Goal: Contribute content: Contribute content

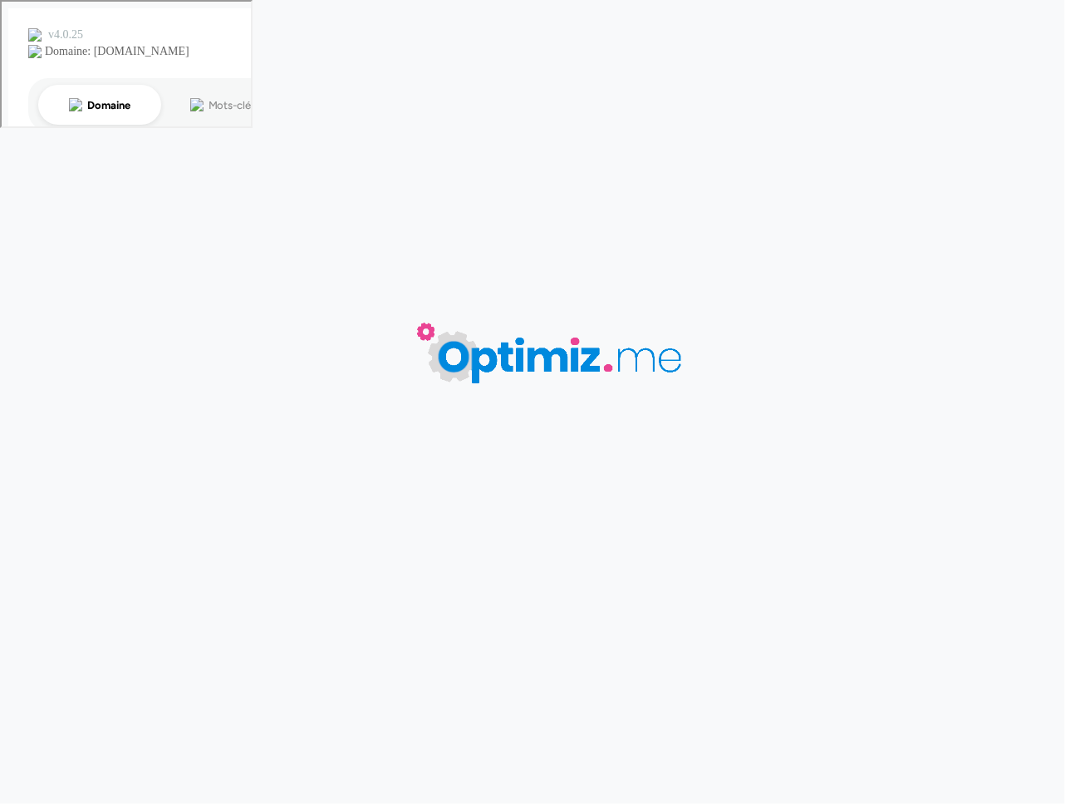
type input "D'où vient le succès du [PERSON_NAME] Quencher ?"
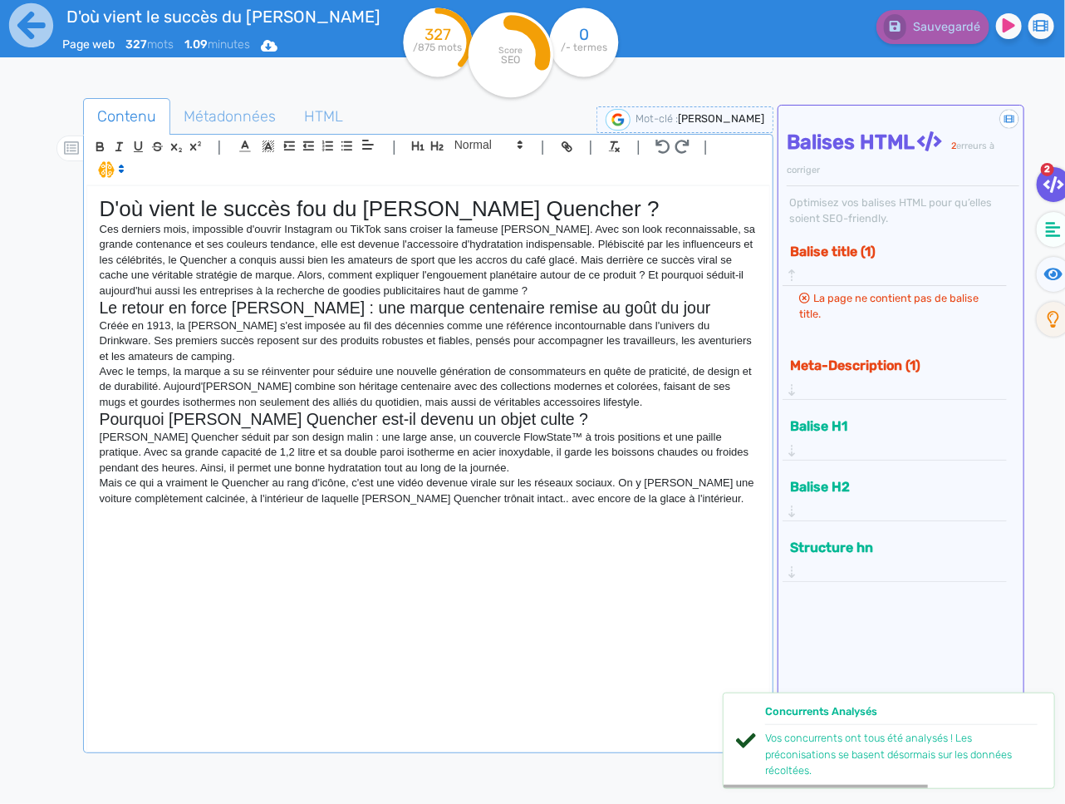
click at [677, 504] on p "Mais ce qui a vraiment le Quencher au rang d'icône, c'est une vidéo devenue vir…" at bounding box center [428, 490] width 657 height 31
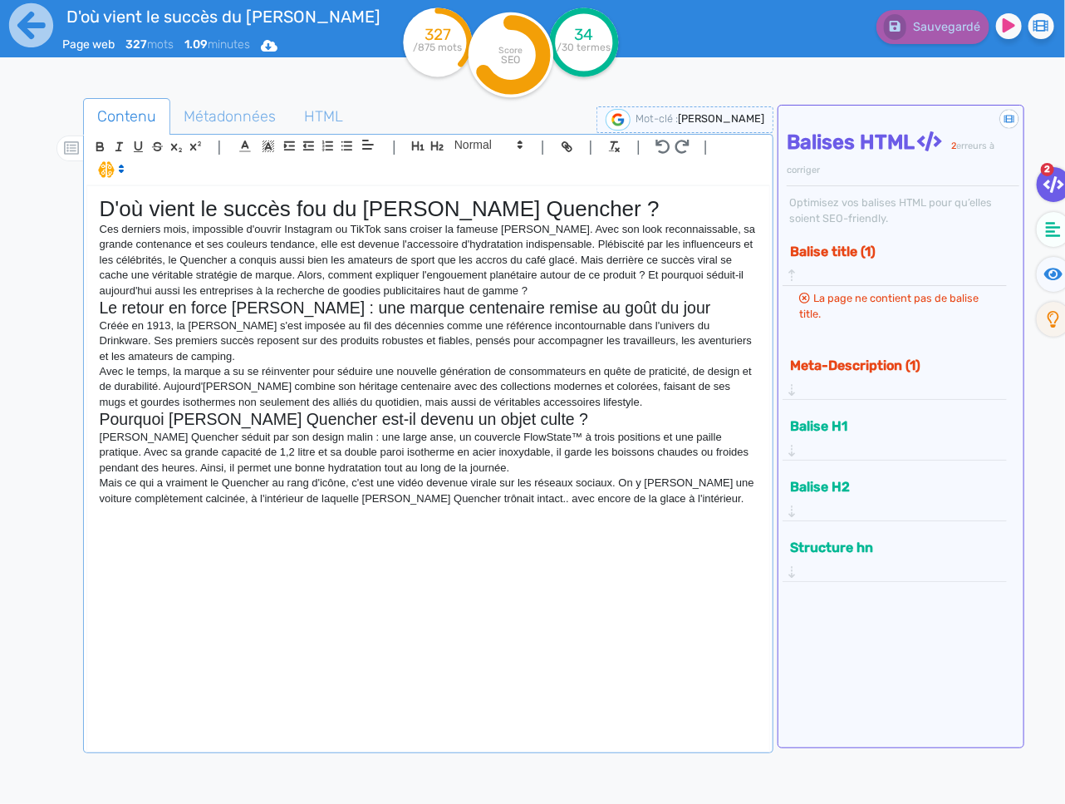
click at [689, 513] on div "D'où vient le succès fou du Stanley Quencher ? Ces derniers mois, impossible d'…" at bounding box center [428, 467] width 682 height 563
click at [1047, 232] on icon at bounding box center [1053, 229] width 15 height 17
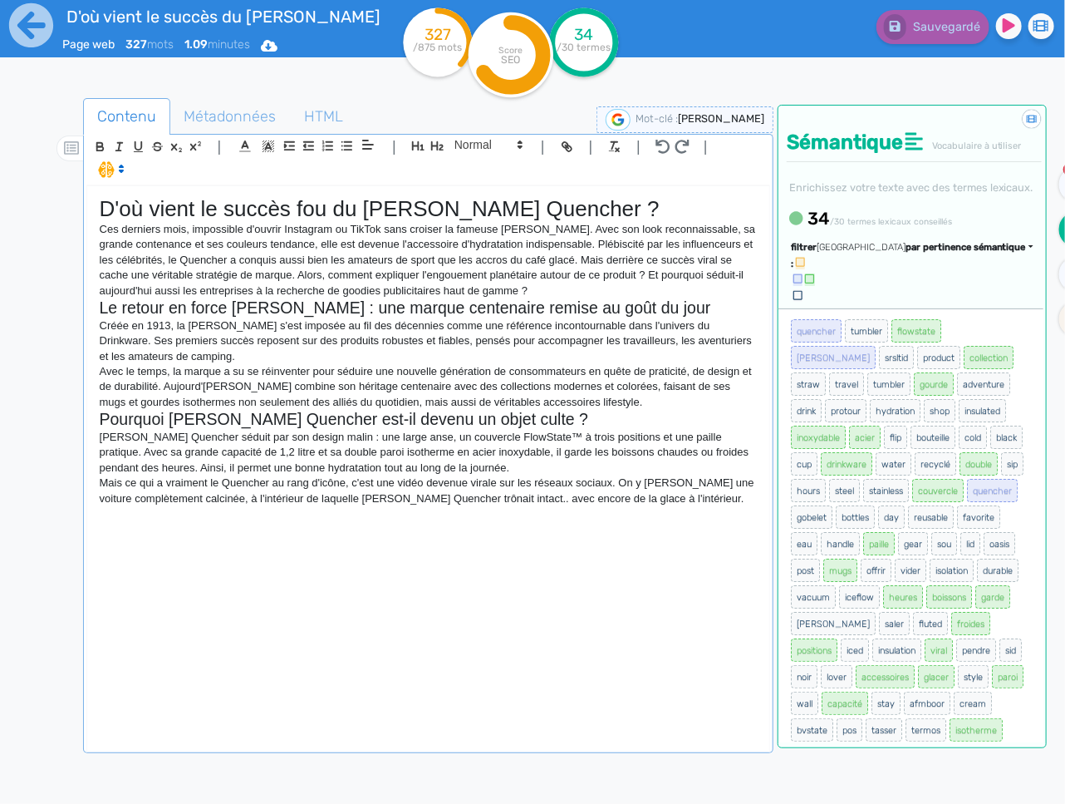
click at [981, 253] on span "par pertinence sémantique" at bounding box center [966, 247] width 120 height 11
click at [955, 308] on link "par fréquence" at bounding box center [887, 297] width 140 height 22
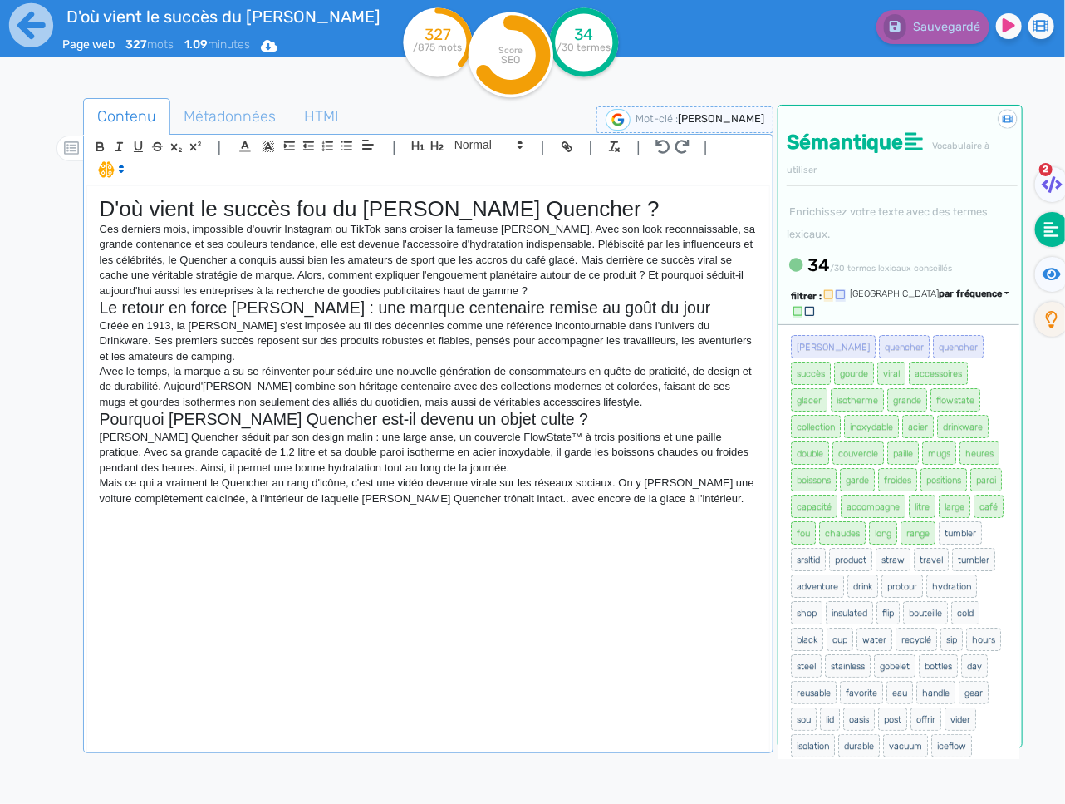
click at [623, 534] on div "D'où vient le succès fou du Stanley Quencher ? Ces derniers mois, impossible d'…" at bounding box center [428, 467] width 682 height 563
click at [723, 515] on div "D'où vient le succès fou du Stanley Quencher ? Ces derniers mois, impossible d'…" at bounding box center [428, 467] width 682 height 563
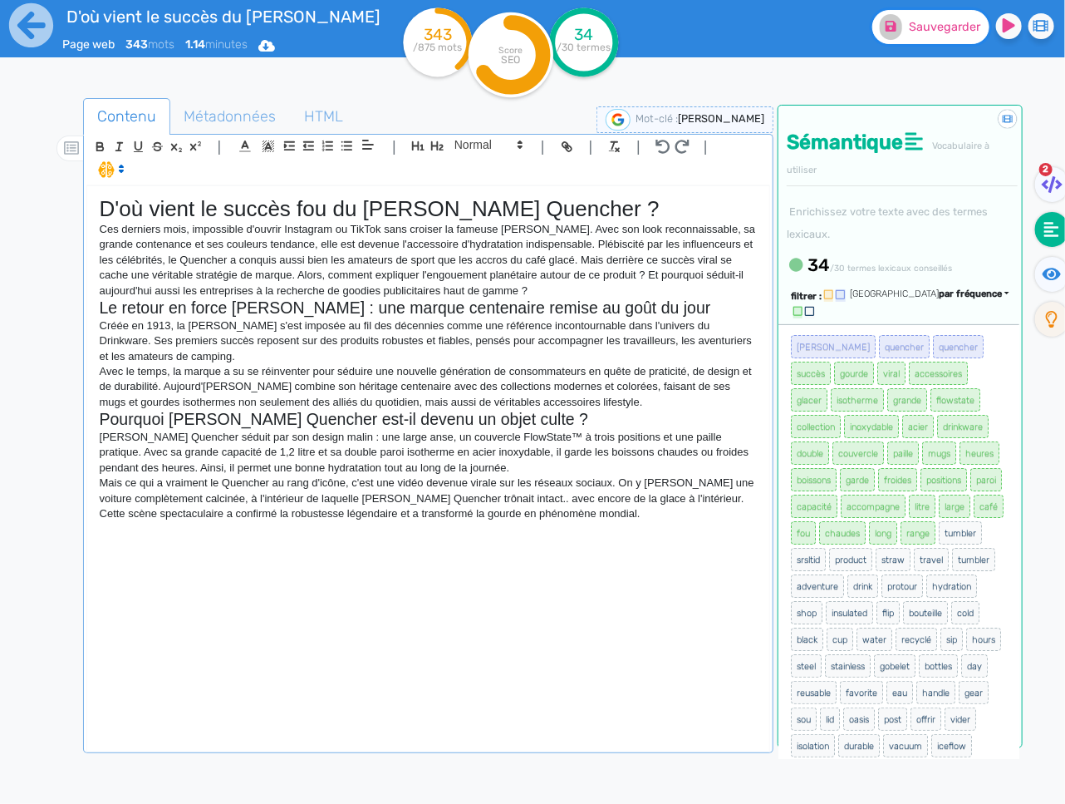
click at [948, 17] on button "Sauvegarder" at bounding box center [930, 27] width 117 height 34
click at [174, 535] on p at bounding box center [428, 528] width 657 height 15
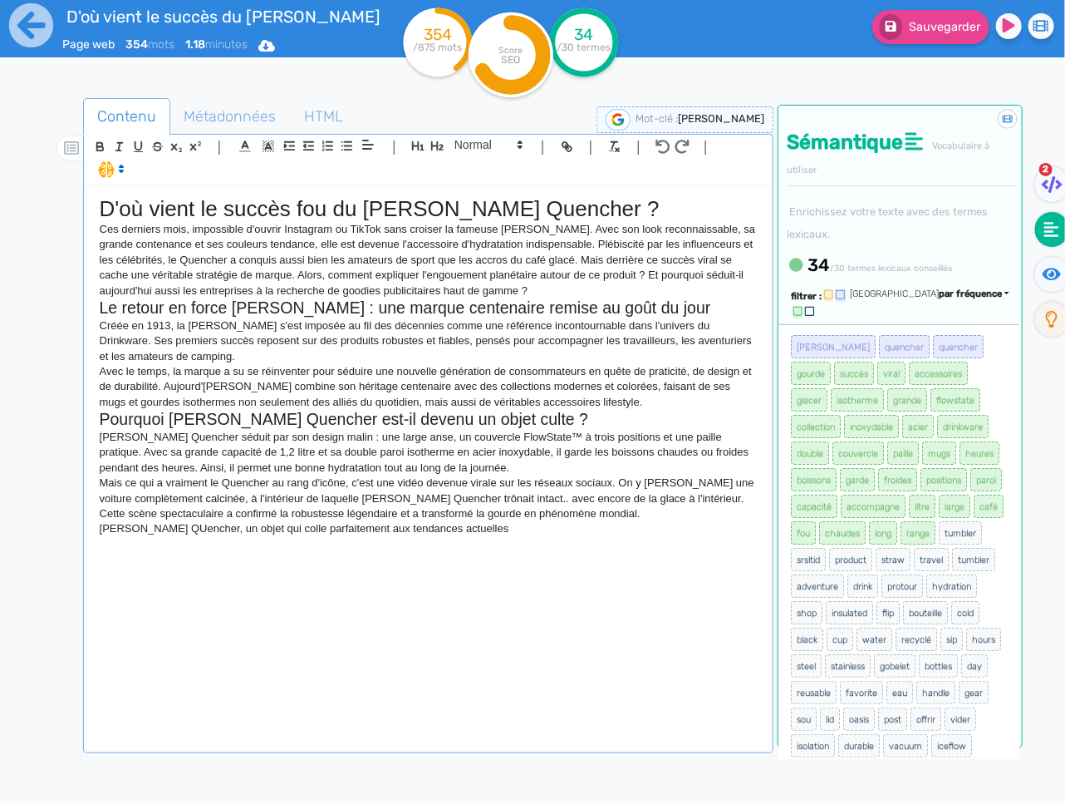
click at [168, 527] on p "Le Stanley QUencher, un objet qui colle parfaitement aux tendances actuelles" at bounding box center [428, 528] width 657 height 15
click at [202, 530] on p "Le Stanley Quencher, un objet qui colle parfaitement aux tendances actuelles" at bounding box center [428, 528] width 657 height 15
click at [434, 147] on icon "button" at bounding box center [437, 146] width 14 height 14
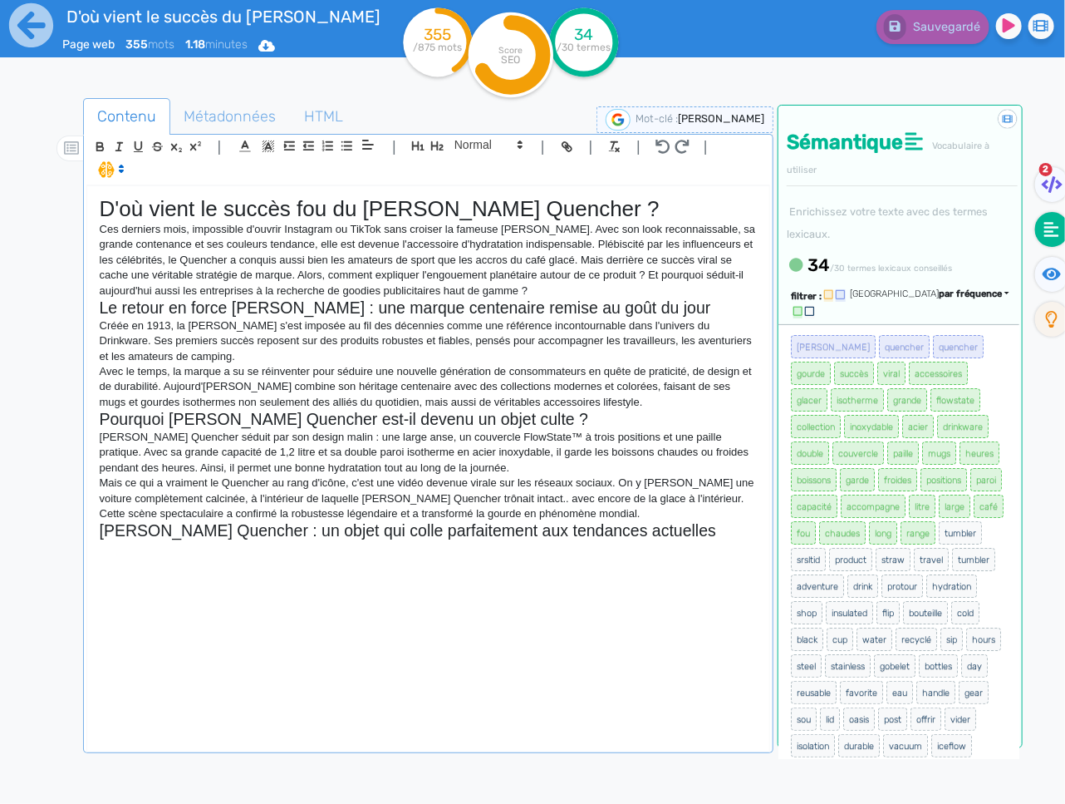
click at [247, 553] on p at bounding box center [428, 548] width 657 height 15
click at [243, 563] on div "D'où vient le succès fou du Stanley Quencher ? Ces derniers mois, impossible d'…" at bounding box center [428, 467] width 682 height 563
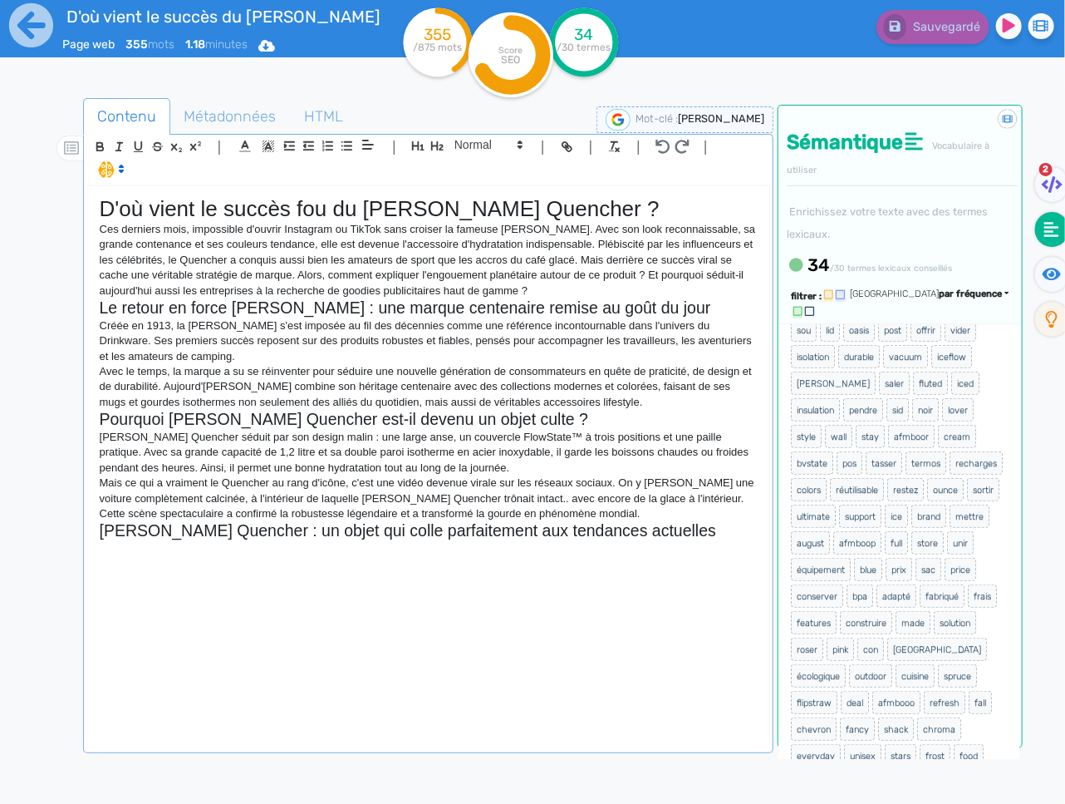
click at [128, 553] on p at bounding box center [428, 548] width 657 height 15
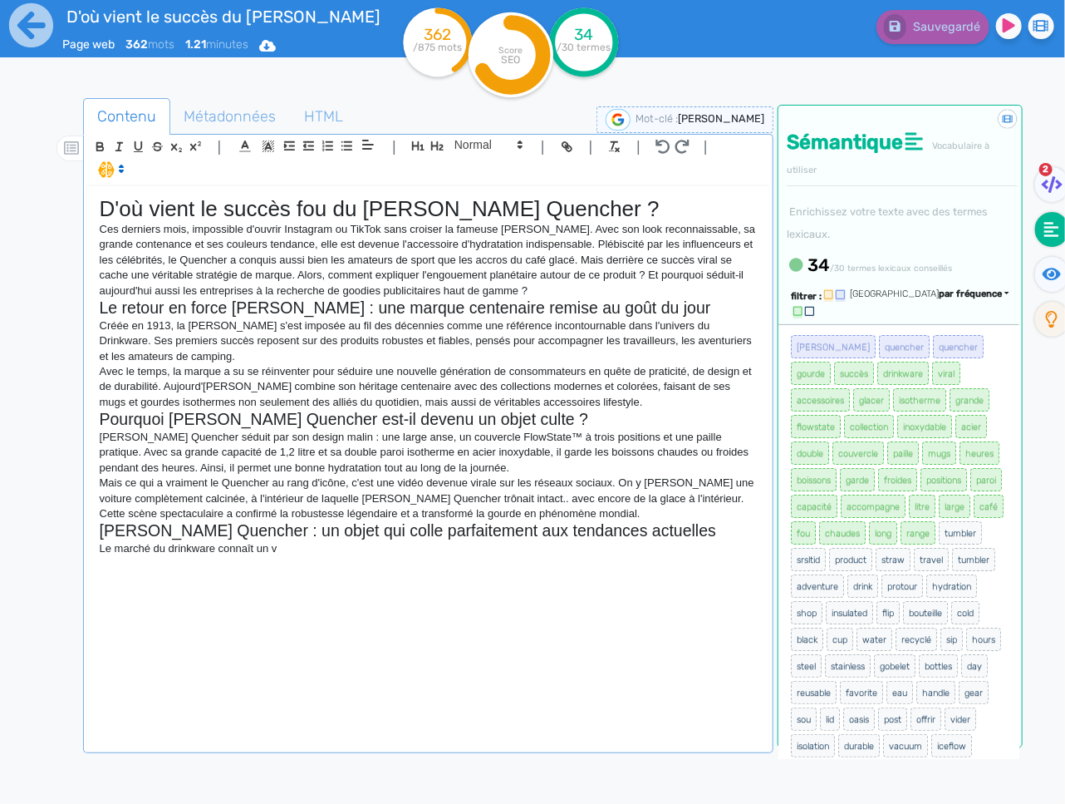
click at [315, 557] on div "D'où vient le succès fou du Stanley Quencher ? Ces derniers mois, impossible d'…" at bounding box center [428, 467] width 682 height 563
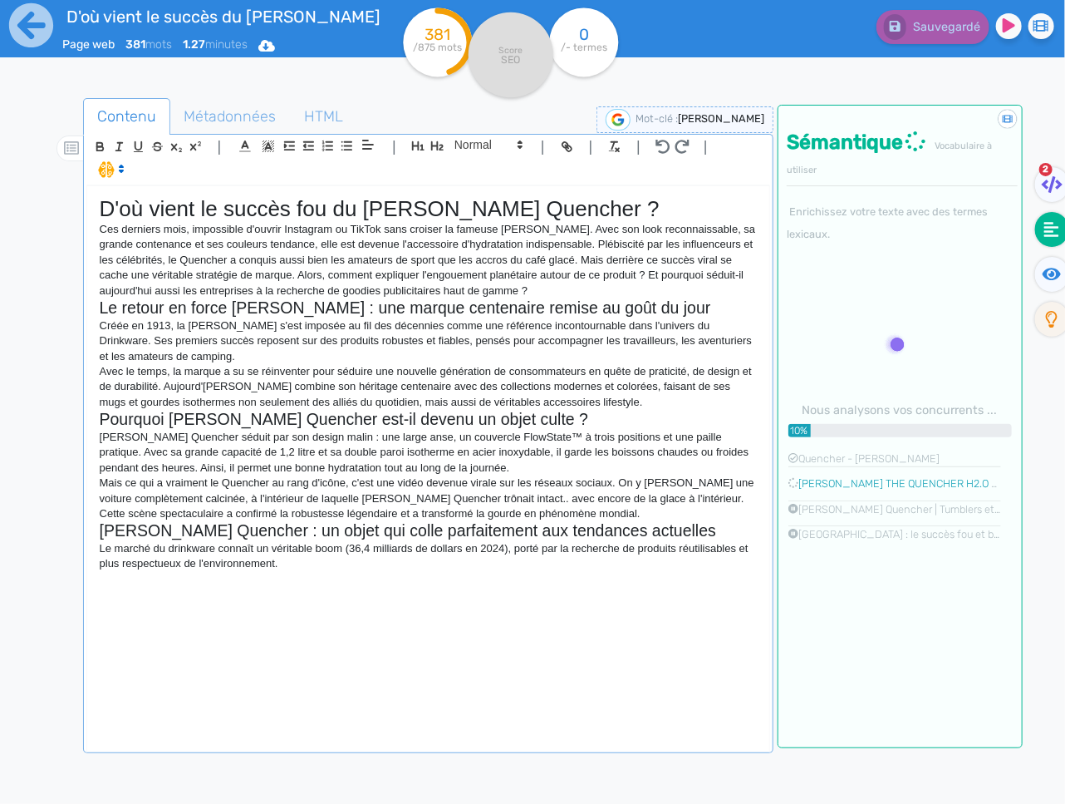
click at [457, 569] on p "Le marché du drinkware connaît un véritable boom (36,4 milliards de dollars en …" at bounding box center [428, 556] width 657 height 31
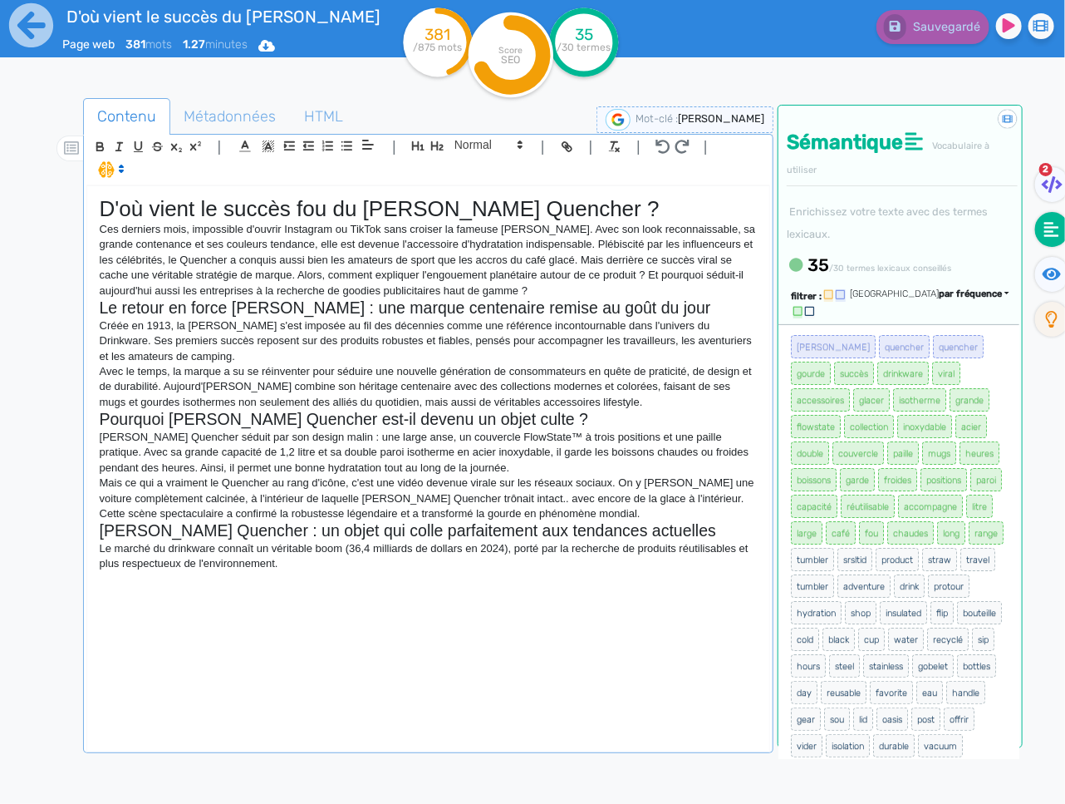
click at [715, 322] on p "Créée en 1913, la marque Stanley s'est imposée au fil des décennies comme une r…" at bounding box center [428, 341] width 657 height 46
click at [413, 568] on p "Le marché du drinkware connaît un véritable boom (36,4 milliards de dollars en …" at bounding box center [428, 556] width 657 height 31
click at [700, 585] on div "D'où vient le succès fou du Stanley Quencher ? Ces derniers mois, impossible d'…" at bounding box center [428, 467] width 682 height 563
click at [695, 585] on div "D'où vient le succès fou du Stanley Quencher ? Ces derniers mois, impossible d'…" at bounding box center [428, 467] width 682 height 563
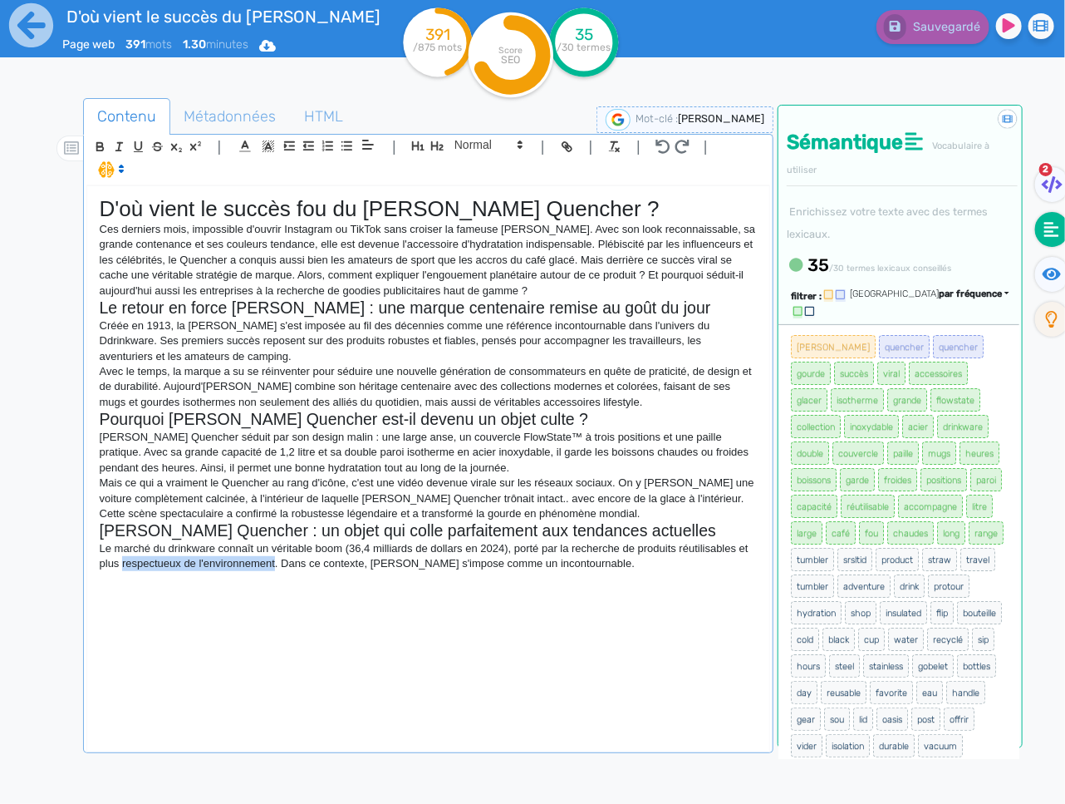
drag, startPoint x: 277, startPoint y: 563, endPoint x: 122, endPoint y: 565, distance: 154.6
click at [122, 565] on p "Le marché du drinkware connaît un véritable boom (36,4 milliards de dollars en …" at bounding box center [428, 556] width 657 height 31
drag, startPoint x: 275, startPoint y: 563, endPoint x: 132, endPoint y: 563, distance: 142.9
click at [123, 568] on p "Le marché du drinkware connaît un véritable boom (36,4 milliards de dollars en …" at bounding box center [428, 556] width 657 height 31
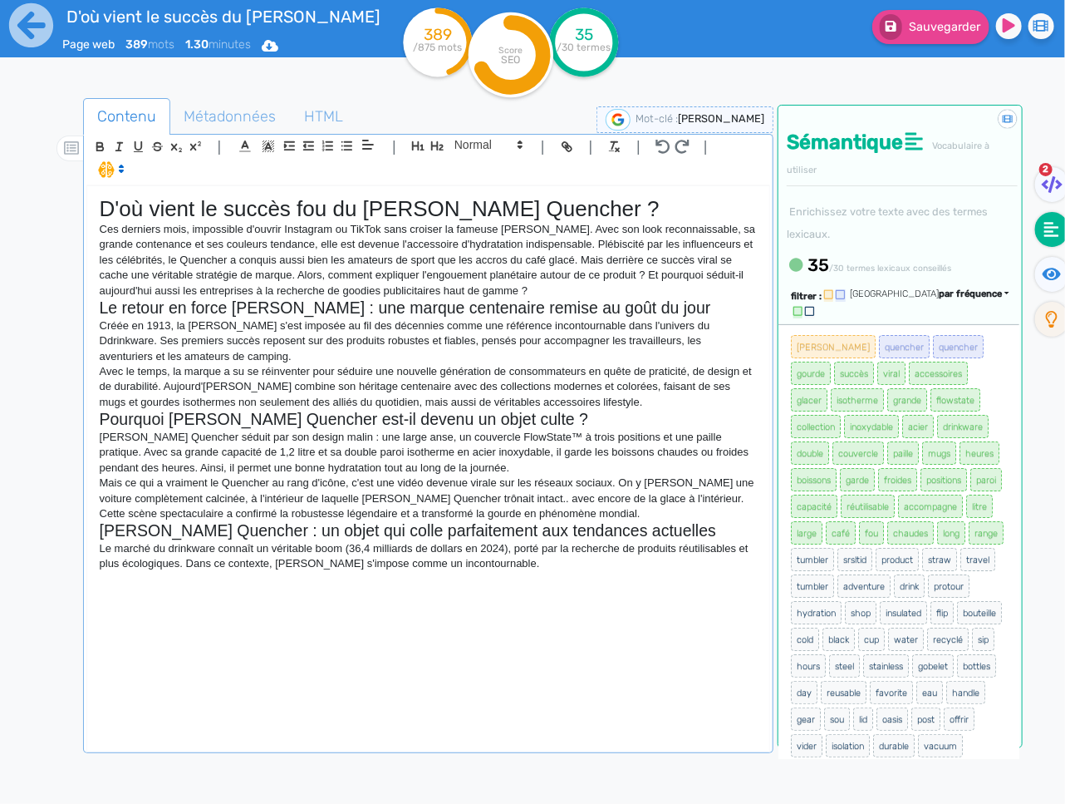
click at [573, 577] on div "D'où vient le succès fou du Stanley Quencher ? Ces derniers mois, impossible d'…" at bounding box center [428, 467] width 682 height 563
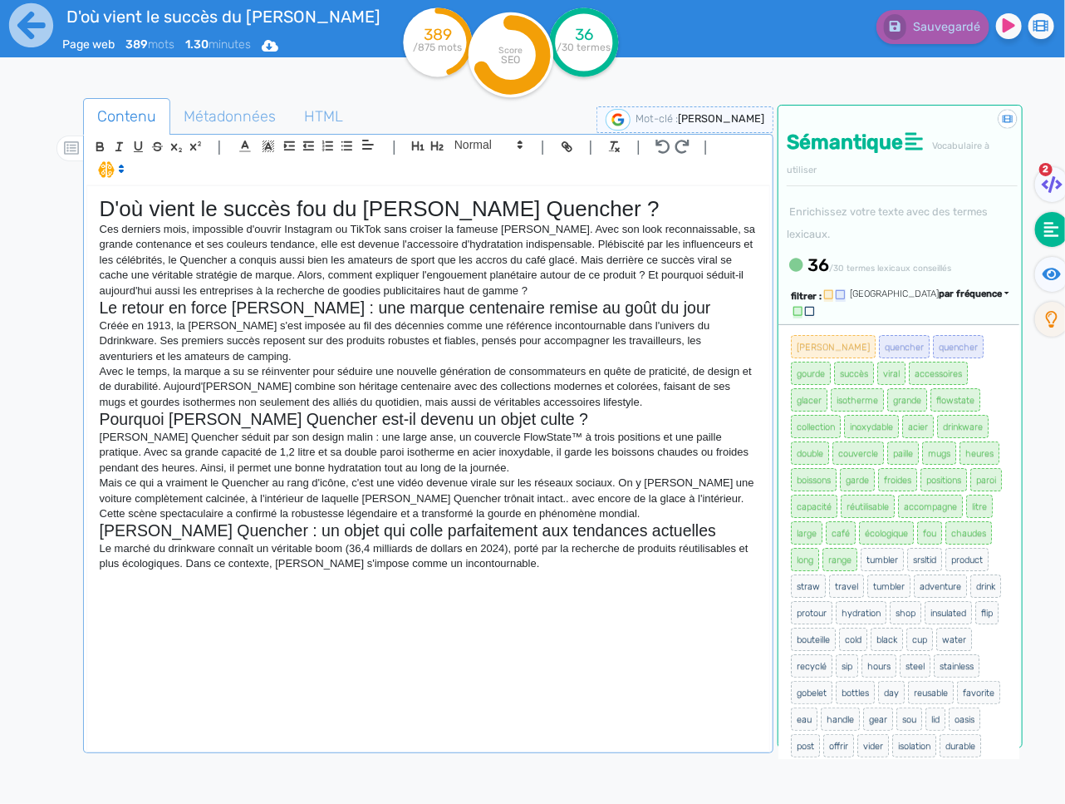
click at [643, 573] on div "D'où vient le succès fou du Stanley Quencher ? Ces derniers mois, impossible d'…" at bounding box center [428, 467] width 682 height 563
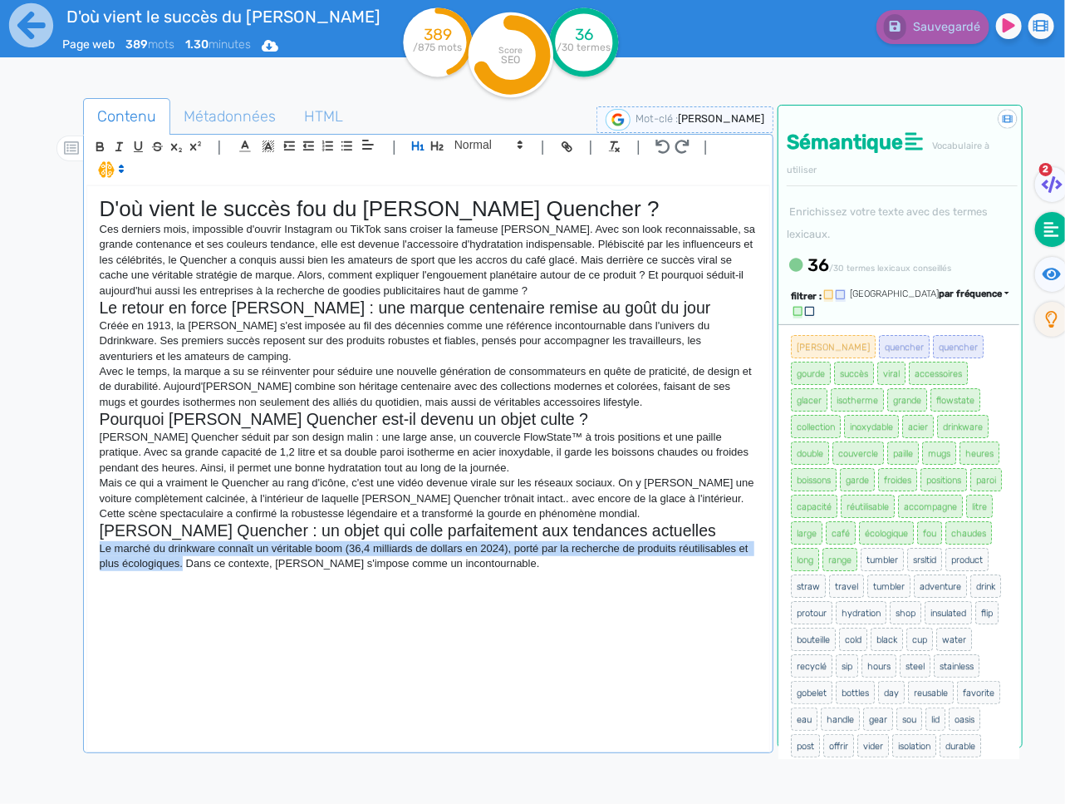
drag, startPoint x: 100, startPoint y: 548, endPoint x: 184, endPoint y: 559, distance: 85.4
click at [184, 559] on p "Le marché du drinkware connaît un véritable boom (36,4 milliards de dollars en …" at bounding box center [428, 556] width 657 height 31
copy p "Le marché du drinkware connaît un véritable boom (36,4 milliards de dollars en …"
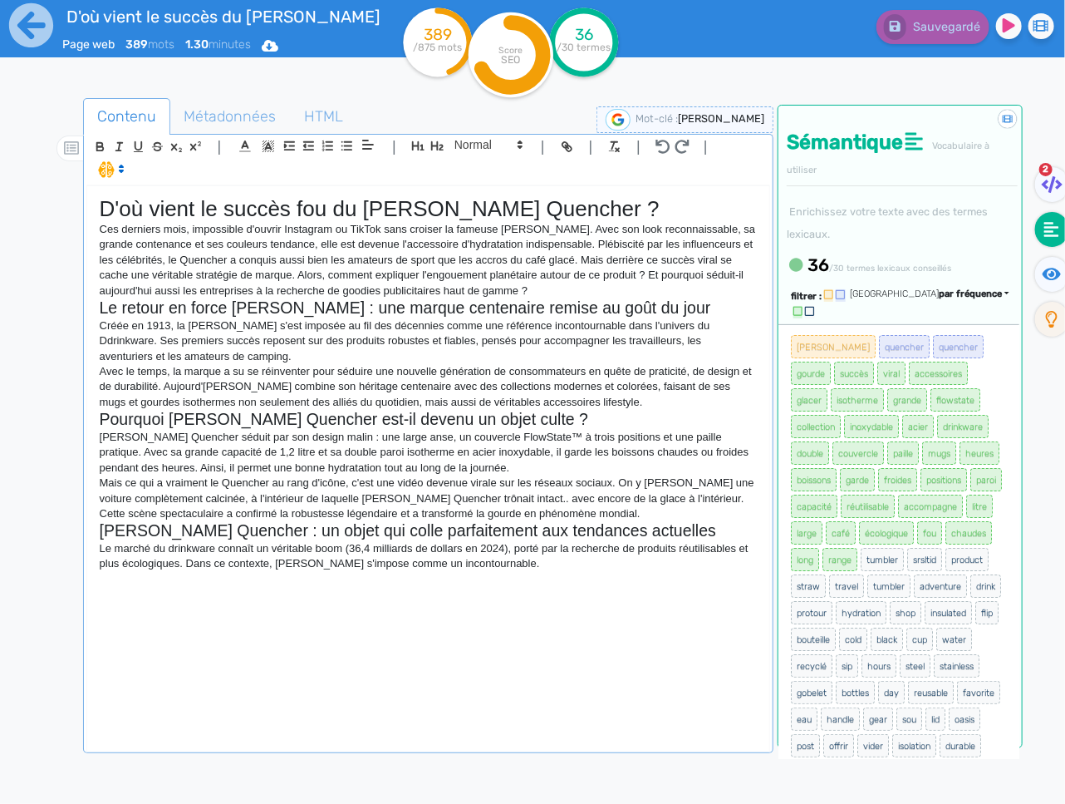
click at [547, 577] on div "D'où vient le succès fou du Stanley Quencher ? Ces derniers mois, impossible d'…" at bounding box center [428, 467] width 682 height 563
drag, startPoint x: 573, startPoint y: 569, endPoint x: 381, endPoint y: 567, distance: 192.0
click at [381, 567] on p "Le marché du drinkware connaît un véritable boom (36,4 milliards de dollars en …" at bounding box center [428, 556] width 657 height 31
click at [546, 542] on p "Le marché du drinkware connaît un véritable boom (36,4 milliards de dollars en …" at bounding box center [428, 556] width 657 height 31
drag, startPoint x: 549, startPoint y: 570, endPoint x: 529, endPoint y: 570, distance: 19.9
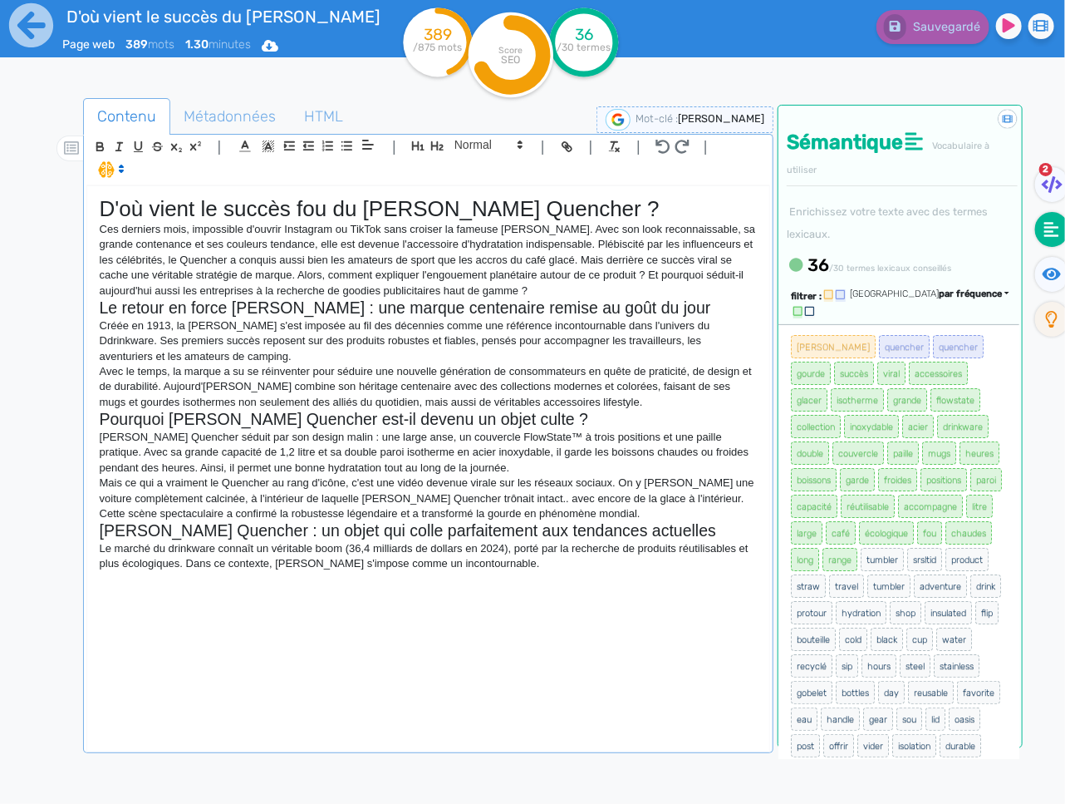
click at [529, 570] on p "Le marché du drinkware connaît un véritable boom (36,4 milliards de dollars en …" at bounding box center [428, 556] width 657 height 31
drag, startPoint x: 564, startPoint y: 569, endPoint x: 399, endPoint y: 567, distance: 165.4
click at [386, 568] on p "Le marché du drinkware connaît un véritable boom (36,4 milliards de dollars en …" at bounding box center [428, 556] width 657 height 31
click at [363, 595] on div "D'où vient le succès fou du Stanley Quencher ? Ces derniers mois, impossible d'…" at bounding box center [428, 467] width 682 height 563
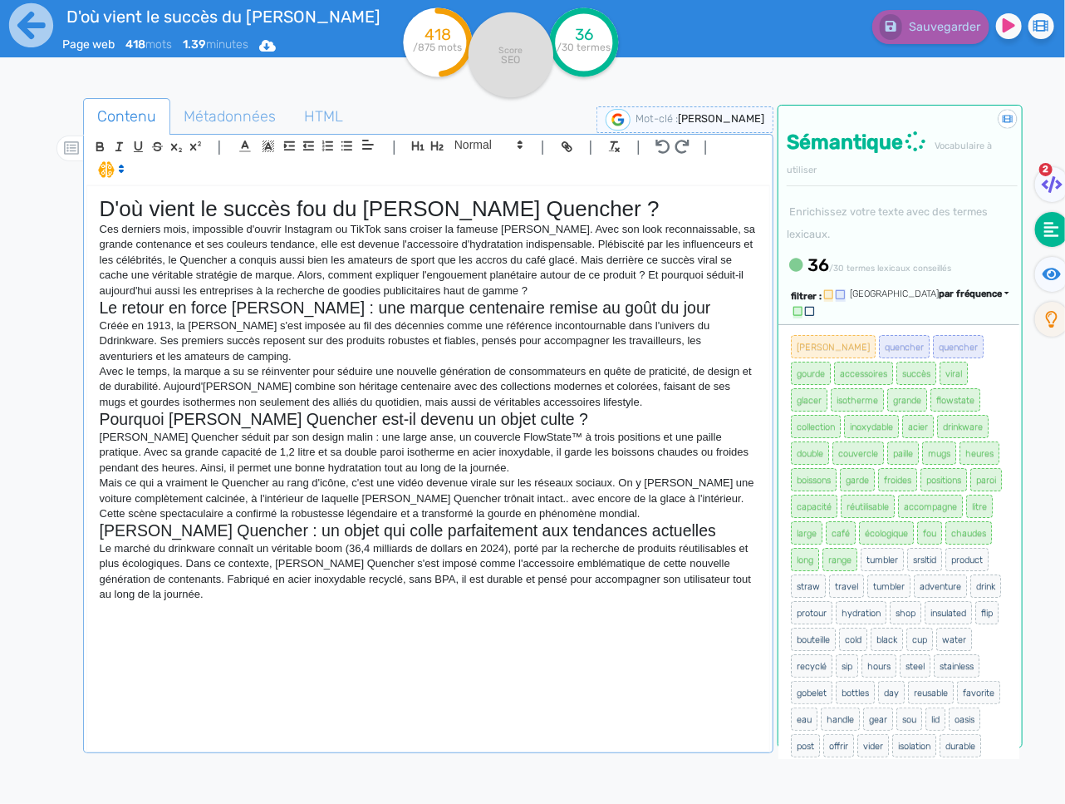
click at [261, 604] on div "D'où vient le succès fou du Stanley Quencher ? Ces derniers mois, impossible d'…" at bounding box center [428, 467] width 682 height 563
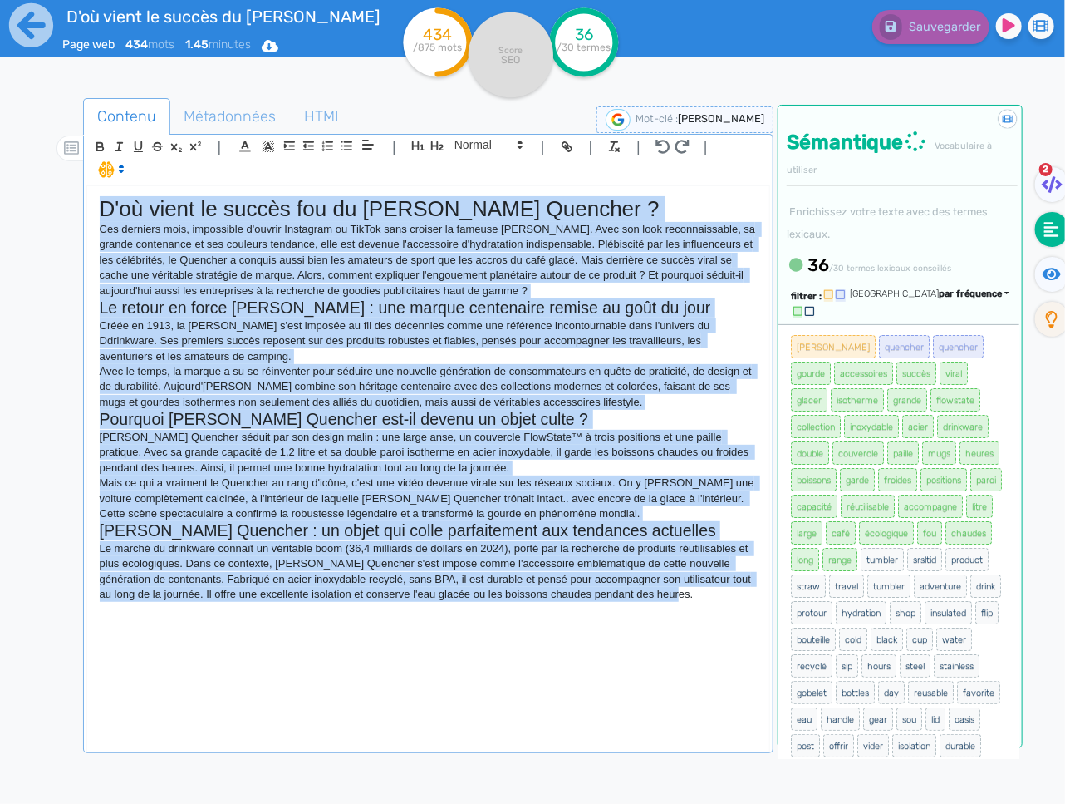
copy div "D'où vient le succès fou du Stanley Quencher ? Ces derniers mois, impossible d'…"
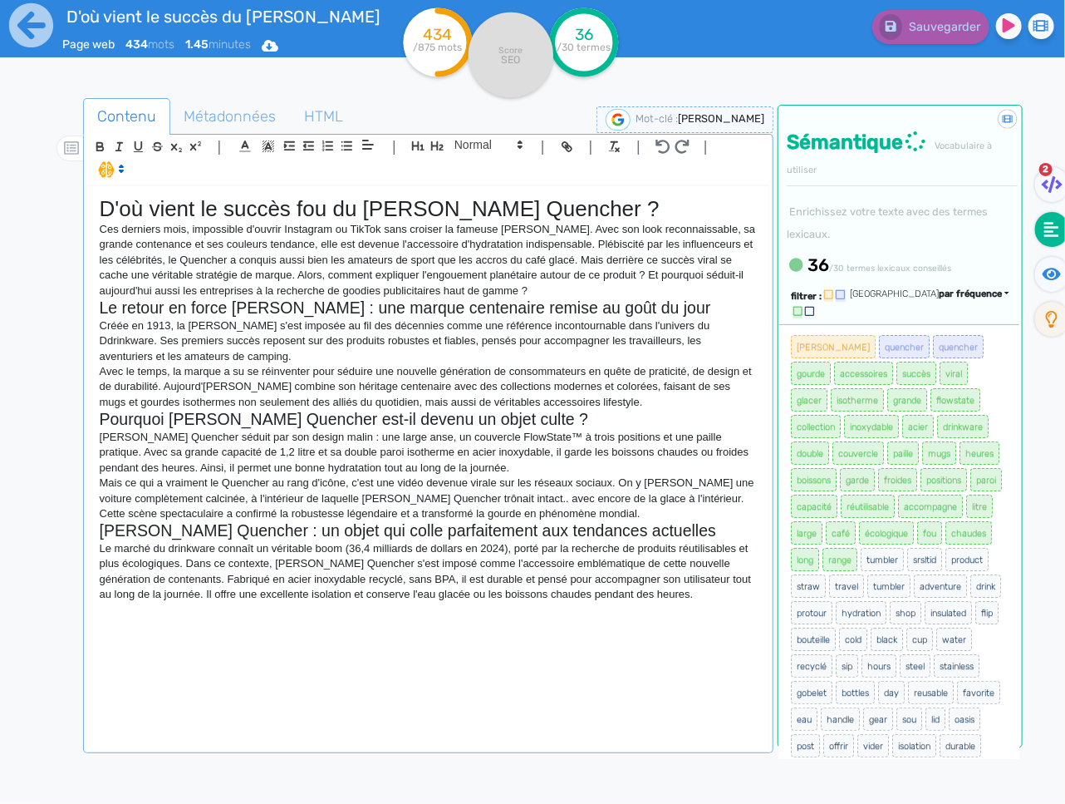
click at [409, 647] on div "D'où vient le succès fou du Stanley Quencher ? Ces derniers mois, impossible d'…" at bounding box center [428, 467] width 682 height 563
click at [702, 599] on p "Le marché du drinkware connaît un véritable boom (36,4 milliards de dollars en …" at bounding box center [428, 571] width 657 height 61
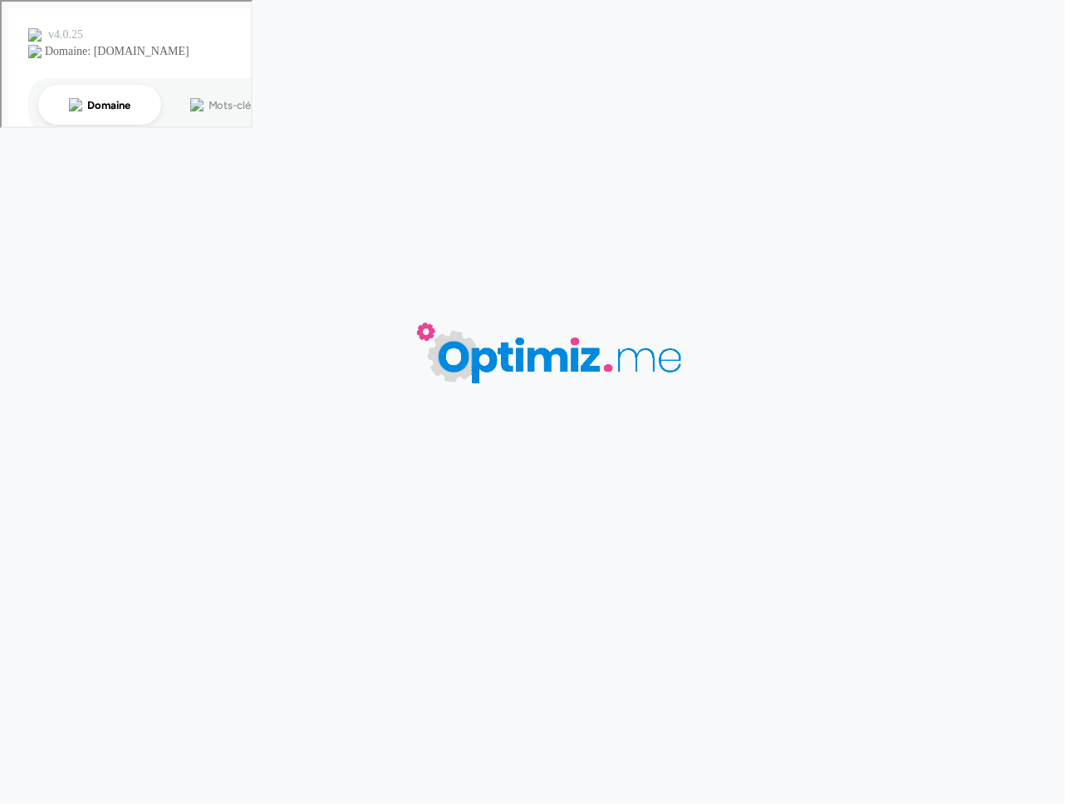
type input "D'où vient le succès du [PERSON_NAME] Quencher ?"
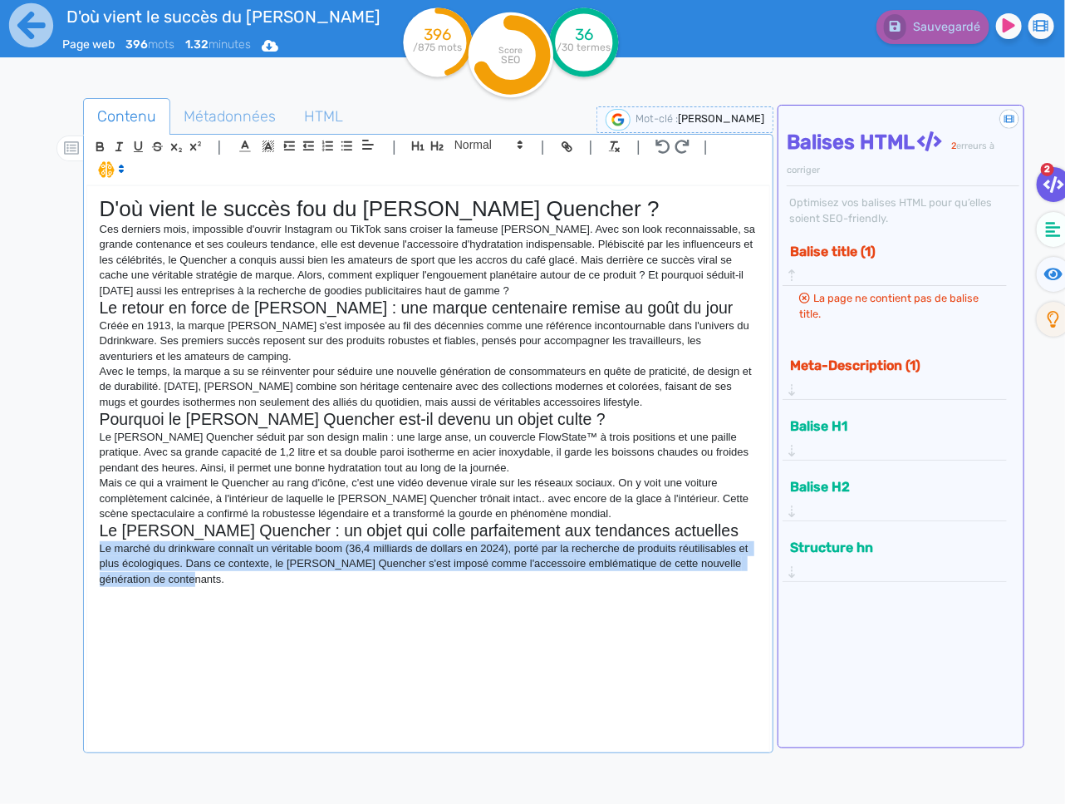
drag, startPoint x: 185, startPoint y: 592, endPoint x: 92, endPoint y: 553, distance: 100.9
click at [92, 553] on div "D'où vient le succès fou du Stanley Quencher ? Ces derniers mois, impossible d'…" at bounding box center [428, 467] width 682 height 563
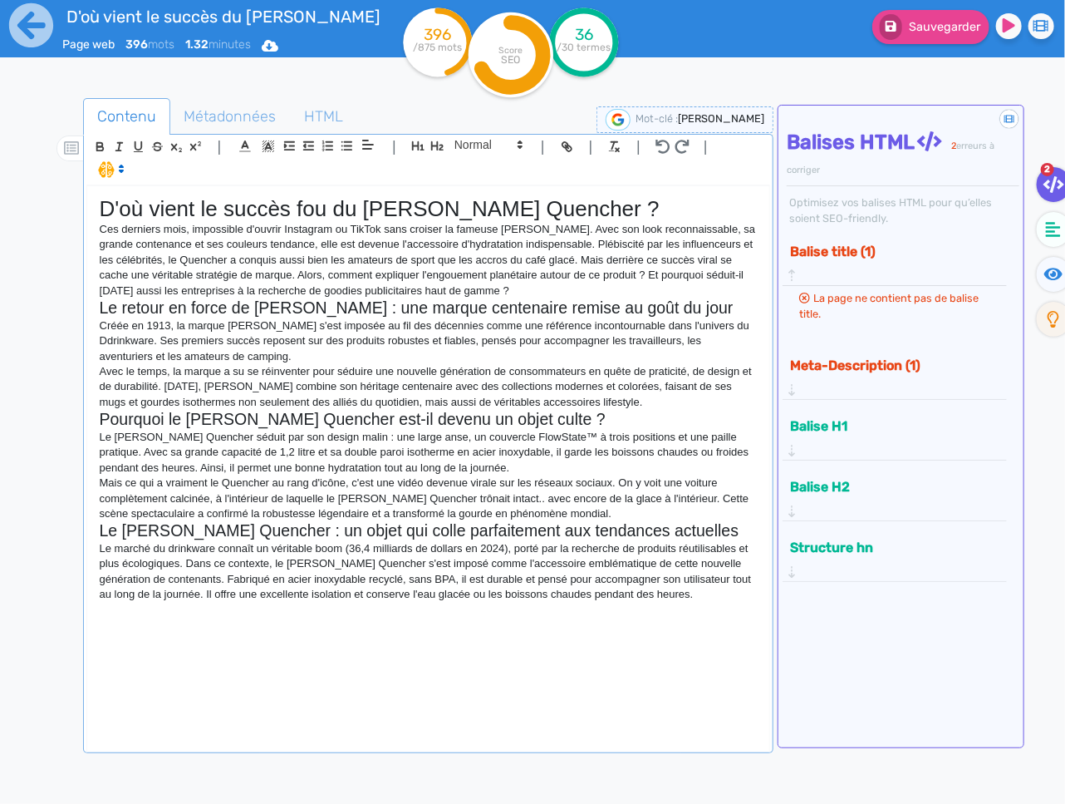
click at [661, 622] on div "D'où vient le succès fou du Stanley Quencher ? Ces derniers mois, impossible d'…" at bounding box center [428, 467] width 682 height 563
click at [962, 22] on span "Sauvegarder" at bounding box center [944, 27] width 71 height 14
click at [691, 599] on p "Le marché du drinkware connaît un véritable boom (36,4 milliards de dollars en …" at bounding box center [428, 571] width 657 height 61
click at [681, 618] on div "D'où vient le succès fou du Stanley Quencher ? Ces derniers mois, impossible d'…" at bounding box center [428, 467] width 682 height 563
click at [663, 590] on p "Le marché du drinkware connaît un véritable boom (36,4 milliards de dollars en …" at bounding box center [428, 571] width 657 height 61
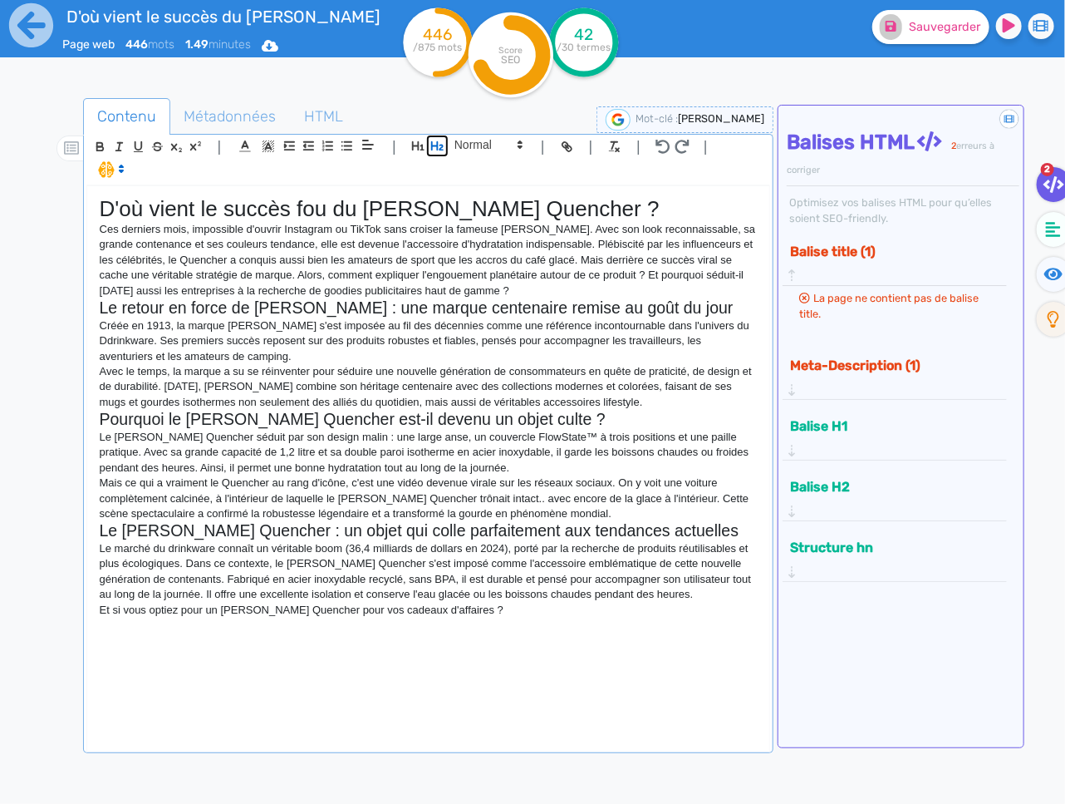
click at [442, 145] on icon "button" at bounding box center [437, 146] width 14 height 14
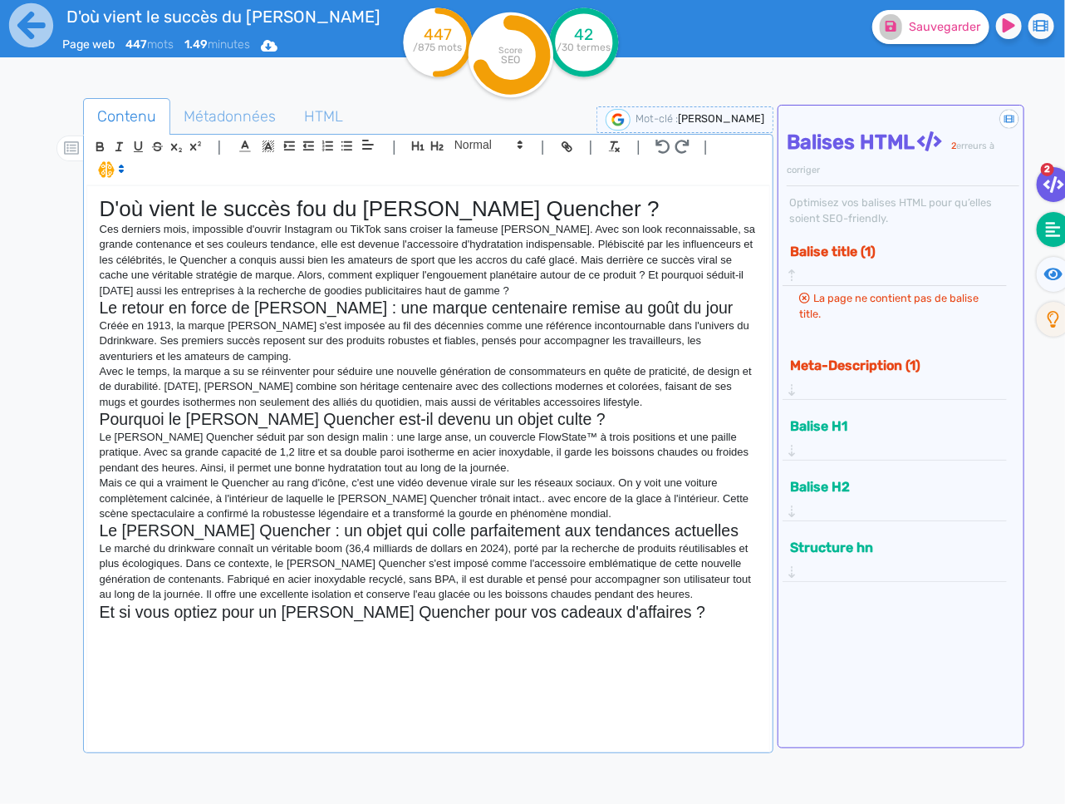
click at [1042, 233] on fa-icon at bounding box center [1054, 229] width 34 height 35
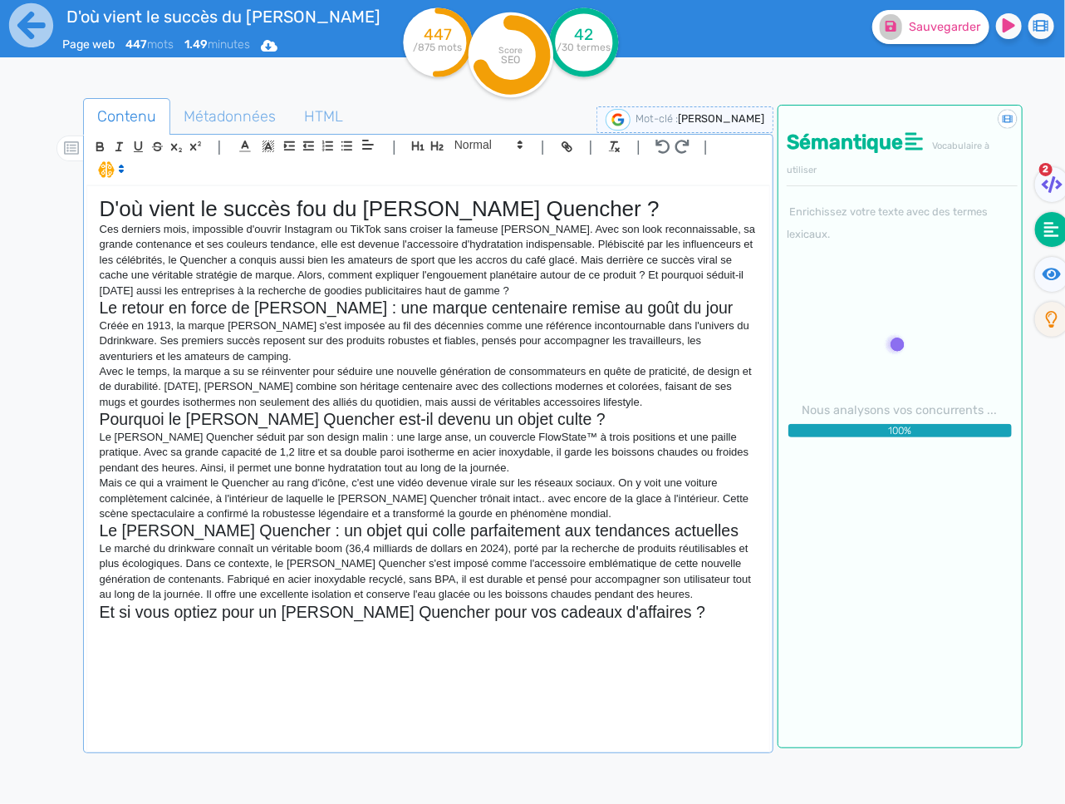
click at [417, 636] on p at bounding box center [428, 629] width 657 height 15
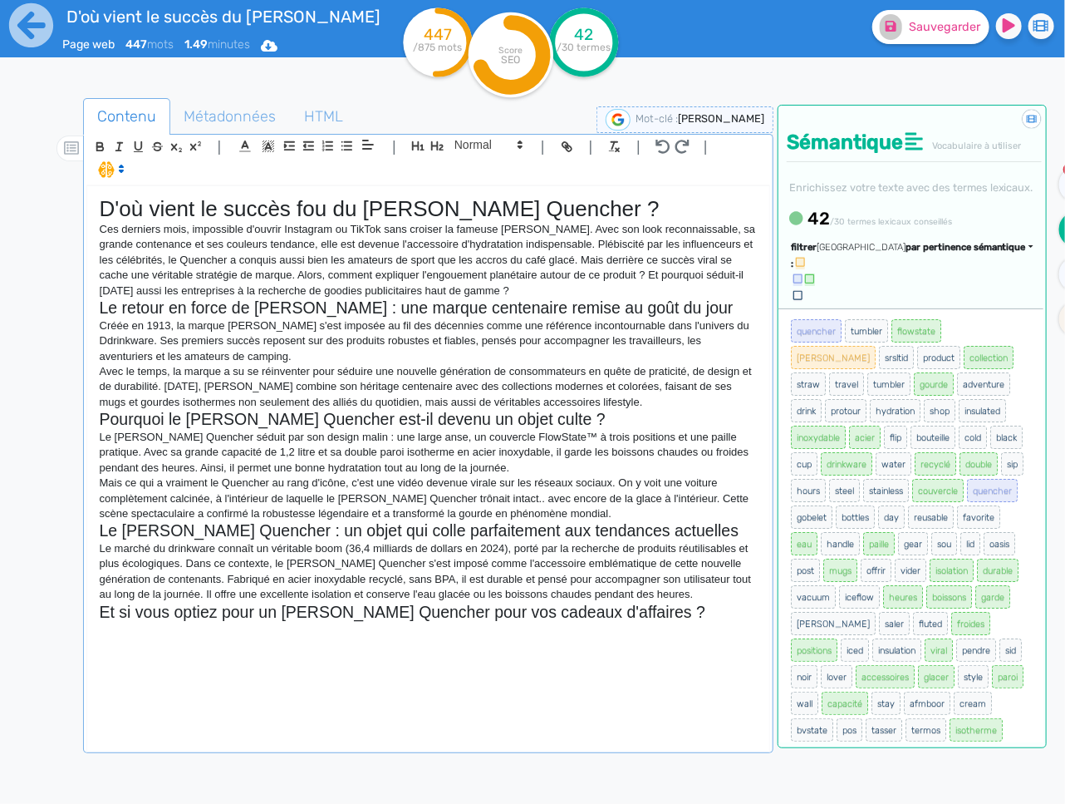
click at [960, 253] on span "par pertinence sémantique" at bounding box center [966, 247] width 120 height 11
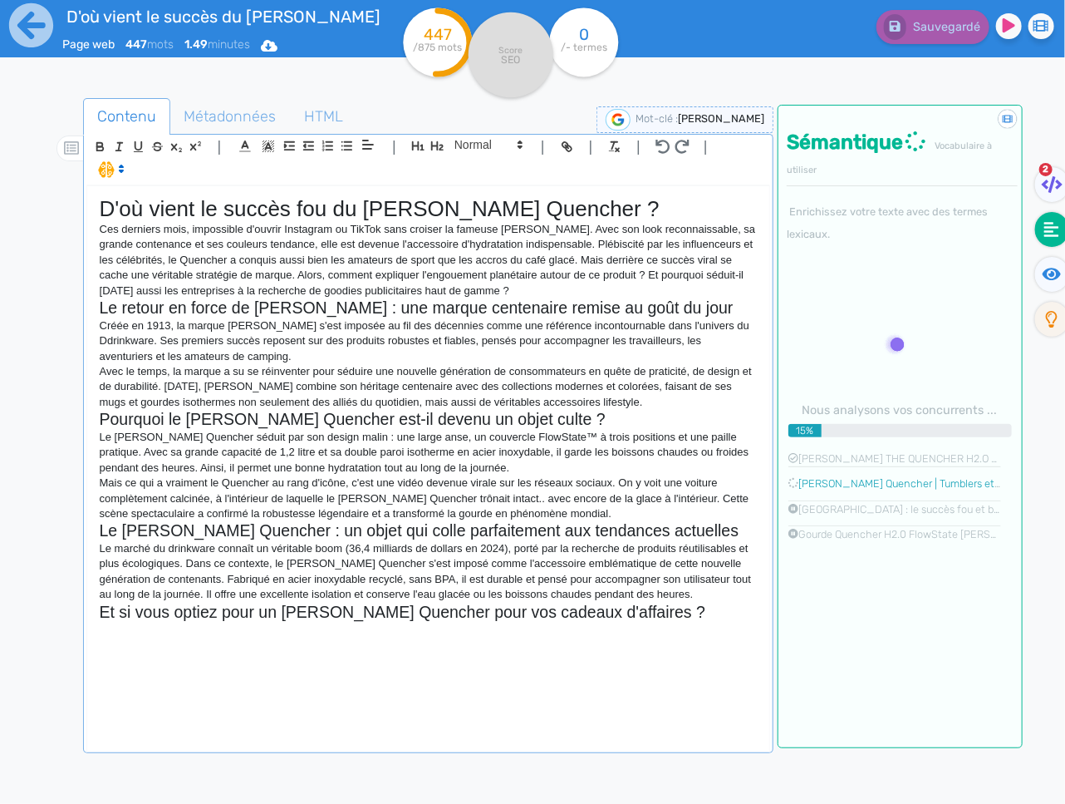
click at [501, 630] on p at bounding box center [428, 629] width 657 height 15
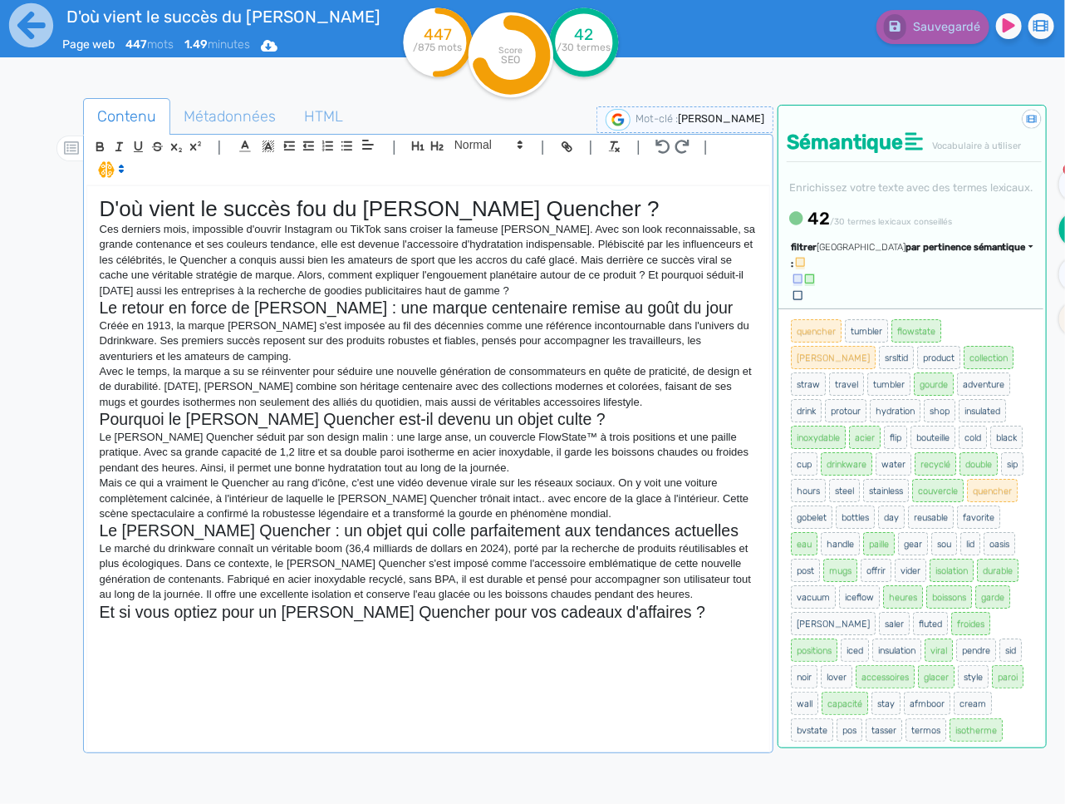
click at [952, 253] on span "par pertinence sémantique" at bounding box center [966, 247] width 120 height 11
click at [914, 308] on link "par fréquence" at bounding box center [887, 297] width 140 height 22
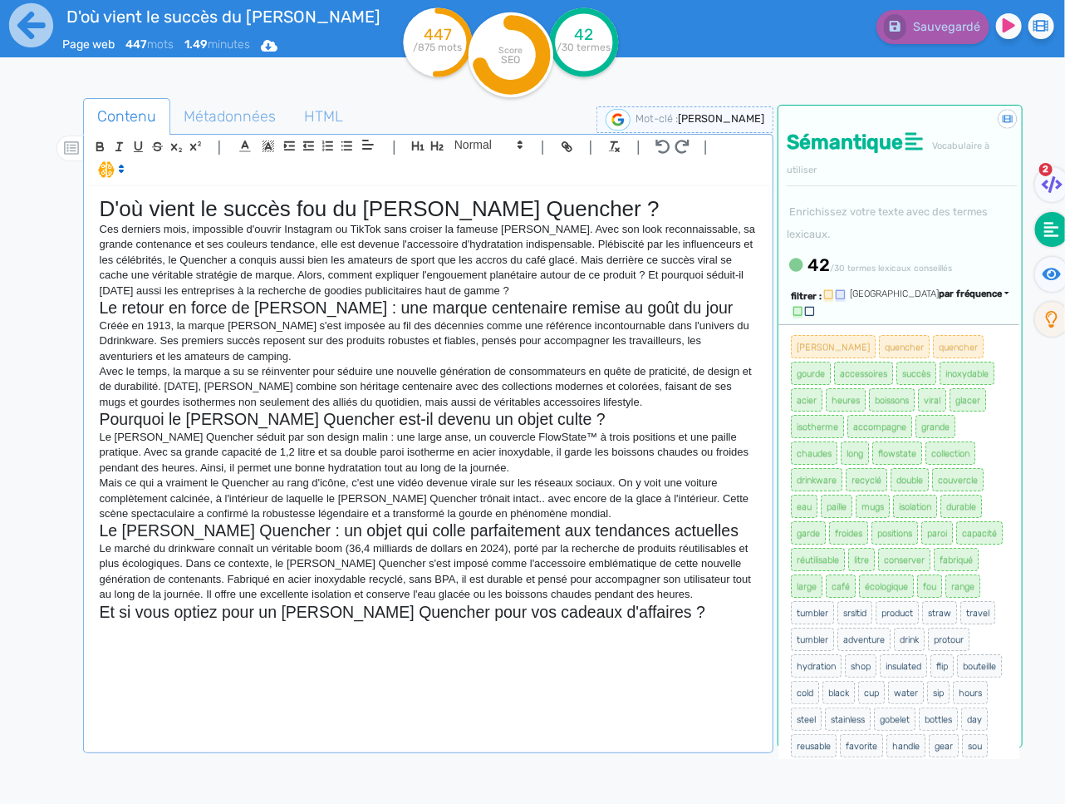
click at [288, 651] on div "D'où vient le succès fou du Stanley Quencher ? Ces derniers mois, impossible d'…" at bounding box center [428, 467] width 682 height 563
click at [397, 636] on p at bounding box center [428, 629] width 657 height 15
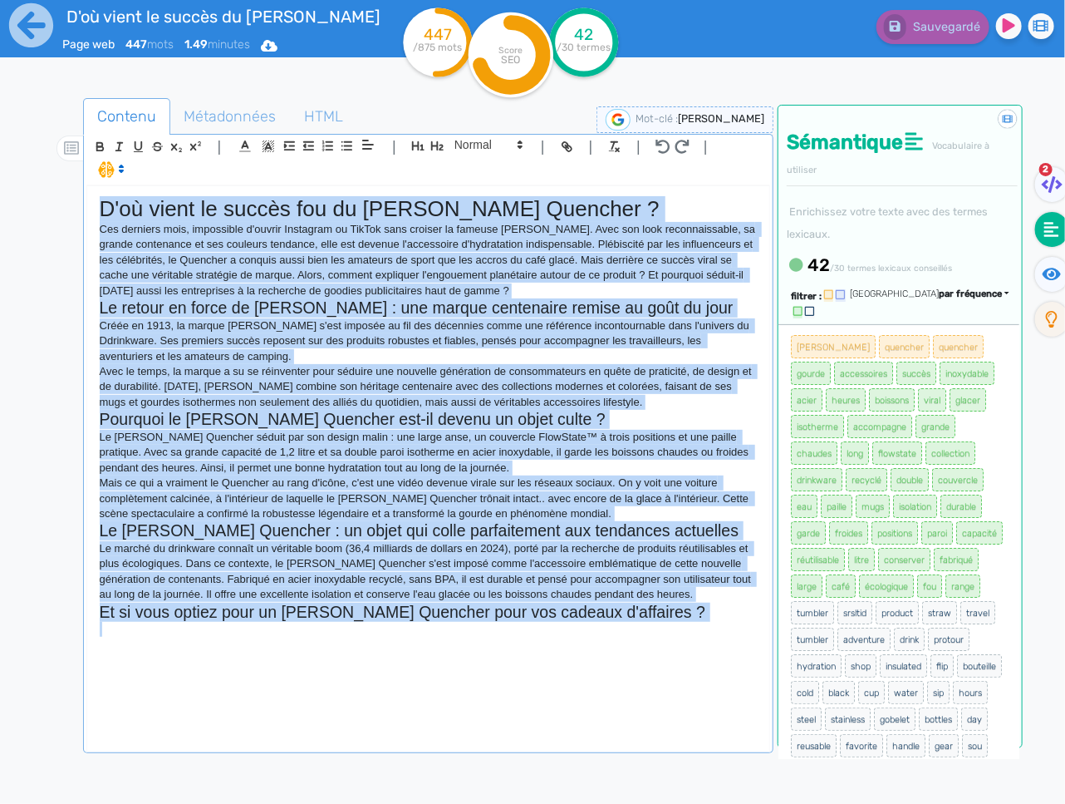
copy div "D'où vient le succès fou du Stanley Quencher ? Ces derniers mois, impossible d'…"
click at [627, 660] on div "D'où vient le succès fou du Stanley Quencher ? Ces derniers mois, impossible d'…" at bounding box center [428, 467] width 682 height 563
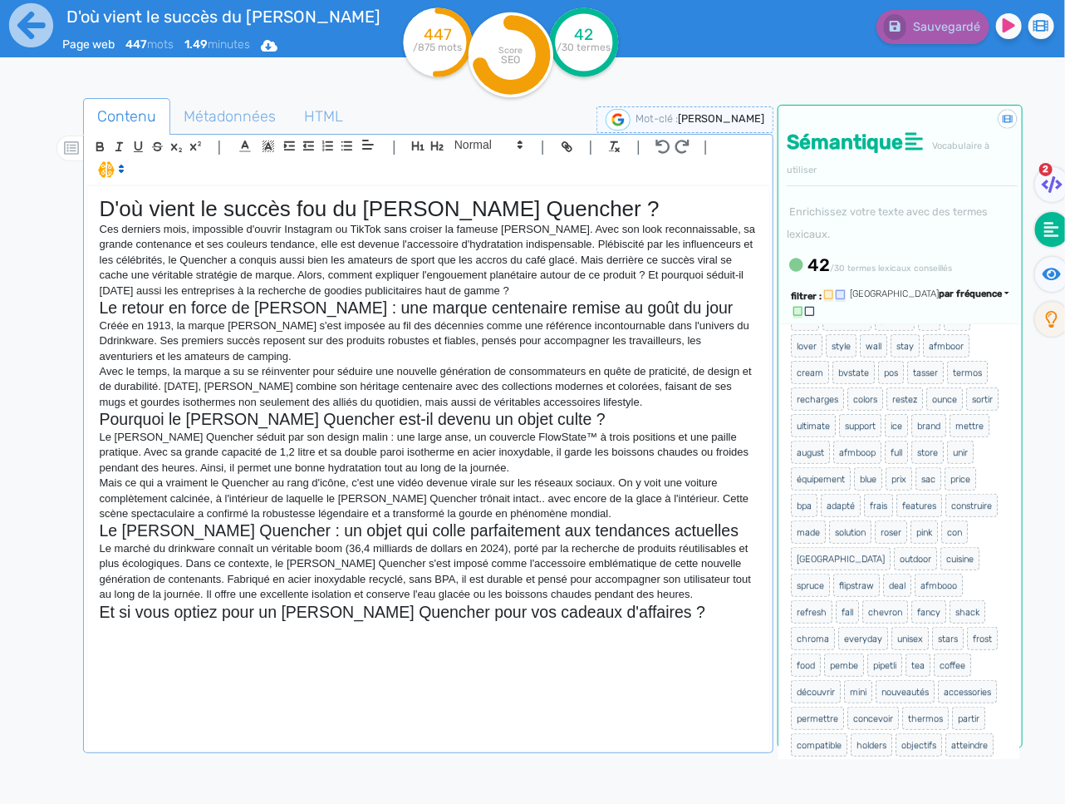
scroll to position [540, 0]
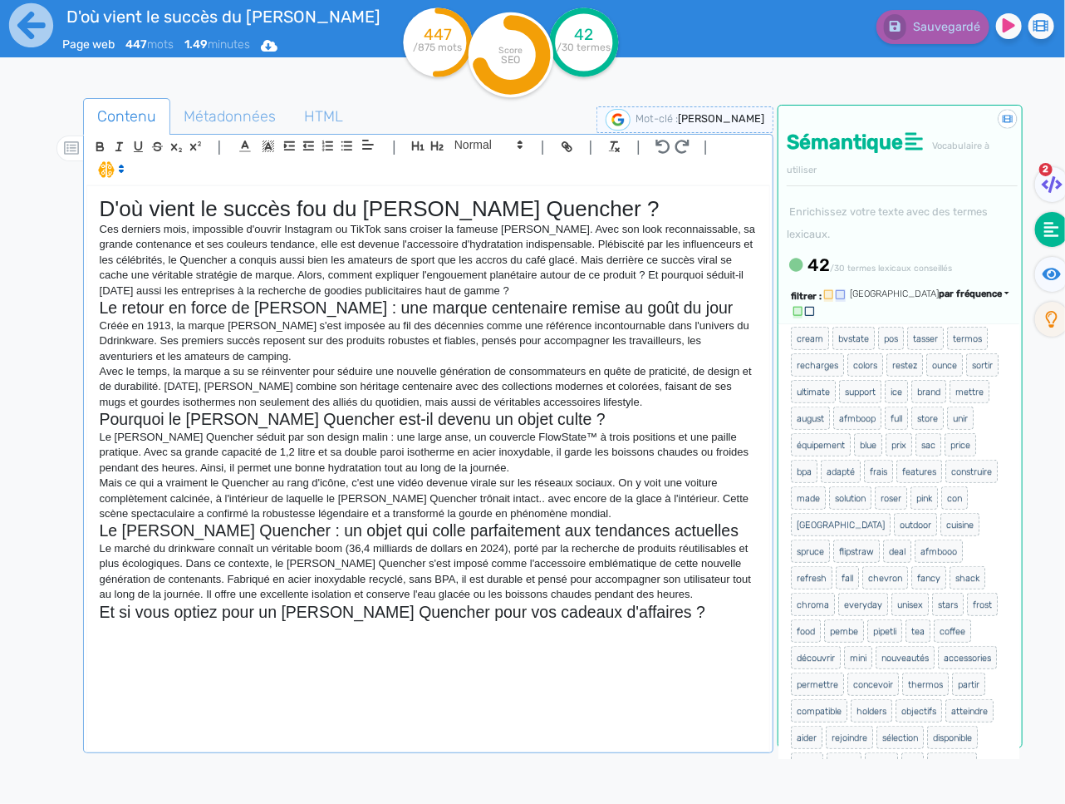
click at [634, 489] on p "Mais ce qui a vraiment le Quencher au rang d'icône, c'est une vidéo devenue vir…" at bounding box center [428, 498] width 657 height 46
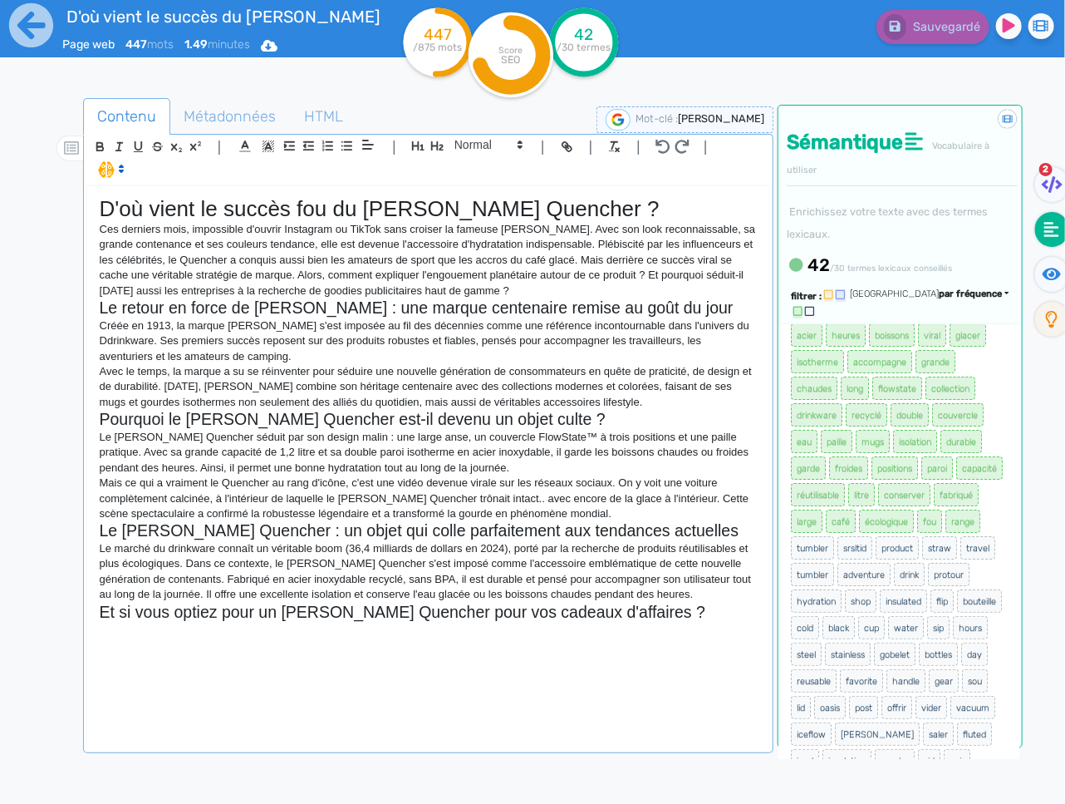
scroll to position [76, 0]
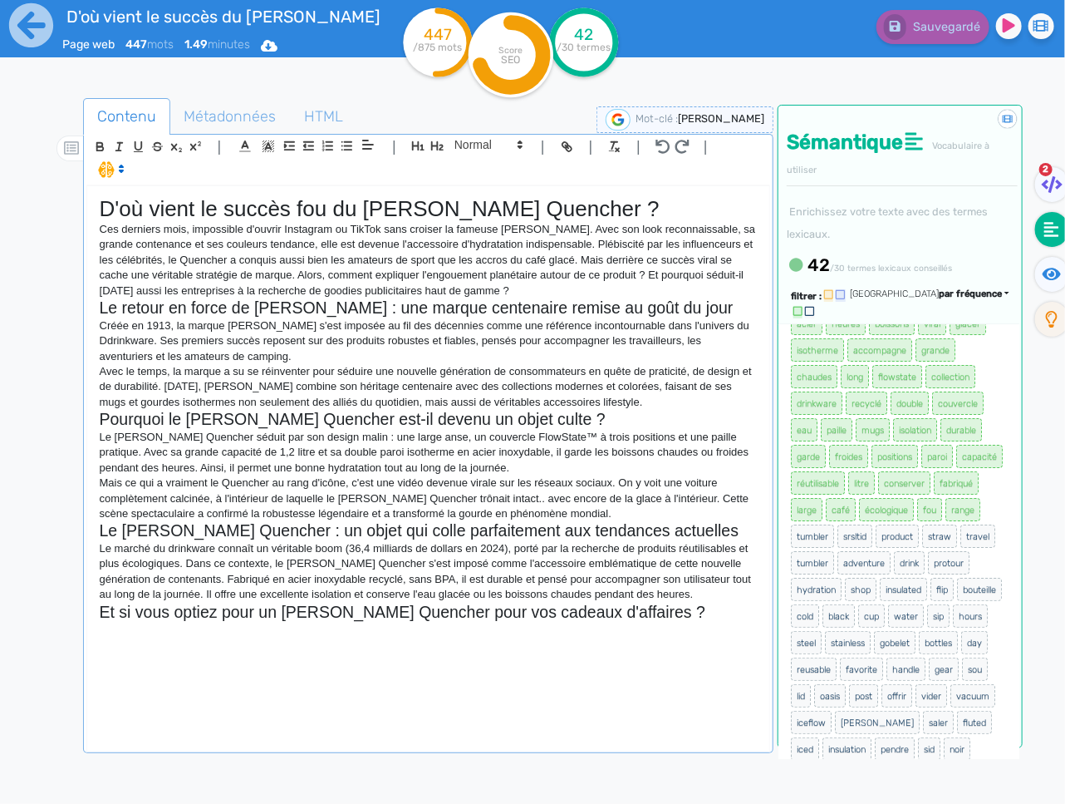
click at [364, 624] on p at bounding box center [428, 629] width 657 height 15
click at [437, 633] on p at bounding box center [428, 629] width 657 height 15
click at [418, 642] on div "D'où vient le succès fou du Stanley Quencher ? Ces derniers mois, impossible d'…" at bounding box center [428, 467] width 682 height 563
click at [384, 640] on div "D'où vient le succès fou du Stanley Quencher ? Ces derniers mois, impossible d'…" at bounding box center [428, 467] width 682 height 563
click at [391, 645] on div "D'où vient le succès fou du Stanley Quencher ? Ces derniers mois, impossible d'…" at bounding box center [428, 467] width 682 height 563
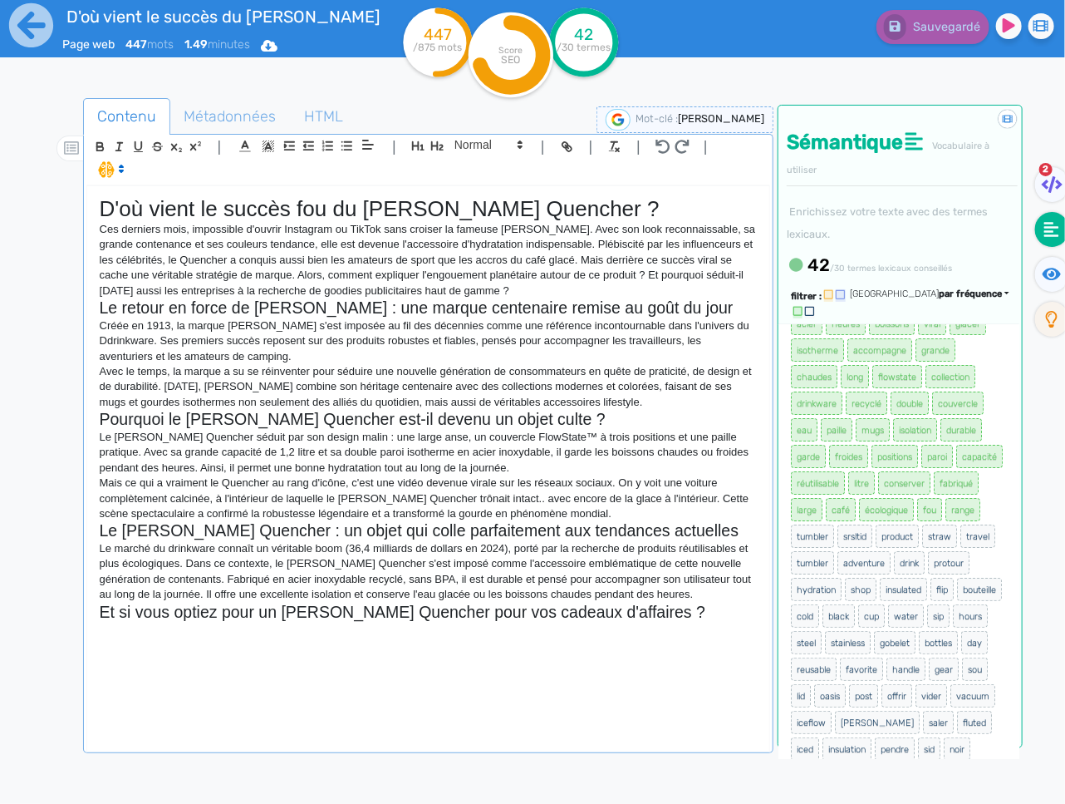
click at [396, 644] on div "D'où vient le succès fou du Stanley Quencher ? Ces derniers mois, impossible d'…" at bounding box center [428, 467] width 682 height 563
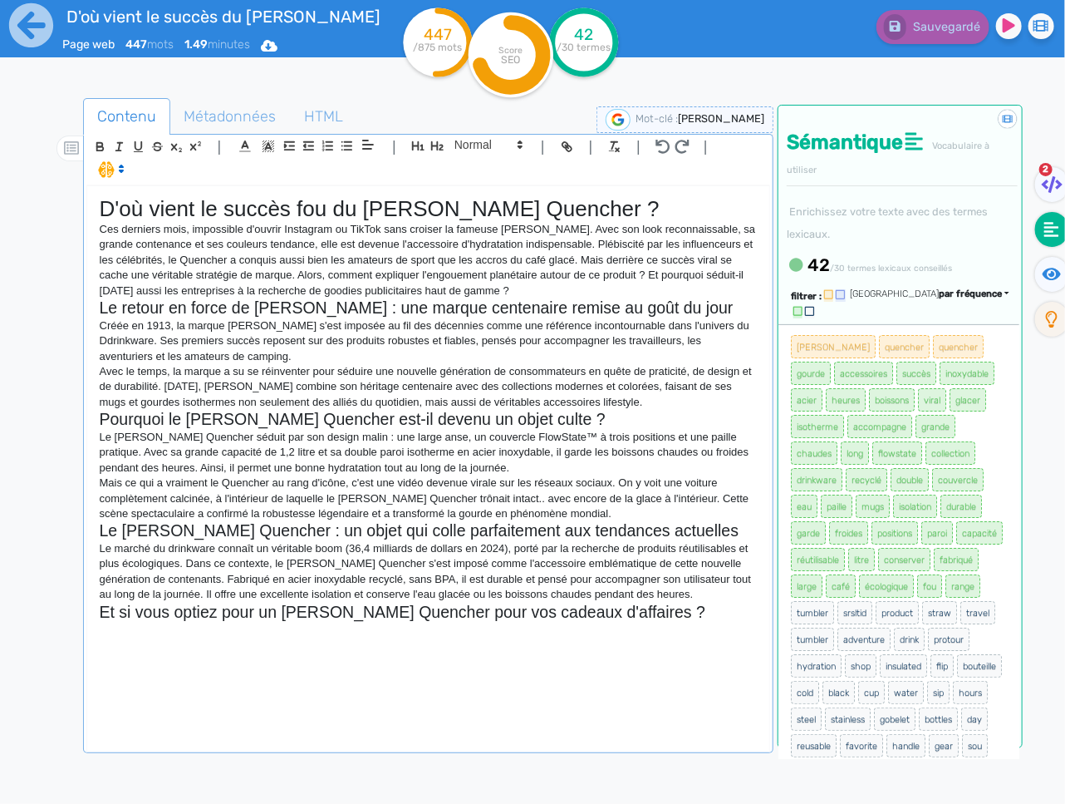
click at [501, 627] on p at bounding box center [428, 629] width 657 height 15
click at [348, 640] on div "D'où vient le succès fou du Stanley Quencher ? Ces derniers mois, impossible d'…" at bounding box center [428, 467] width 682 height 563
click at [367, 643] on div "D'où vient le succès fou du Stanley Quencher ? Ces derniers mois, impossible d'…" at bounding box center [428, 467] width 682 height 563
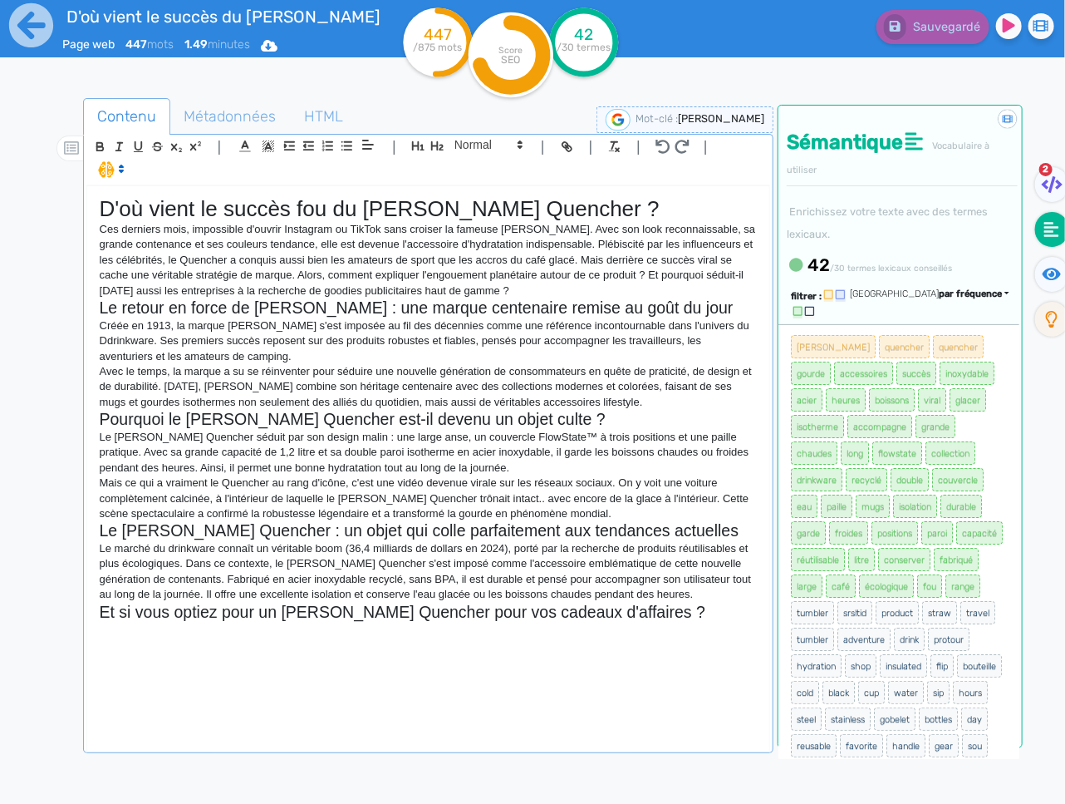
click at [175, 639] on div "D'où vient le succès fou du Stanley Quencher ? Ces derniers mois, impossible d'…" at bounding box center [428, 467] width 682 height 563
click at [327, 624] on p at bounding box center [428, 629] width 657 height 15
click at [312, 636] on p at bounding box center [428, 629] width 657 height 15
click at [368, 629] on p at bounding box center [428, 629] width 657 height 15
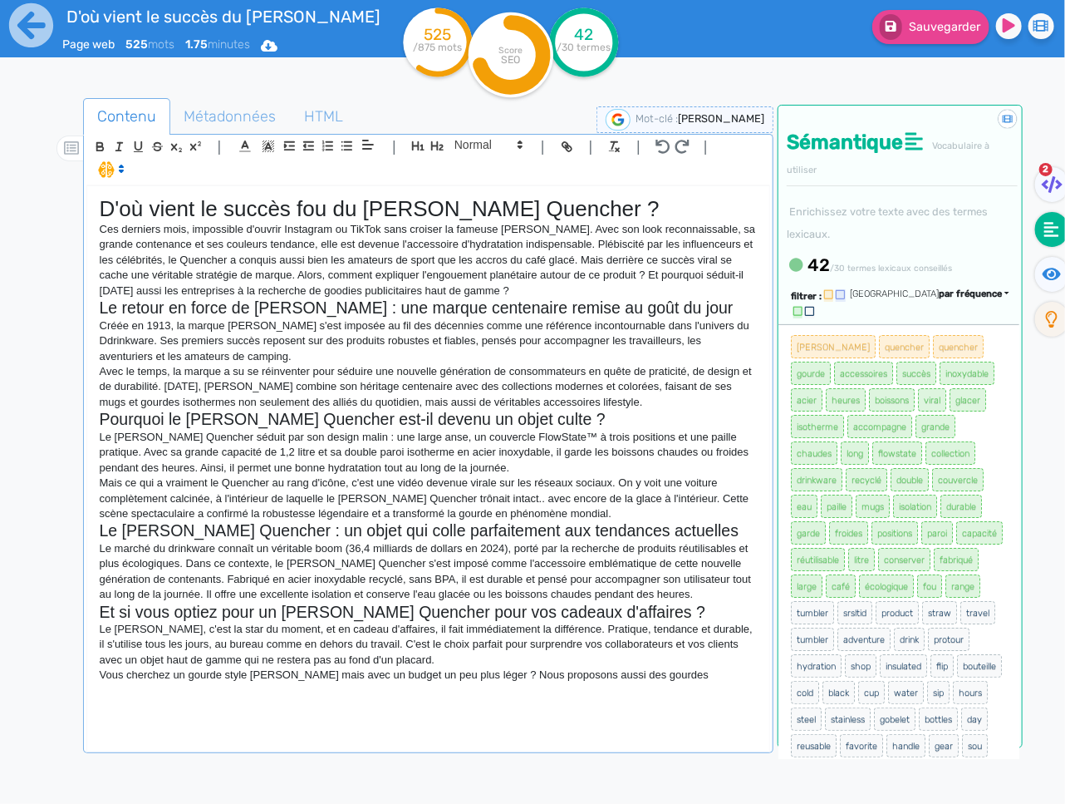
scroll to position [37, 0]
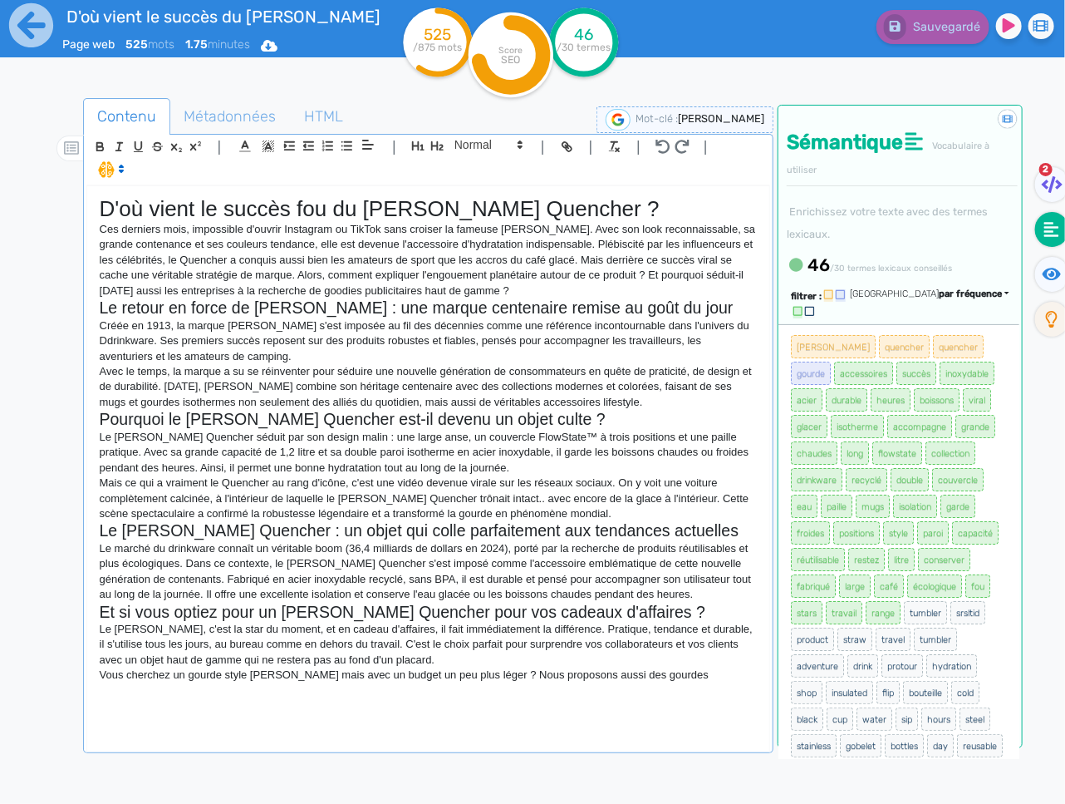
click at [444, 664] on p "Le Stanley Quencher, c'est la star du moment, et en cadeau d'affaires, il fait …" at bounding box center [428, 645] width 657 height 46
drag, startPoint x: 437, startPoint y: 631, endPoint x: 450, endPoint y: 623, distance: 15.3
click at [437, 631] on p "Le Stanley Quencher, c'est la star du moment, et en cadeau d'affaires, il fait …" at bounding box center [428, 645] width 657 height 46
click at [686, 686] on div "D'où vient le succès fou du Stanley Quencher ? Ces derniers mois, impossible d'…" at bounding box center [428, 467] width 682 height 563
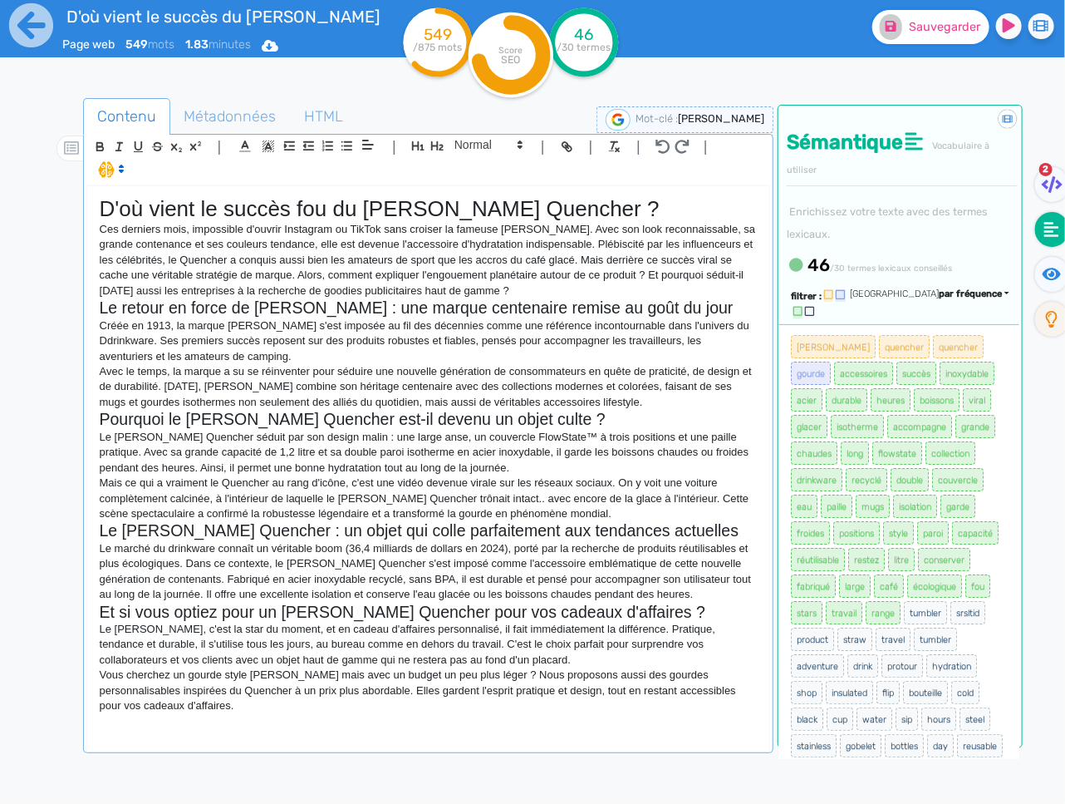
click at [958, 38] on button "Sauvegarder" at bounding box center [930, 27] width 117 height 34
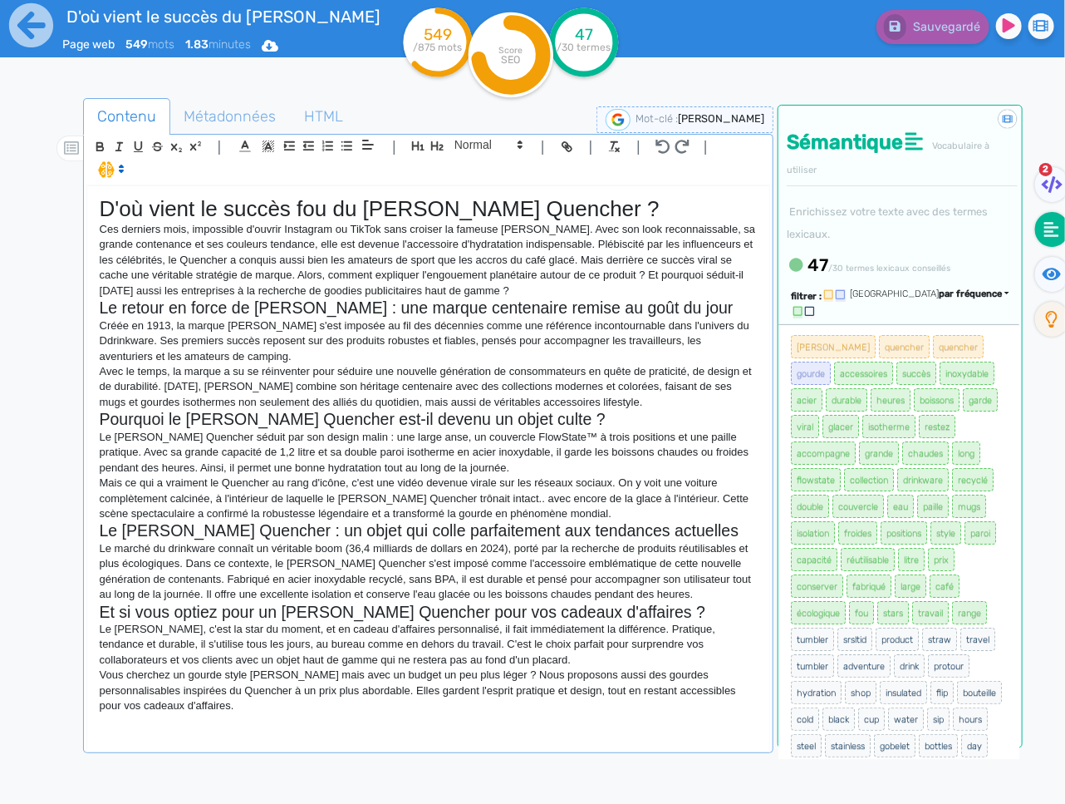
click at [227, 741] on div "D'où vient le succès fou du Stanley Quencher ? Ces derniers mois, impossible d'…" at bounding box center [428, 467] width 682 height 563
drag, startPoint x: 283, startPoint y: 676, endPoint x: 209, endPoint y: 661, distance: 76.1
click at [189, 676] on p "Vous cherchez un gourde style Stanley mais avec un budget un peu plus léger ? N…" at bounding box center [428, 690] width 657 height 46
drag, startPoint x: 566, startPoint y: 151, endPoint x: 554, endPoint y: 163, distance: 16.5
click at [566, 151] on icon "button" at bounding box center [569, 148] width 6 height 6
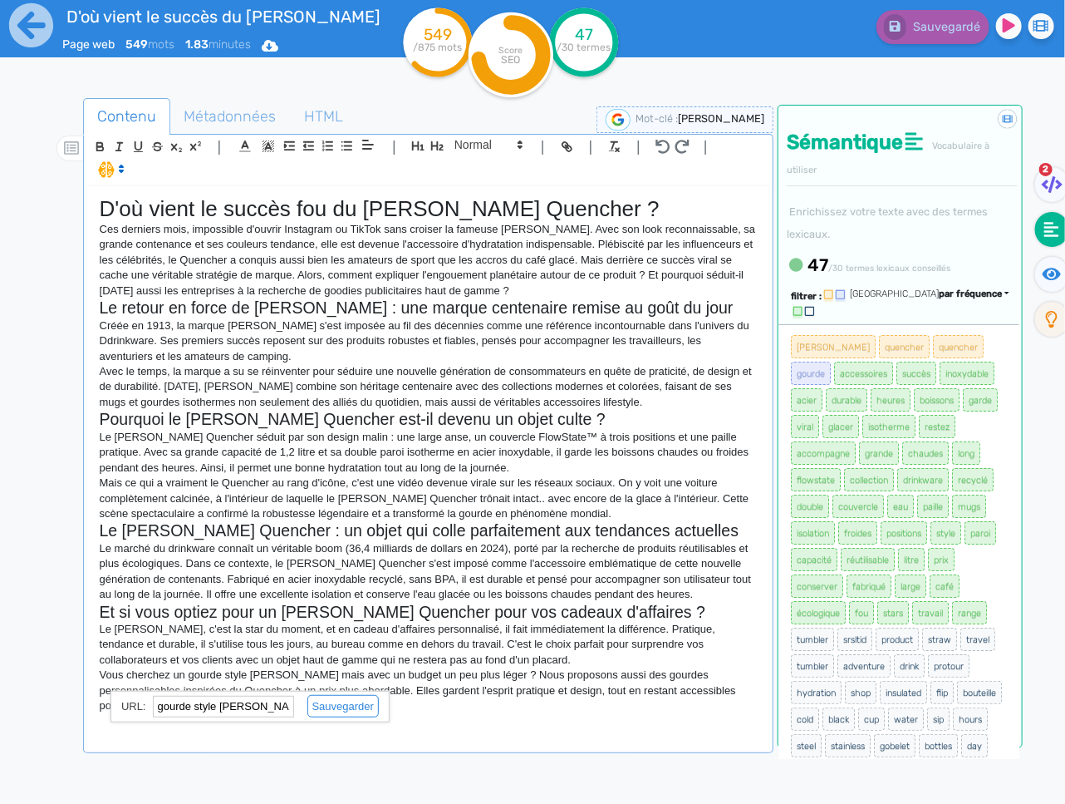
paste input "https://www.laboiteaobjets.com/loisirs-plein-air/gourdes-et-bouteilles/gourde-g…"
drag, startPoint x: 317, startPoint y: 704, endPoint x: 307, endPoint y: 702, distance: 9.3
click at [317, 704] on link at bounding box center [336, 706] width 85 height 12
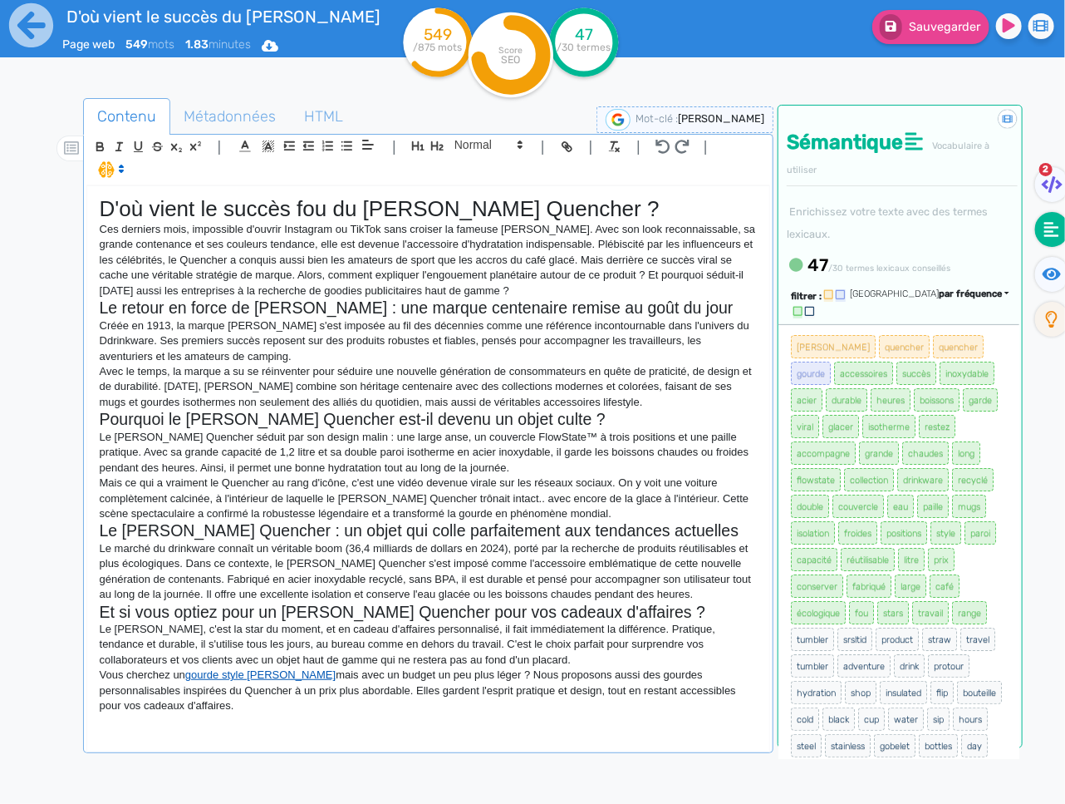
drag, startPoint x: 184, startPoint y: 677, endPoint x: 195, endPoint y: 674, distance: 11.3
click at [188, 676] on p "Vous cherchez un gourde style Stanley mais avec un budget un peu plus léger ? N…" at bounding box center [428, 690] width 657 height 46
click at [437, 691] on p "Vous cherchez une gourde style Stanley mais avec un budget un peu plus léger ? …" at bounding box center [428, 690] width 657 height 46
click at [386, 733] on div "D'où vient le succès fou du Stanley Quencher ? Ces derniers mois, impossible d'…" at bounding box center [428, 467] width 682 height 563
click at [369, 751] on div "D'où vient le succès fou du Stanley Quencher ? Ces derniers mois, impossible d'…" at bounding box center [428, 492] width 684 height 615
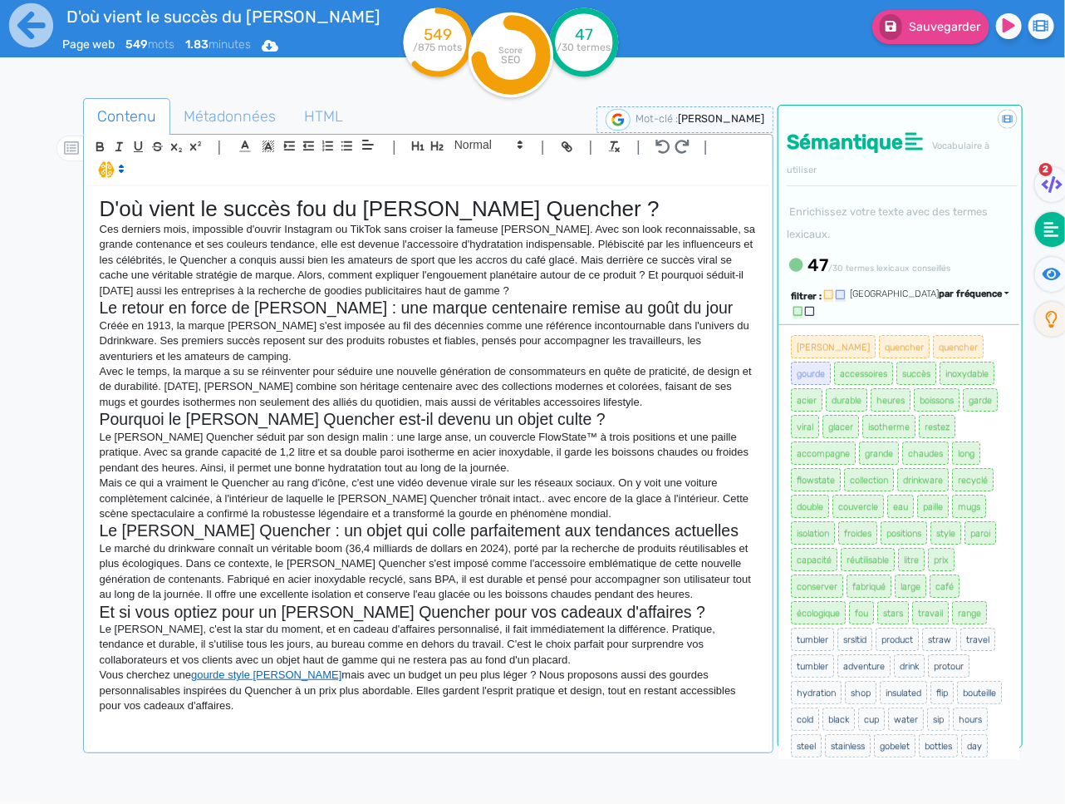
click at [386, 730] on div "D'où vient le succès fou du Stanley Quencher ? Ces derniers mois, impossible d'…" at bounding box center [428, 467] width 682 height 563
click at [209, 484] on p "Mais ce qui a vraiment le Quencher au rang d'icône, c'est une vidéo devenue vir…" at bounding box center [428, 498] width 657 height 46
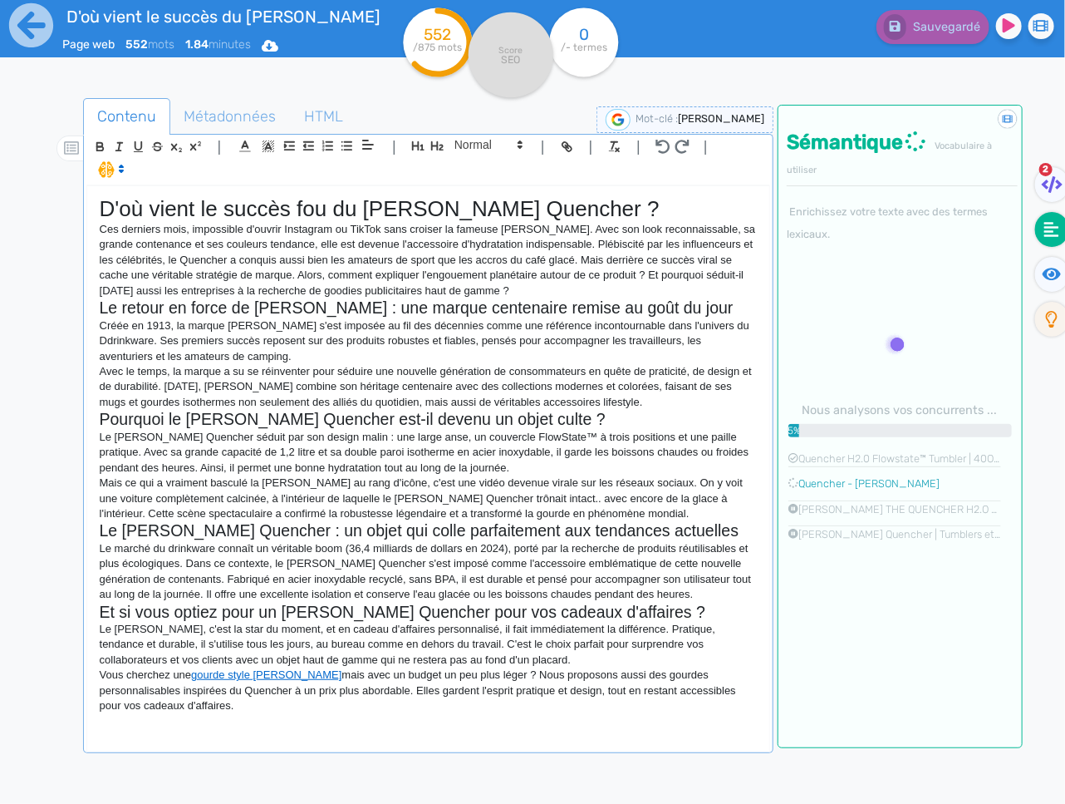
click at [436, 499] on p "Mais ce qui a vraiment basculé la gourde Stanley Quencher au rang d'icône, c'es…" at bounding box center [428, 498] width 657 height 46
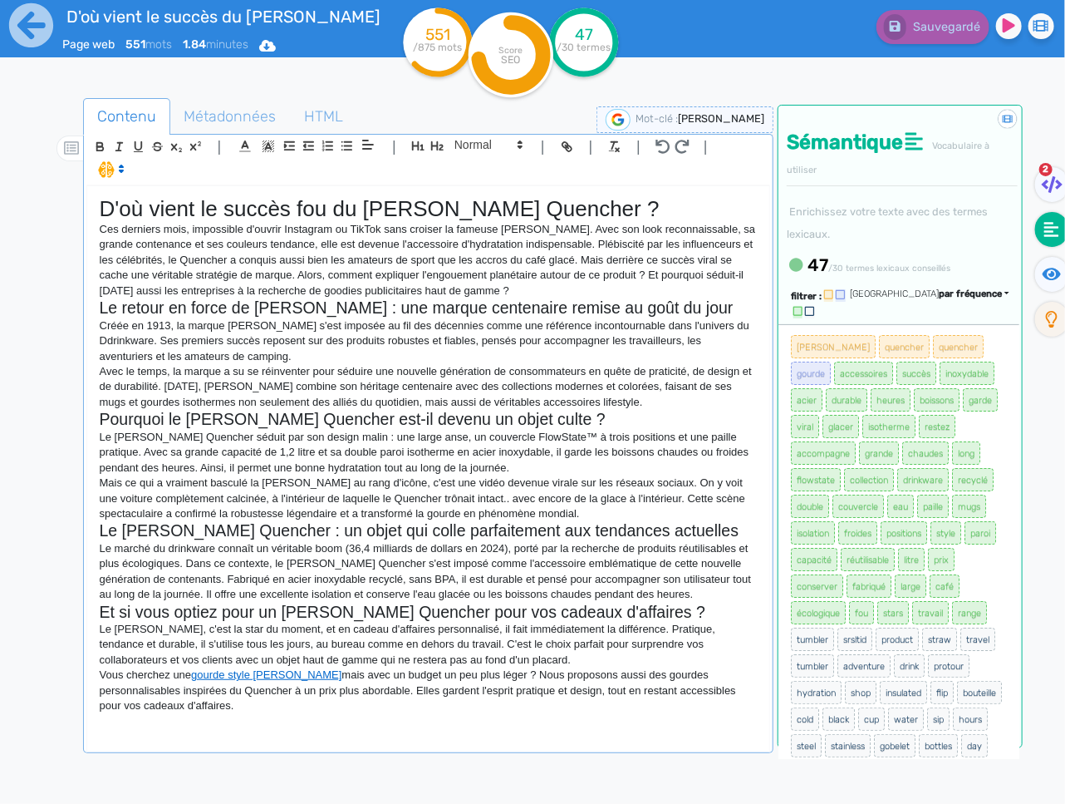
click at [252, 705] on p "Vous cherchez une gourde style Stanley mais avec un budget un peu plus léger ? …" at bounding box center [428, 690] width 657 height 46
click at [259, 703] on p "Vous cherchez une gourde style Stanley mais avec un budget un peu plus léger ? …" at bounding box center [428, 690] width 657 height 46
drag, startPoint x: 255, startPoint y: 705, endPoint x: 451, endPoint y: 759, distance: 203.2
click at [255, 705] on p "Vous cherchez une gourde style Stanley mais avec un budget un peu plus léger ? …" at bounding box center [428, 690] width 657 height 46
click at [177, 714] on div "D'où vient le succès fou du Stanley Quencher ? Ces derniers mois, impossible d'…" at bounding box center [428, 467] width 682 height 563
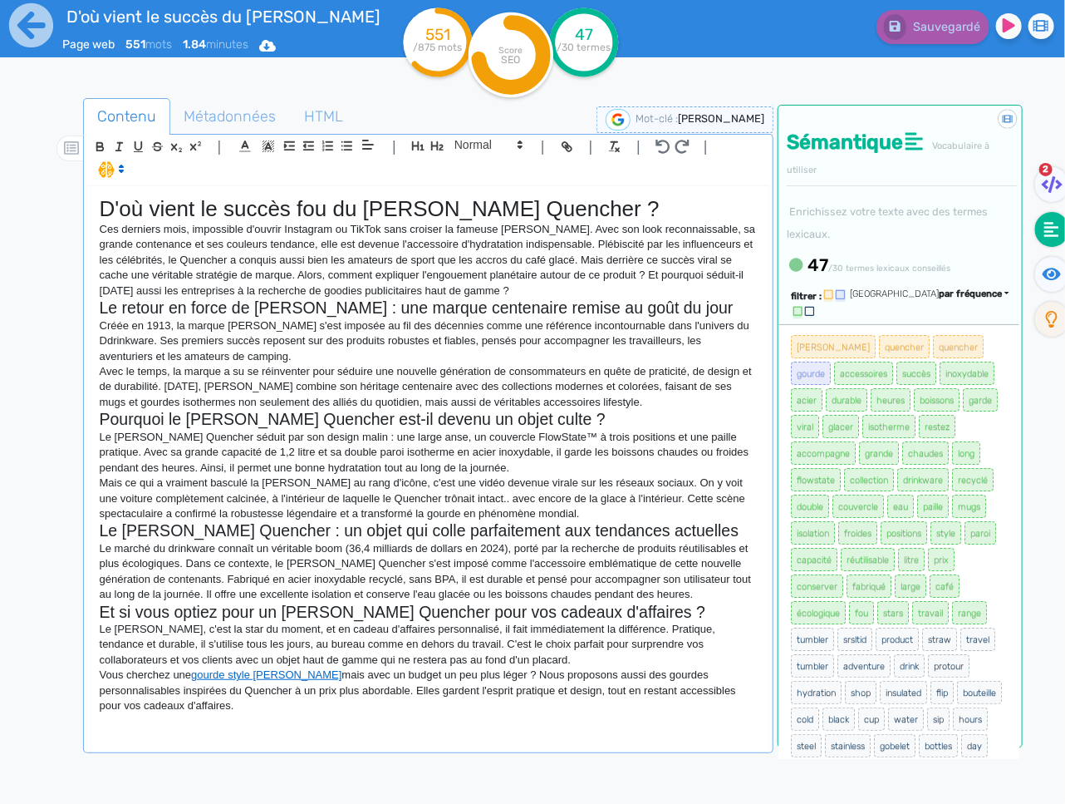
click at [246, 730] on div "D'où vient le succès fou du Stanley Quencher ? Ces derniers mois, impossible d'…" at bounding box center [428, 467] width 682 height 563
click at [273, 613] on h2 "Et si vous optiez pour un Stanley Quencher pour vos cadeaux d'affaires ?" at bounding box center [428, 611] width 657 height 19
click at [176, 735] on div "D'où vient le succès fou du Stanley Quencher ? Ces derniers mois, impossible d'…" at bounding box center [428, 467] width 682 height 563
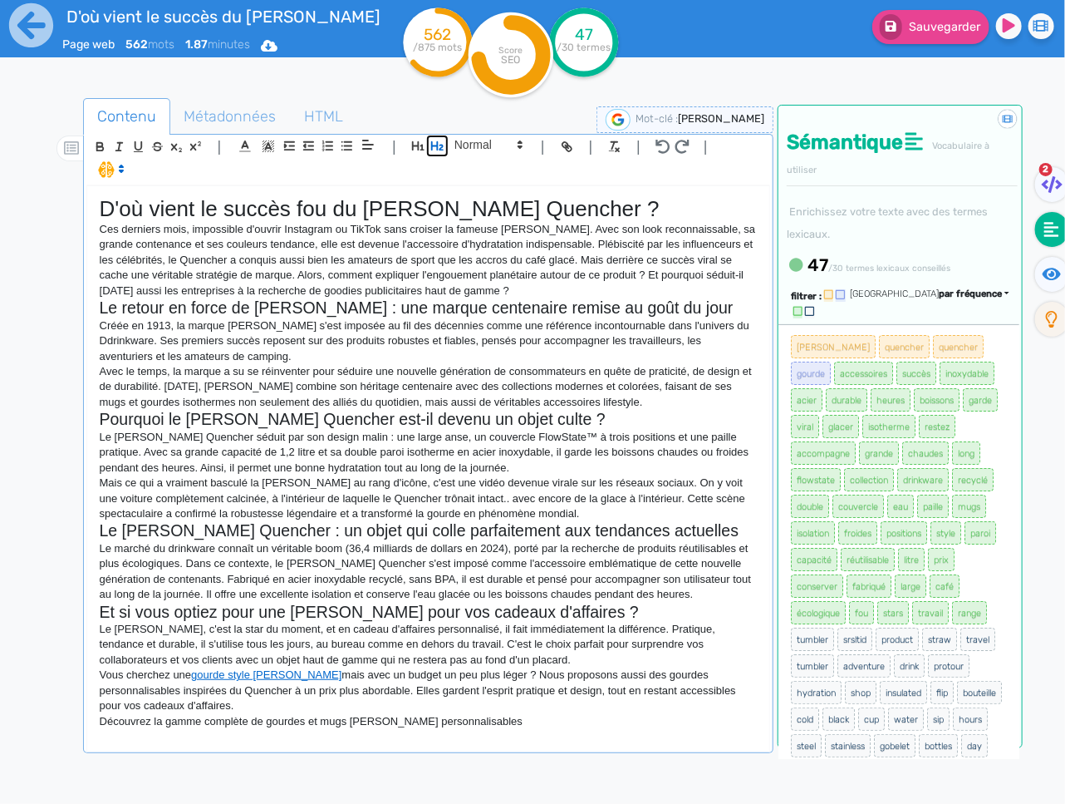
click at [440, 150] on icon "button" at bounding box center [437, 145] width 12 height 9
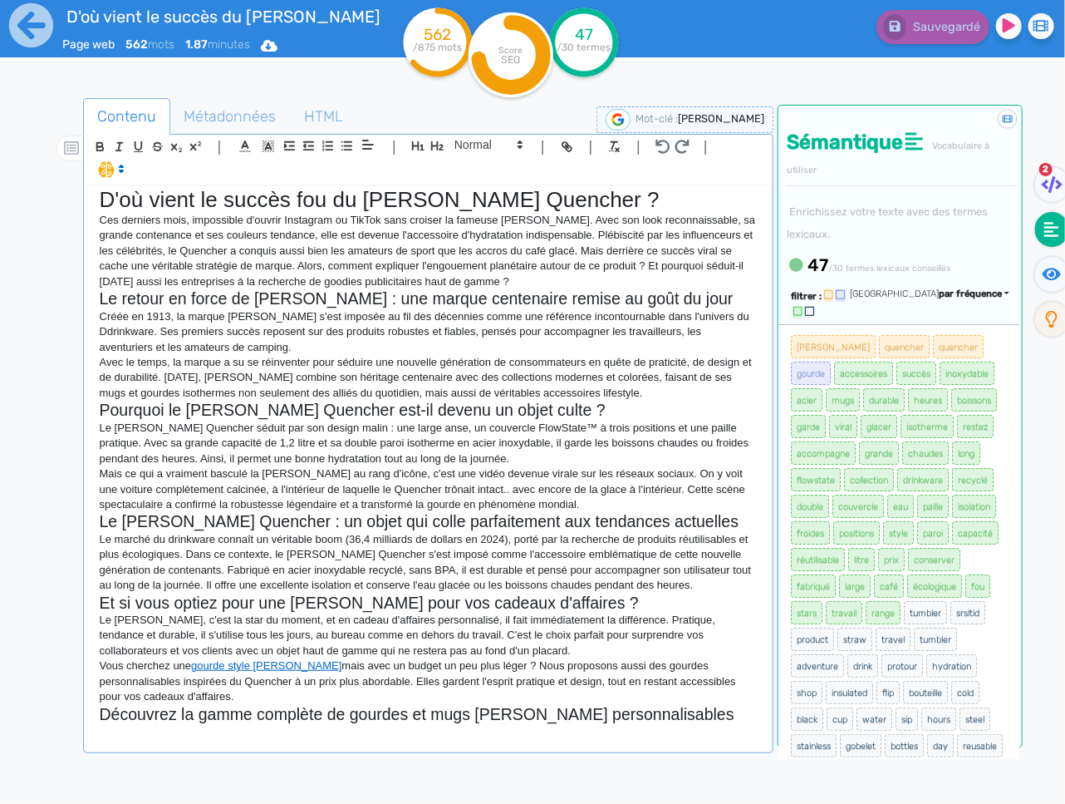
click at [302, 738] on p at bounding box center [428, 731] width 657 height 15
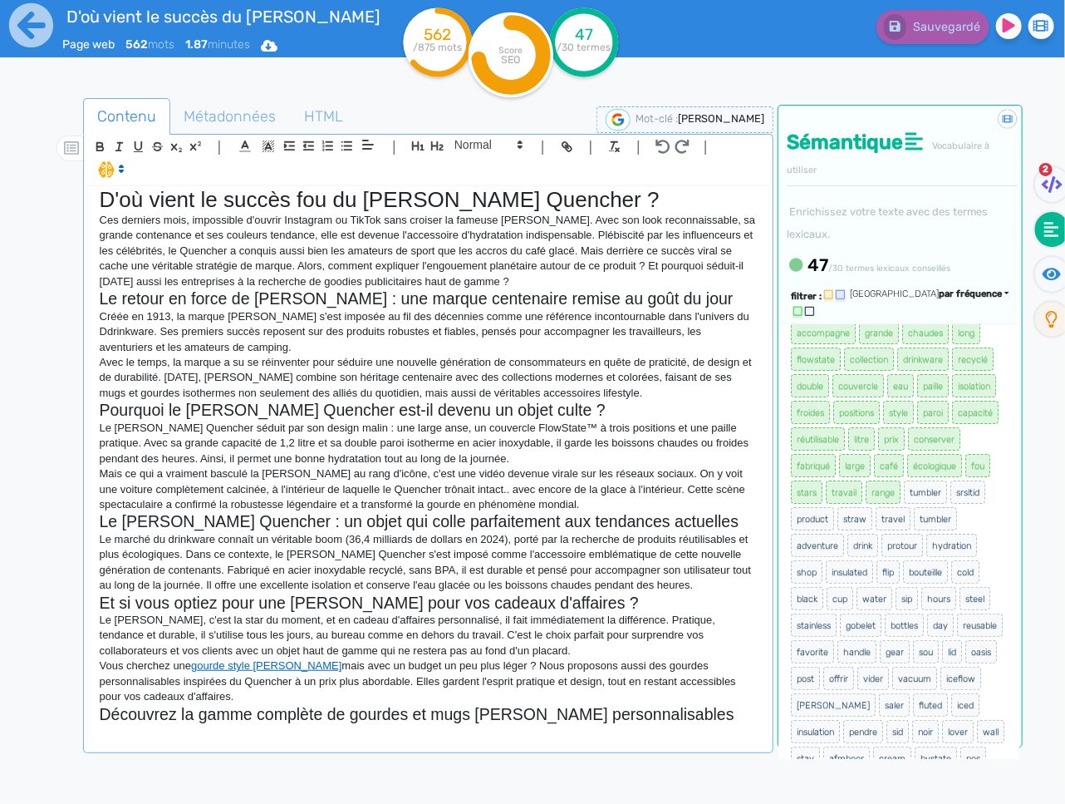
scroll to position [194, 0]
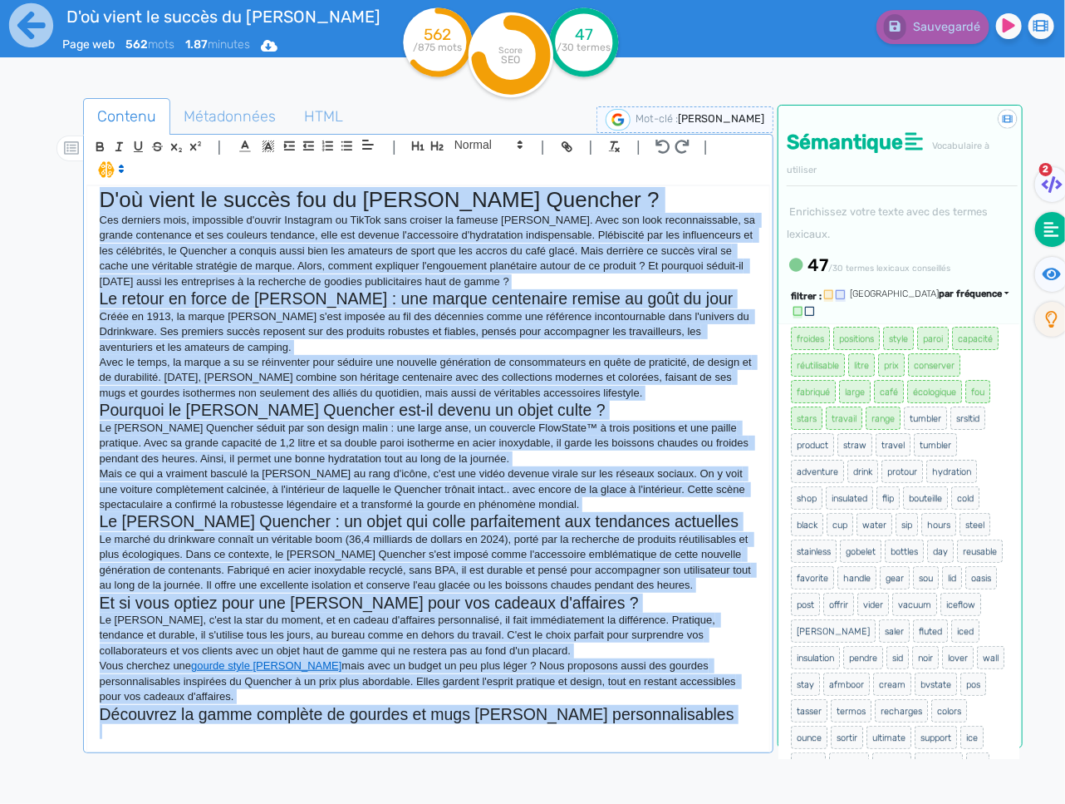
copy div "D'où vient le succès fou du Stanley Quencher ? Ces derniers mois, impossible d'…"
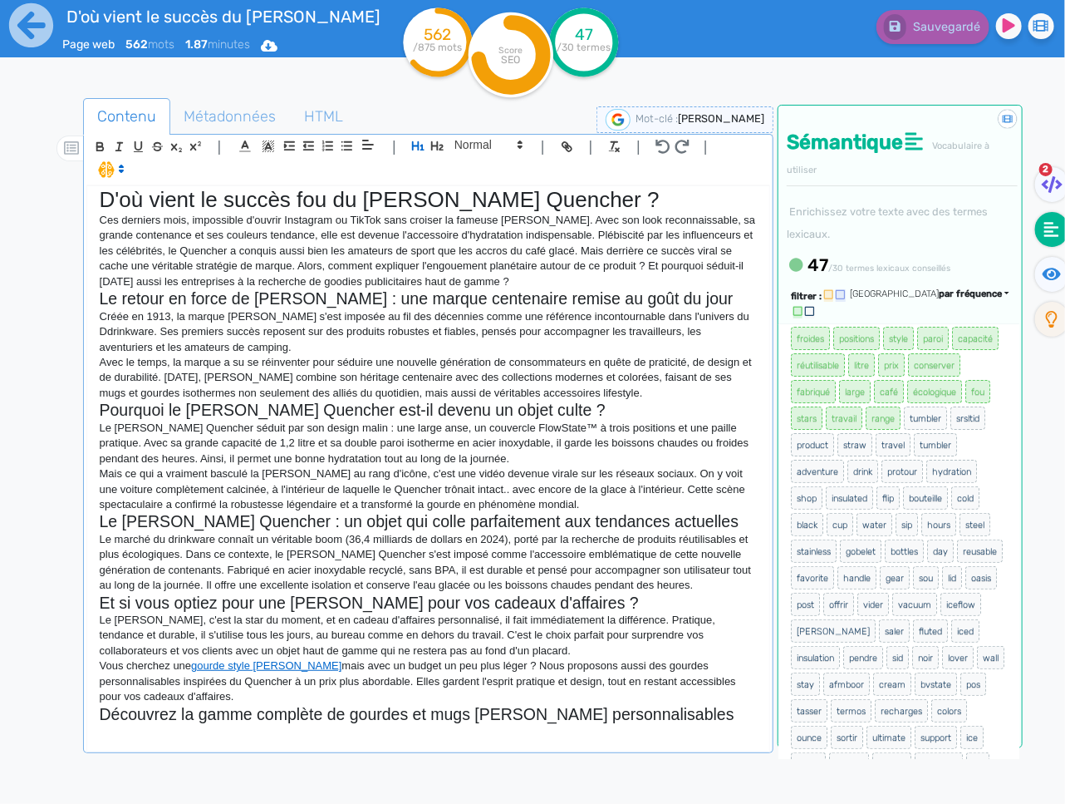
click at [253, 740] on div "D'où vient le succès fou du Stanley Quencher ? Ces derniers mois, impossible d'…" at bounding box center [428, 467] width 682 height 563
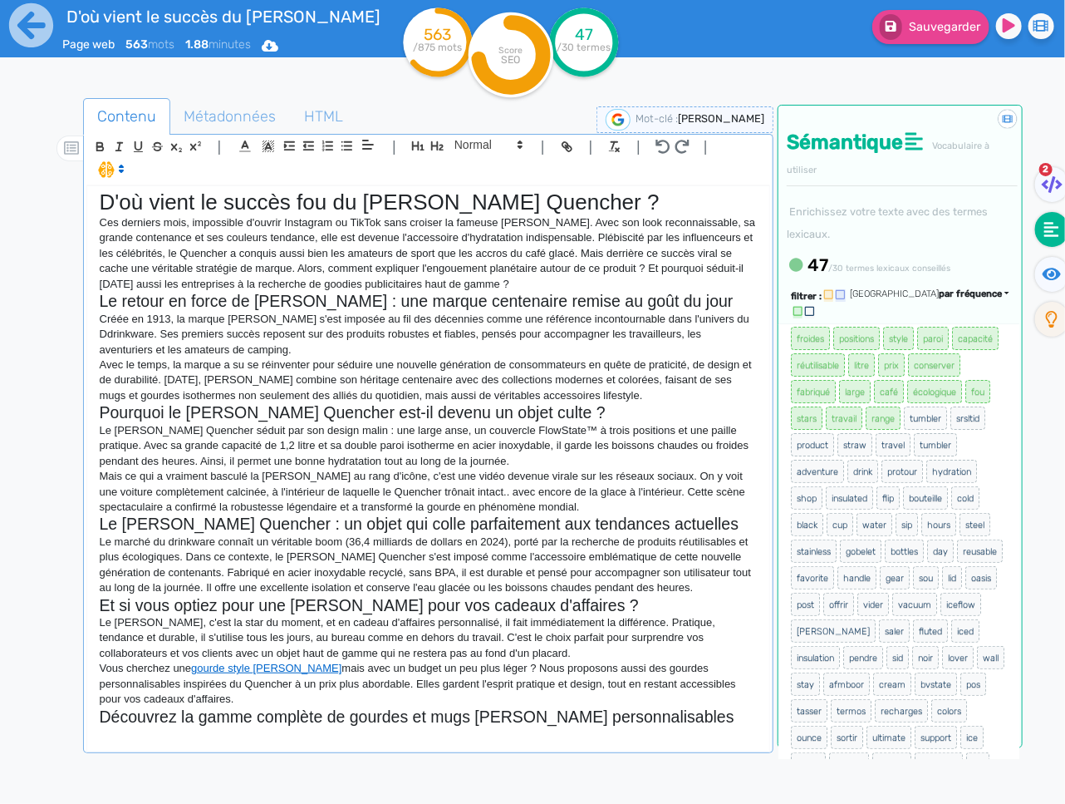
scroll to position [0, 0]
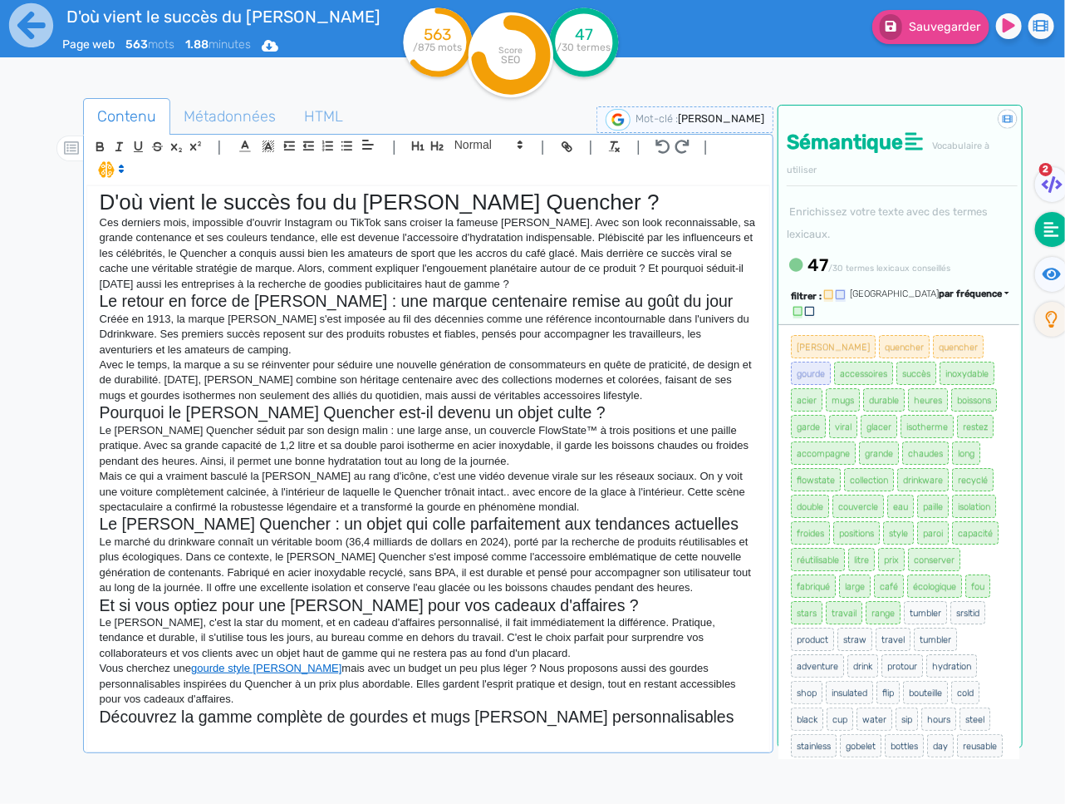
drag, startPoint x: 205, startPoint y: 715, endPoint x: 183, endPoint y: 737, distance: 31.1
click at [191, 728] on div "D'où vient le succès fou du Stanley Quencher ? Ces derniers mois, impossible d'…" at bounding box center [428, 467] width 682 height 563
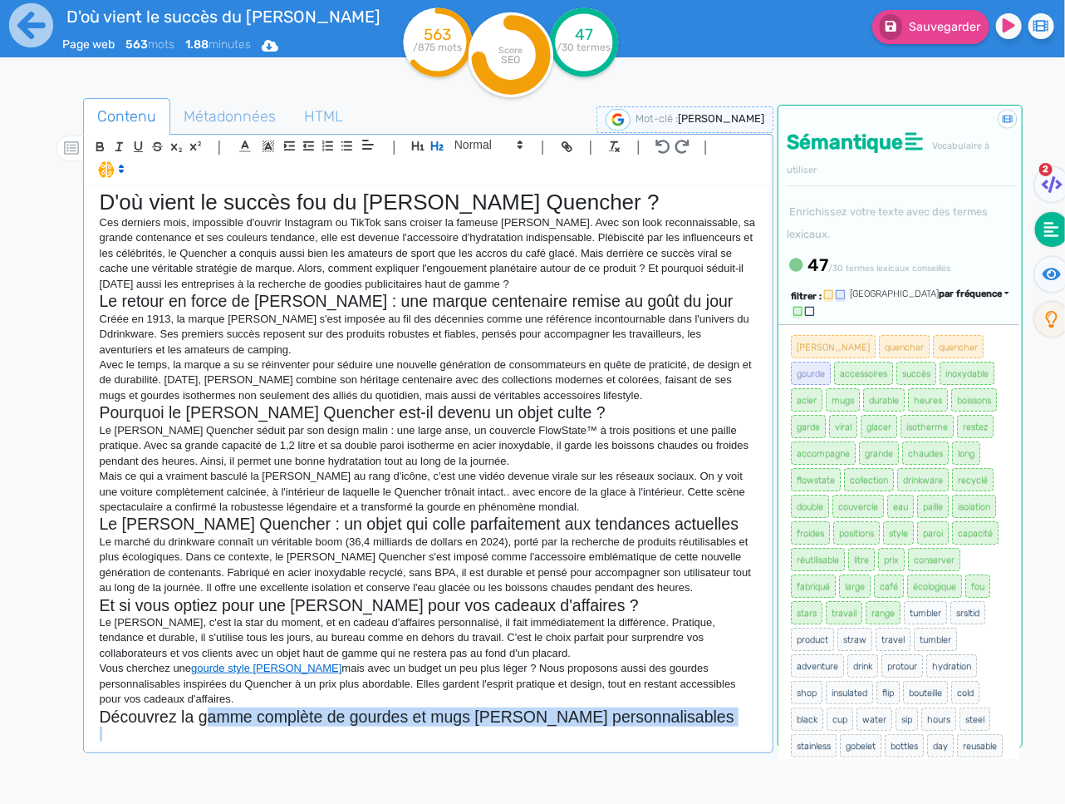
click at [181, 738] on p at bounding box center [428, 733] width 657 height 15
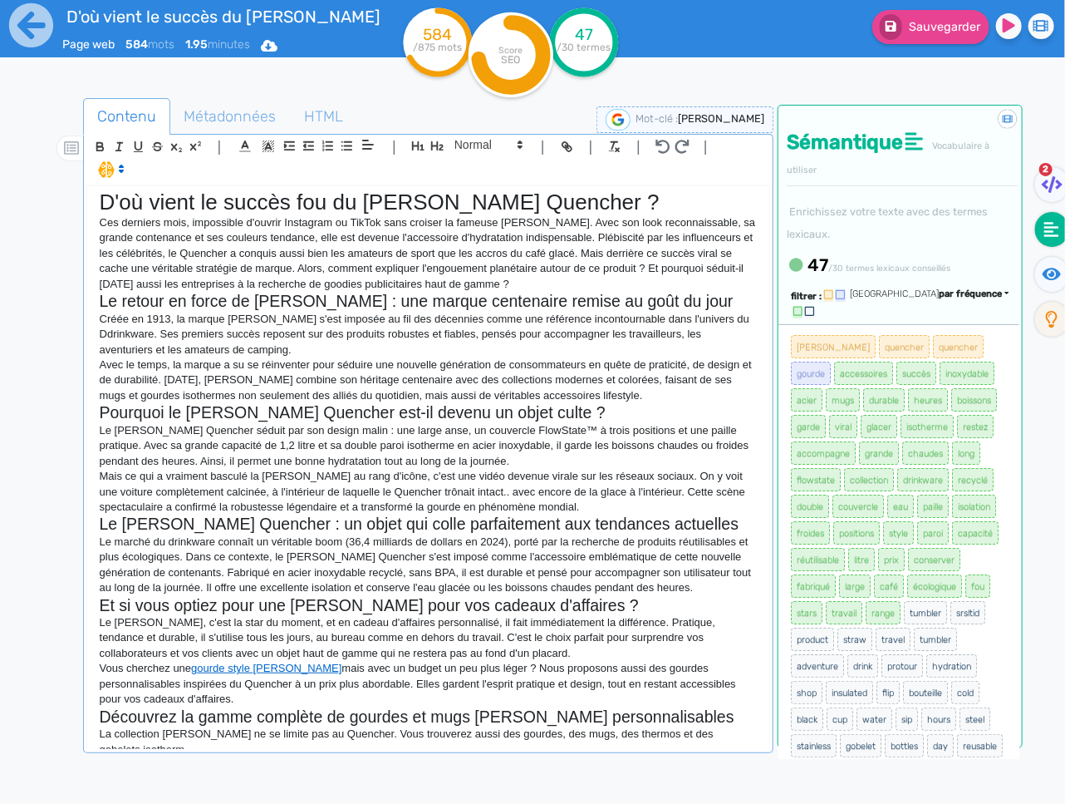
scroll to position [13, 0]
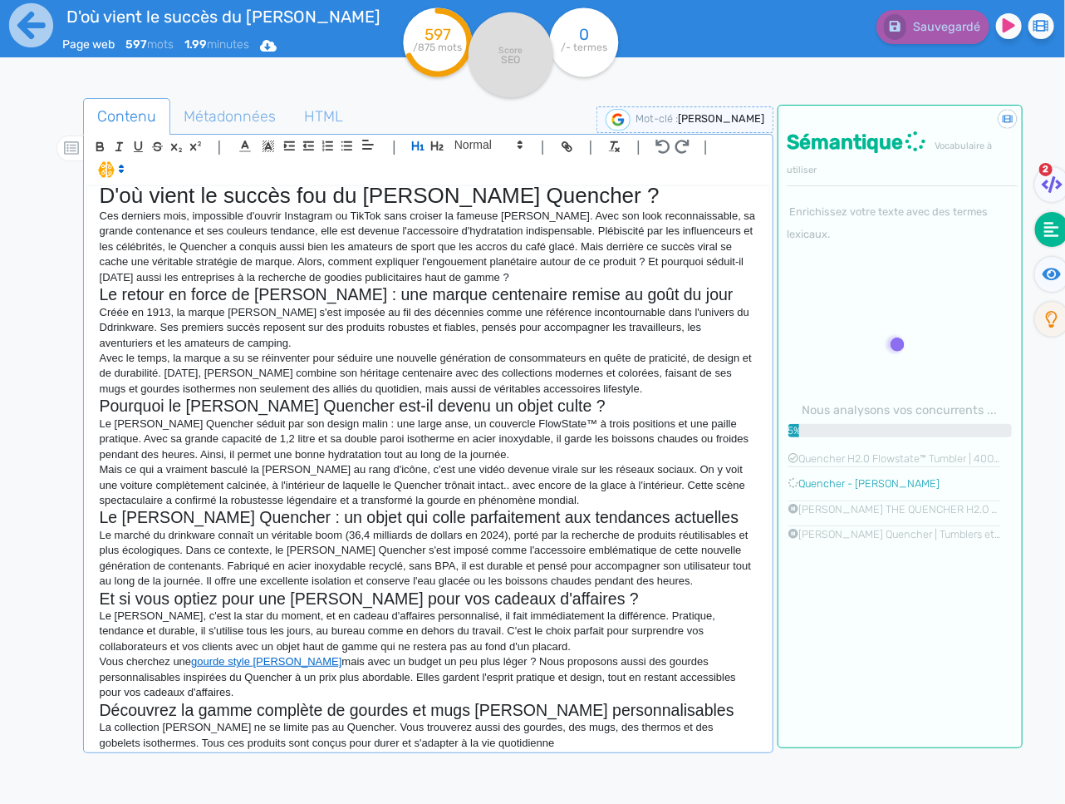
click at [592, 745] on p "La collection Stanley ne se limite pas au Quencher. Vous trouverez aussi des go…" at bounding box center [428, 735] width 657 height 31
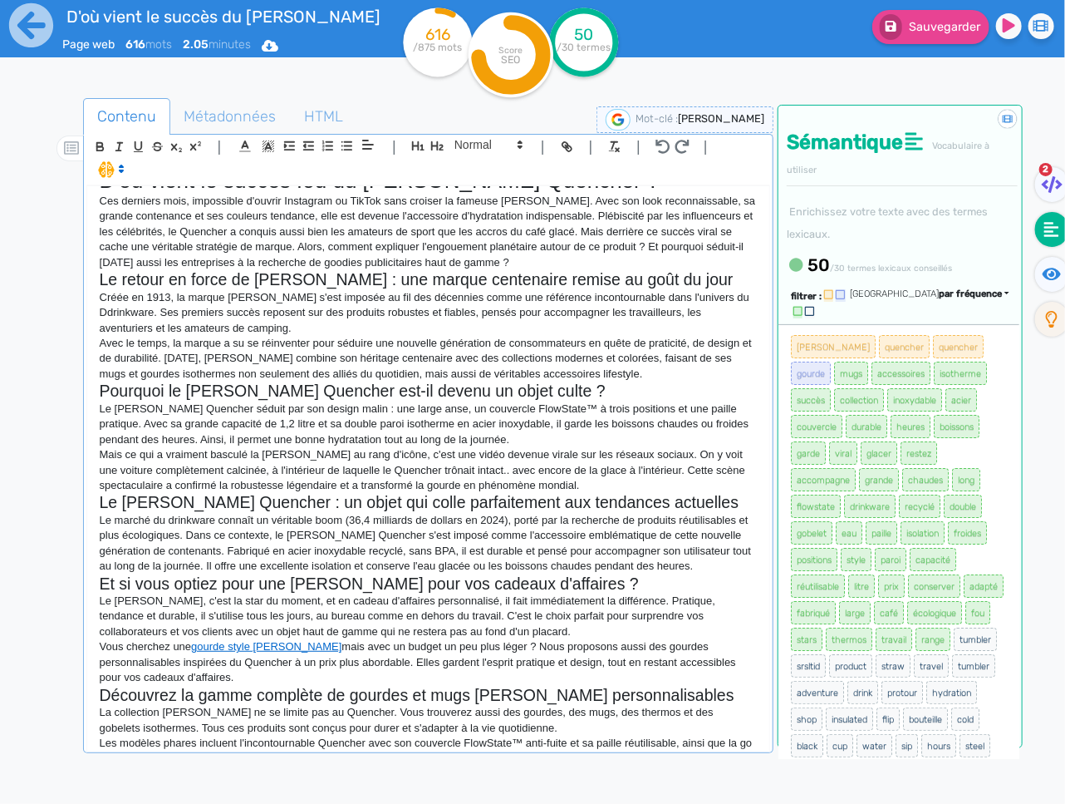
scroll to position [44, 0]
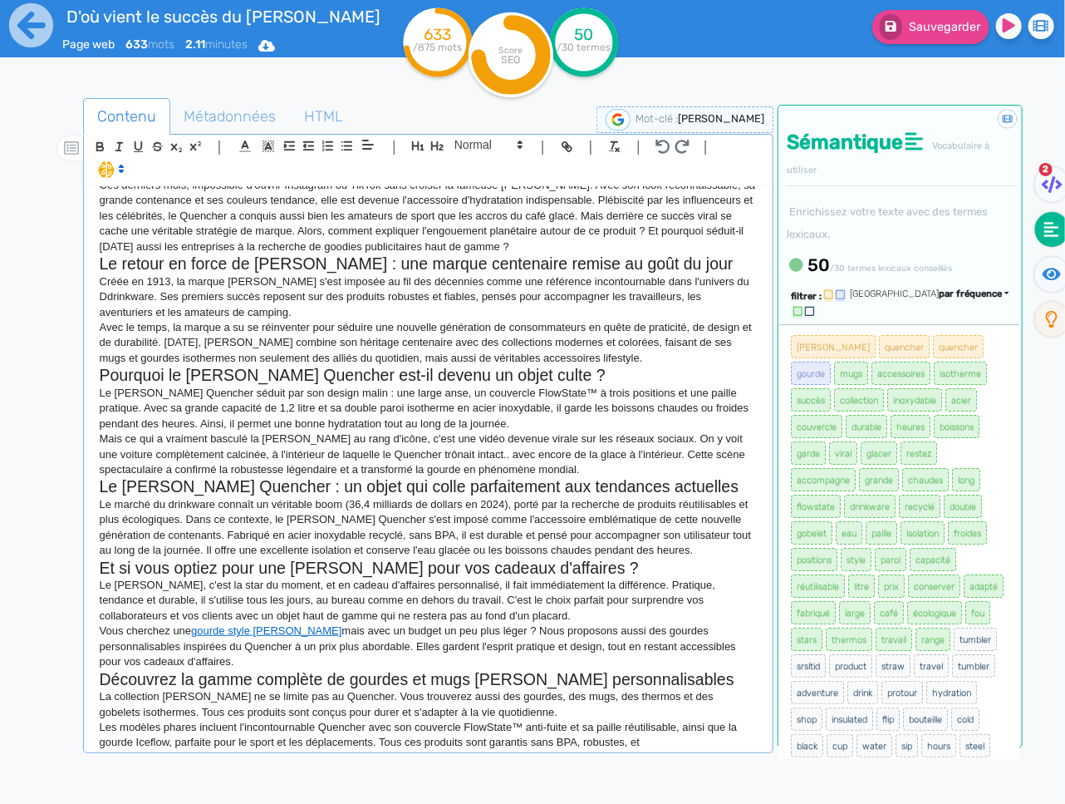
click at [656, 749] on div "D'où vient le succès fou du Stanley Quencher ? Ces derniers mois, impossible d'…" at bounding box center [428, 492] width 684 height 615
click at [657, 746] on p "Les modèles phares incluent l'incontournable Quencher avec son couvercle FlowSt…" at bounding box center [428, 735] width 657 height 31
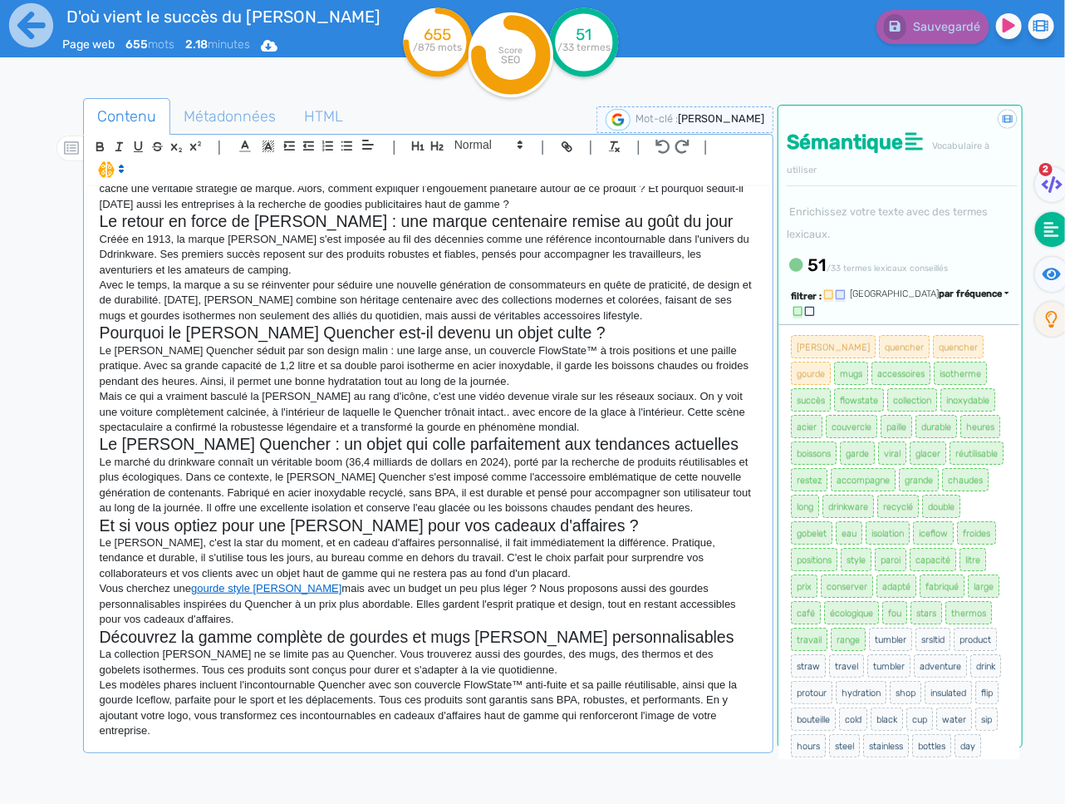
scroll to position [0, 0]
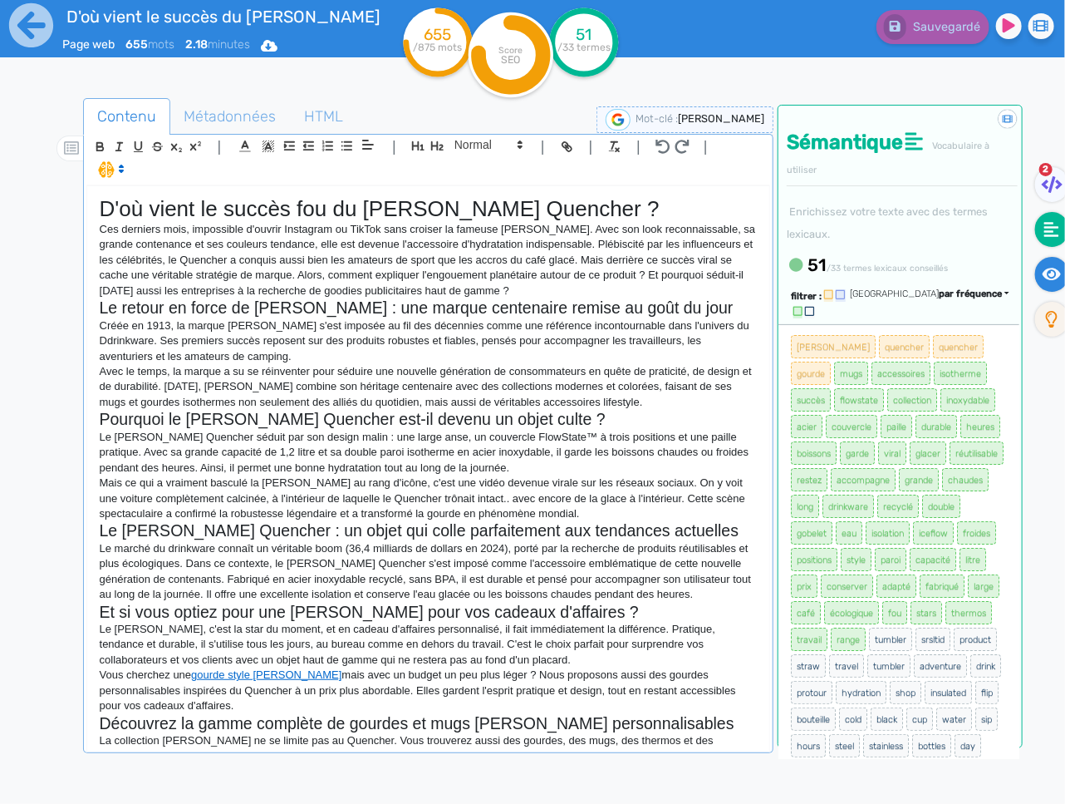
click at [1055, 274] on icon at bounding box center [1052, 274] width 19 height 17
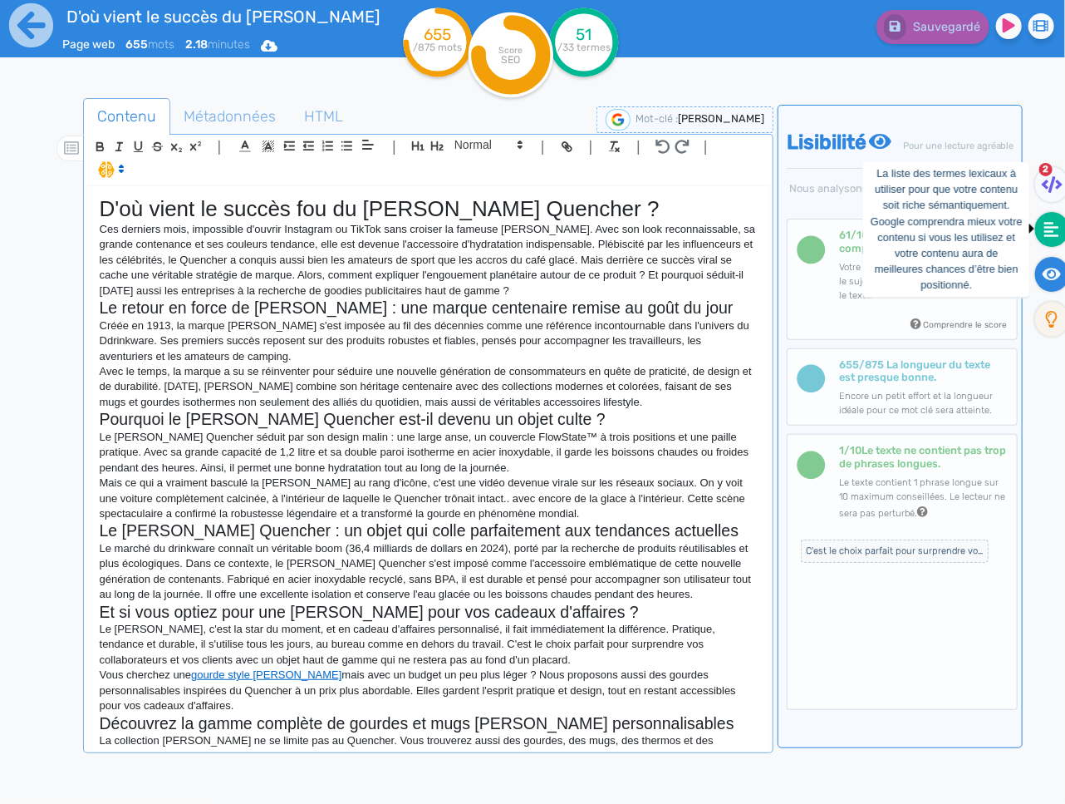
click at [1038, 233] on fa-icon at bounding box center [1052, 229] width 34 height 35
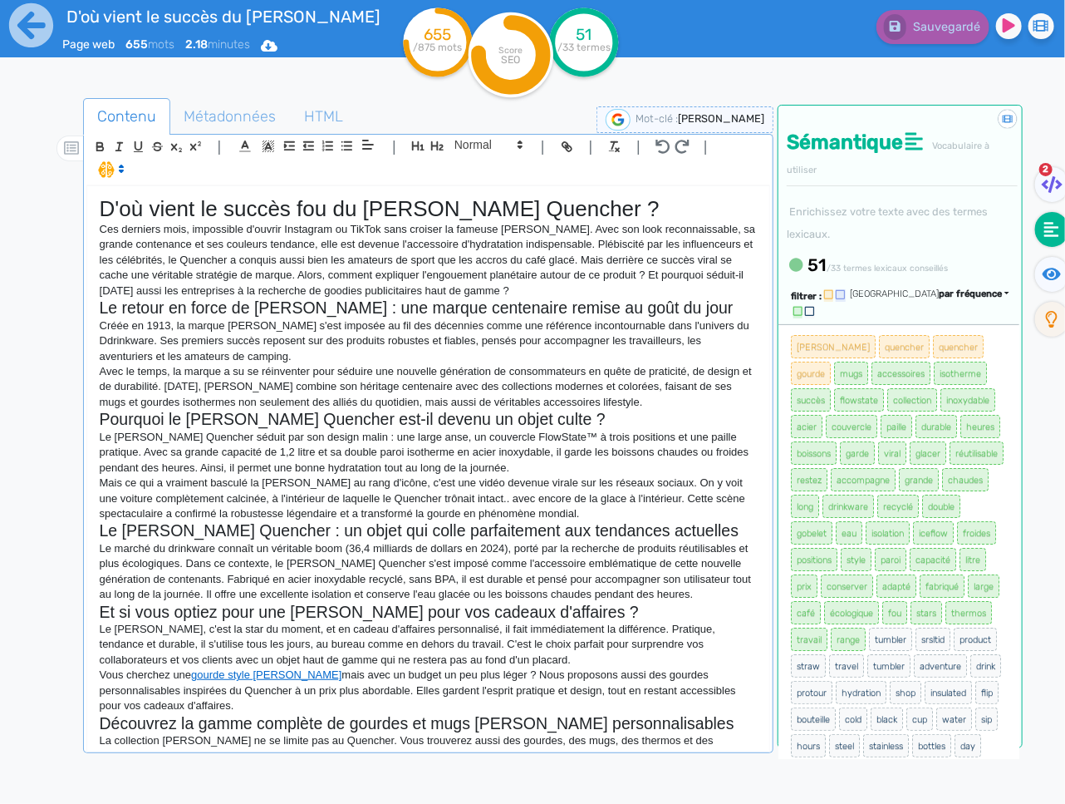
scroll to position [86, 0]
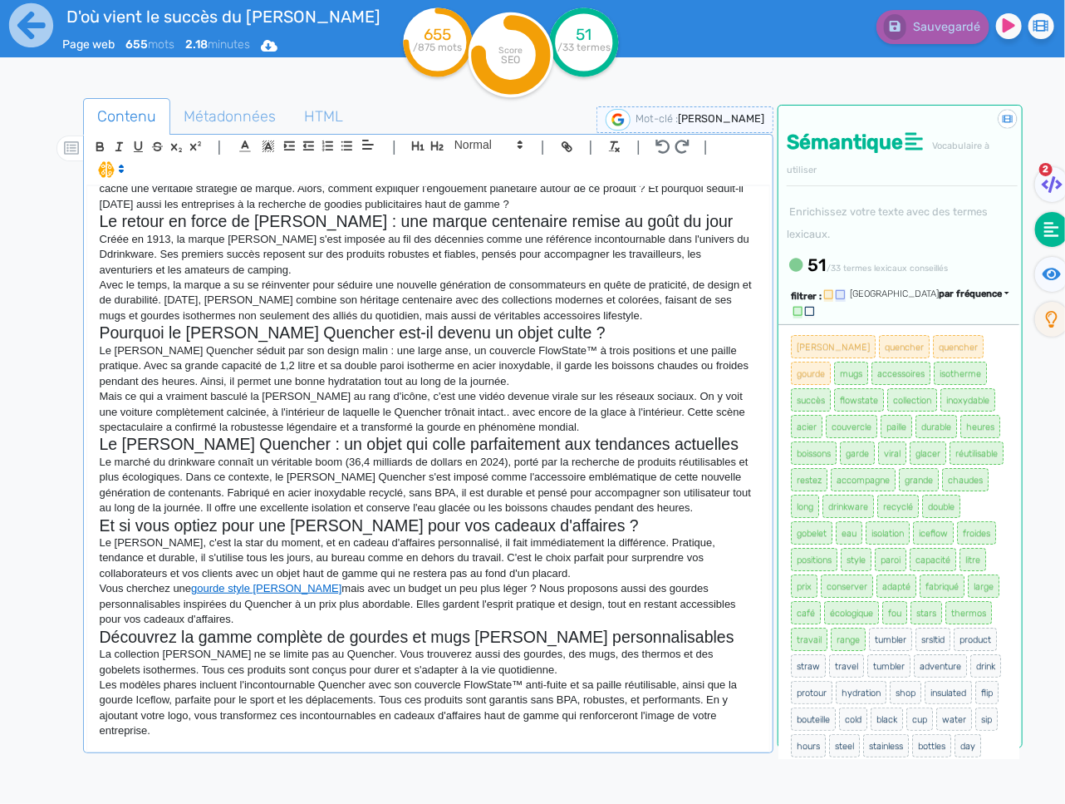
click at [607, 490] on p "Le marché du drinkware connaît un véritable boom (36,4 milliards de dollars en …" at bounding box center [428, 485] width 657 height 61
click at [317, 744] on div "D'où vient le succès fou du Stanley Quencher ? Ces derniers mois, impossible d'…" at bounding box center [428, 467] width 682 height 563
click at [294, 735] on p "Les modèles phares incluent l'incontournable Quencher avec son couvercle FlowSt…" at bounding box center [428, 707] width 657 height 61
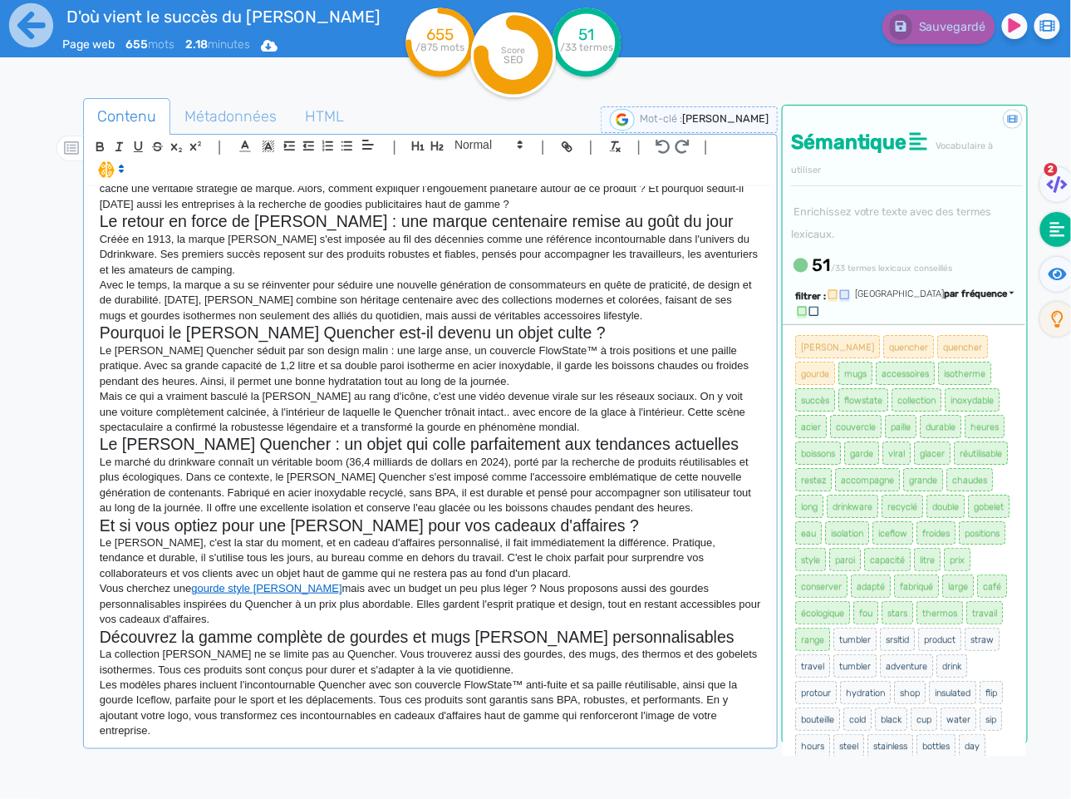
click at [211, 727] on div "D'où vient le succès fou du Stanley Quencher ? Ces derniers mois, impossible d'…" at bounding box center [430, 490] width 688 height 611
click at [221, 712] on p "Les modèles phares incluent l'incontournable Quencher avec son couvercle FlowSt…" at bounding box center [430, 707] width 661 height 61
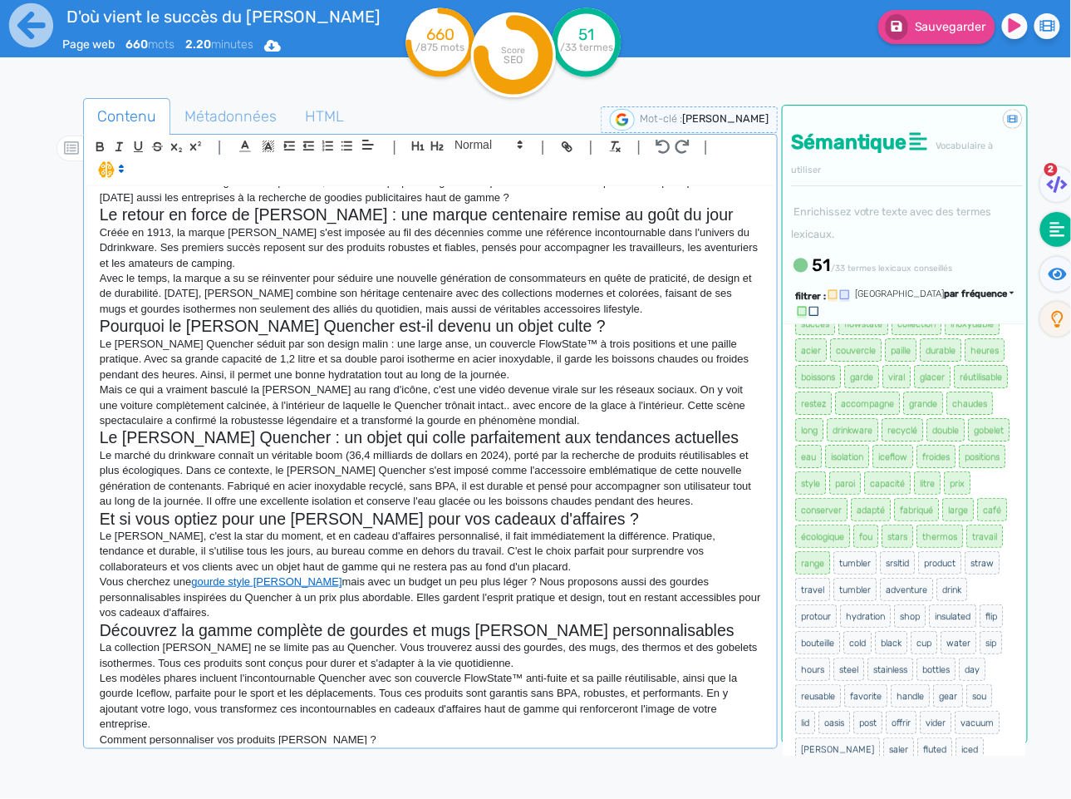
scroll to position [150, 0]
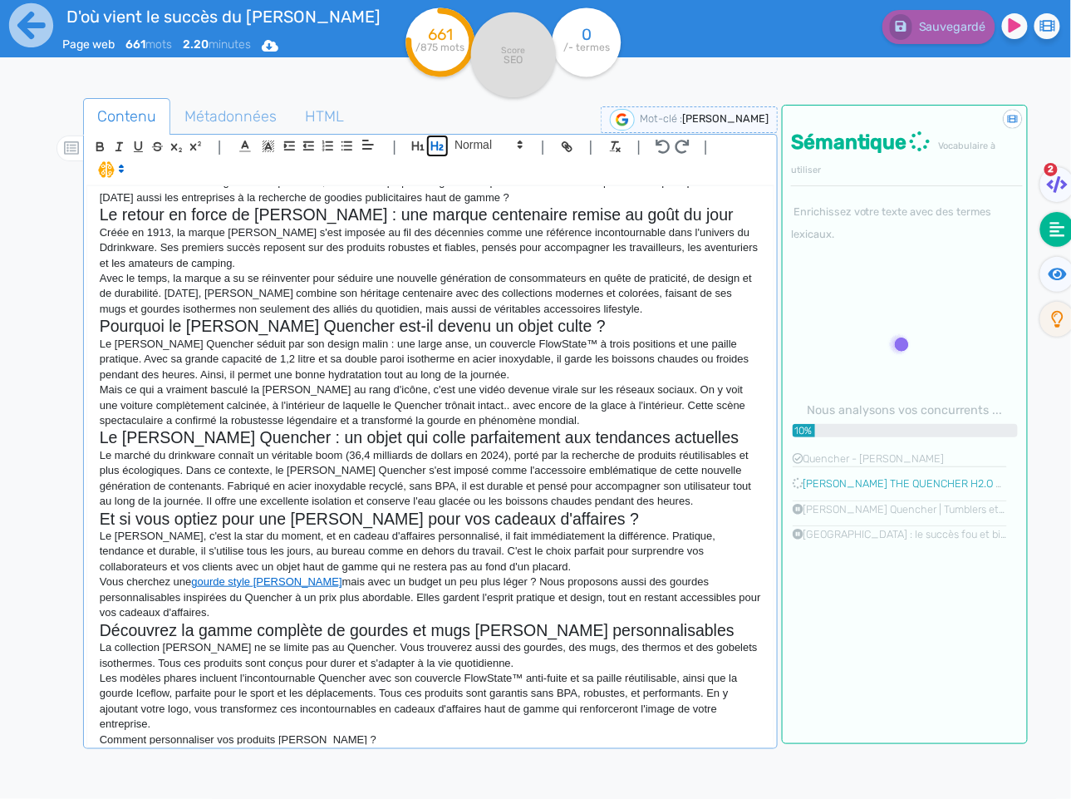
click at [435, 146] on icon "button" at bounding box center [437, 145] width 12 height 9
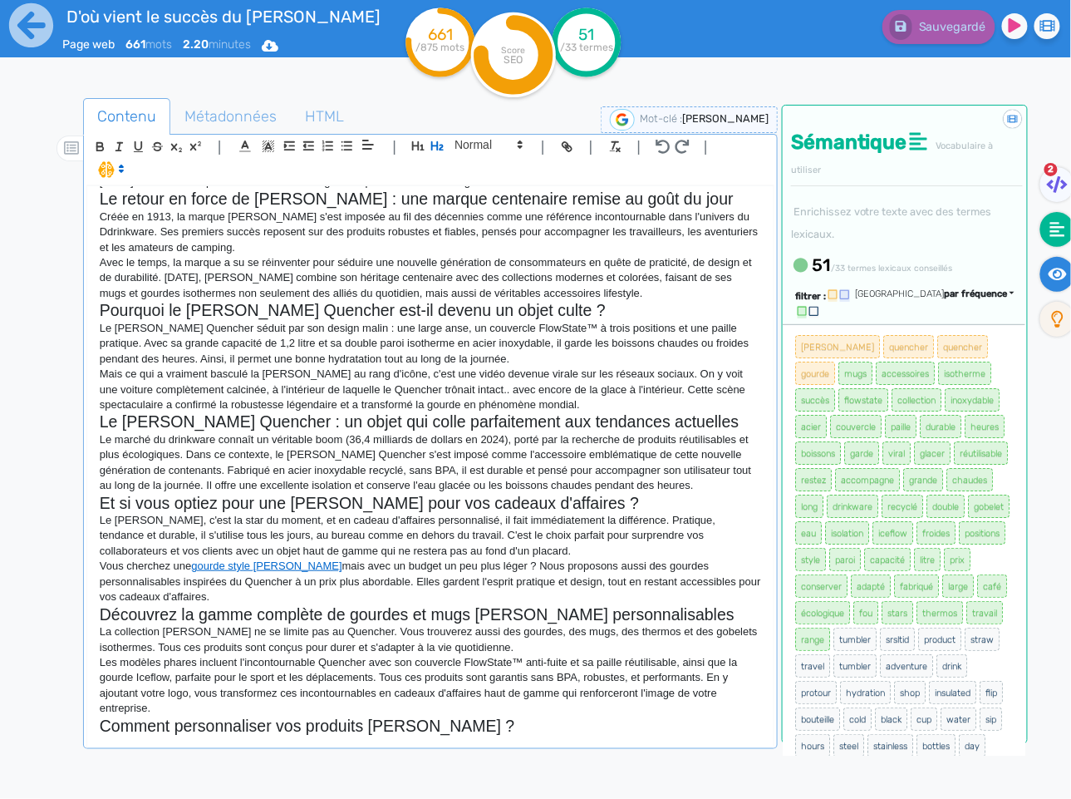
click at [1049, 273] on icon at bounding box center [1058, 274] width 19 height 12
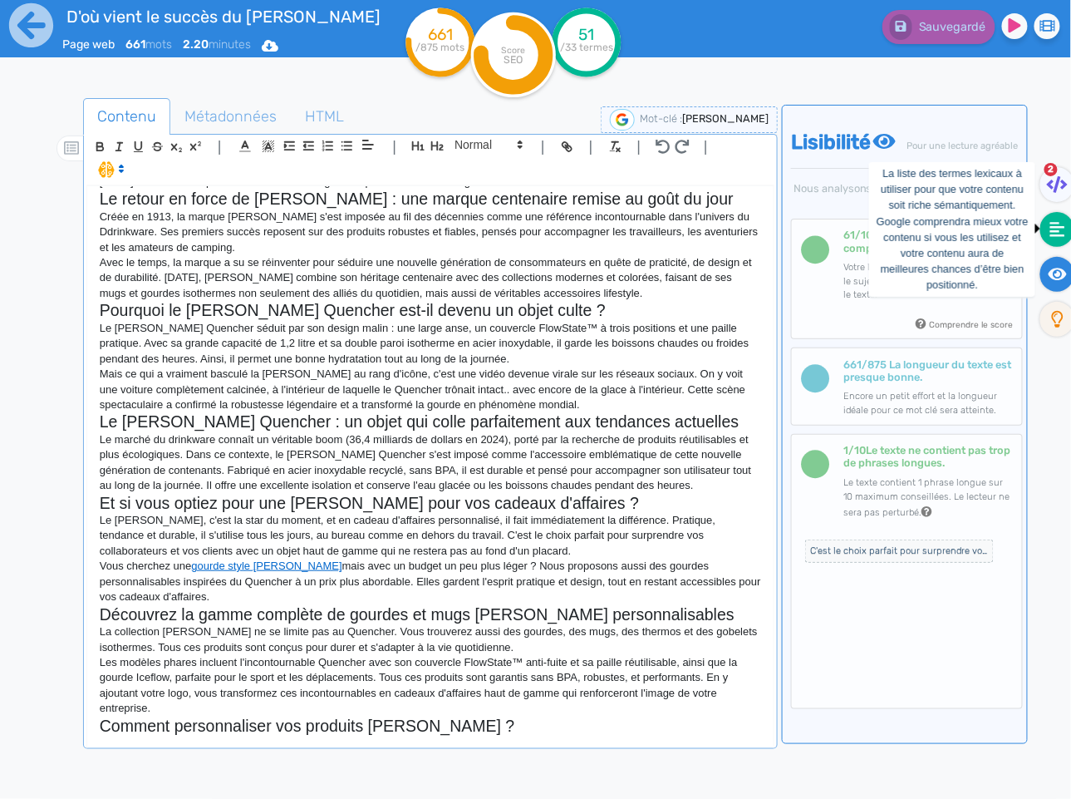
click at [1053, 232] on icon at bounding box center [1057, 229] width 15 height 17
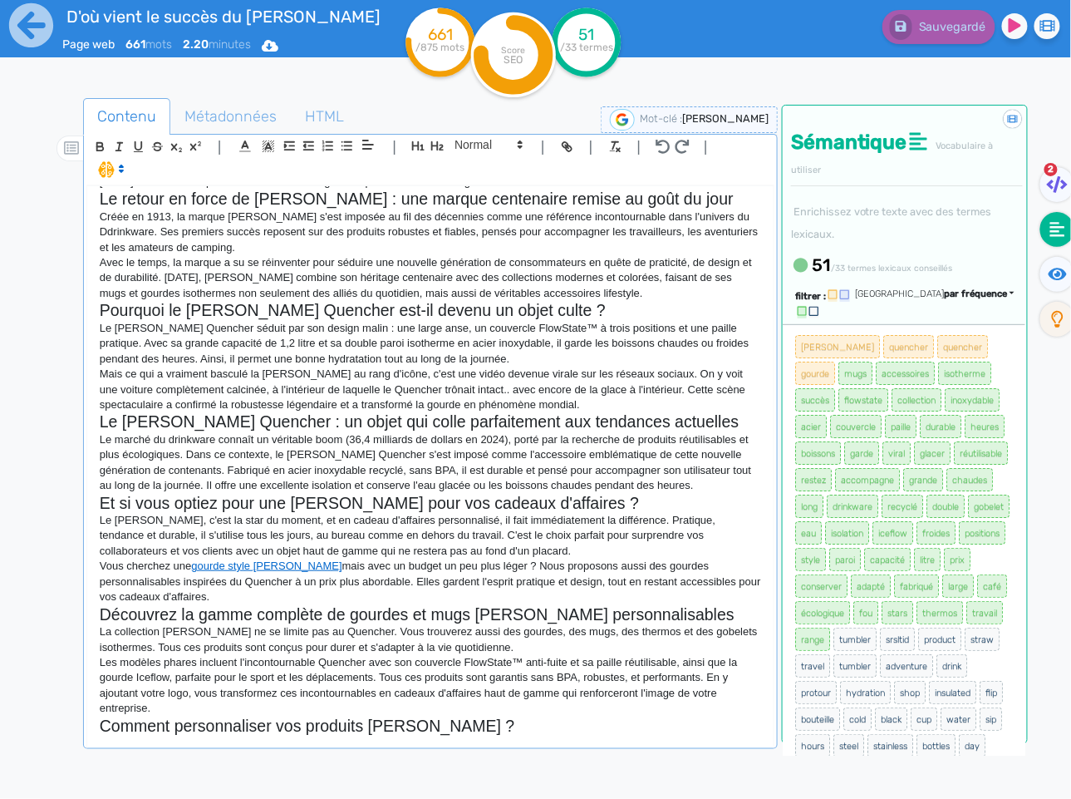
click at [284, 735] on div "D'où vient le succès fou du Stanley Quencher ? Ces derniers mois, impossible d'…" at bounding box center [430, 490] width 688 height 611
drag, startPoint x: 458, startPoint y: 705, endPoint x: 86, endPoint y: 706, distance: 371.4
click at [87, 706] on div "D'où vient le succès fou du Stanley Quencher ? Ces derniers mois, impossible d'…" at bounding box center [430, 465] width 686 height 559
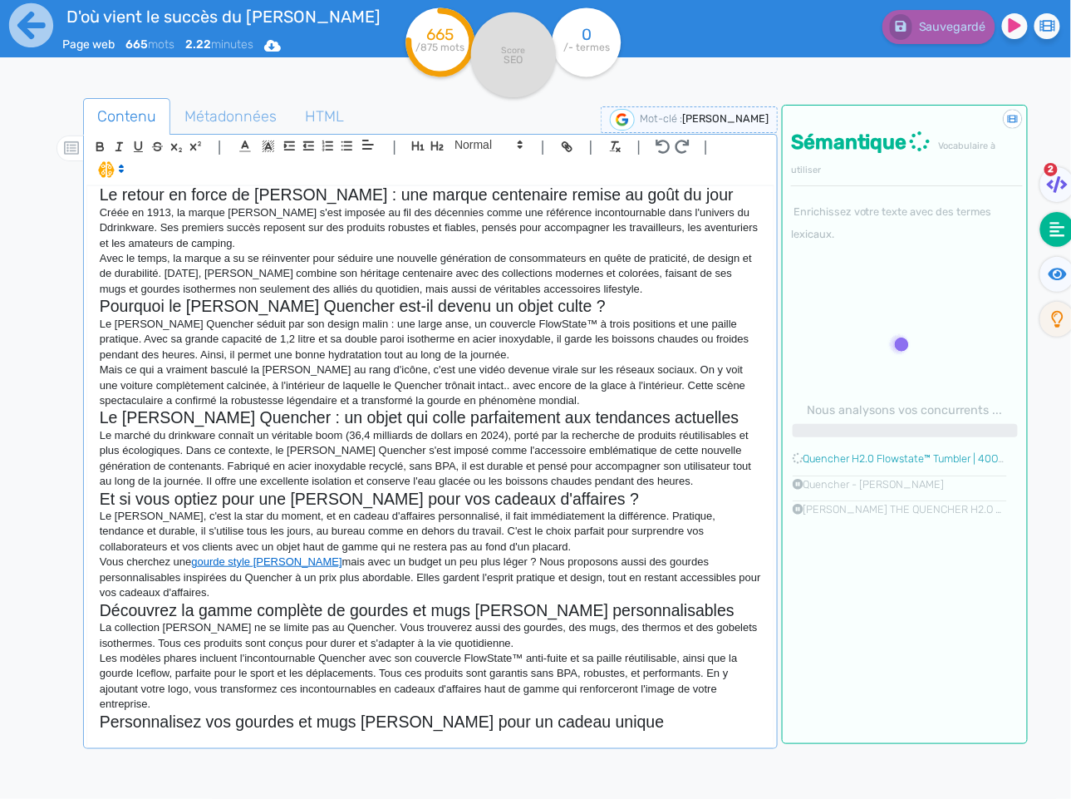
scroll to position [116, 0]
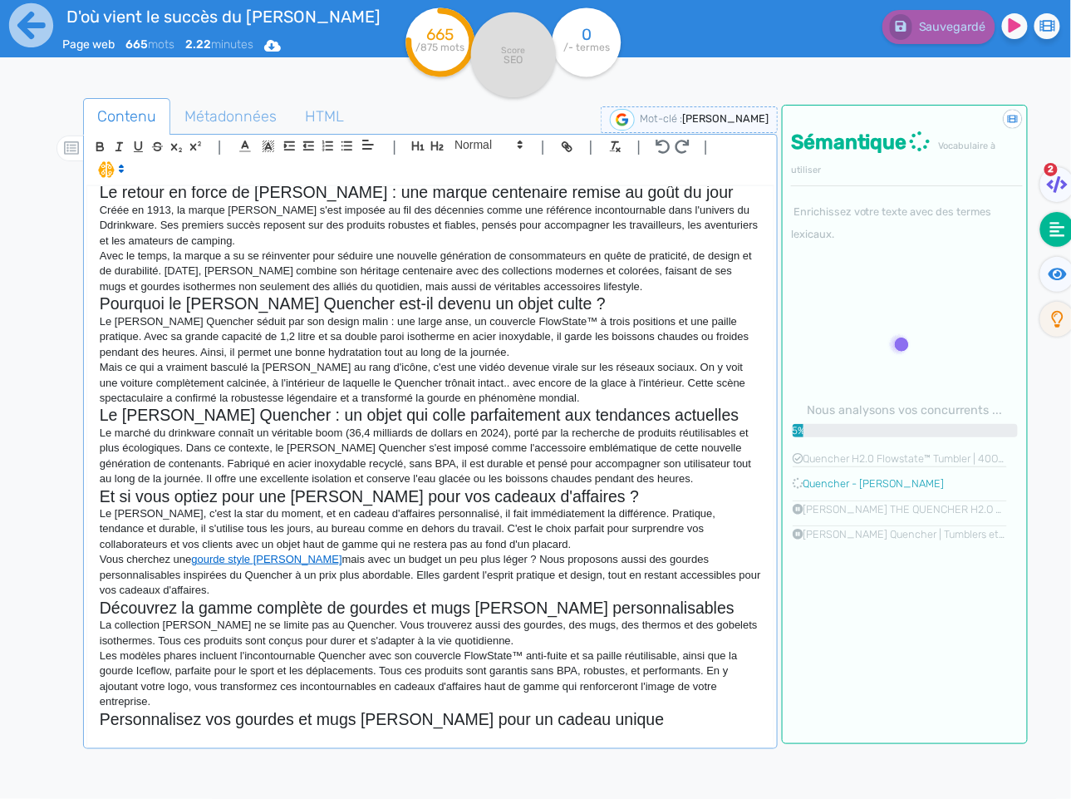
drag, startPoint x: 140, startPoint y: 724, endPoint x: 86, endPoint y: 707, distance: 56.5
click at [86, 707] on div "D'où vient le succès fou du Stanley Quencher ? Ces derniers mois, impossible d'…" at bounding box center [430, 490] width 688 height 611
click at [136, 721] on div "D'où vient le succès fou du Stanley Quencher ? Ces derniers mois, impossible d'…" at bounding box center [430, 465] width 686 height 559
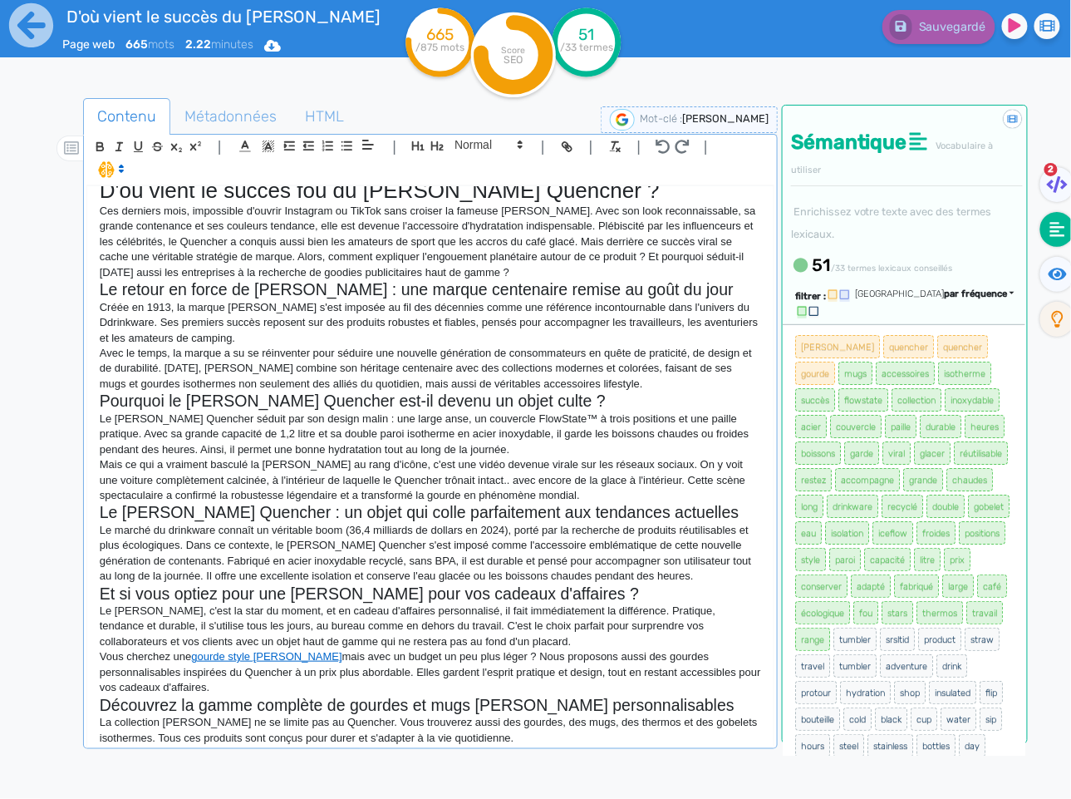
scroll to position [22, 0]
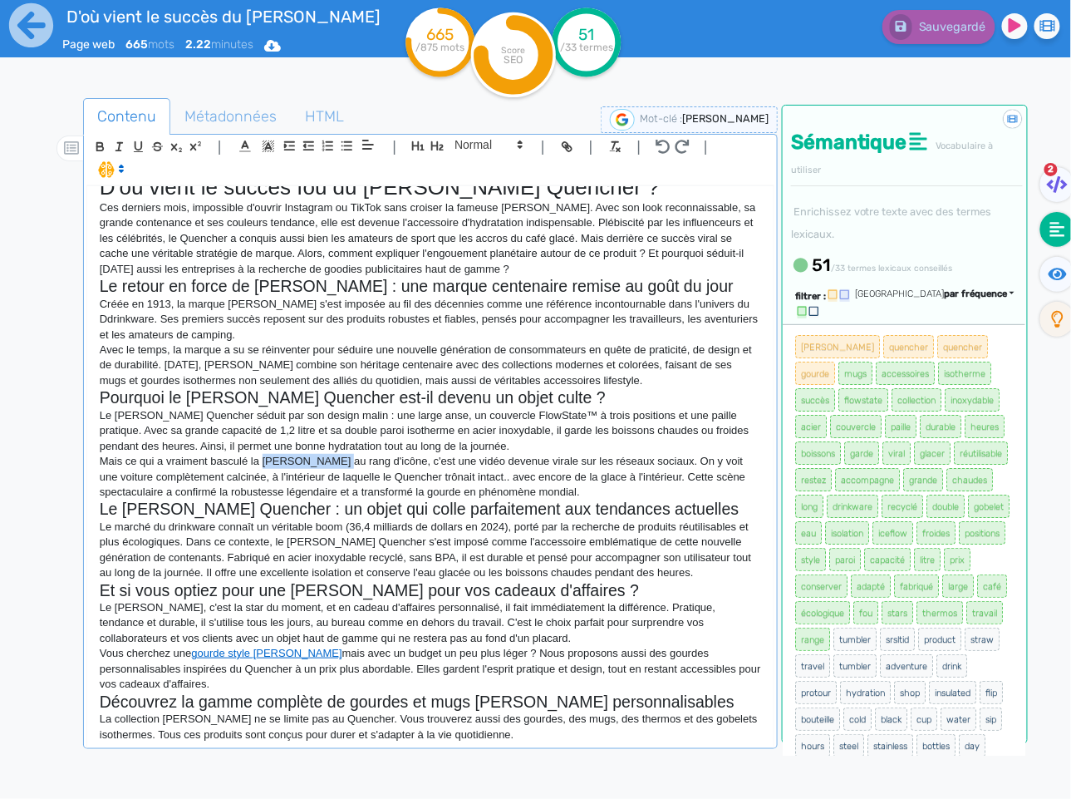
drag, startPoint x: 336, startPoint y: 440, endPoint x: 449, endPoint y: 449, distance: 113.4
click at [267, 454] on p "Mais ce qui a vraiment basculé la gourde Stanley Quencher au rang d'icône, c'es…" at bounding box center [430, 477] width 661 height 46
click at [566, 149] on icon "button" at bounding box center [569, 148] width 6 height 6
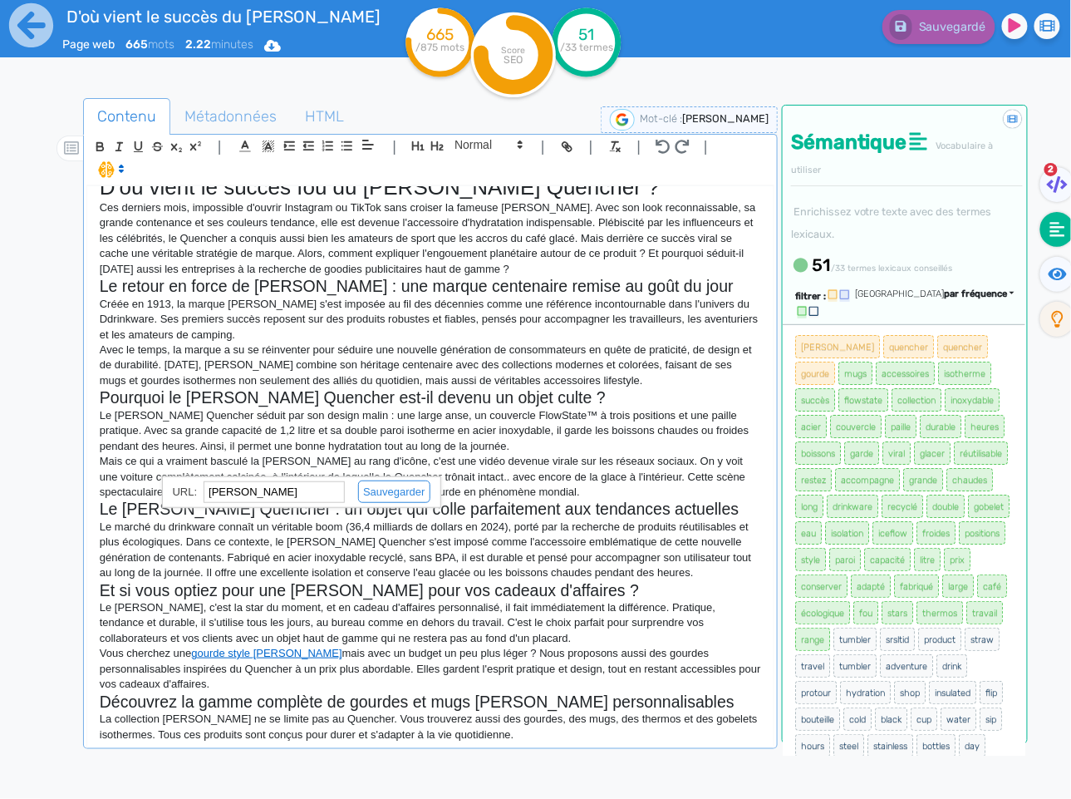
paste input "https://www.laboiteaobjets.com/marques/gourdes-stanley.html"
type input "https://www.laboiteaobjets.com/marques/gourdes-stanley.html"
click at [396, 485] on link at bounding box center [387, 491] width 85 height 12
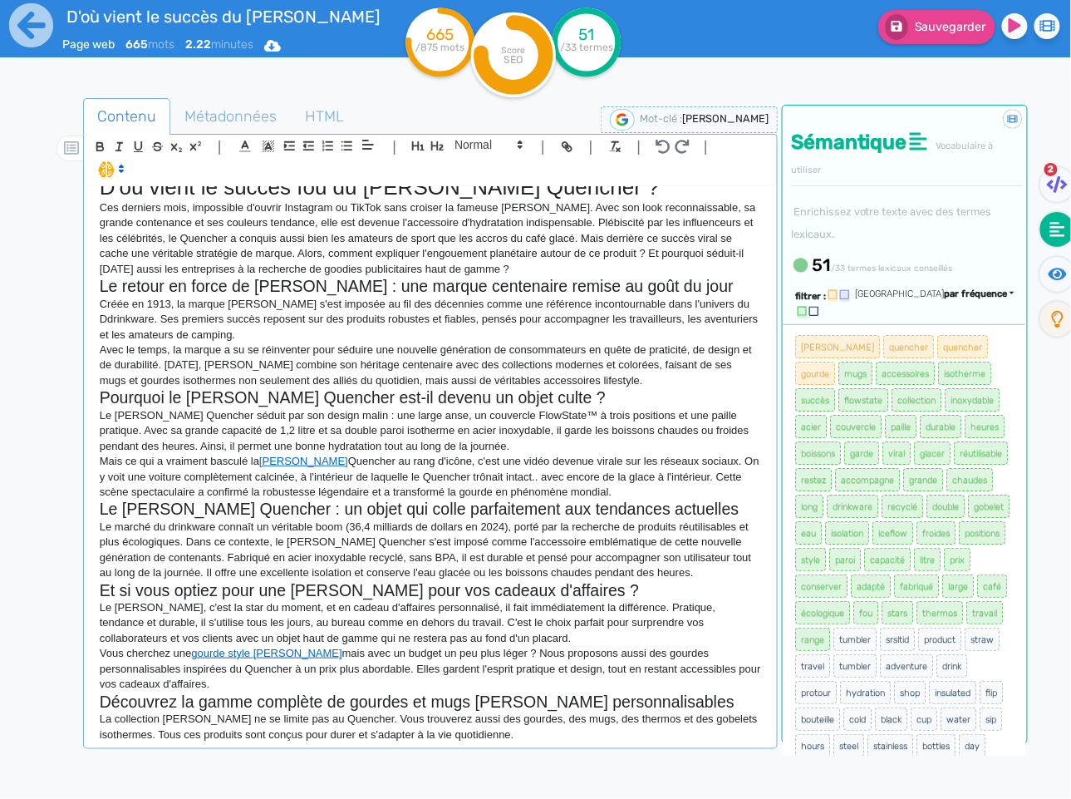
scroll to position [22, 0]
click at [417, 519] on p "Le marché du drinkware connaît un véritable boom (36,4 milliards de dollars en …" at bounding box center [430, 549] width 661 height 61
click at [327, 740] on div "D'où vient le succès fou du [PERSON_NAME] Quencher ? Ces derniers mois, impossi…" at bounding box center [430, 490] width 688 height 611
click at [327, 728] on div "D'où vient le succès fou du [PERSON_NAME] Quencher ? Ces derniers mois, impossi…" at bounding box center [430, 490] width 688 height 611
click at [334, 742] on p "Les modèles phares incluent l'incontournable Quencher avec son couvercle FlowSt…" at bounding box center [430, 772] width 661 height 61
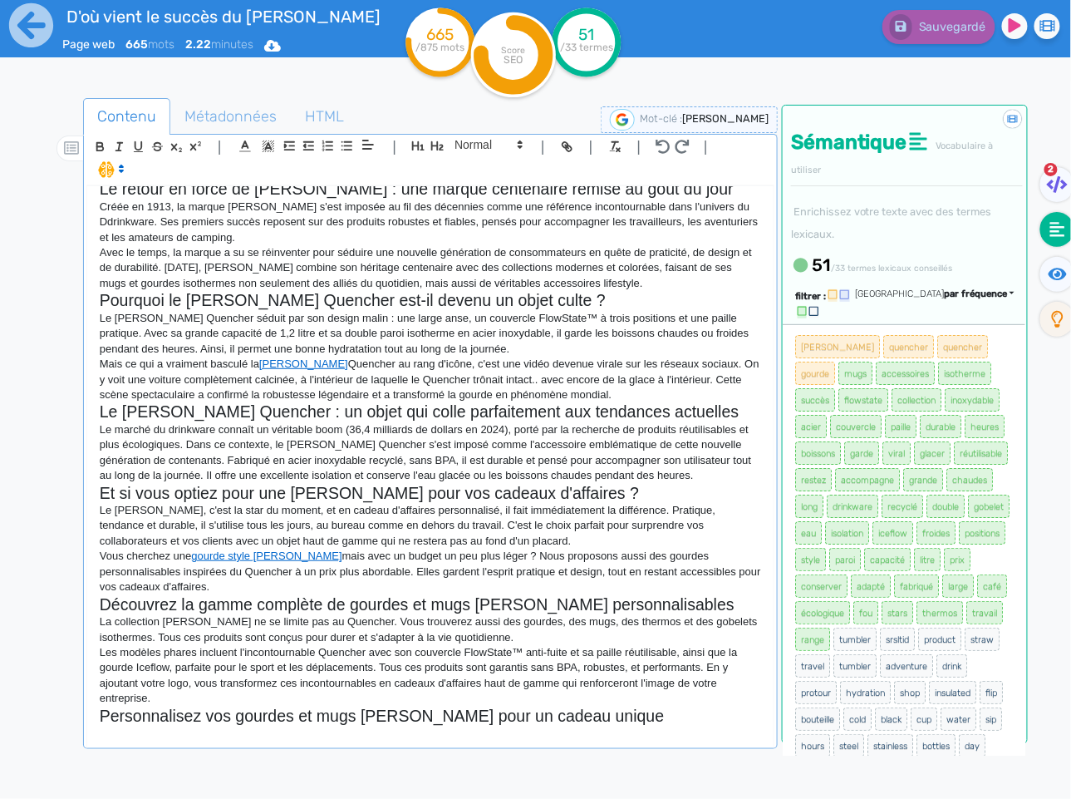
scroll to position [125, 0]
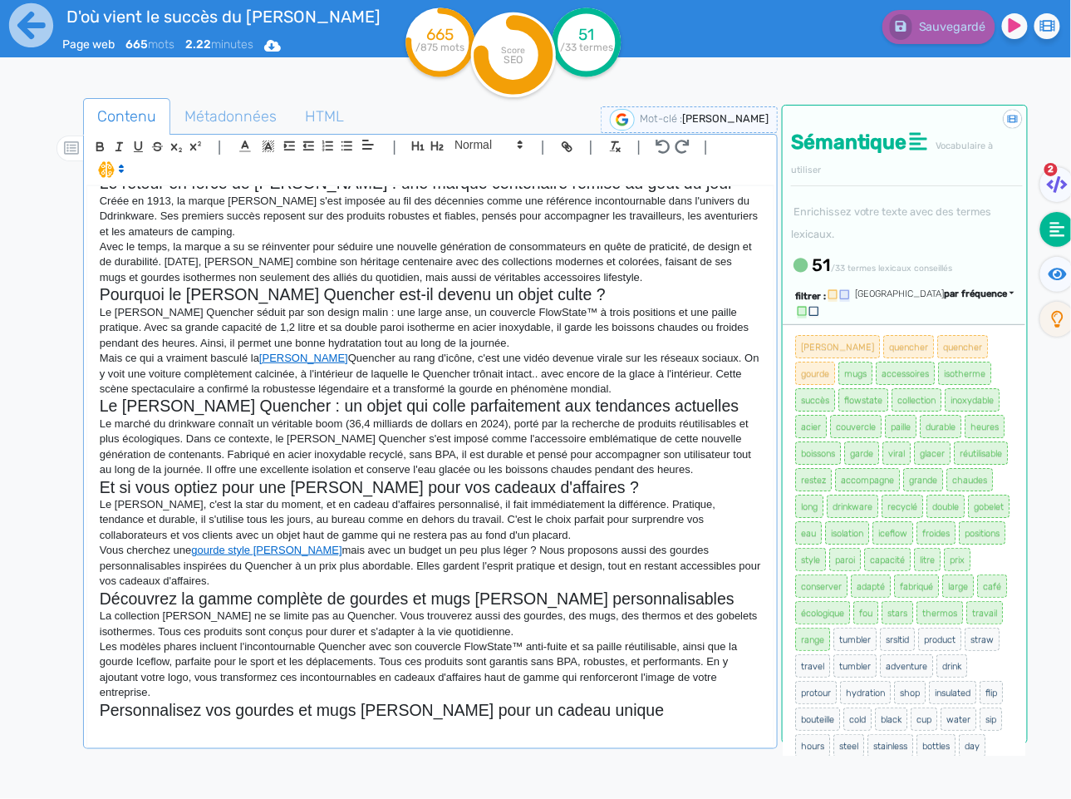
click at [188, 726] on div "D'où vient le succès fou du [PERSON_NAME] Quencher ? Ces derniers mois, impossi…" at bounding box center [430, 490] width 688 height 611
click at [268, 713] on div "D'où vient le succès fou du [PERSON_NAME] Quencher ? Ces derniers mois, impossi…" at bounding box center [430, 465] width 686 height 559
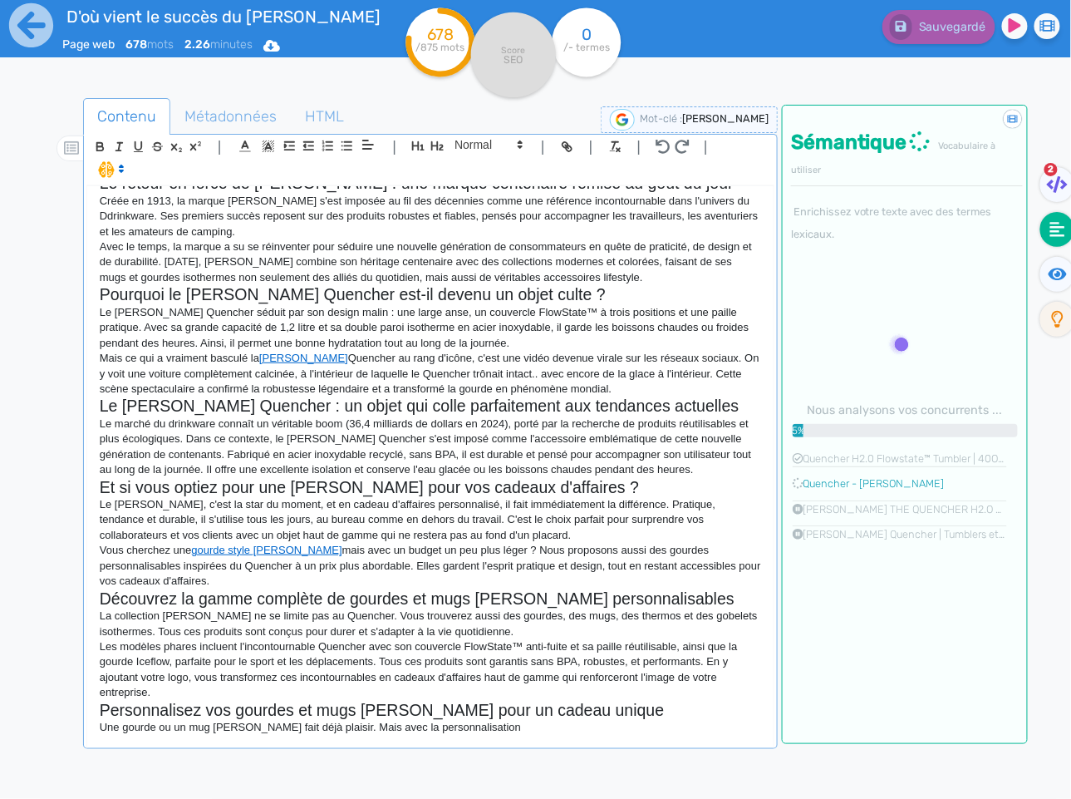
click at [561, 713] on div "D'où vient le succès fou du [PERSON_NAME] Quencher ? Ces derniers mois, impossi…" at bounding box center [430, 465] width 686 height 559
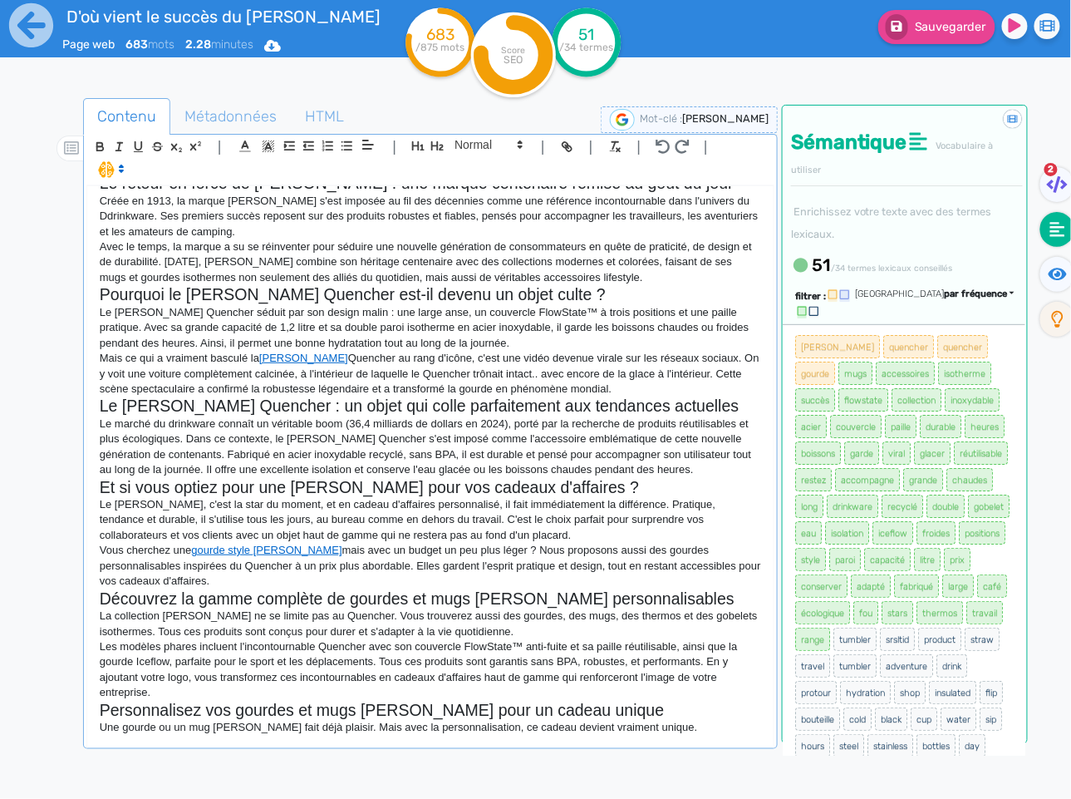
click at [106, 720] on p "Une gourde ou un mug Stanley fait déjà plaisir. Mais avec la personnalisation, …" at bounding box center [430, 727] width 661 height 15
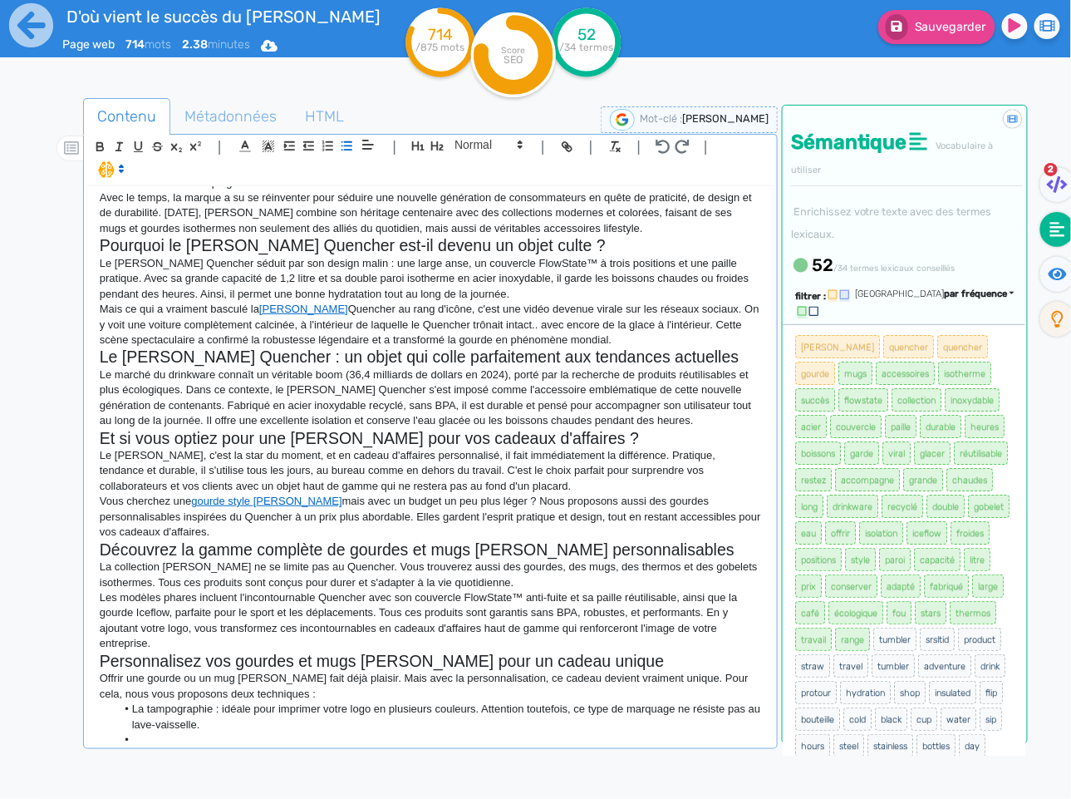
scroll to position [174, 0]
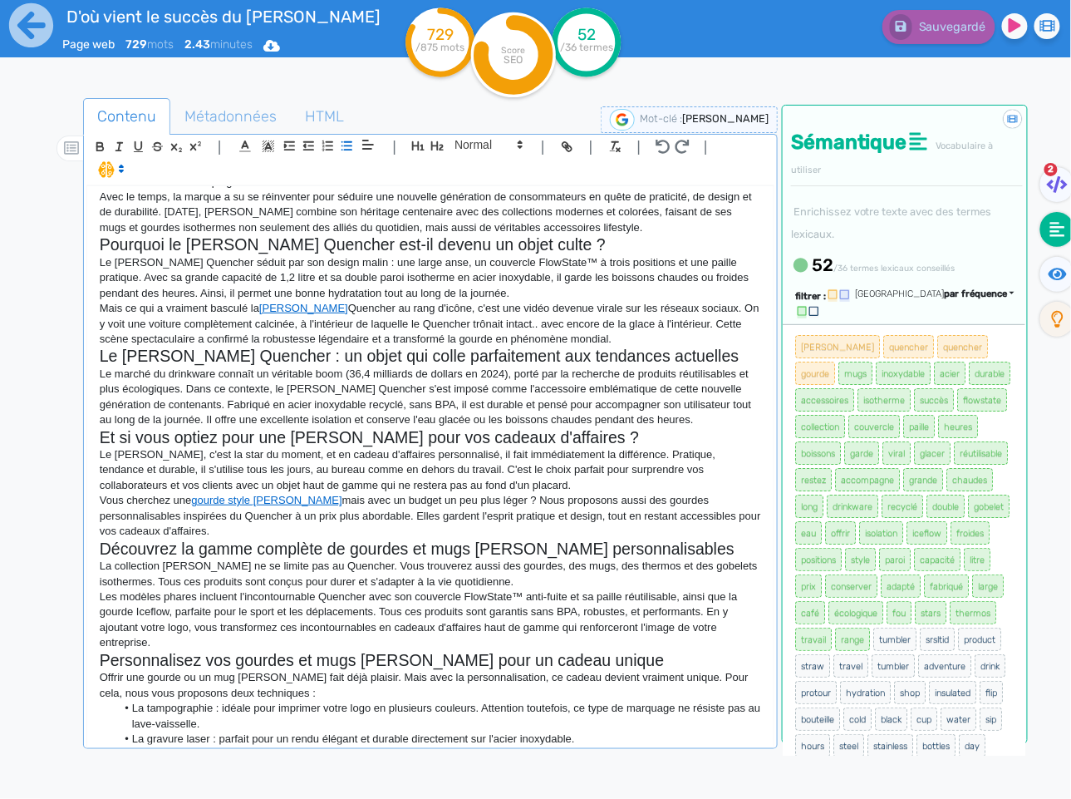
drag, startPoint x: 668, startPoint y: 720, endPoint x: 659, endPoint y: 720, distance: 9.1
click at [664, 731] on li "La gravure laser : parfait pour un rendu élégant et durable directement sur l'a…" at bounding box center [439, 738] width 646 height 15
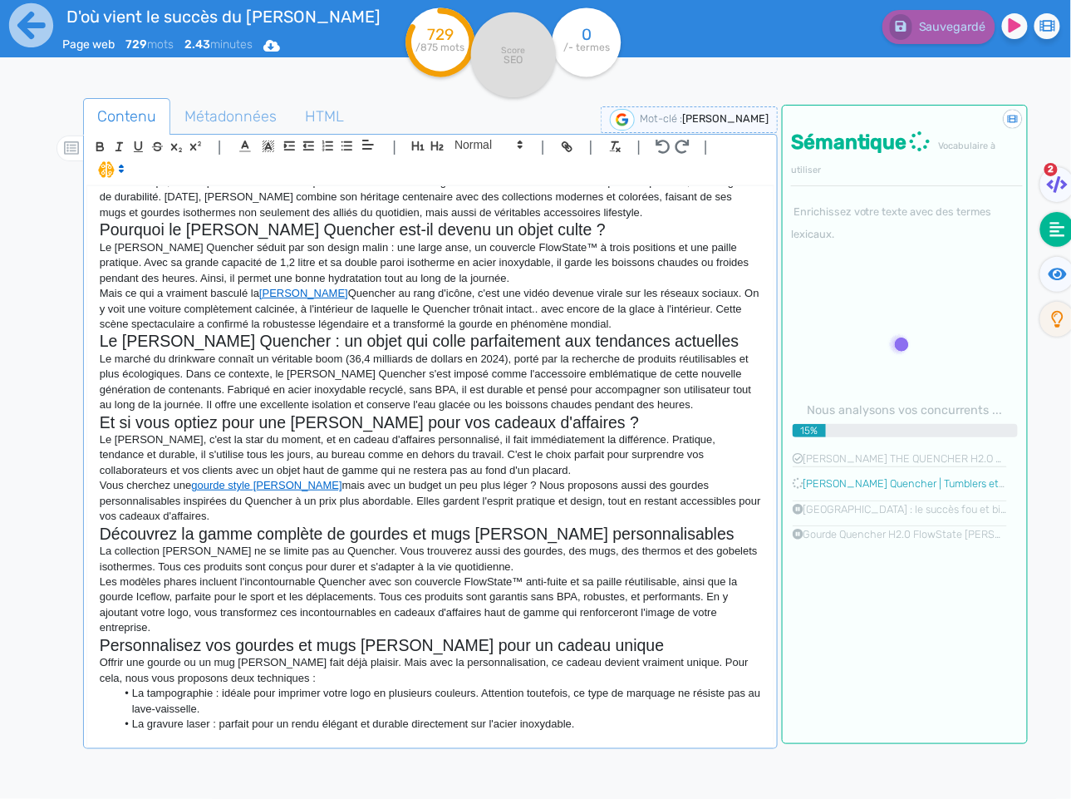
click at [376, 716] on li "La gravure laser : parfait pour un rendu élégant et durable directement sur l'a…" at bounding box center [439, 723] width 646 height 15
drag, startPoint x: 360, startPoint y: 715, endPoint x: 349, endPoint y: 714, distance: 10.9
click at [351, 732] on p at bounding box center [430, 739] width 661 height 15
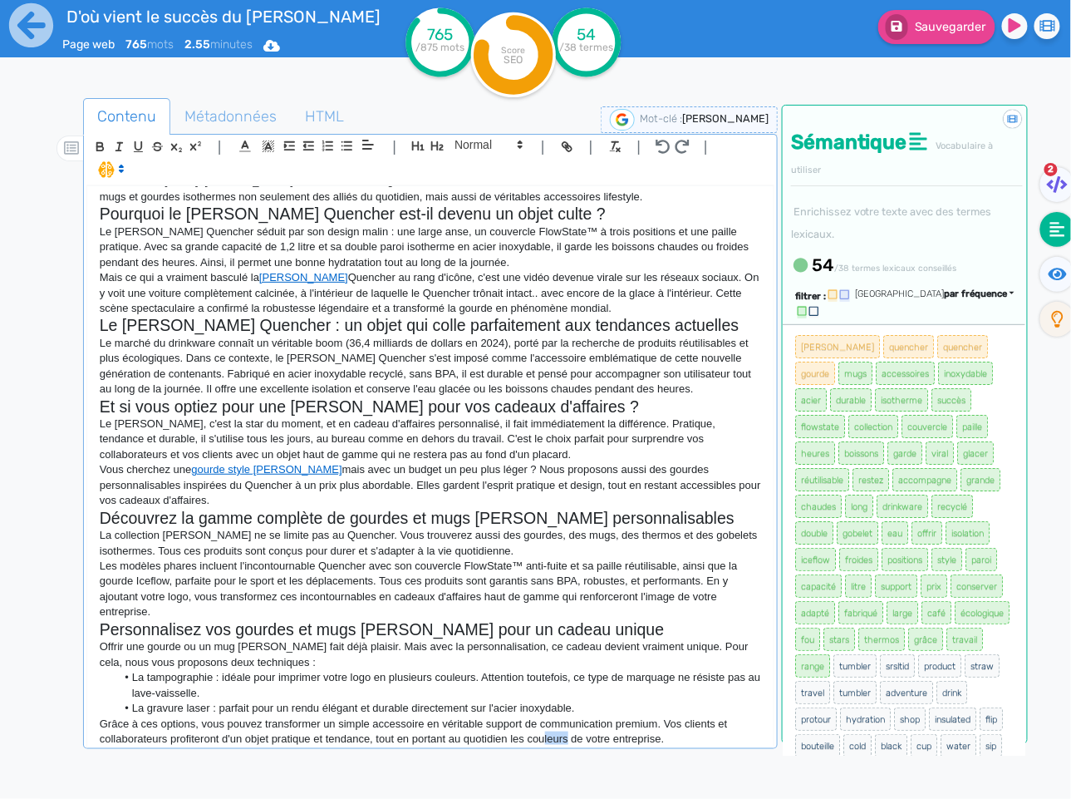
scroll to position [209, 0]
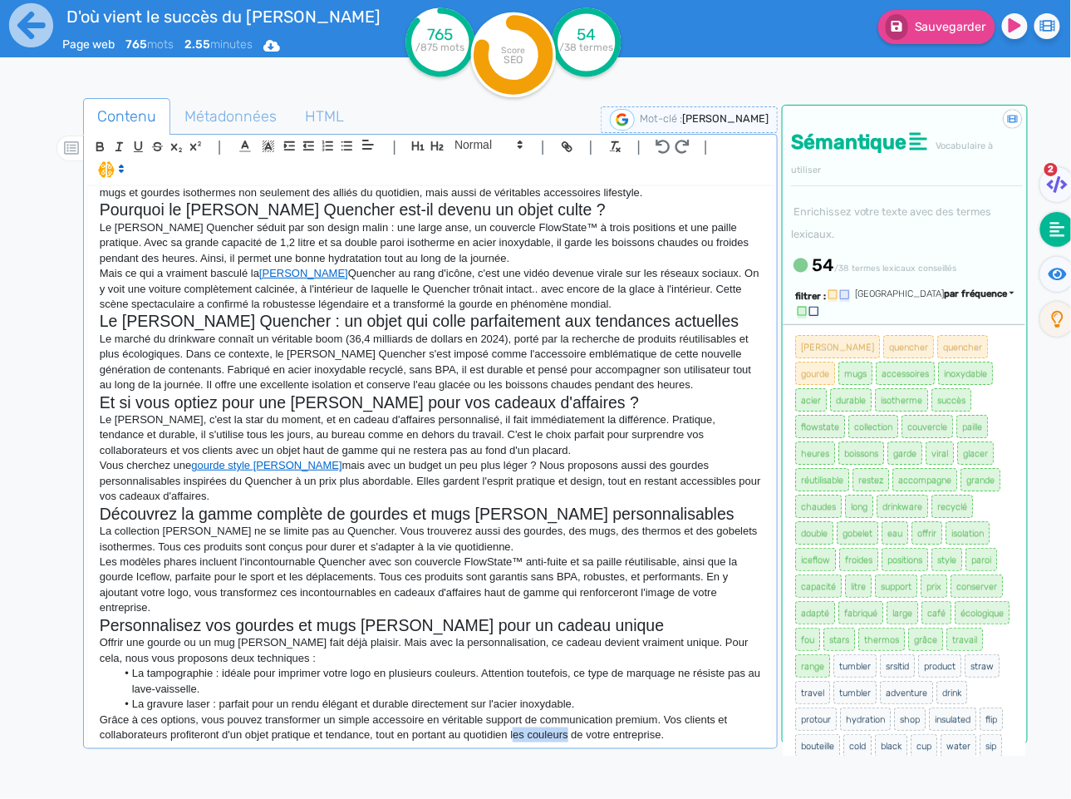
drag, startPoint x: 558, startPoint y: 716, endPoint x: 519, endPoint y: 715, distance: 39.1
click at [519, 715] on p "Grâce à ces options, vous pouvez transformer un simple accessoire en véritable …" at bounding box center [430, 727] width 661 height 31
click at [922, 8] on div "Sauvegarder" at bounding box center [872, 23] width 424 height 41
click at [928, 21] on span "Sauvegarder" at bounding box center [950, 27] width 71 height 14
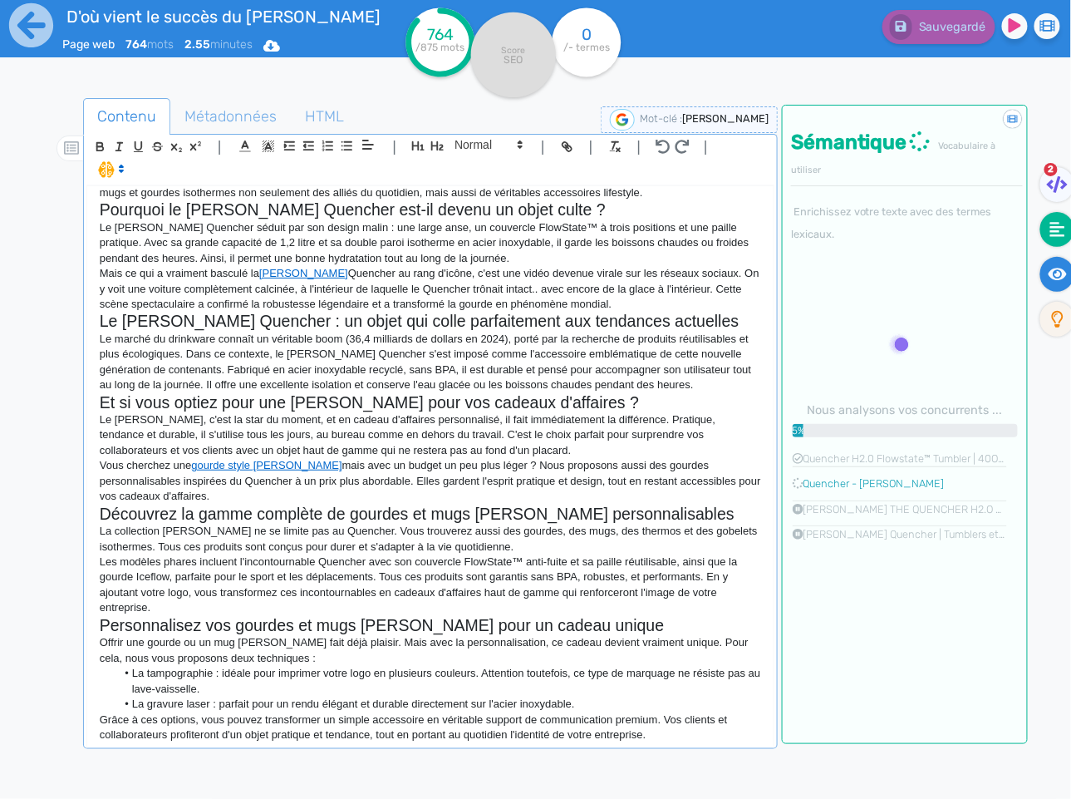
click at [1051, 276] on icon at bounding box center [1058, 274] width 19 height 12
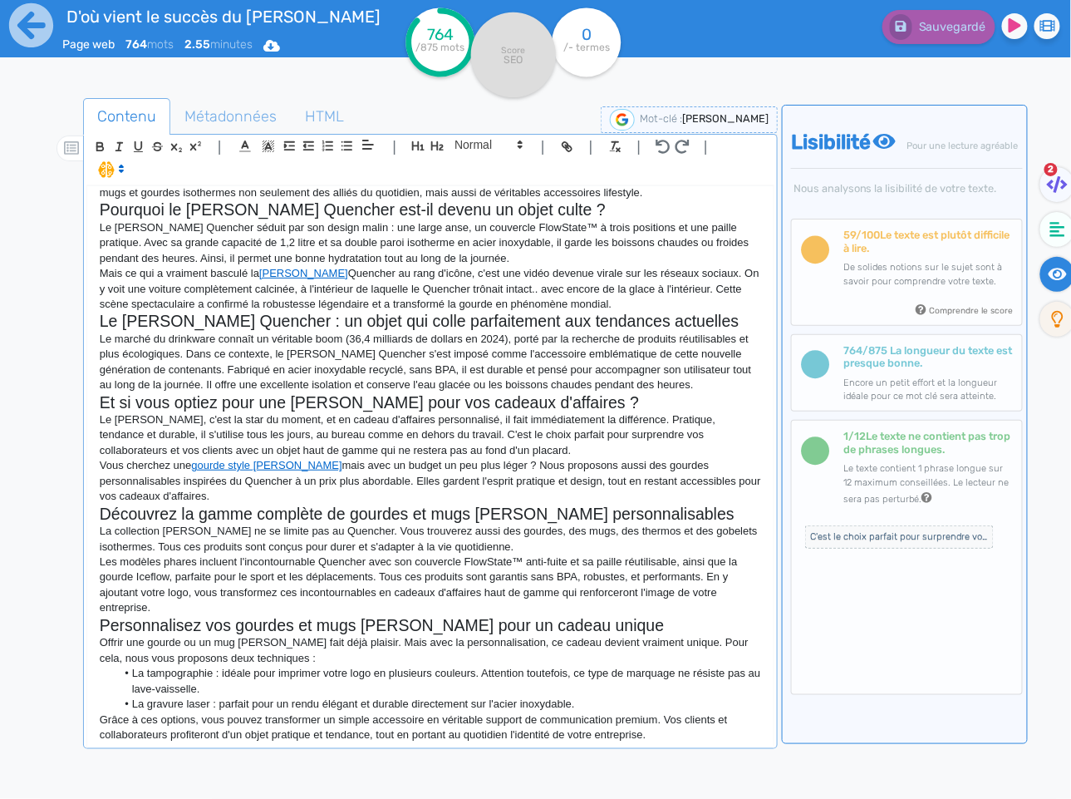
scroll to position [207, 0]
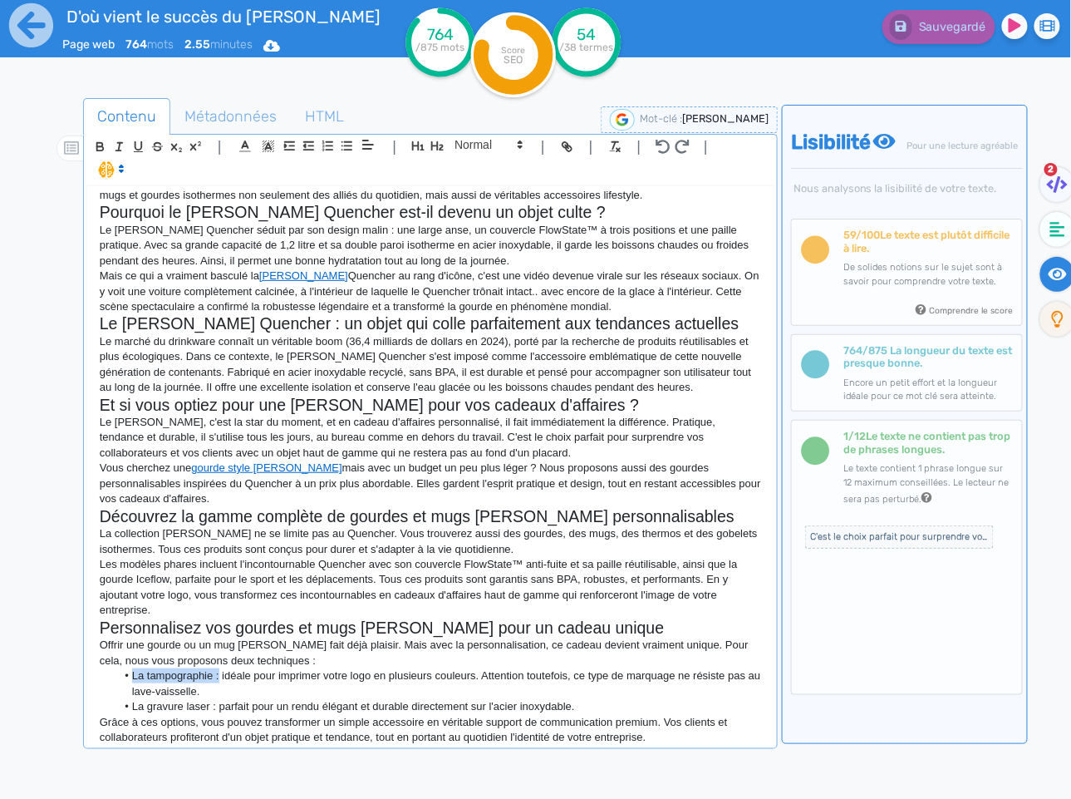
drag, startPoint x: 220, startPoint y: 655, endPoint x: 158, endPoint y: 540, distance: 130.5
click at [132, 668] on li "La tampographie : idéale pour imprimer votre logo en plusieurs couleurs. Attent…" at bounding box center [439, 683] width 646 height 31
click at [99, 145] on icon "button" at bounding box center [100, 147] width 14 height 14
drag, startPoint x: 215, startPoint y: 685, endPoint x: 135, endPoint y: 622, distance: 101.7
click at [129, 699] on li "La gravure laser : parfait pour un rendu élégant et durable directement sur l'a…" at bounding box center [439, 706] width 646 height 15
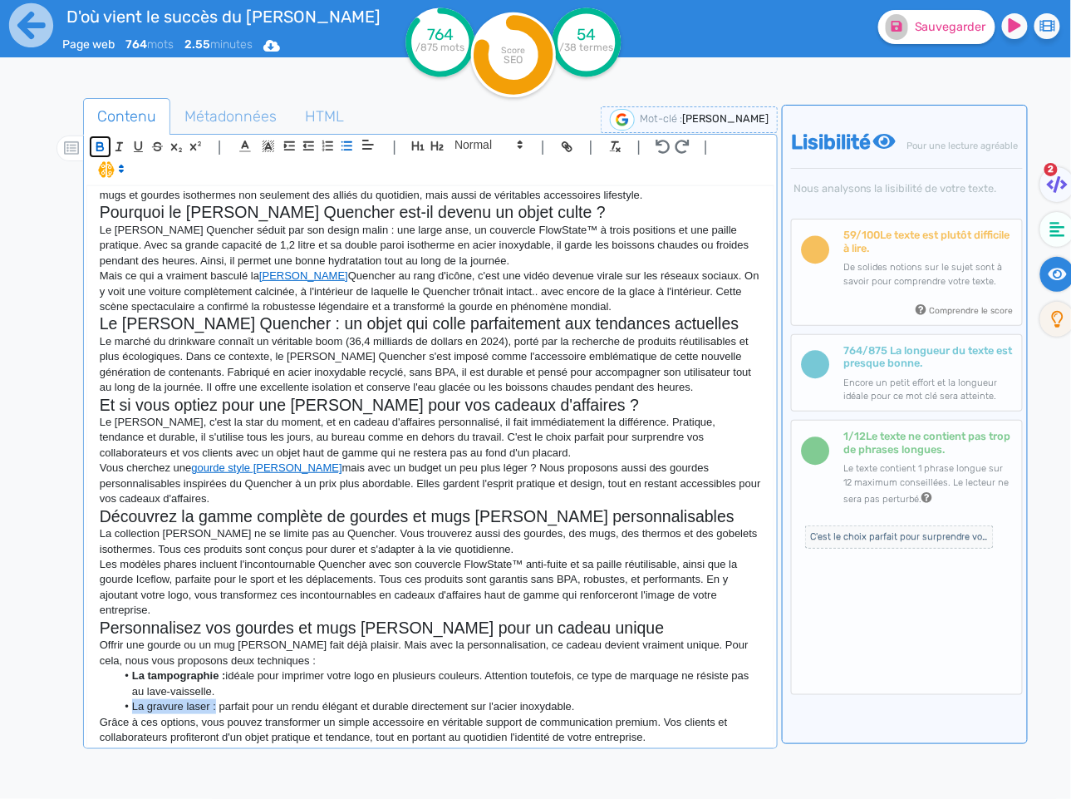
click at [99, 146] on icon "button" at bounding box center [100, 148] width 7 height 4
click at [431, 527] on p "La collection [PERSON_NAME] ne se limite pas au Quencher. Vous trouverez aussi …" at bounding box center [430, 541] width 661 height 31
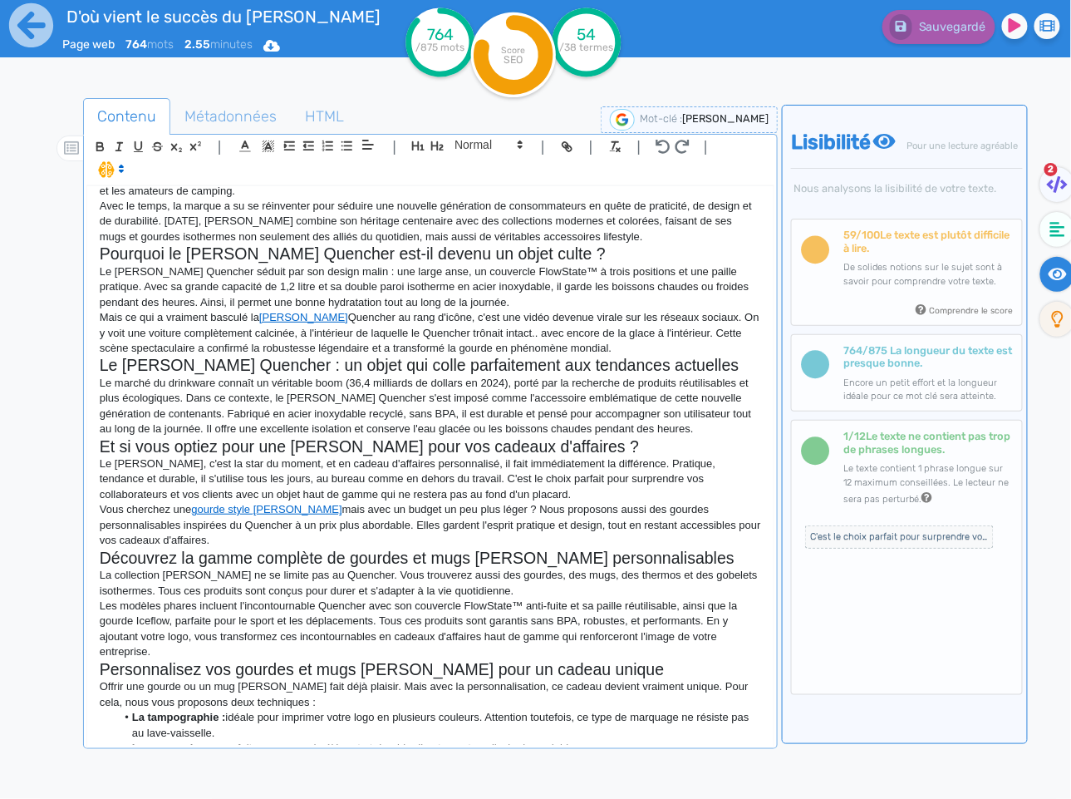
scroll to position [216, 0]
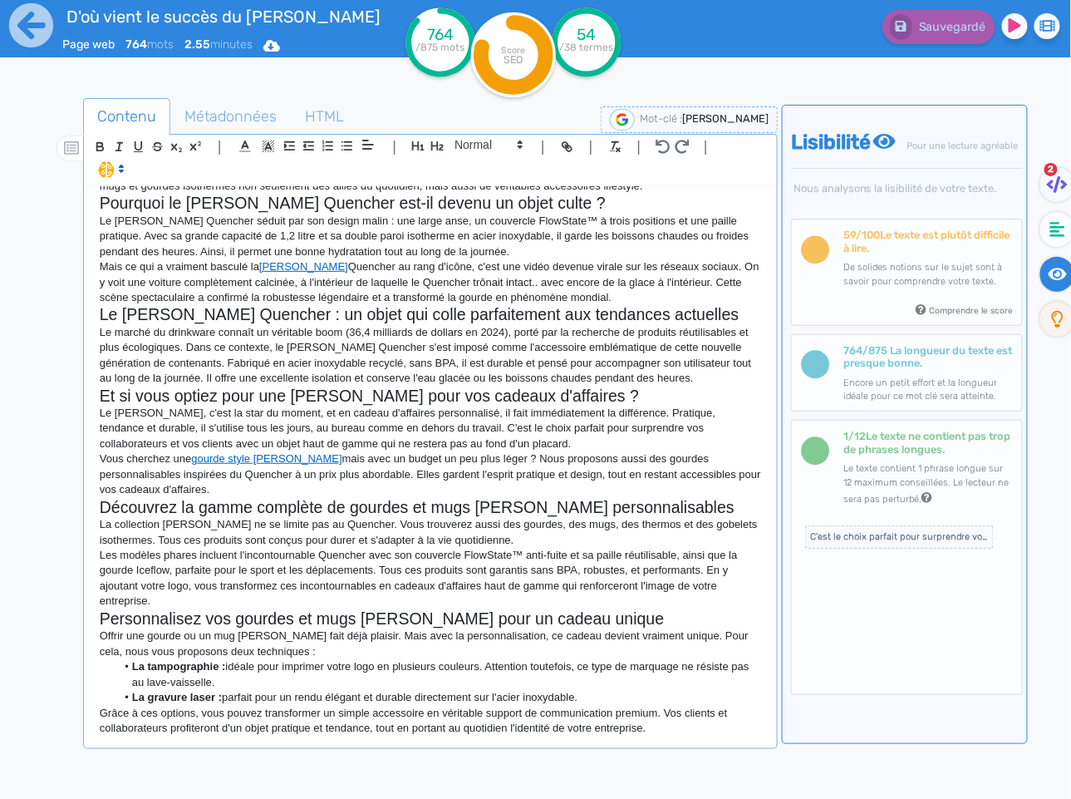
click at [360, 726] on div "D'où vient le succès fou du [PERSON_NAME] Quencher ? Ces derniers mois, impossi…" at bounding box center [430, 490] width 688 height 611
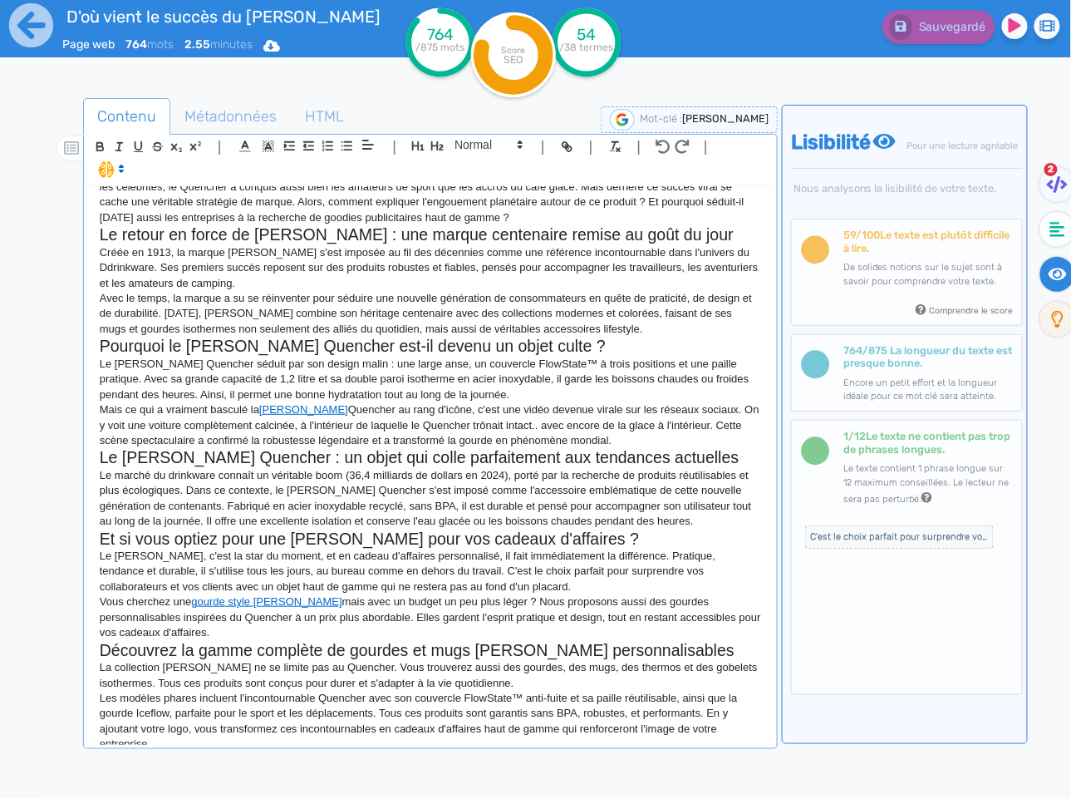
scroll to position [0, 0]
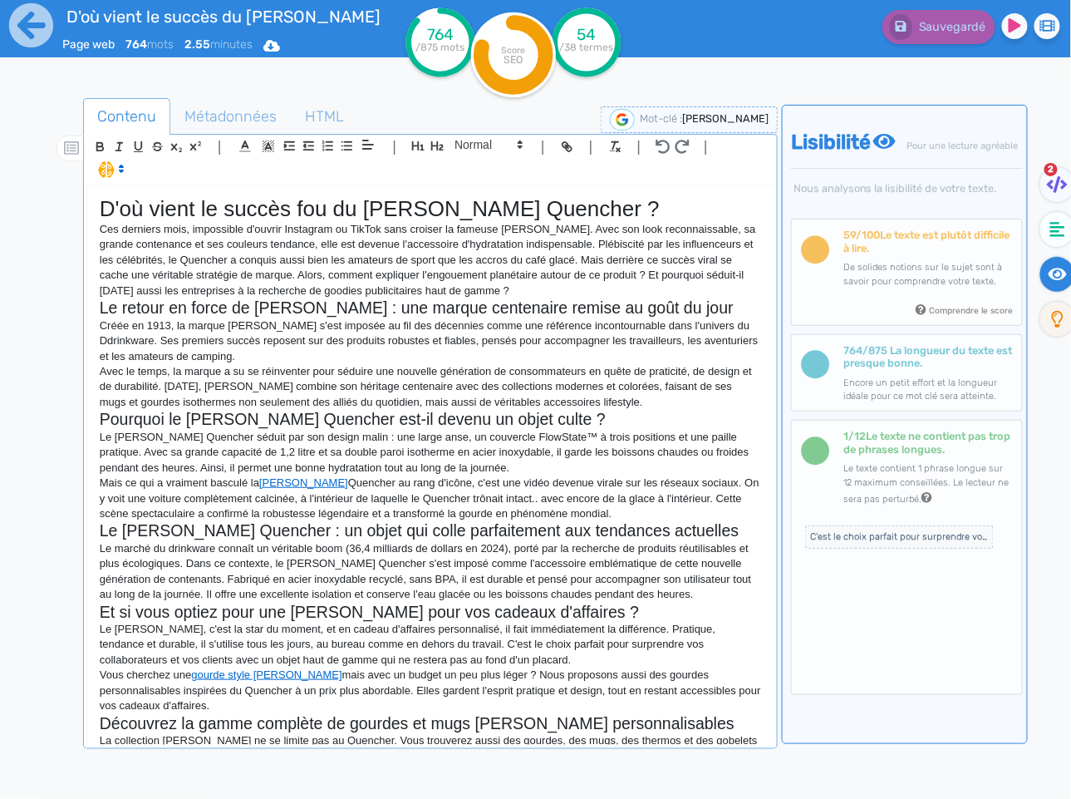
click at [109, 320] on p "Créée en 1913, la marque Stanley s'est imposée au fil des décennies comme une r…" at bounding box center [430, 341] width 661 height 46
click at [277, 332] on p "Créée en 1913, la marque [PERSON_NAME] s'est imposée au fil des décennies comme…" at bounding box center [430, 341] width 661 height 46
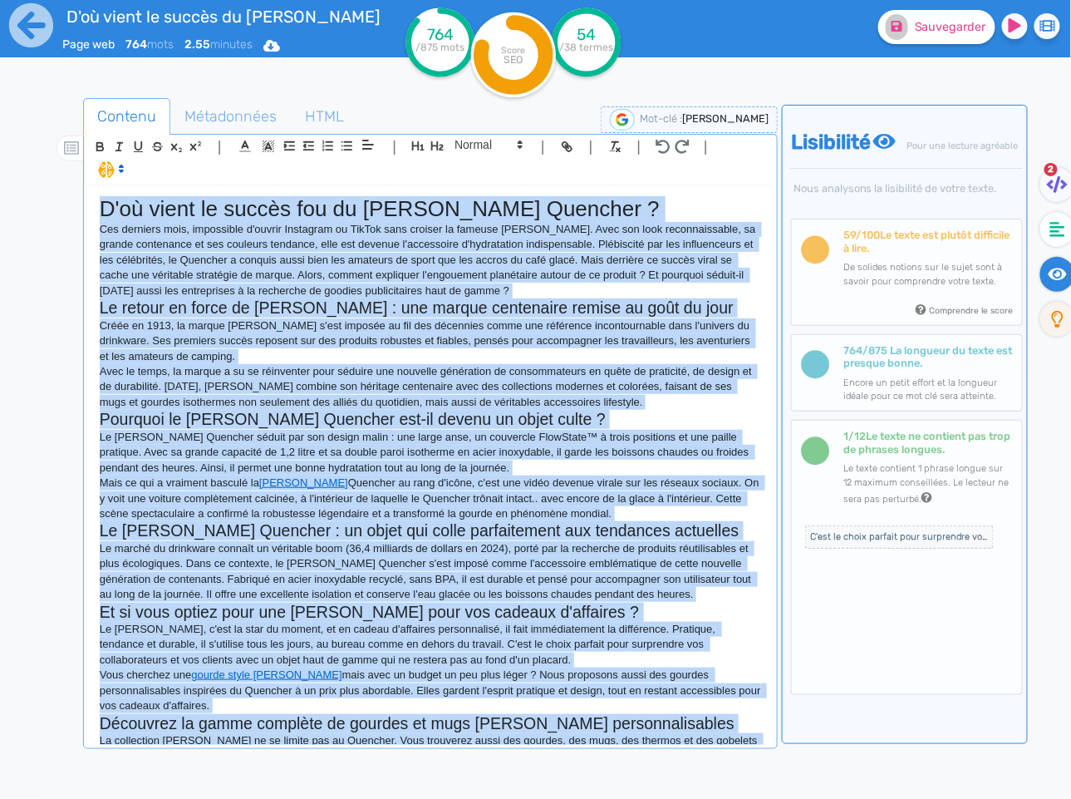
copy div "D'où vient le succès fou du Stanley Quencher ? Ces derniers mois, impossible d'…"
click at [617, 484] on p "Mais ce qui a vraiment basculé la gourde Stanley Quencher au rang d'icône, c'es…" at bounding box center [430, 498] width 661 height 46
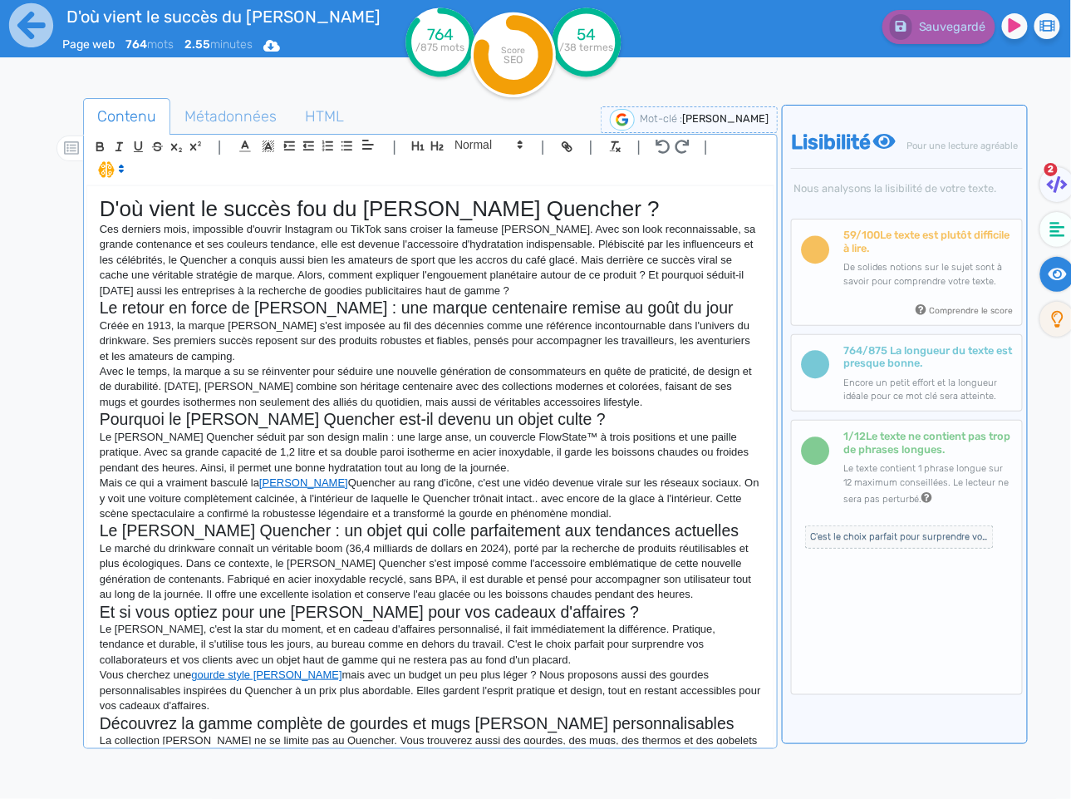
click at [355, 196] on h1 "D'où vient le succès fou du [PERSON_NAME] Quencher ?" at bounding box center [430, 209] width 661 height 26
click at [1058, 235] on icon at bounding box center [1057, 229] width 15 height 17
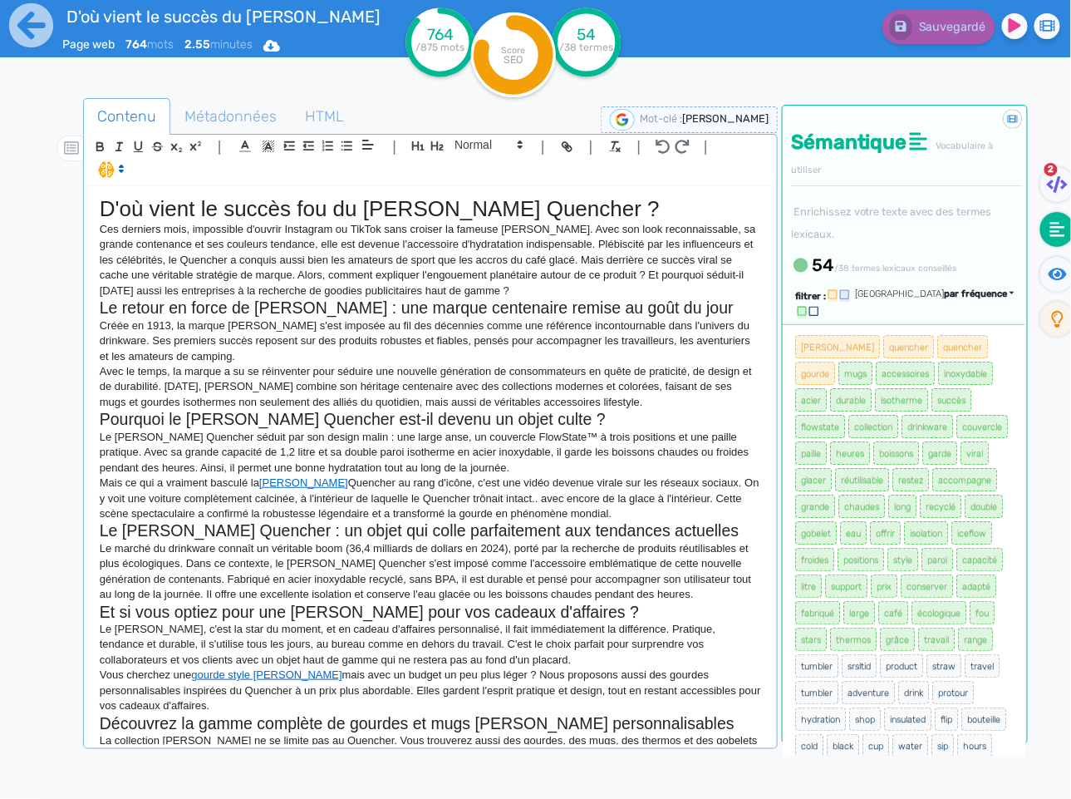
scroll to position [216, 0]
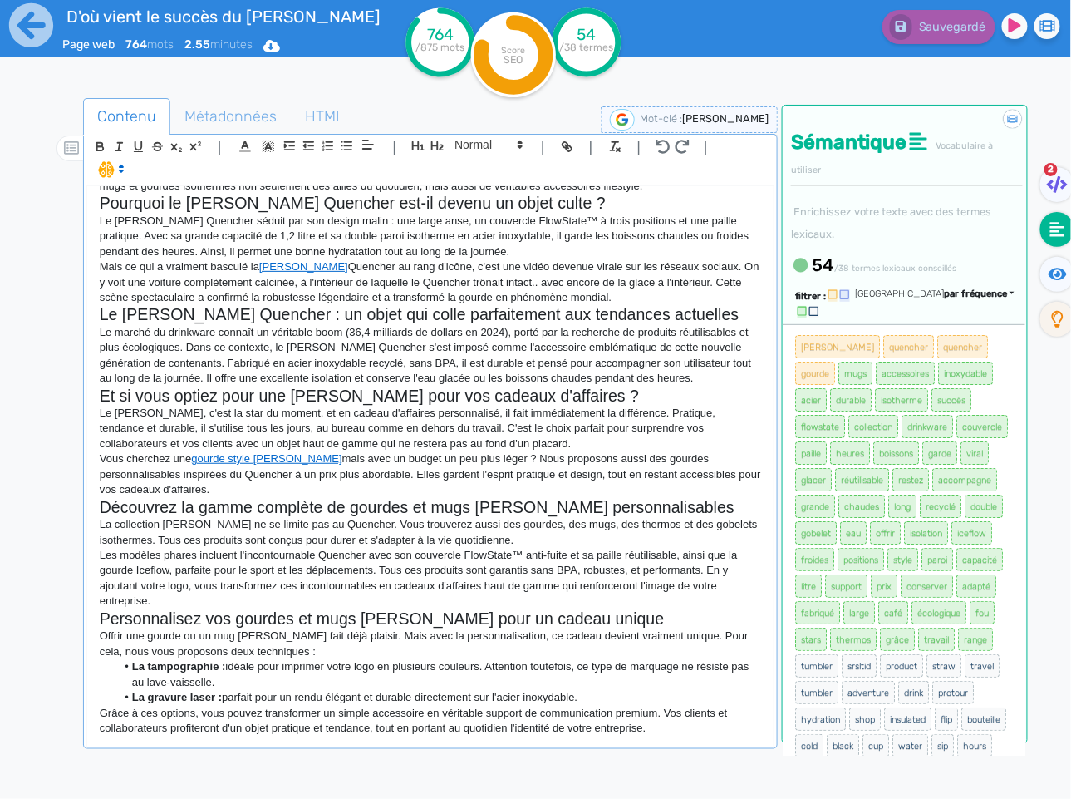
click at [293, 735] on div "D'où vient le succès fou du [PERSON_NAME] Quencher ? Ces derniers mois, impossi…" at bounding box center [430, 490] width 688 height 611
click at [297, 725] on div "D'où vient le succès fou du [PERSON_NAME] Quencher ? Ces derniers mois, impossi…" at bounding box center [430, 490] width 688 height 611
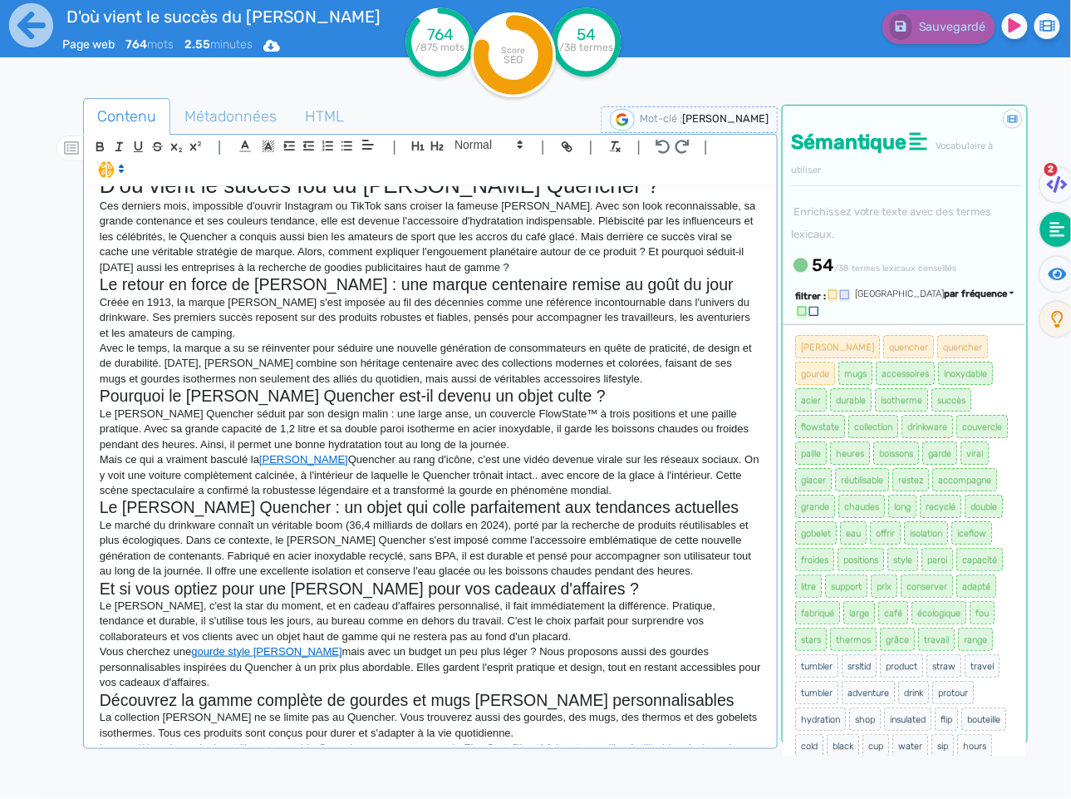
scroll to position [0, 0]
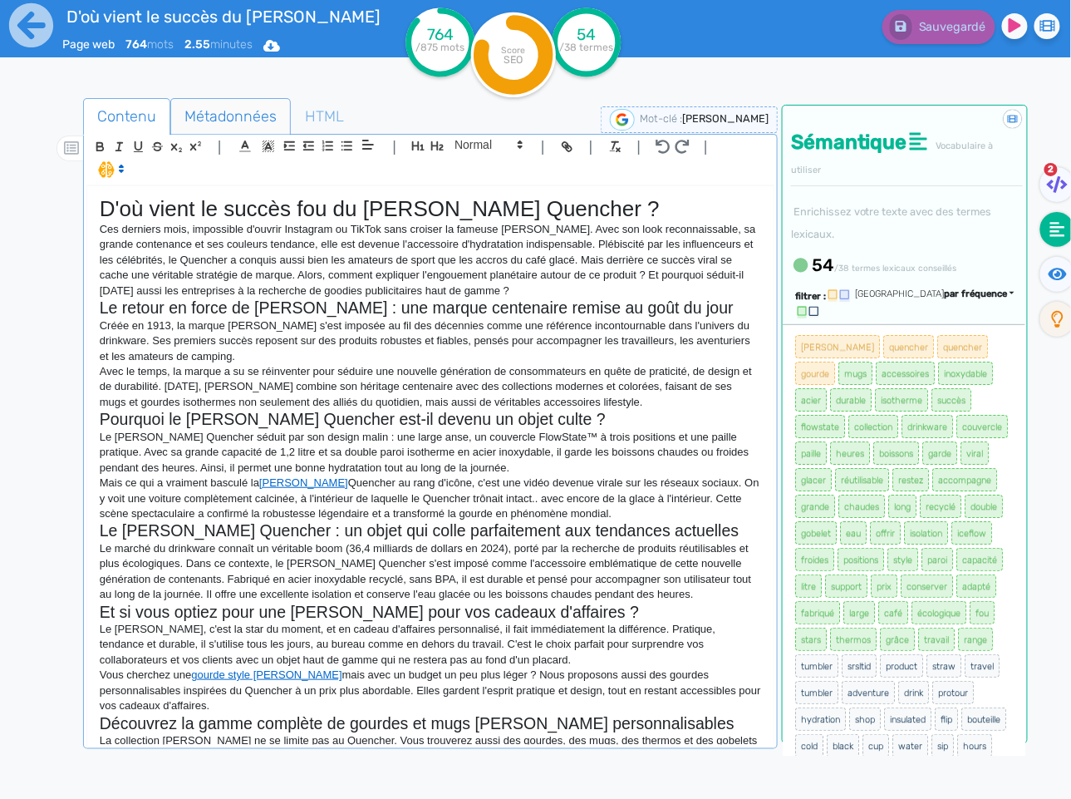
click at [257, 118] on span "Métadonnées" at bounding box center [230, 116] width 119 height 45
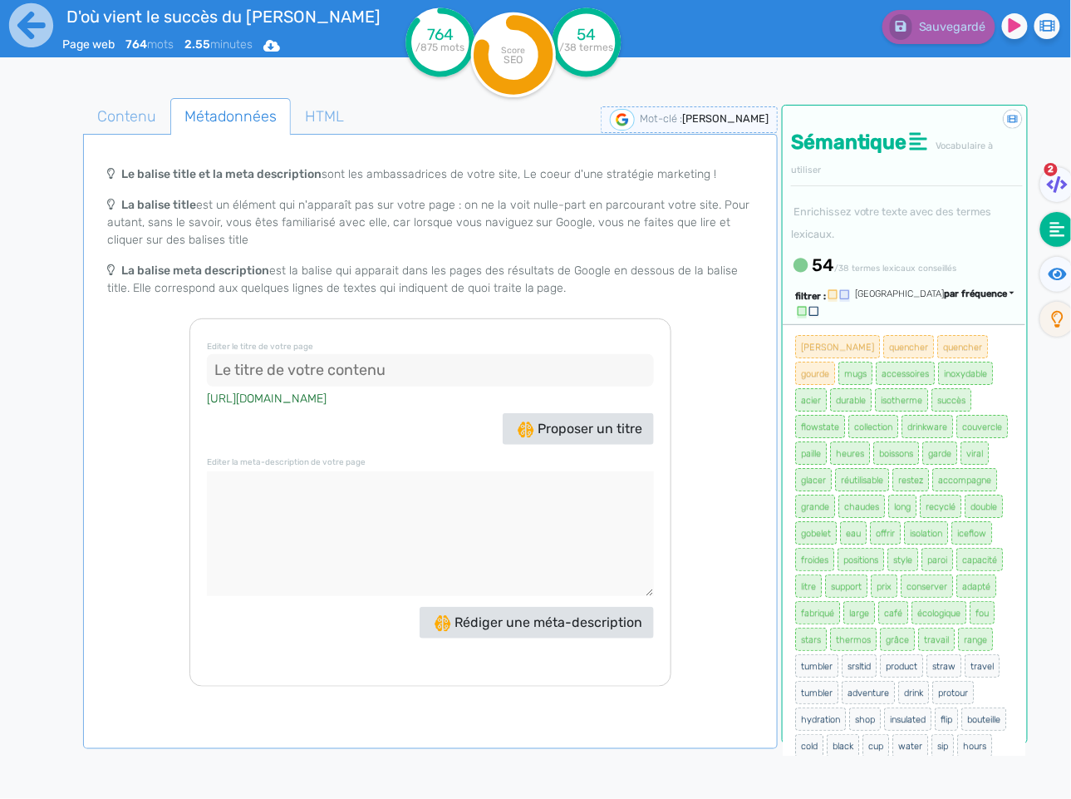
click at [327, 369] on input at bounding box center [430, 370] width 447 height 33
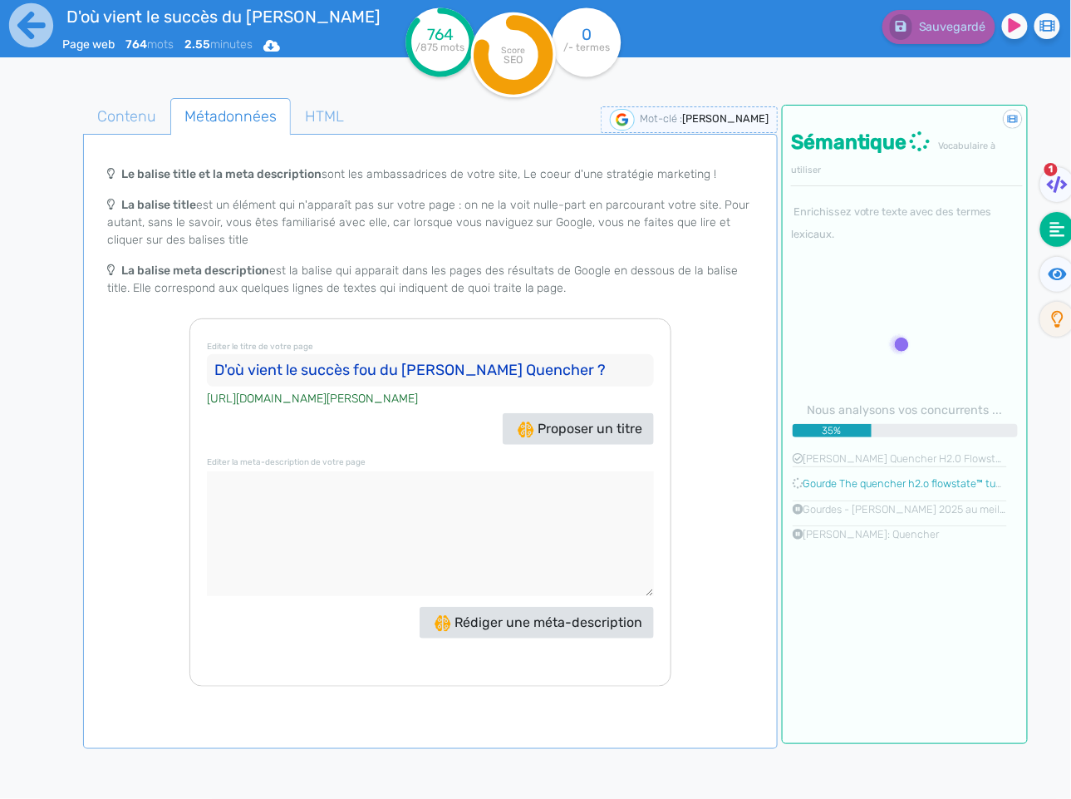
type input "D'où vient le succès fou du [PERSON_NAME] Quencher ?"
click at [456, 499] on textarea at bounding box center [430, 533] width 447 height 125
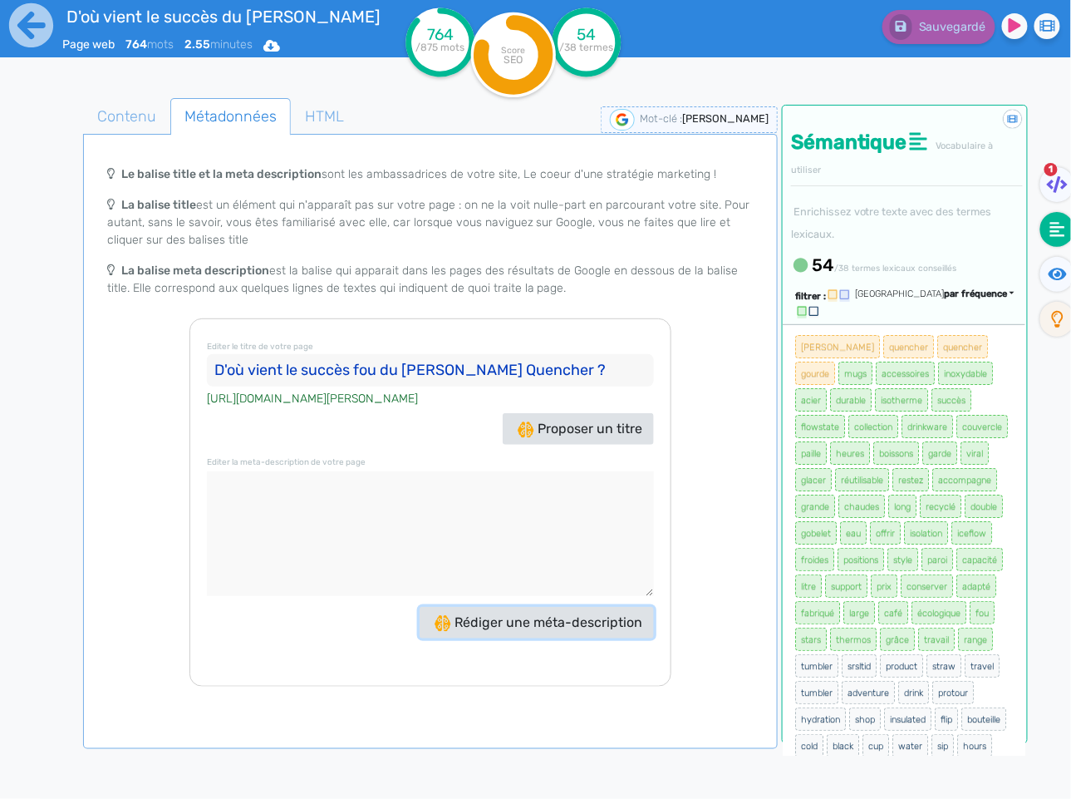
click at [509, 627] on span "Rédiger une méta-description" at bounding box center [539, 622] width 209 height 16
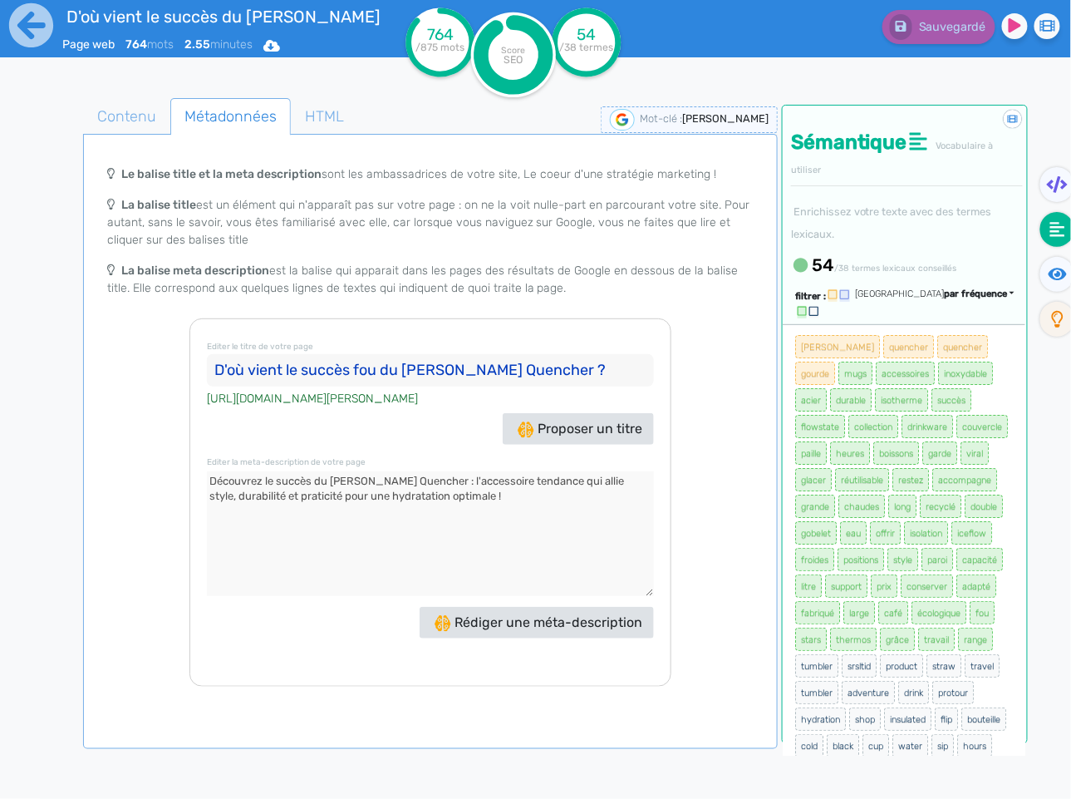
drag, startPoint x: 513, startPoint y: 498, endPoint x: 269, endPoint y: 483, distance: 243.9
click at [270, 483] on textarea at bounding box center [430, 533] width 447 height 125
type textarea "Découvrez l'origine du succès du [PERSON_NAME], la gourde star des réseaux soci…"
click at [158, 116] on span "Contenu" at bounding box center [127, 116] width 86 height 45
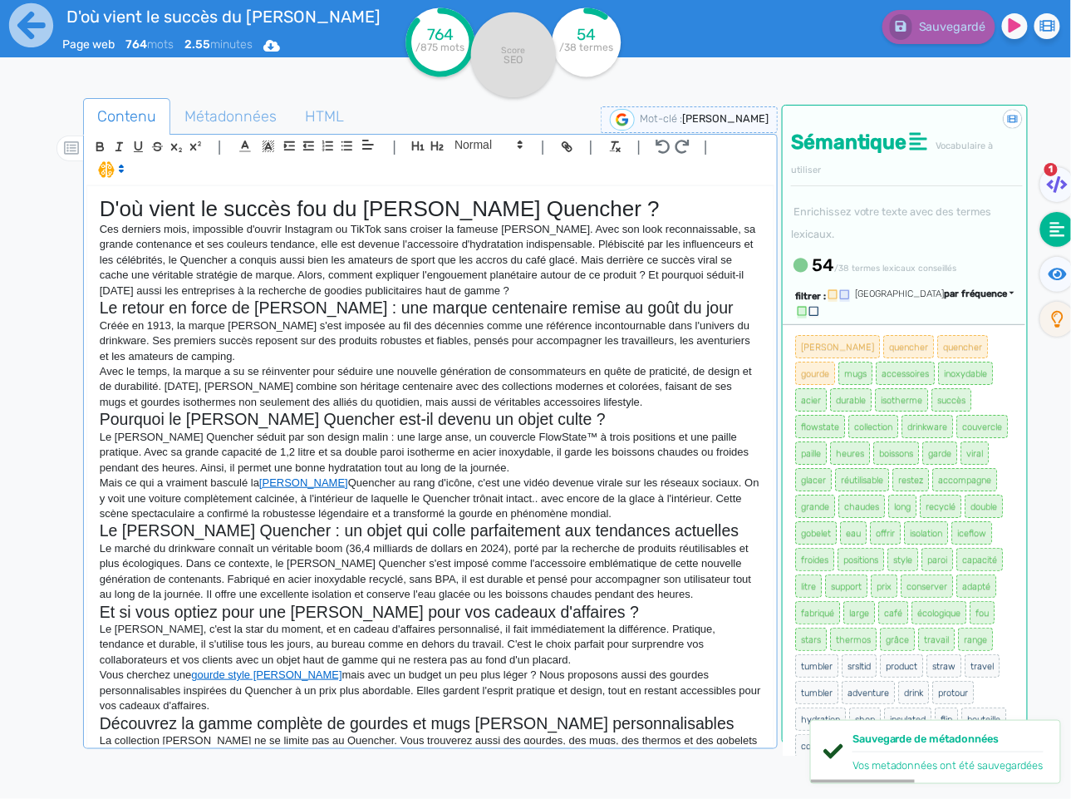
scroll to position [216, 0]
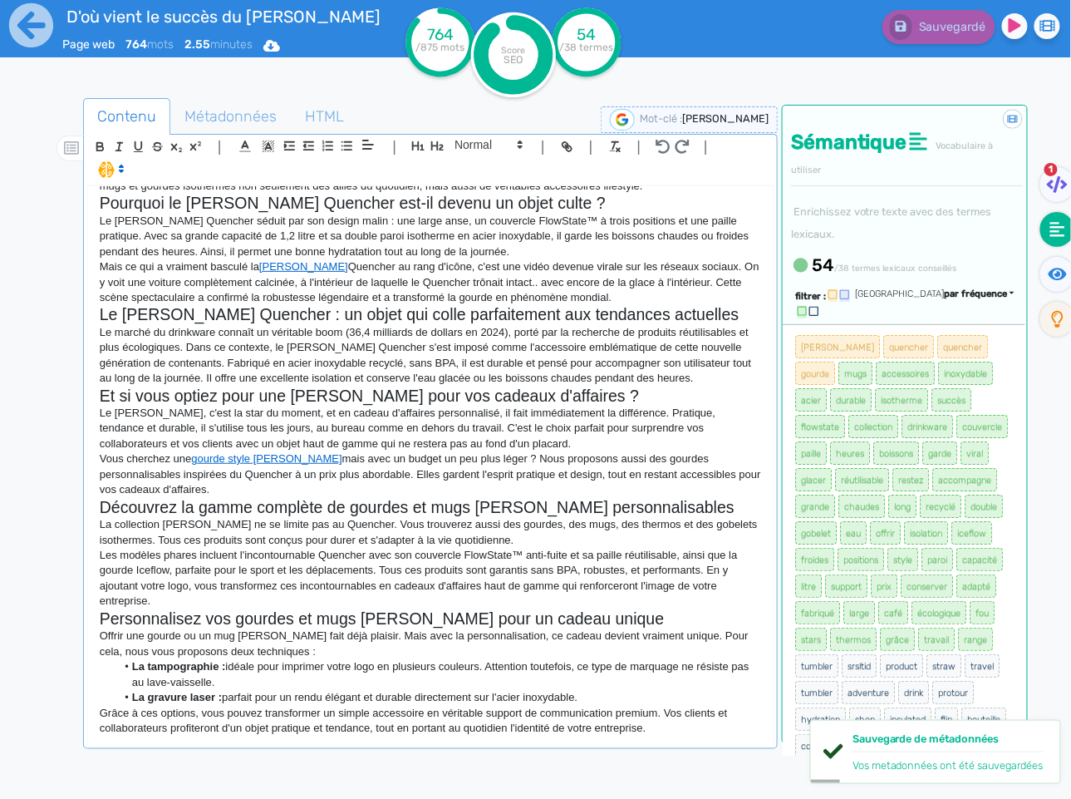
click at [375, 727] on div "D'où vient le succès fou du [PERSON_NAME] Quencher ? Ces derniers mois, impossi…" at bounding box center [430, 490] width 688 height 611
click at [544, 717] on div "D'où vient le succès fou du [PERSON_NAME] Quencher ? Ces derniers mois, impossi…" at bounding box center [430, 465] width 686 height 559
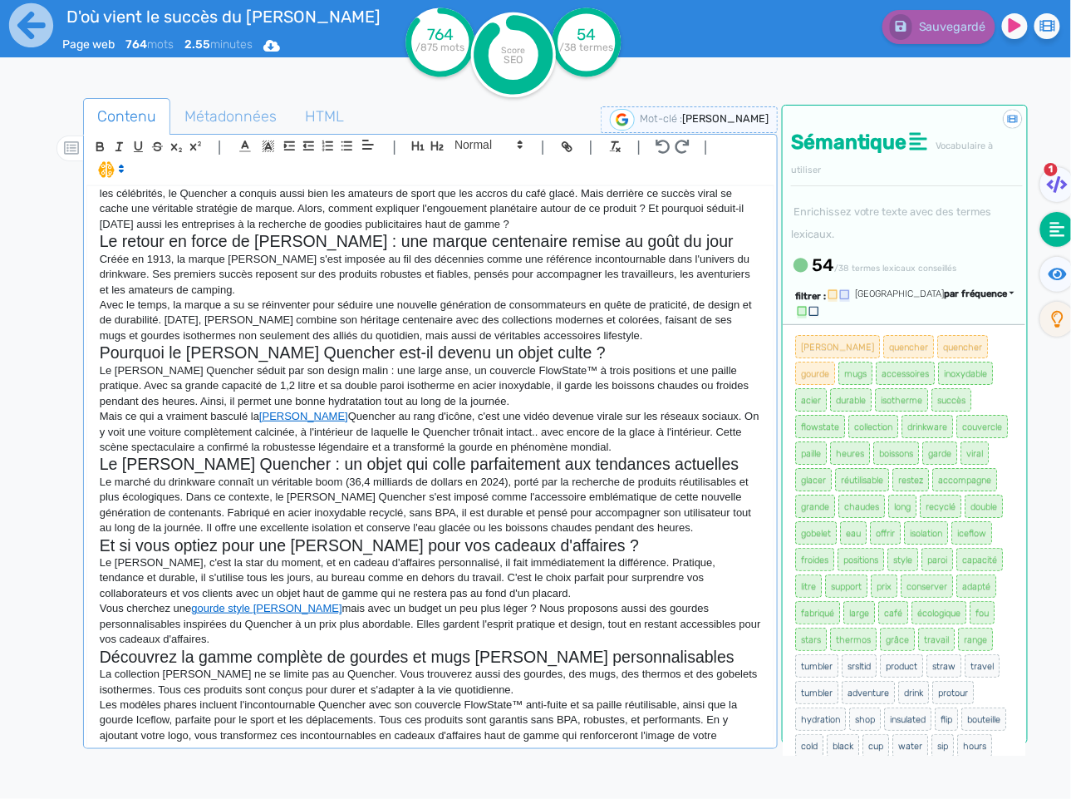
scroll to position [0, 0]
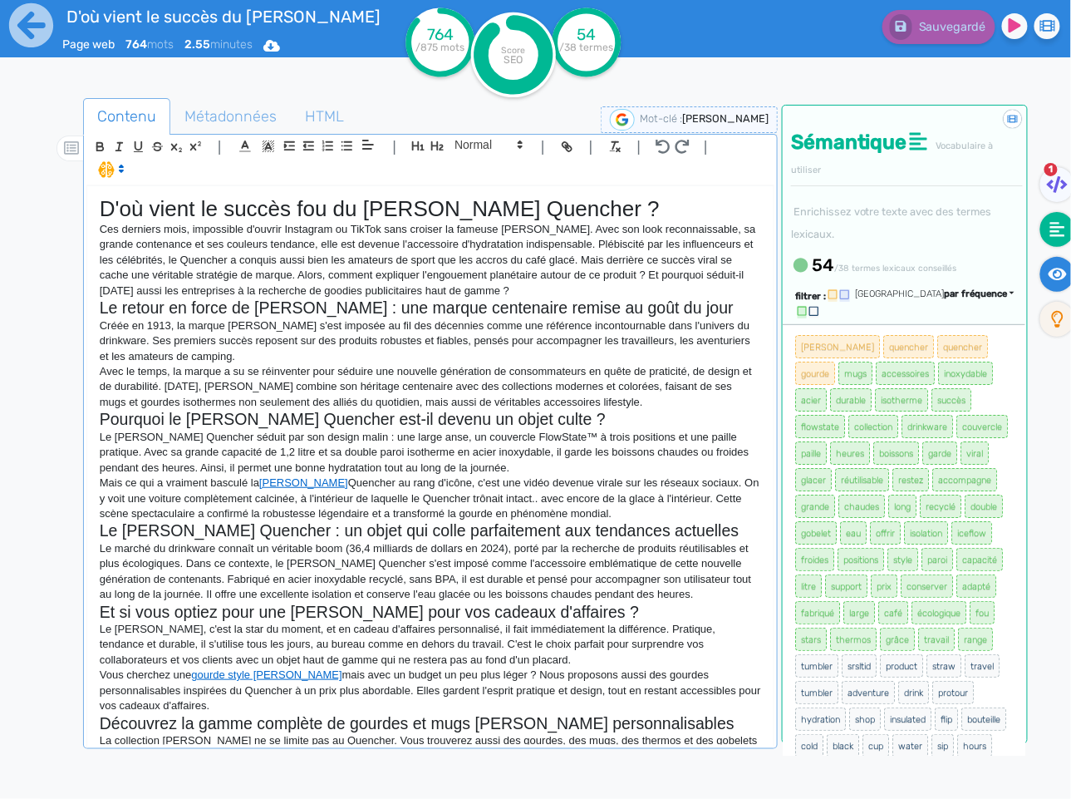
click at [1044, 268] on fa-icon at bounding box center [1057, 274] width 34 height 35
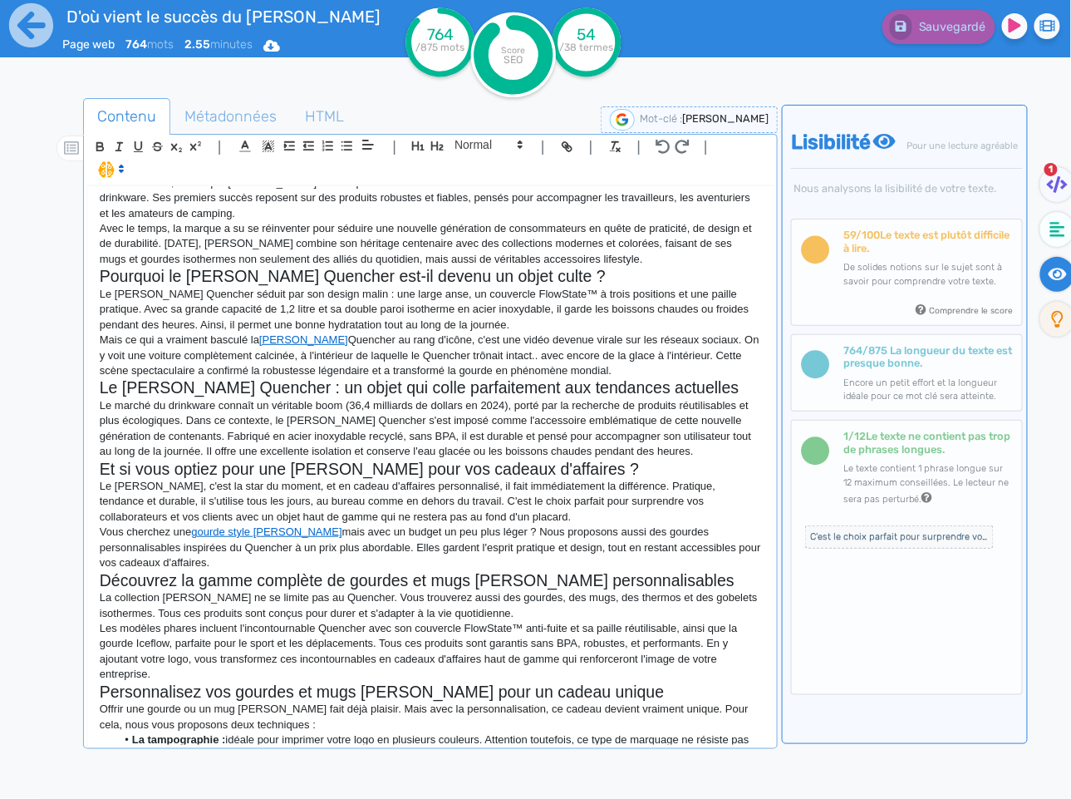
scroll to position [216, 0]
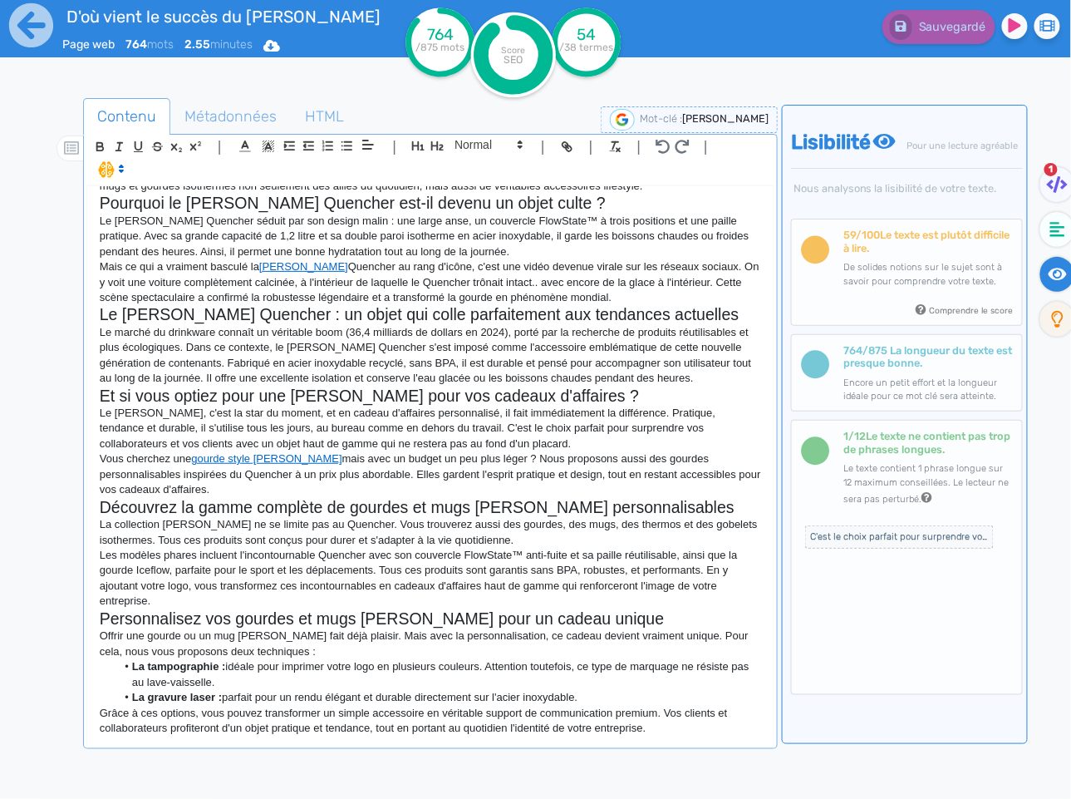
click at [284, 463] on p "Vous cherchez une gourde style Stanley mais avec un budget un peu plus léger ? …" at bounding box center [430, 474] width 661 height 46
click at [216, 577] on p "Les modèles phares incluent l'incontournable Quencher avec son couvercle FlowSt…" at bounding box center [430, 578] width 661 height 61
click at [1048, 238] on fa-icon at bounding box center [1057, 229] width 34 height 35
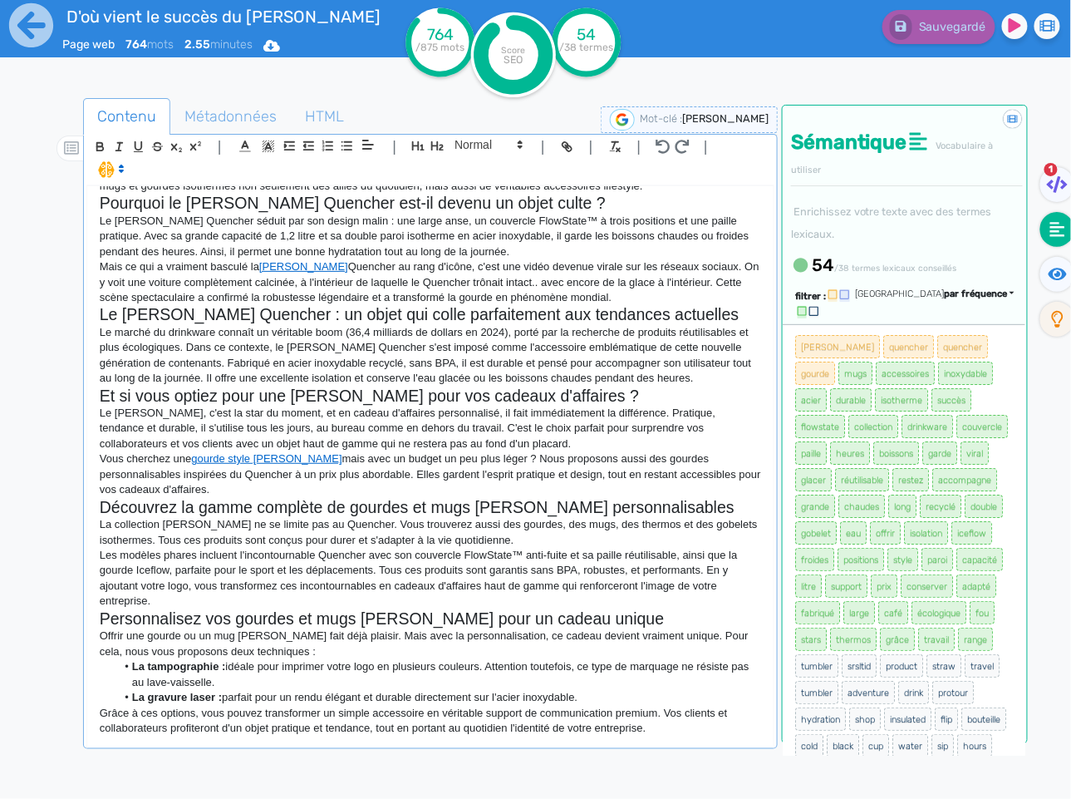
scroll to position [0, 0]
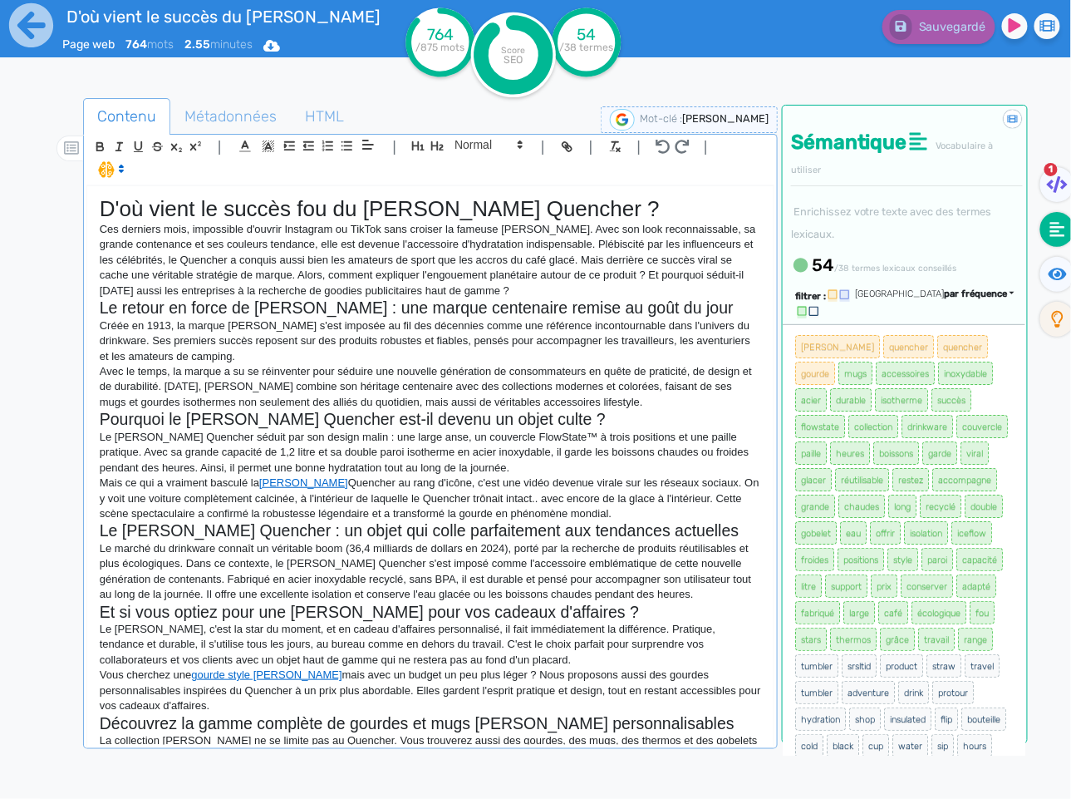
click at [425, 493] on p "Mais ce qui a vraiment basculé la gourde Stanley Quencher au rang d'icône, c'es…" at bounding box center [430, 498] width 661 height 46
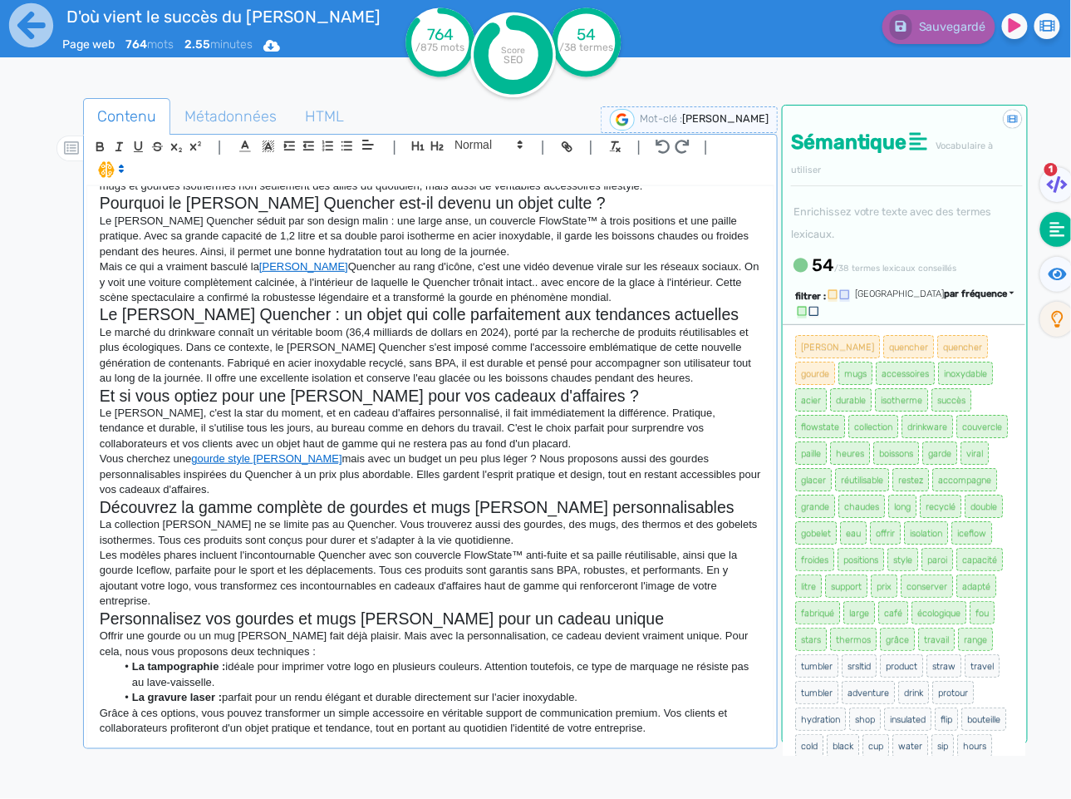
click at [662, 712] on p "Grâce à ces options, vous pouvez transformer un simple accessoire en véritable …" at bounding box center [430, 720] width 661 height 31
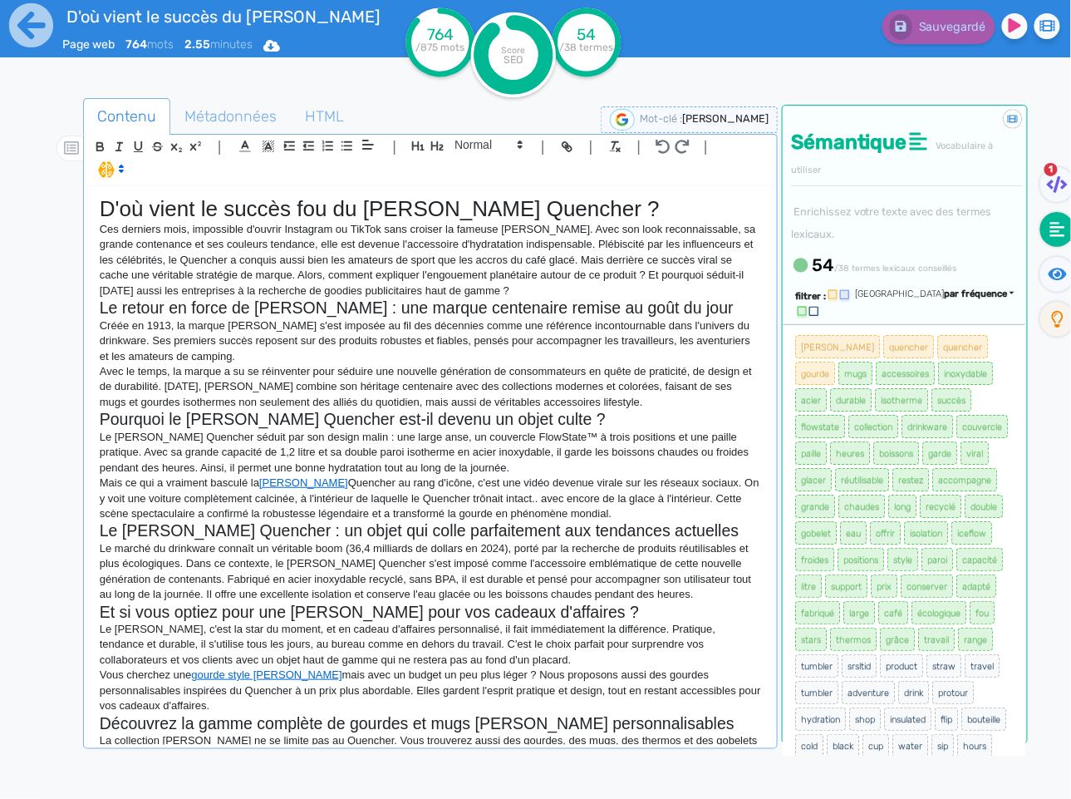
click at [642, 496] on p "Mais ce qui a vraiment basculé la gourde Stanley Quencher au rang d'icône, c'es…" at bounding box center [430, 498] width 661 height 46
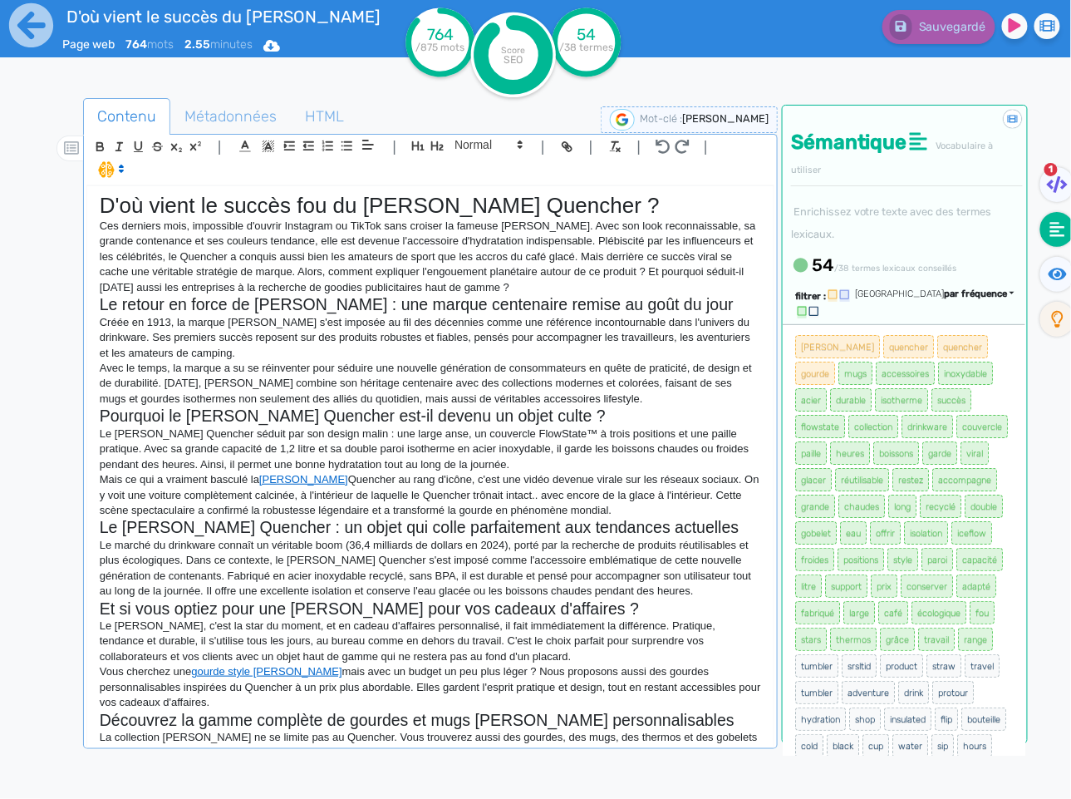
scroll to position [216, 0]
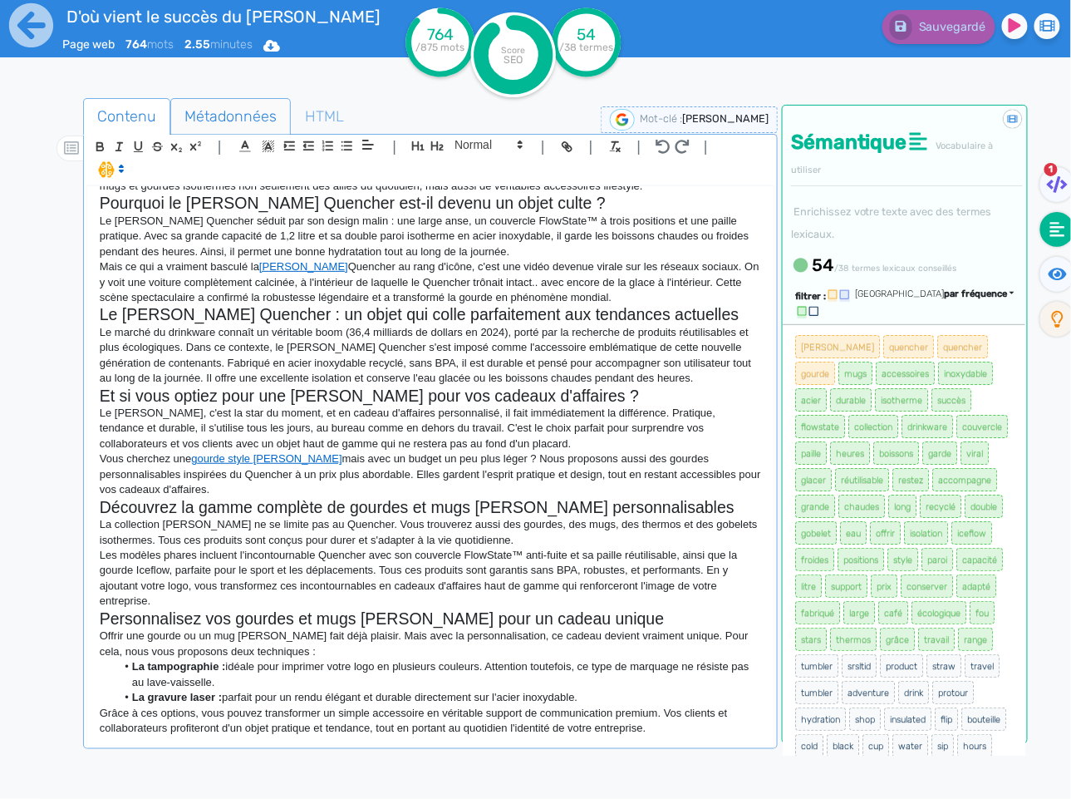
click at [251, 118] on span "Métadonnées" at bounding box center [230, 116] width 119 height 45
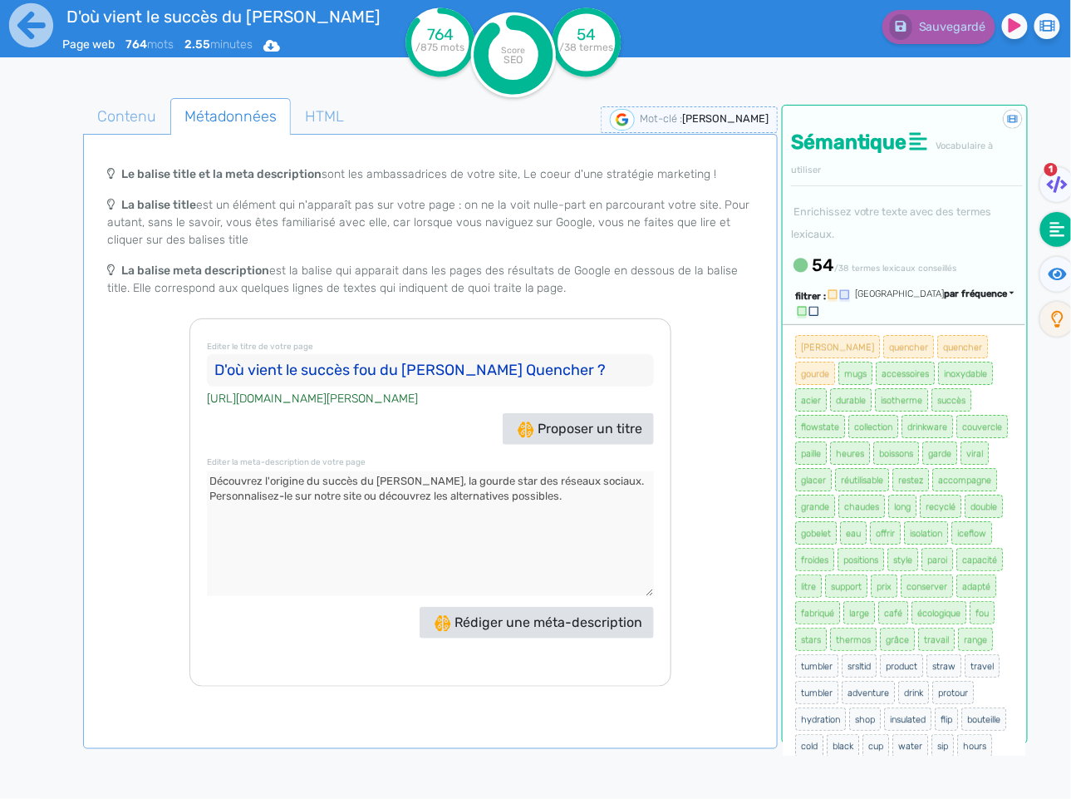
drag, startPoint x: 569, startPoint y: 375, endPoint x: 160, endPoint y: 351, distance: 410.4
click at [160, 351] on div "Le balise title et la meta description sont les ambassadrices de votre site, Le…" at bounding box center [430, 421] width 688 height 529
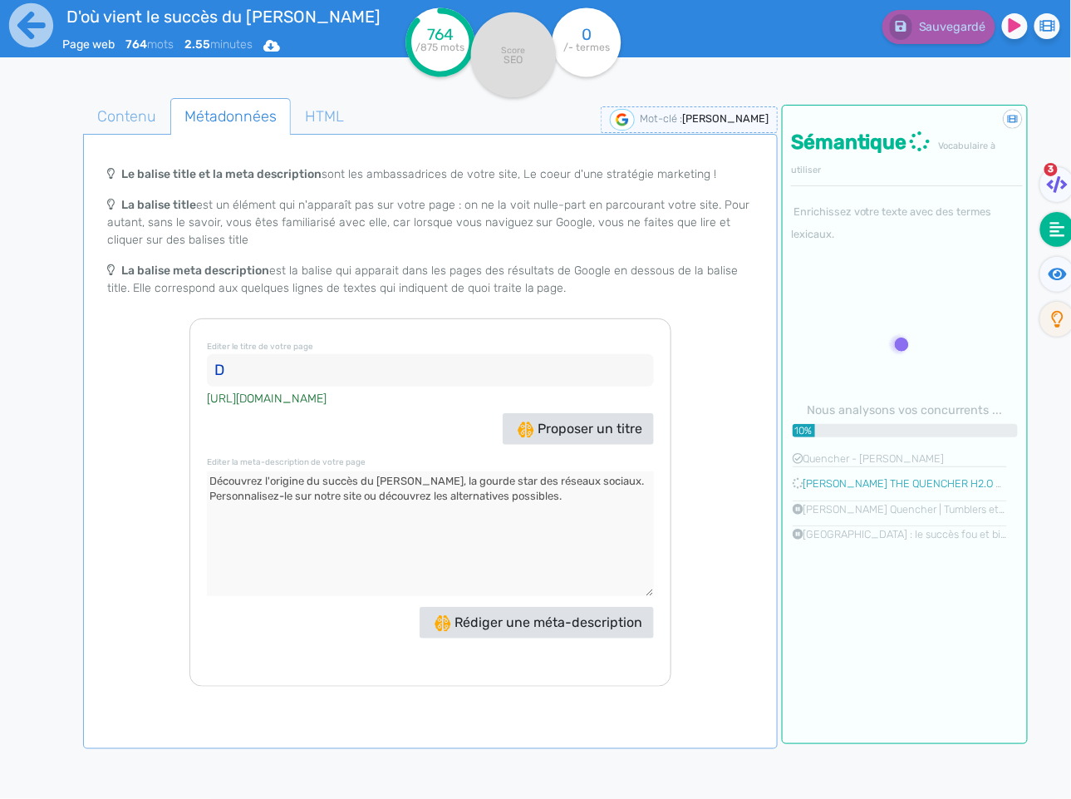
type input "D'où vient le succès fou du [PERSON_NAME] Quencher ?"
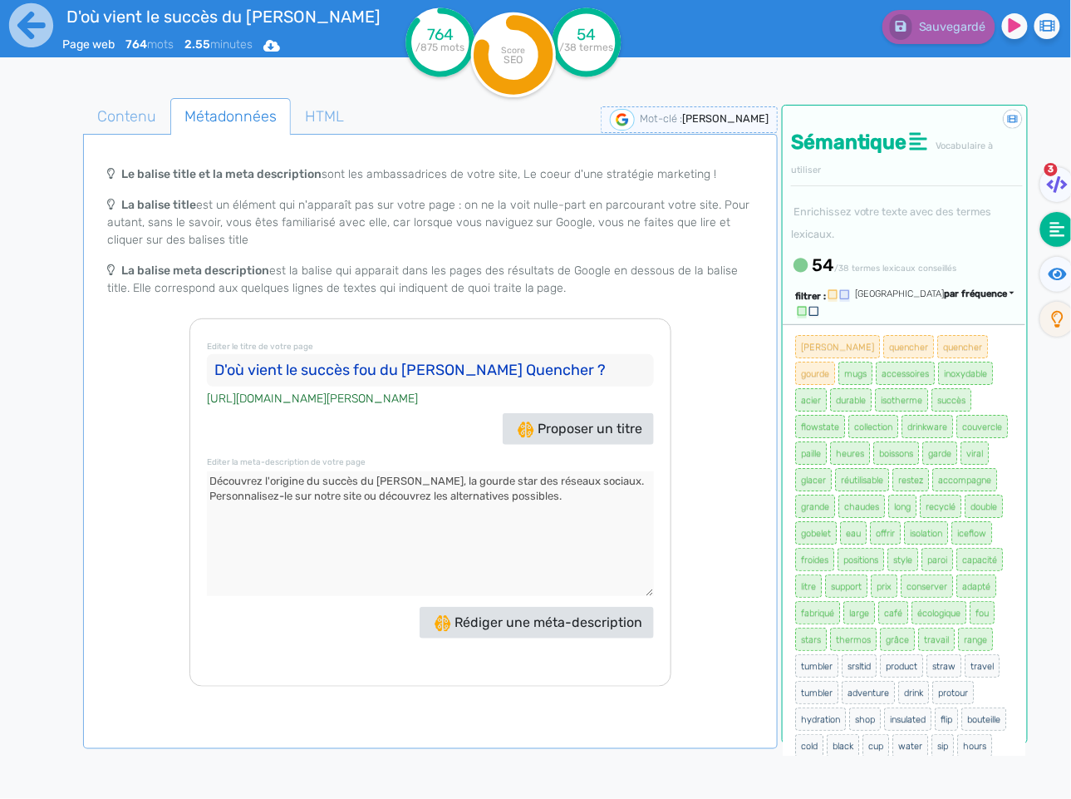
click at [386, 210] on p "La balise title est un élément qui n'apparaît pas sur votre page : on ne la voi…" at bounding box center [430, 222] width 646 height 52
click at [27, 27] on icon at bounding box center [31, 25] width 46 height 46
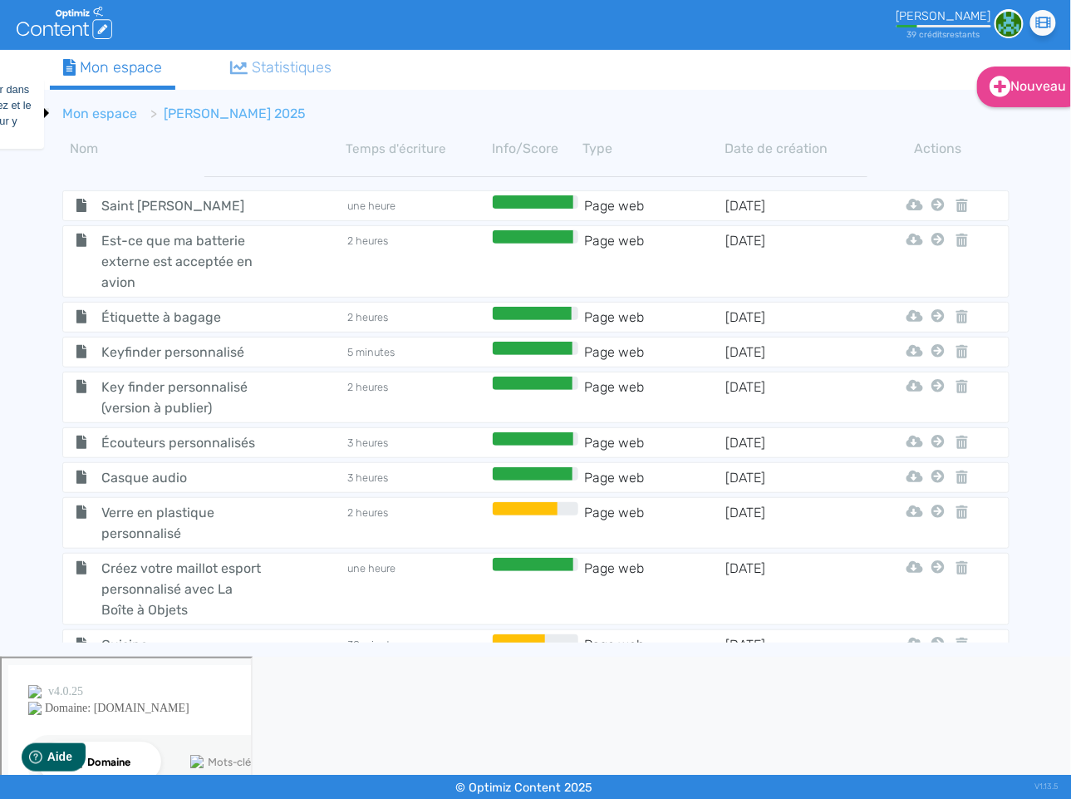
click at [113, 113] on link "Mon espace" at bounding box center [100, 114] width 75 height 16
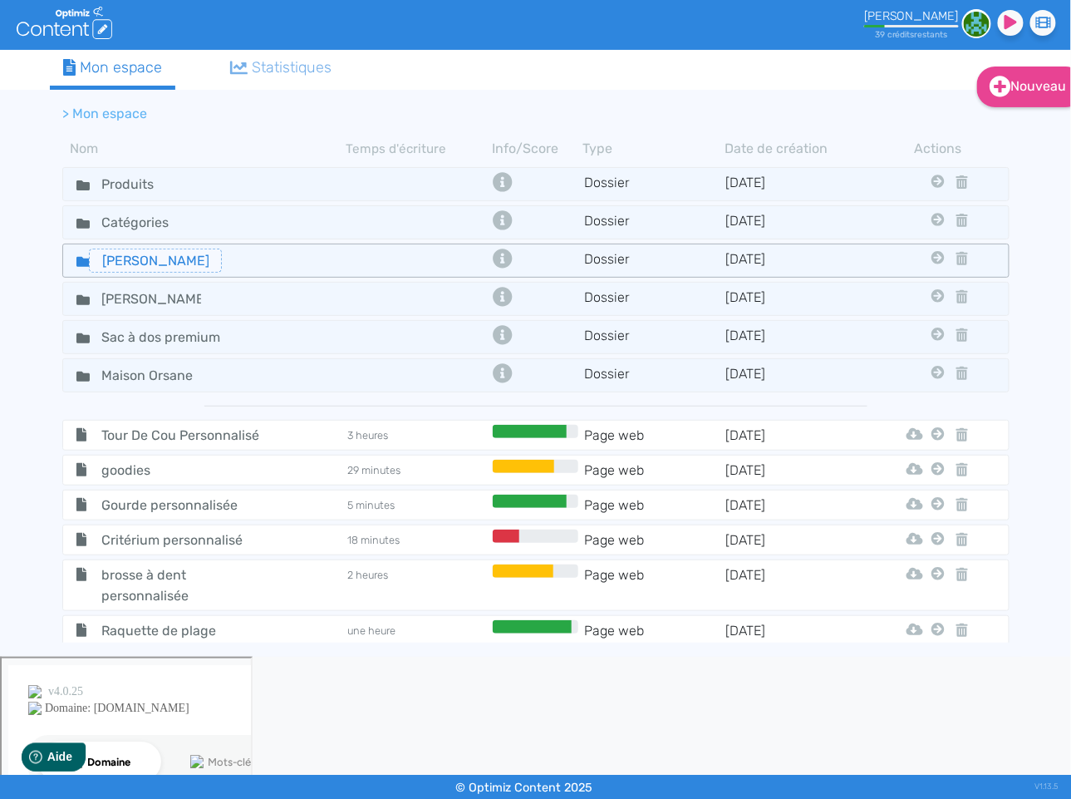
click at [158, 258] on input "[PERSON_NAME]" at bounding box center [155, 260] width 133 height 24
click at [86, 258] on icon at bounding box center [82, 262] width 13 height 10
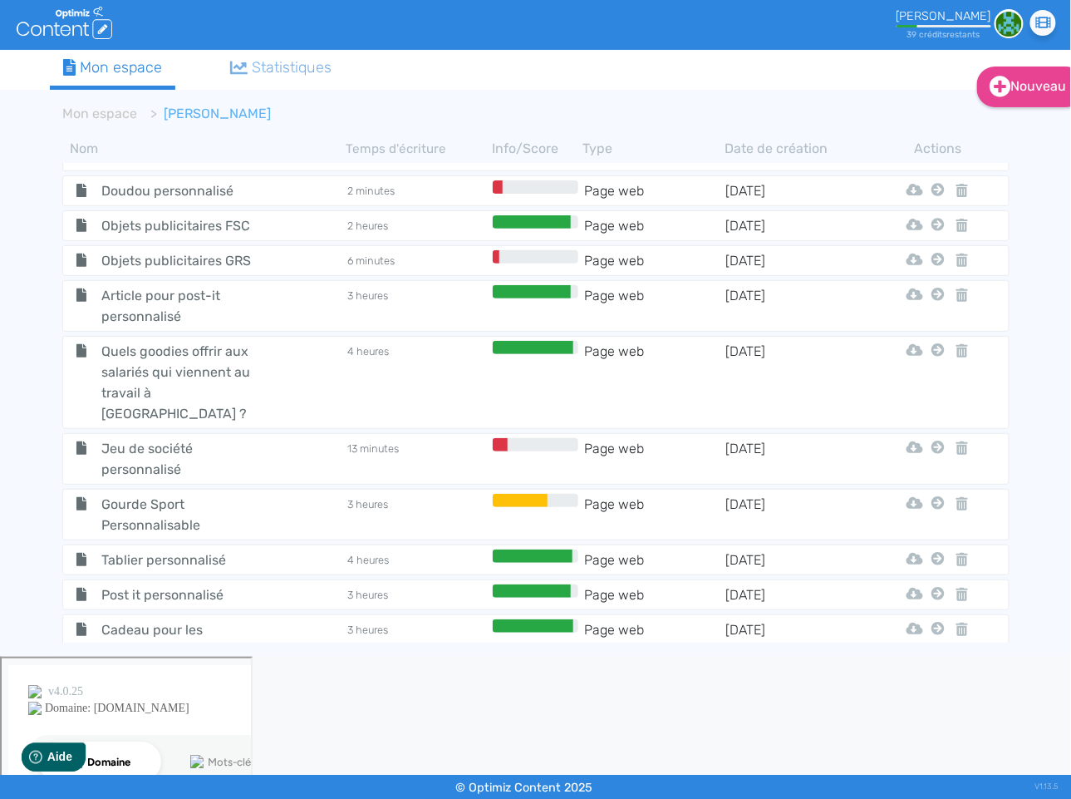
scroll to position [7778, 0]
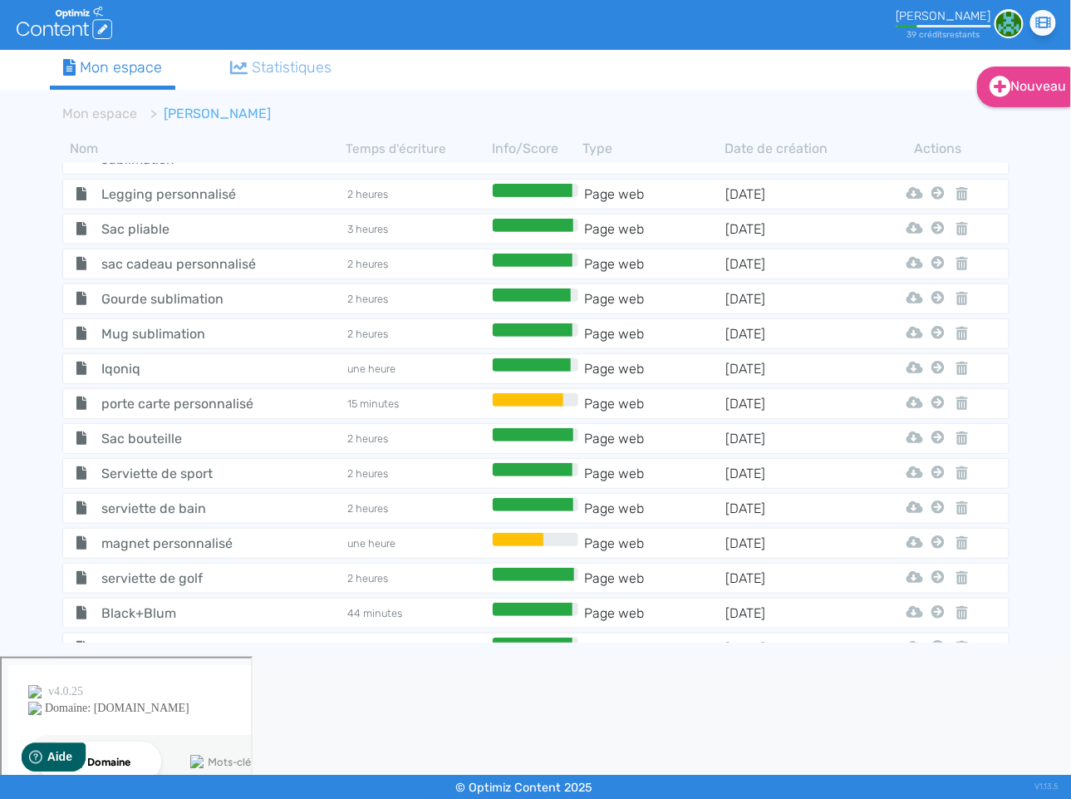
click at [150, 728] on span "Gourde grande contenance" at bounding box center [182, 749] width 187 height 42
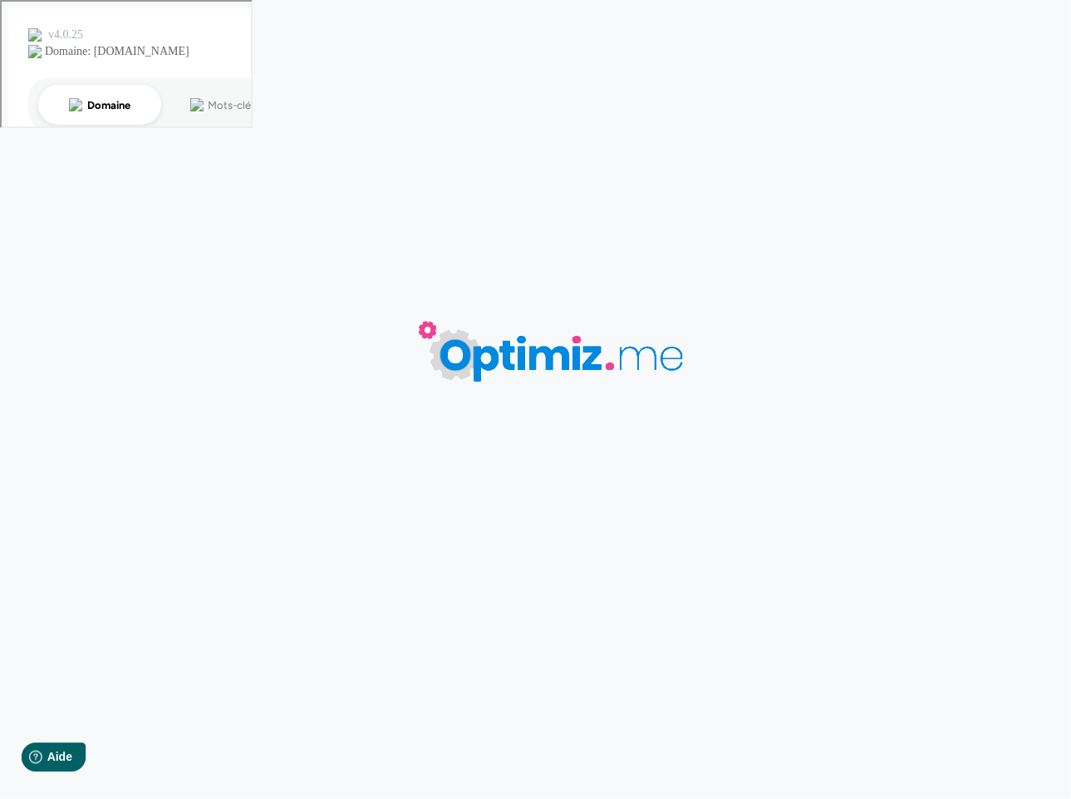
type input "Gourde grande contenance"
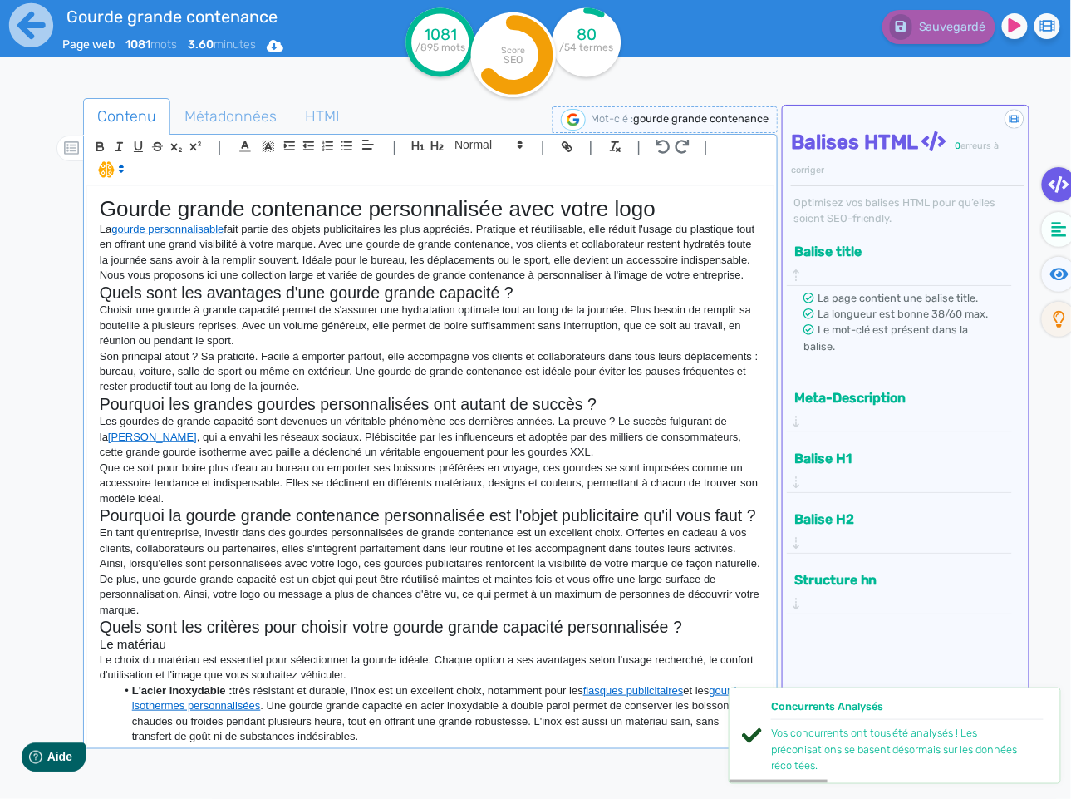
click at [523, 534] on p "En tant qu'entreprise, investir dans des gourdes personnalisées de grande conte…" at bounding box center [430, 548] width 661 height 46
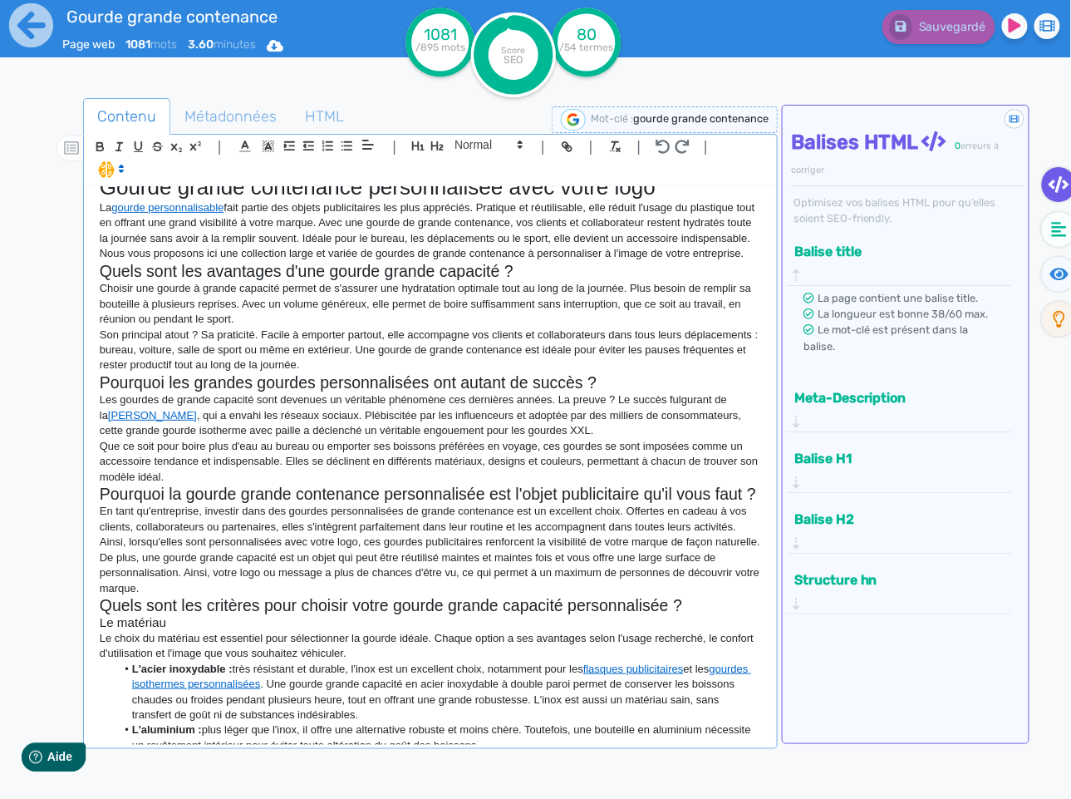
scroll to position [25, 0]
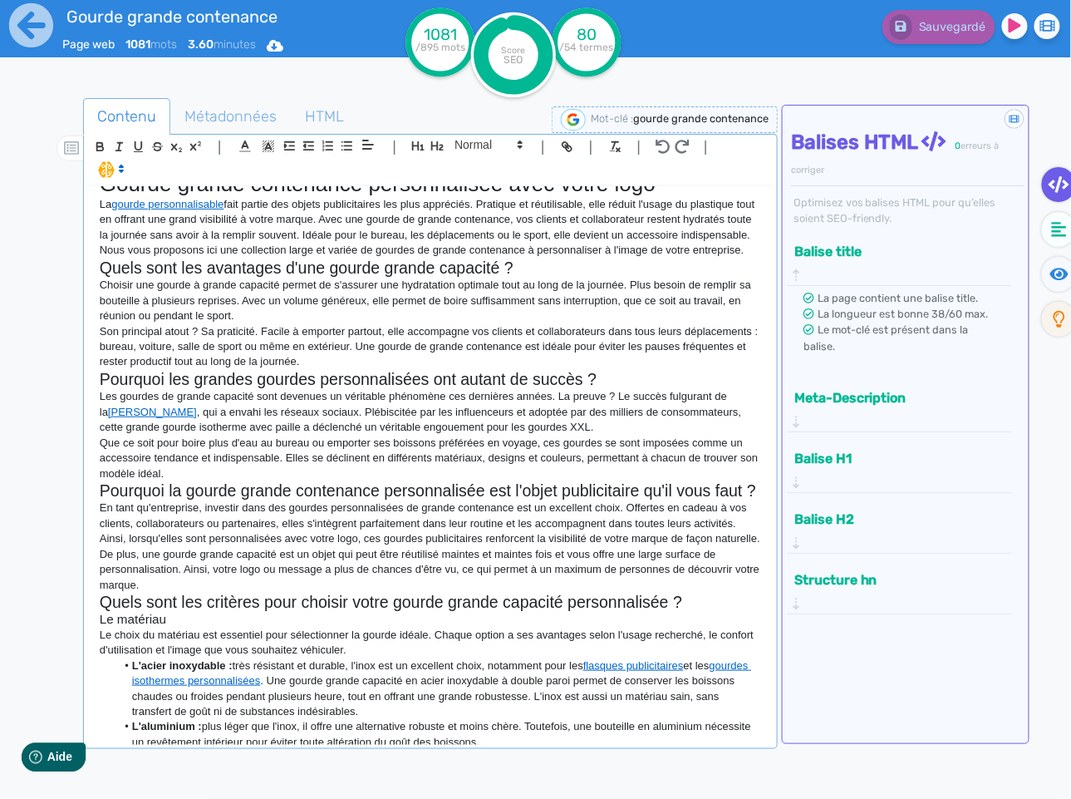
click at [177, 591] on p "De plus, une gourde grande capacité est un objet qui peut être réutilisé mainte…" at bounding box center [430, 570] width 661 height 46
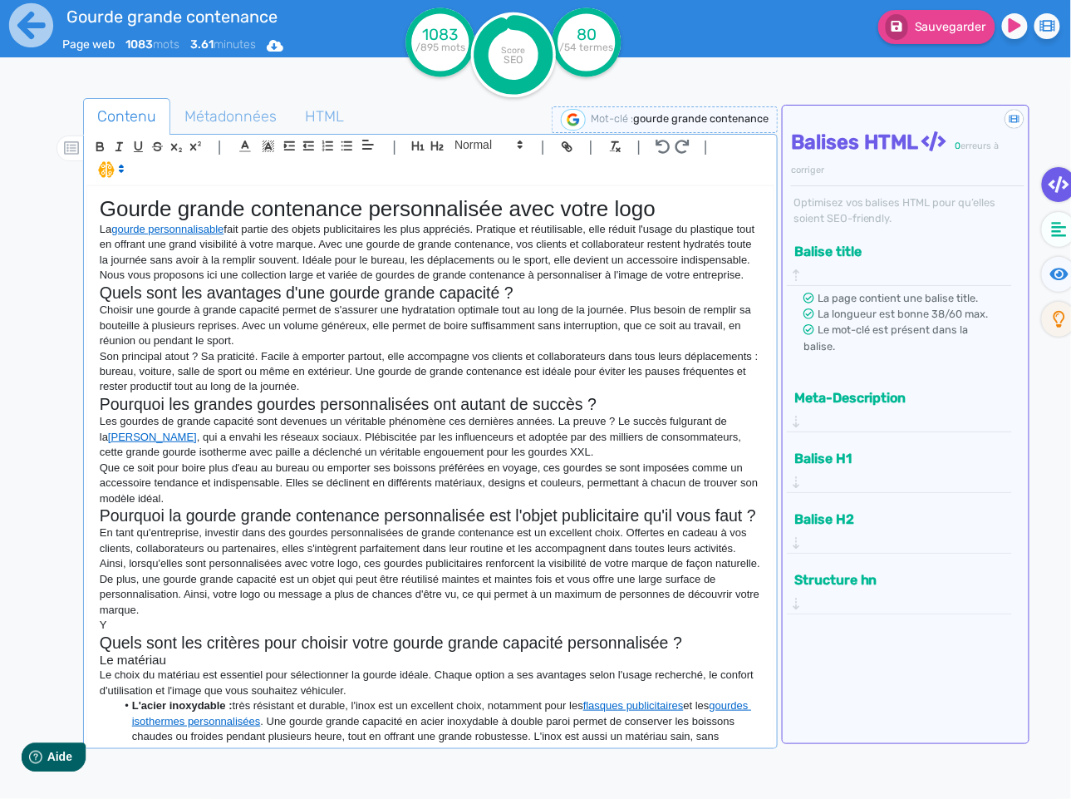
scroll to position [25, 0]
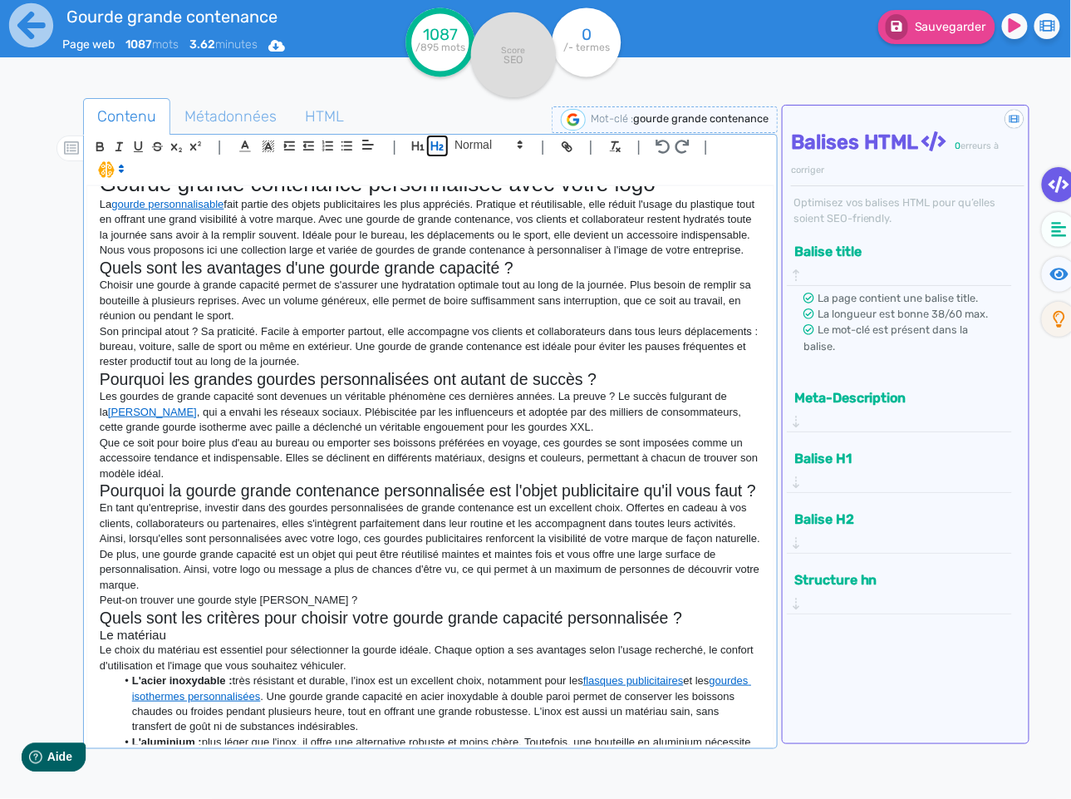
click at [432, 146] on icon "button" at bounding box center [437, 145] width 12 height 9
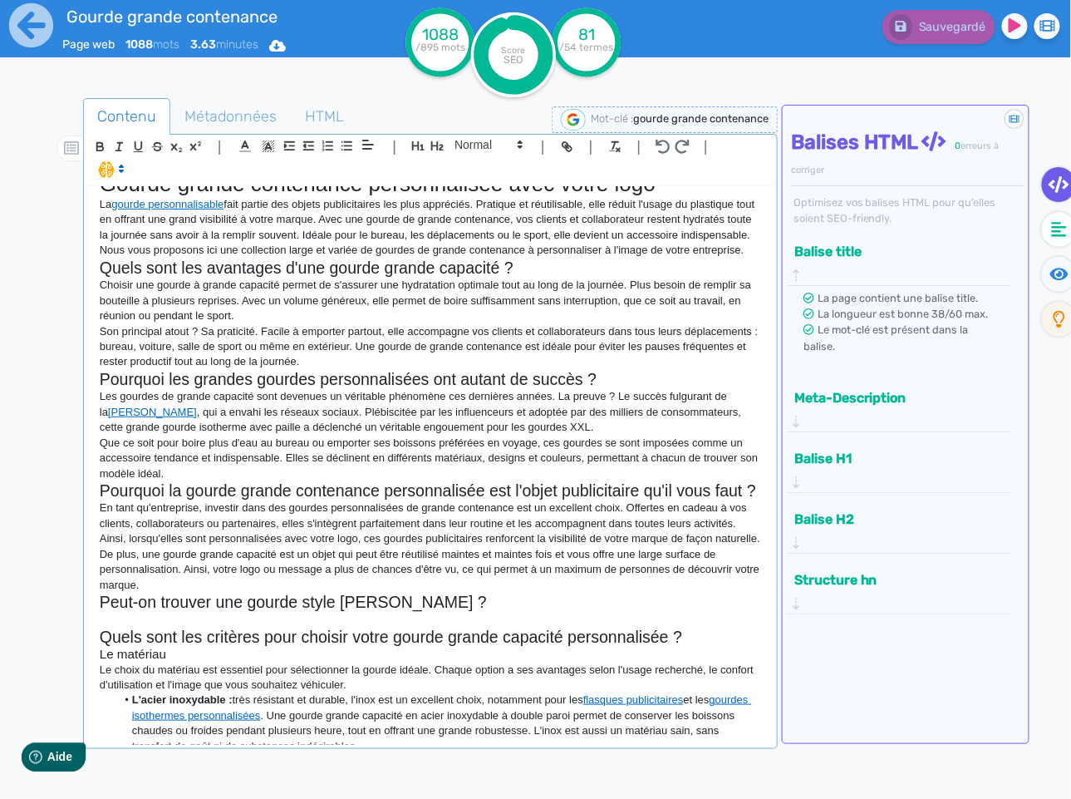
click at [391, 611] on h2 "Peut-on trouver une gourde style [PERSON_NAME] ?" at bounding box center [430, 601] width 661 height 19
click at [209, 622] on p at bounding box center [430, 619] width 661 height 15
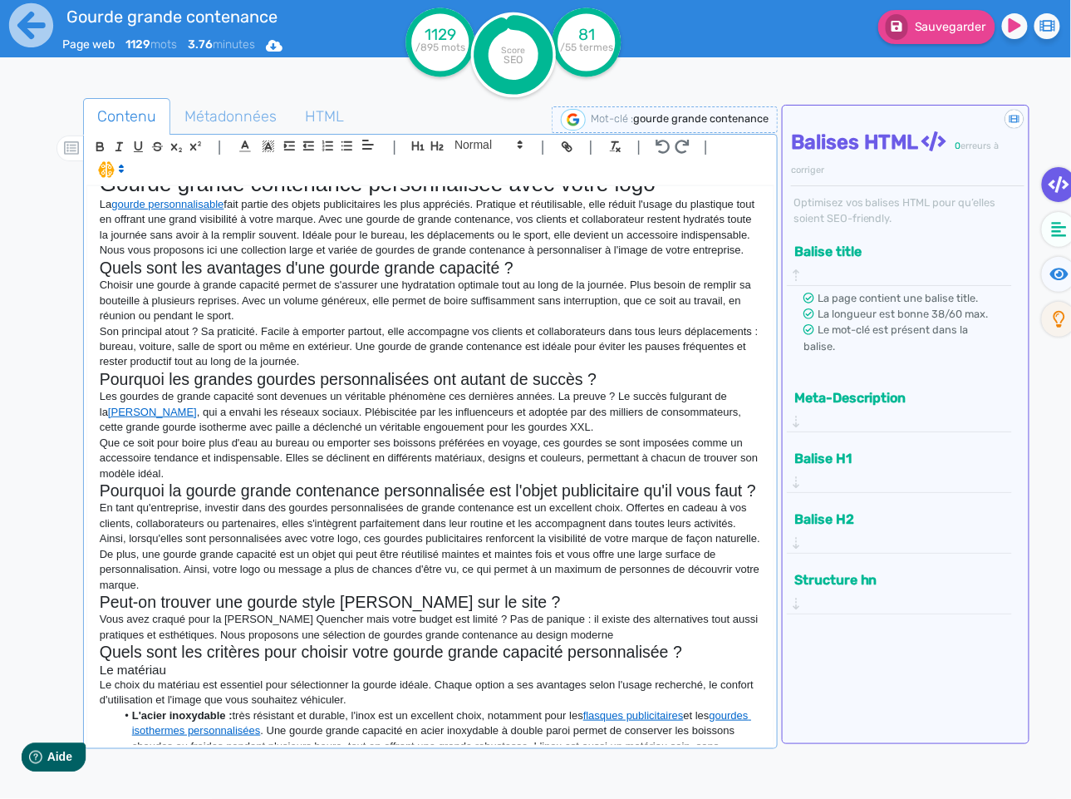
click at [525, 641] on p "Vous avez craqué pour la [PERSON_NAME] Quencher mais votre budget est limité ? …" at bounding box center [430, 627] width 661 height 31
click at [689, 637] on p "Vous avez craqué pour la [PERSON_NAME] Quencher mais votre budget est limité ? …" at bounding box center [430, 627] width 661 height 31
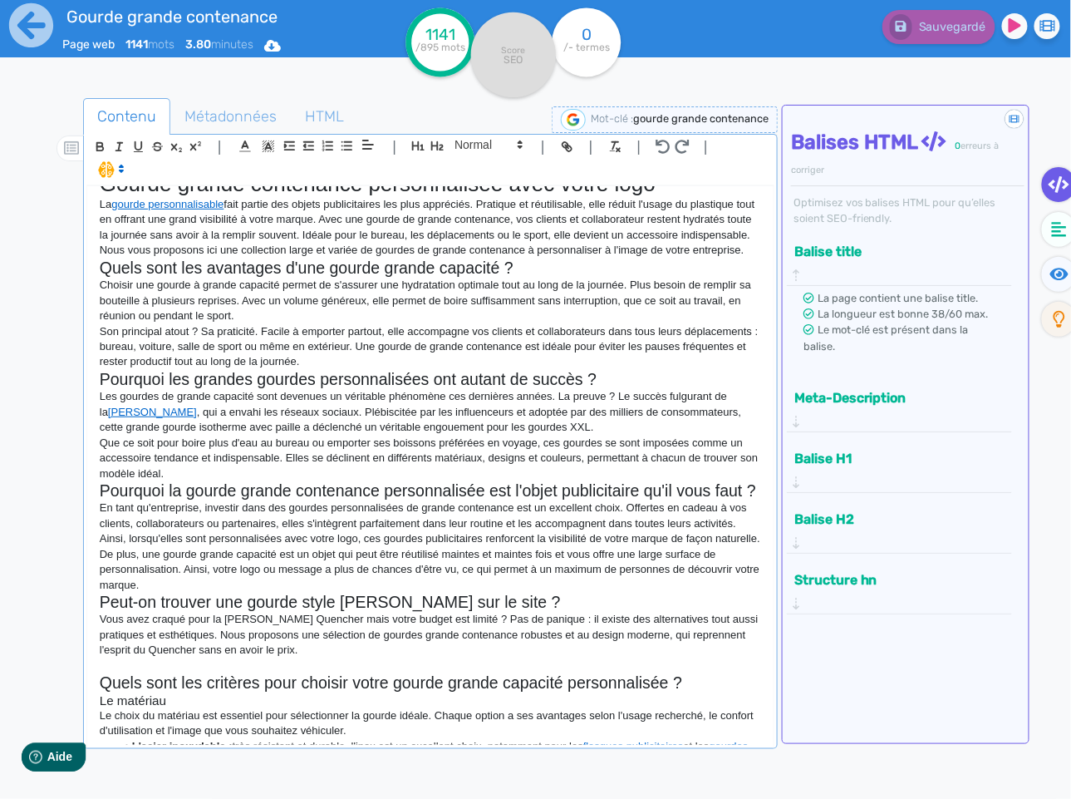
paste div
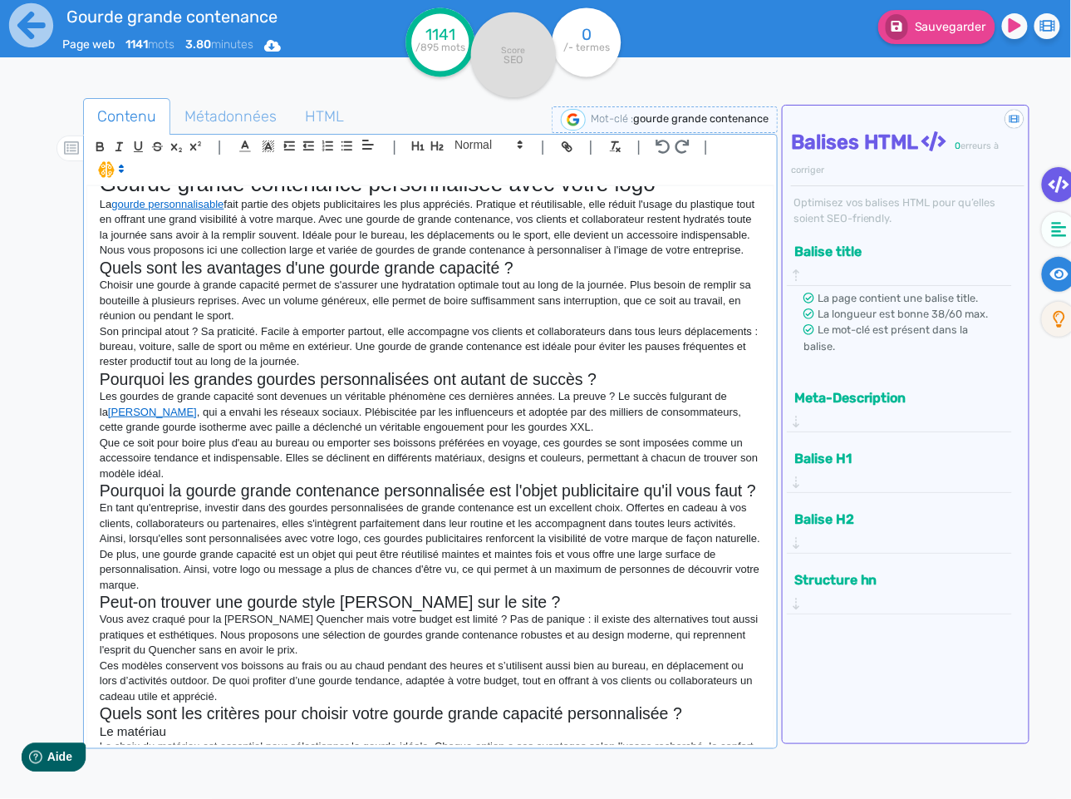
click at [1067, 280] on icon at bounding box center [1059, 274] width 19 height 17
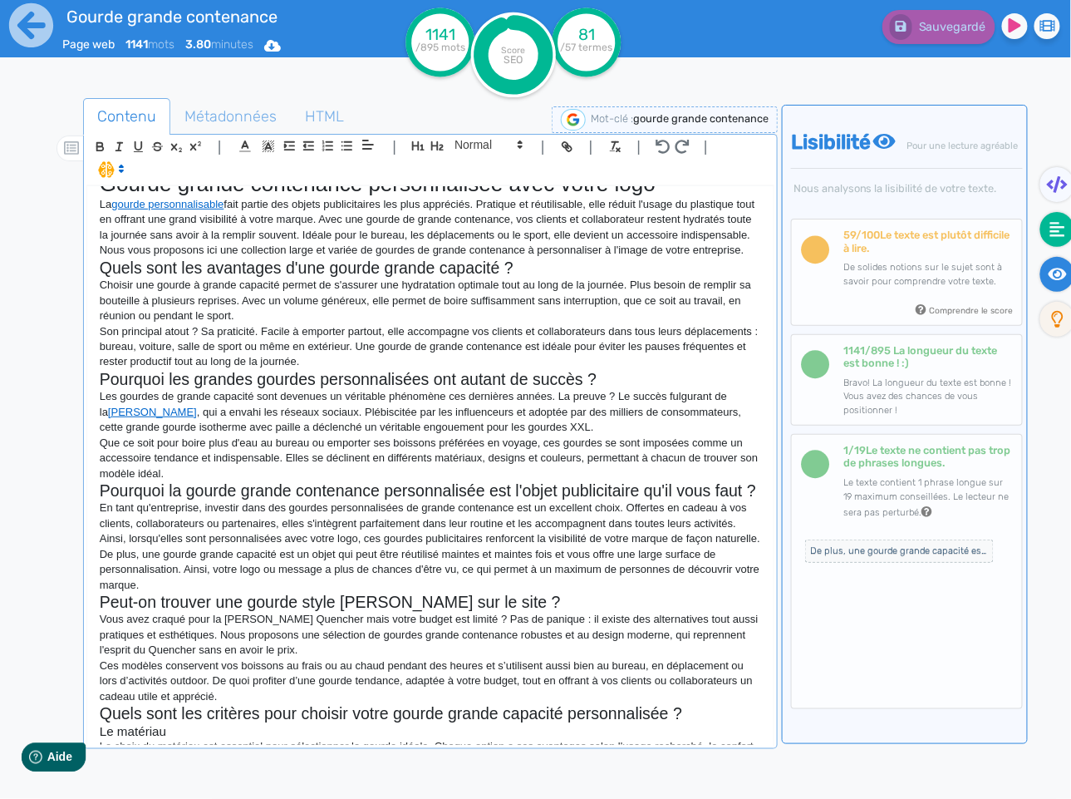
click at [1054, 234] on icon at bounding box center [1057, 229] width 15 height 15
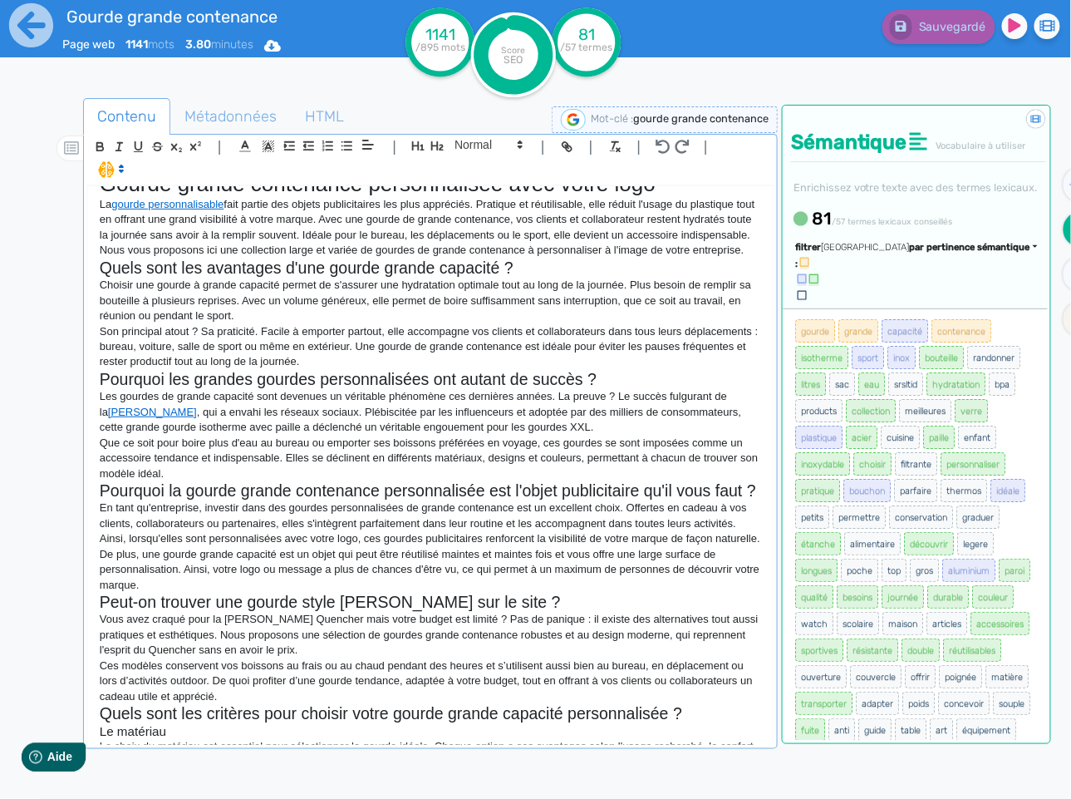
click at [958, 253] on span "par pertinence sémantique" at bounding box center [970, 247] width 120 height 11
click at [901, 302] on span "par fréquence" at bounding box center [873, 296] width 55 height 9
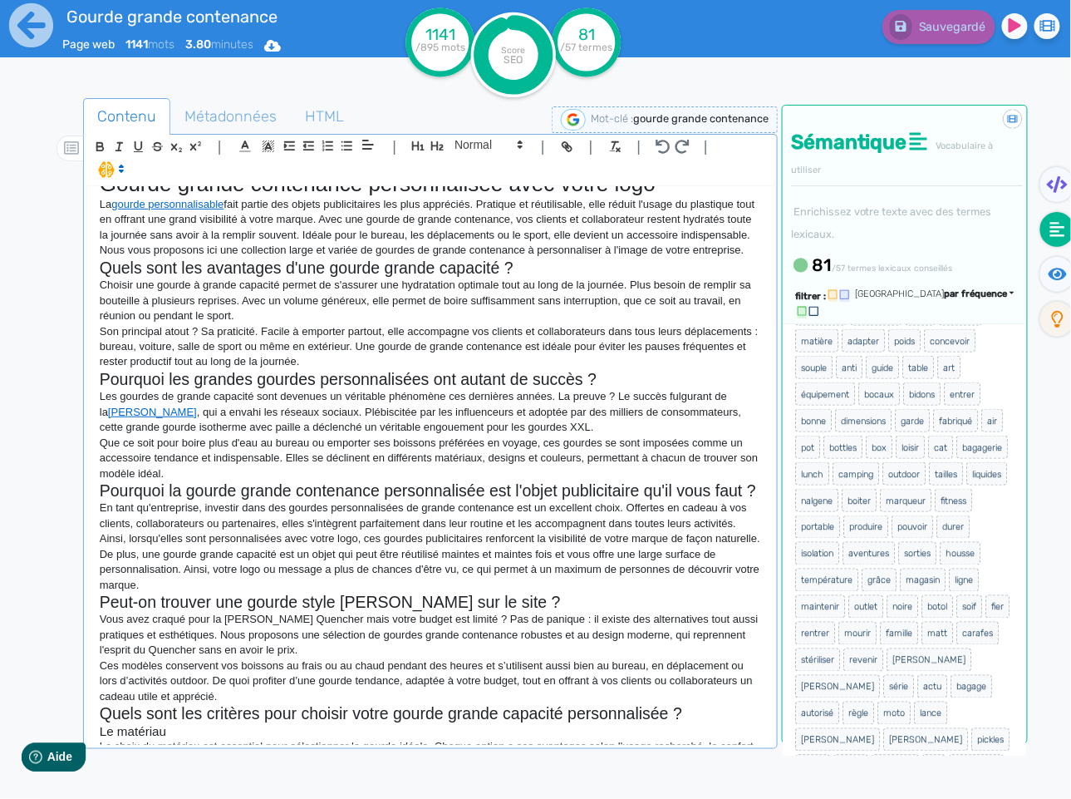
scroll to position [915, 0]
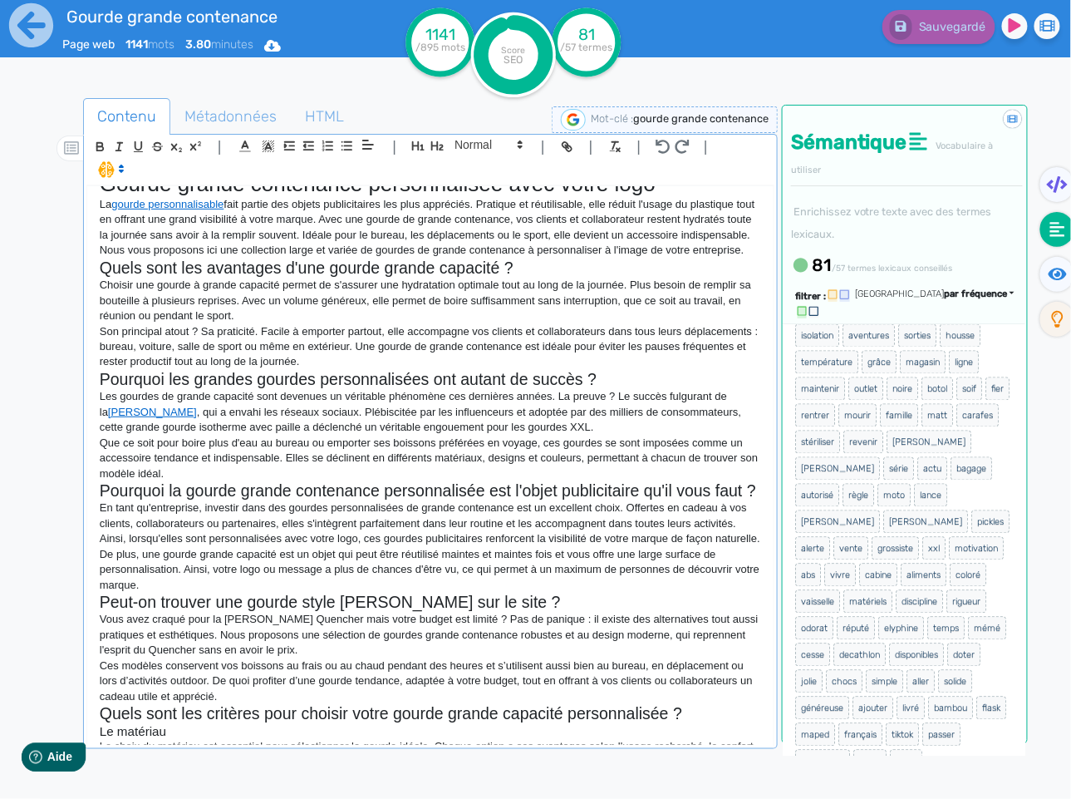
click at [322, 673] on p "Ces modèles conservent vos boissons au frais ou au chaud pendant des heures et …" at bounding box center [430, 681] width 661 height 46
click at [259, 693] on p "Ces modèles conservent vos boissons au frais ou au chaud pendant des heures et …" at bounding box center [430, 681] width 661 height 46
click at [252, 702] on p "Ces modèles conservent vos boissons au frais ou au chaud pendant des heures et …" at bounding box center [430, 682] width 661 height 46
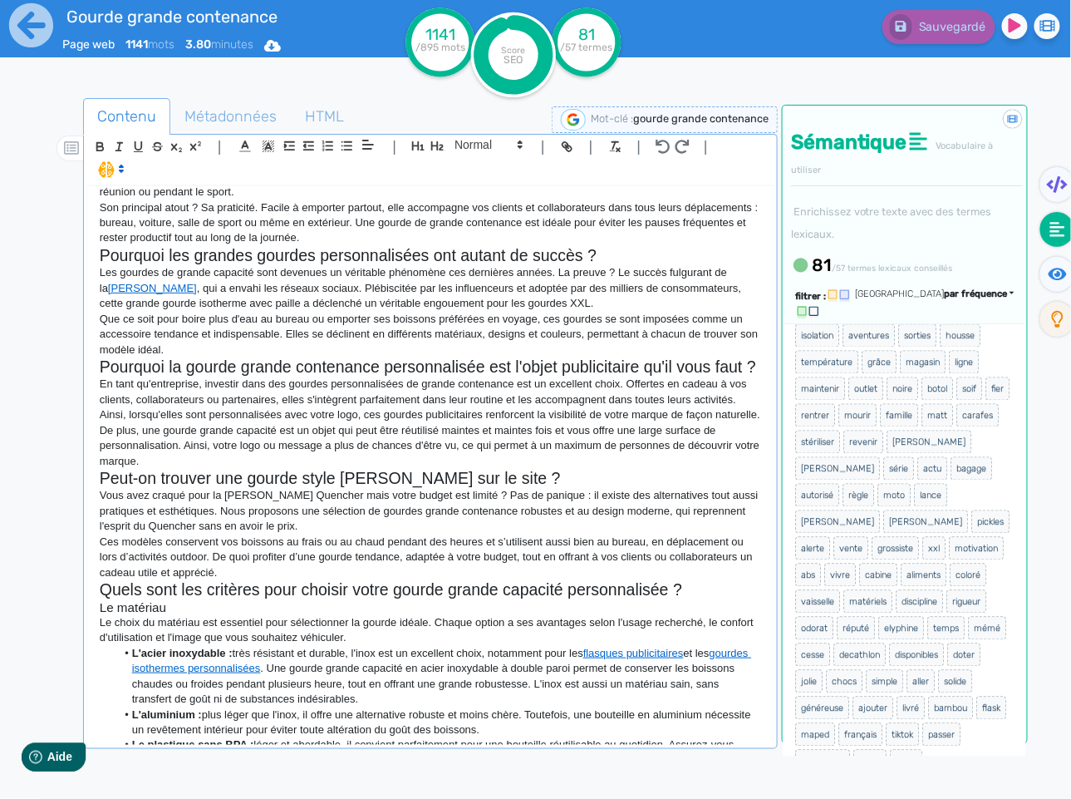
scroll to position [346, 0]
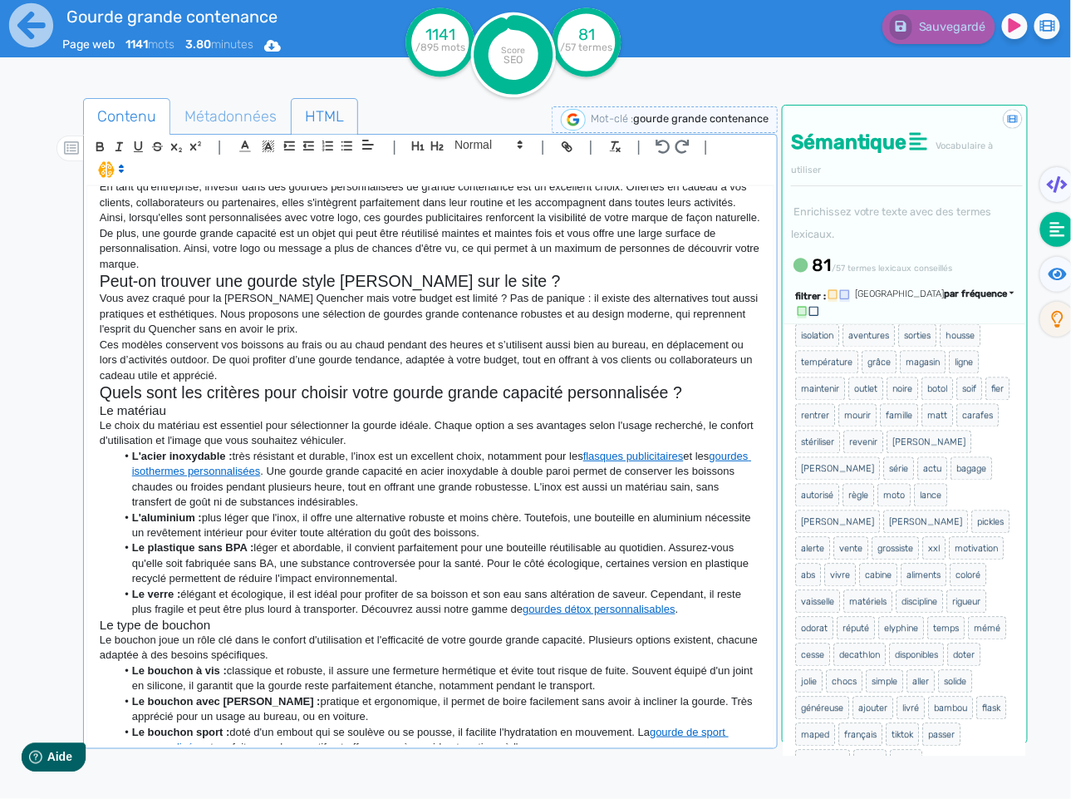
click at [311, 117] on span "HTML" at bounding box center [325, 116] width 66 height 45
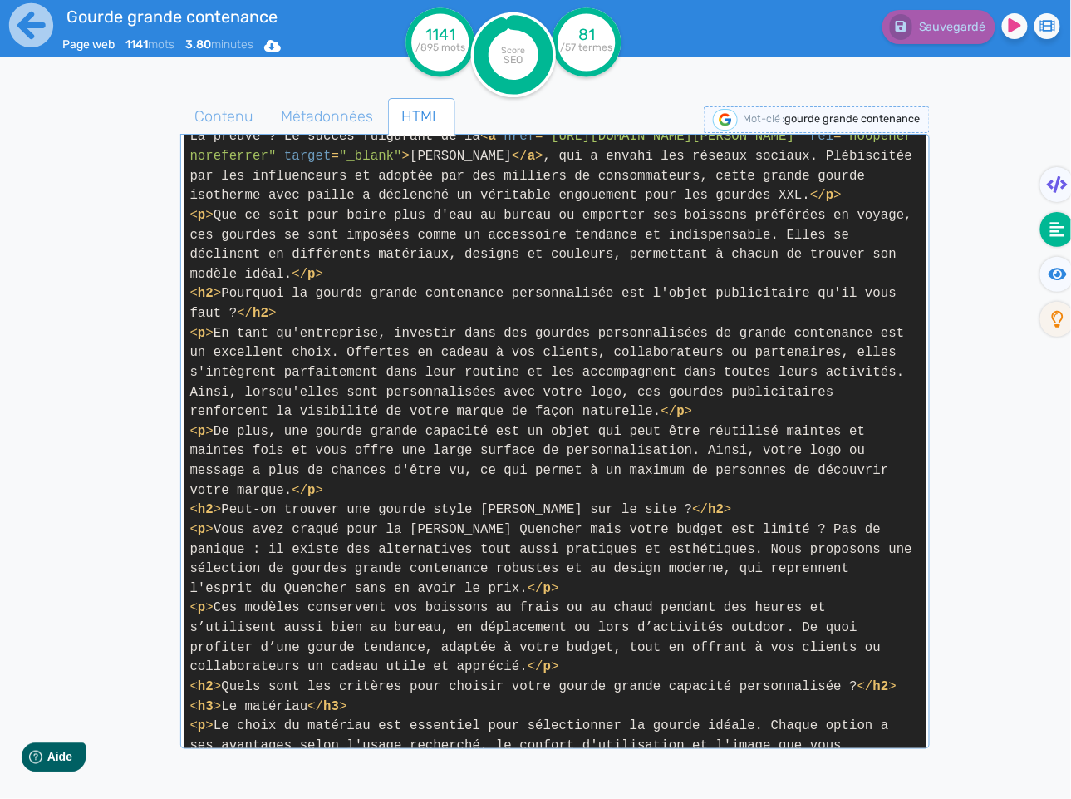
scroll to position [576, 0]
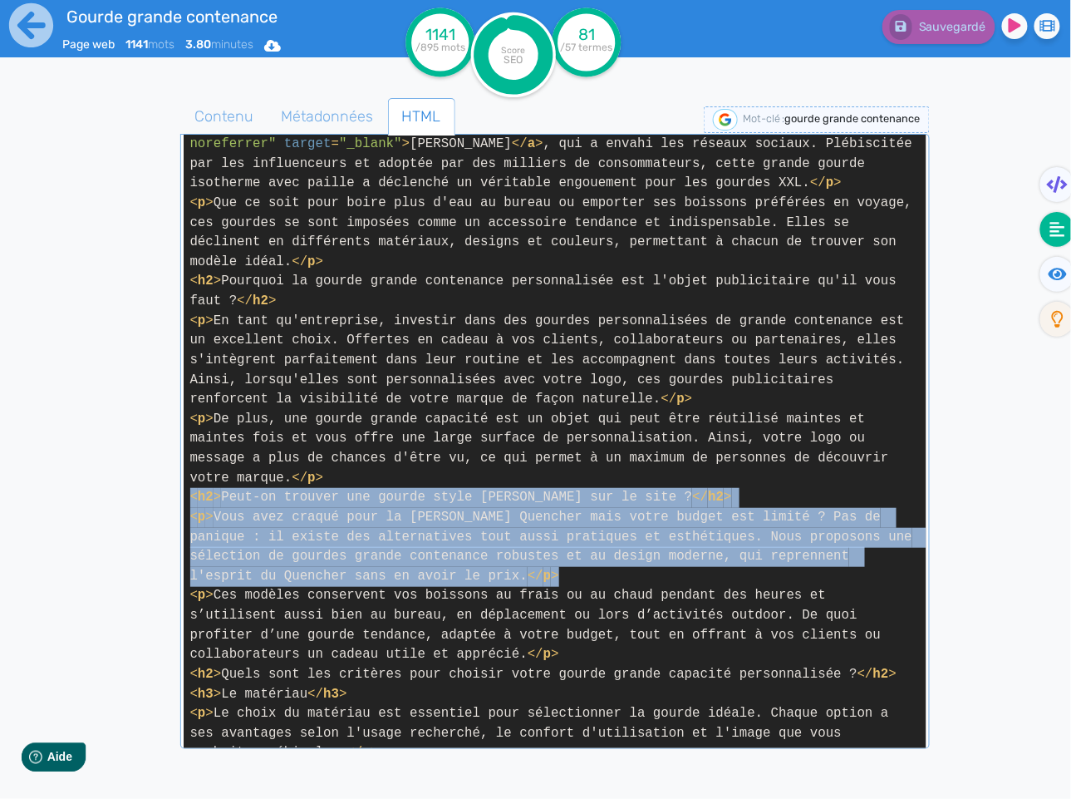
drag, startPoint x: 193, startPoint y: 515, endPoint x: 591, endPoint y: 591, distance: 405.1
copy span "< h2 > Peut-on trouver une gourde style [PERSON_NAME] sur le site ? </ h2 > < p…"
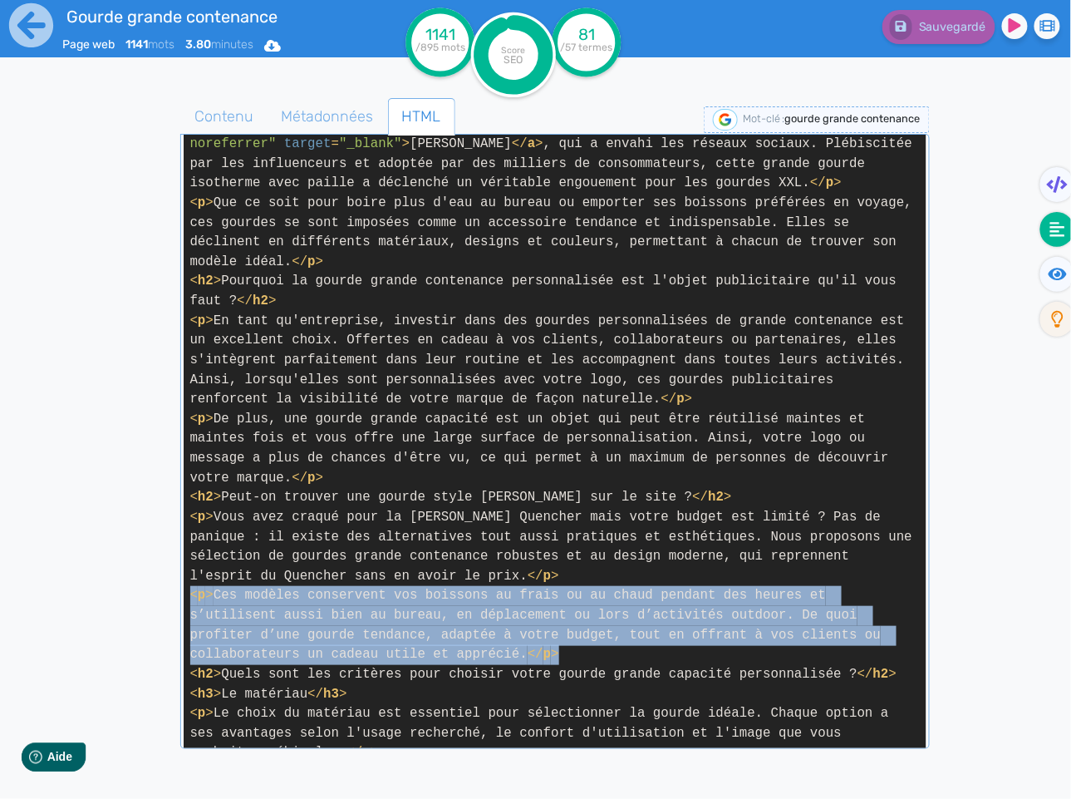
drag, startPoint x: 573, startPoint y: 675, endPoint x: 190, endPoint y: 618, distance: 386.4
copy span "< p > Ces modèles conservent vos boissons au frais ou au chaud pendant des heur…"
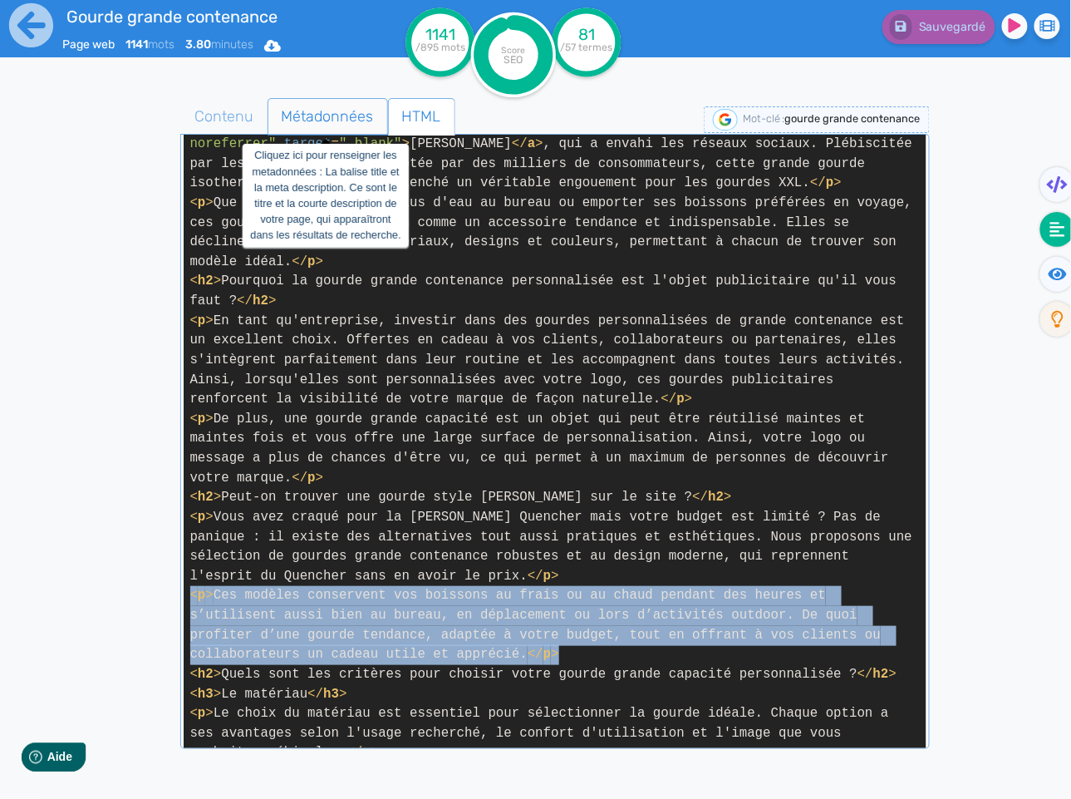
click at [340, 121] on span "Métadonnées" at bounding box center [327, 116] width 119 height 45
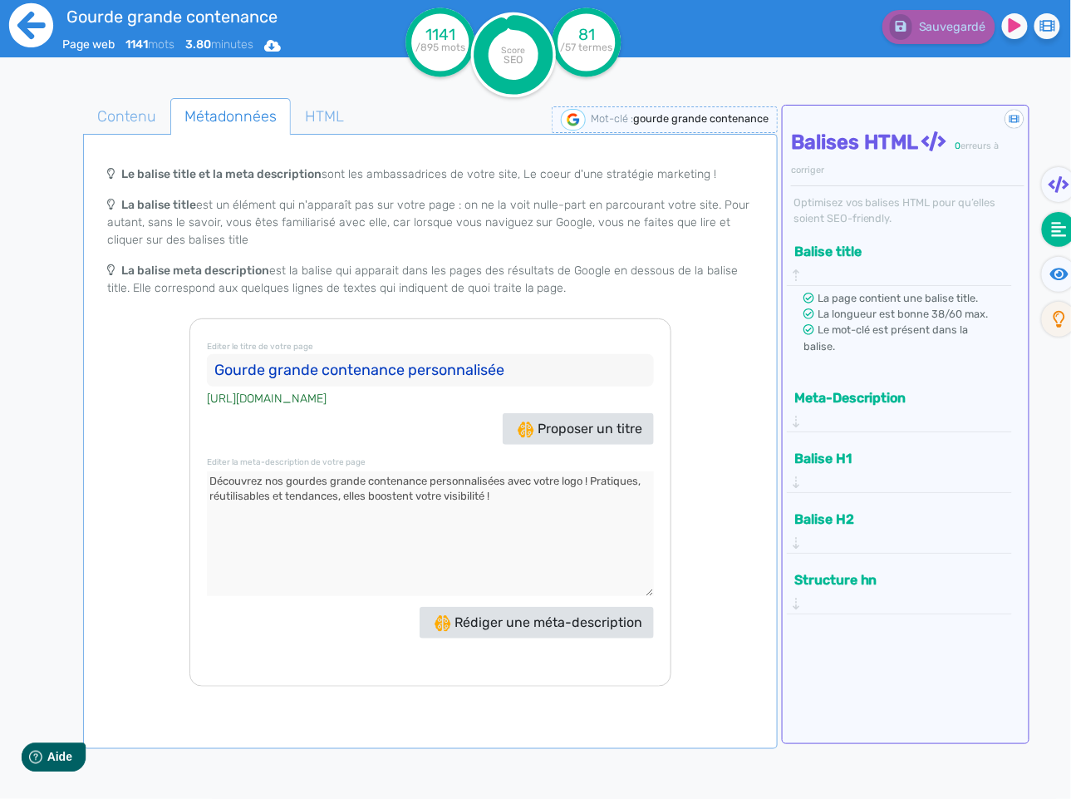
click at [25, 18] on icon at bounding box center [31, 25] width 46 height 46
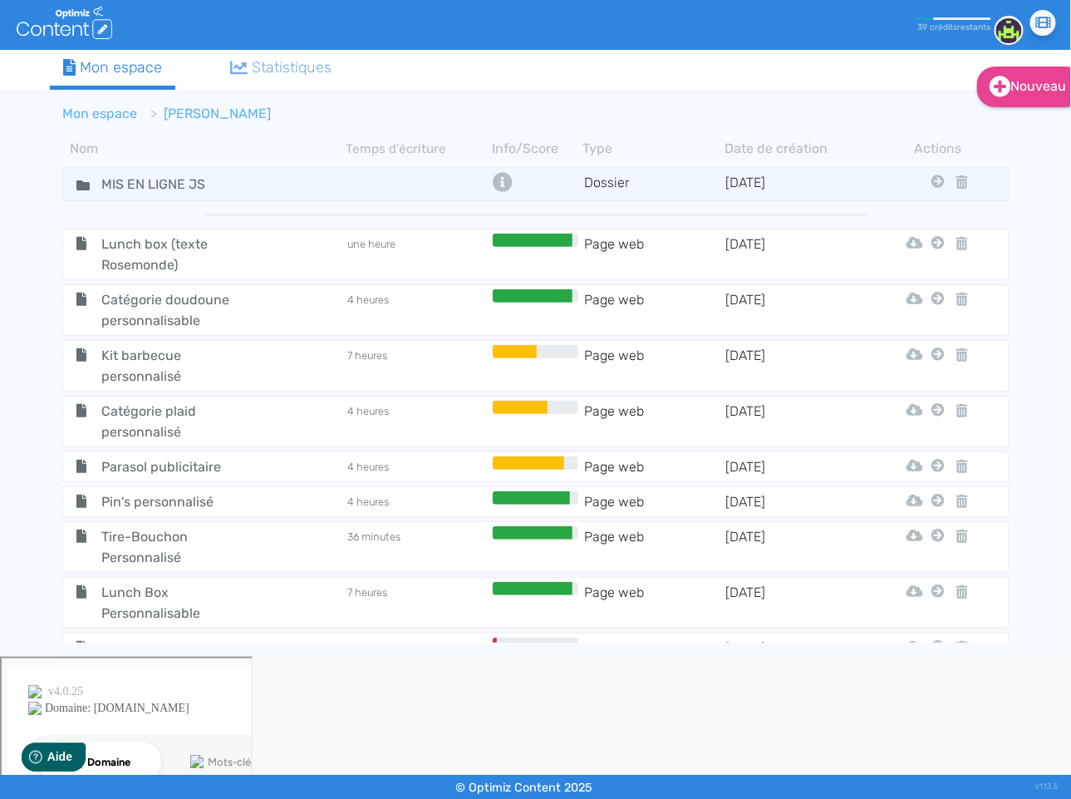
click at [116, 116] on link "Mon espace" at bounding box center [100, 114] width 75 height 16
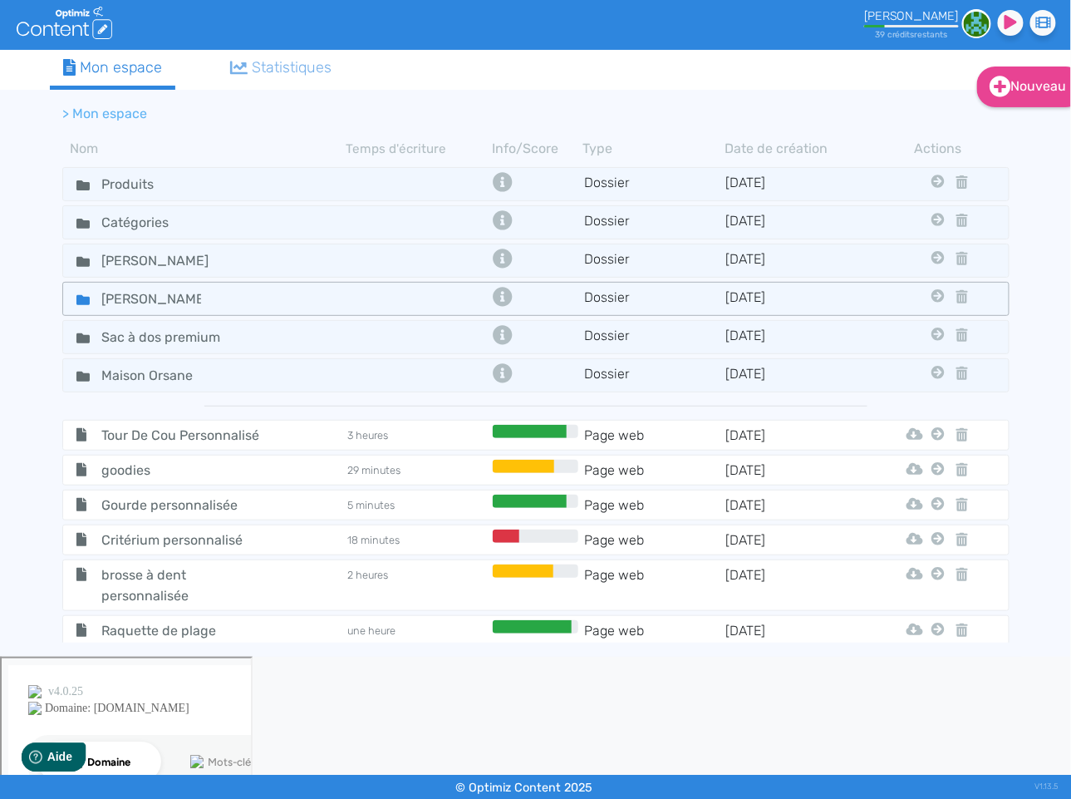
click at [86, 299] on icon at bounding box center [82, 300] width 13 height 10
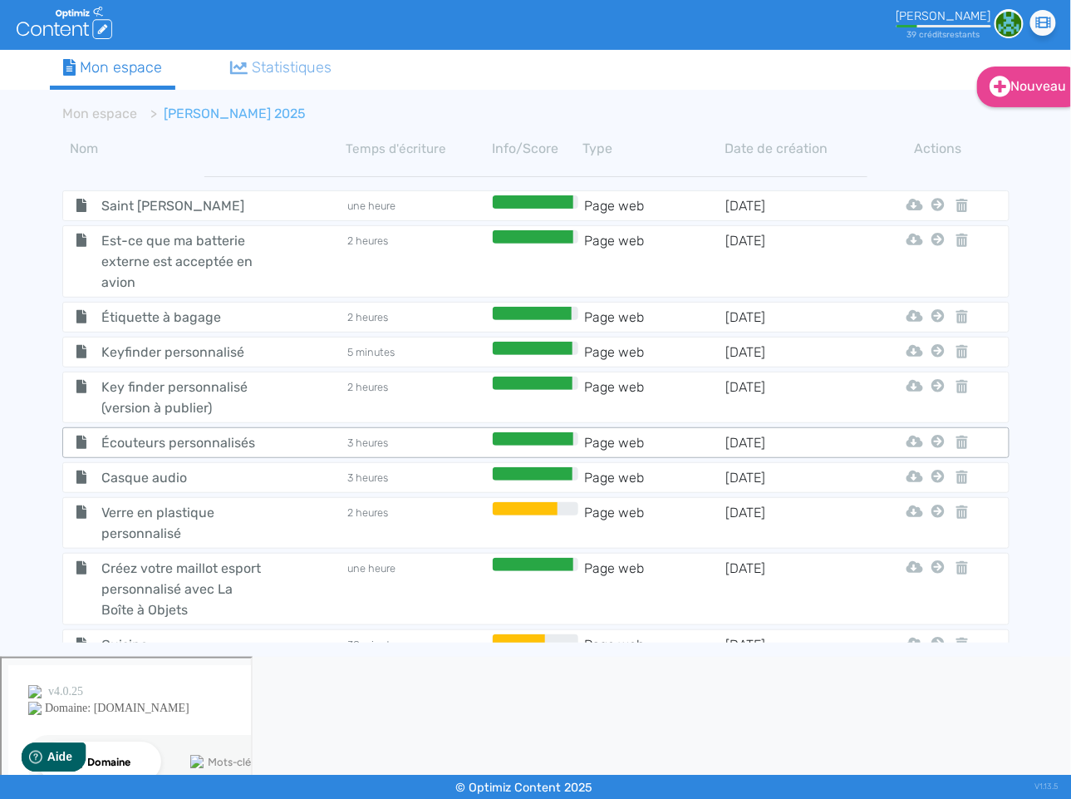
scroll to position [512, 0]
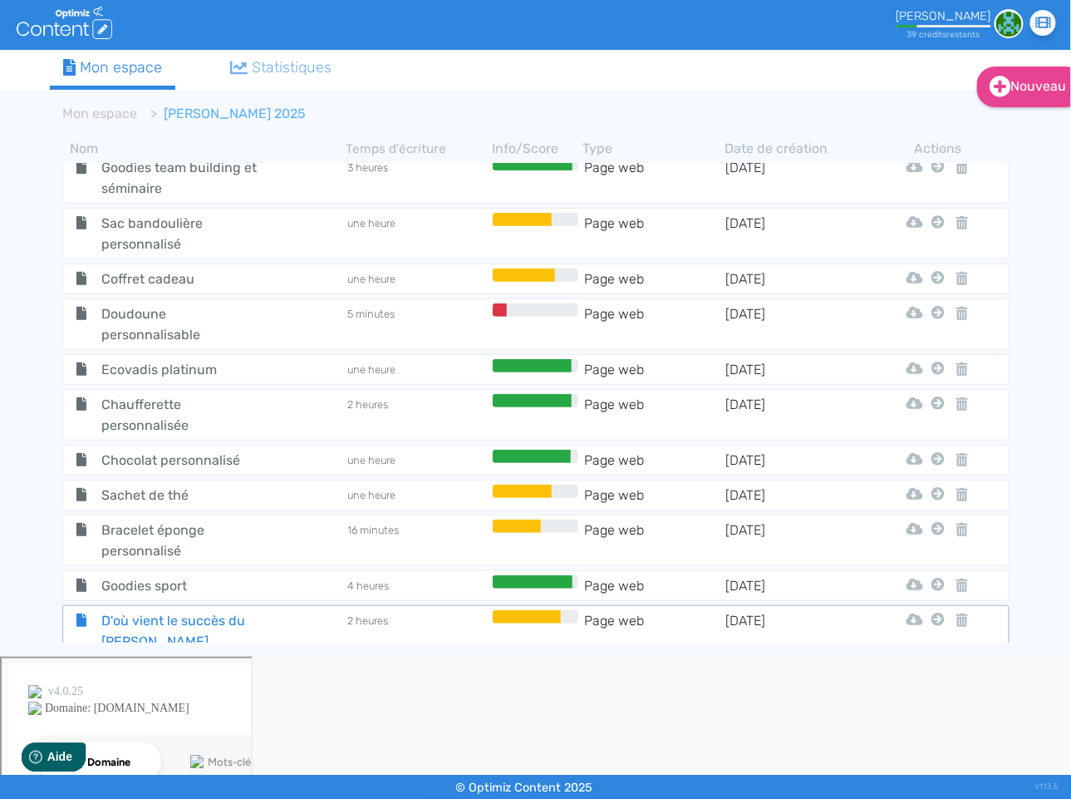
click at [137, 614] on span "D'où vient le succès du [PERSON_NAME] Quencher ?" at bounding box center [182, 641] width 187 height 62
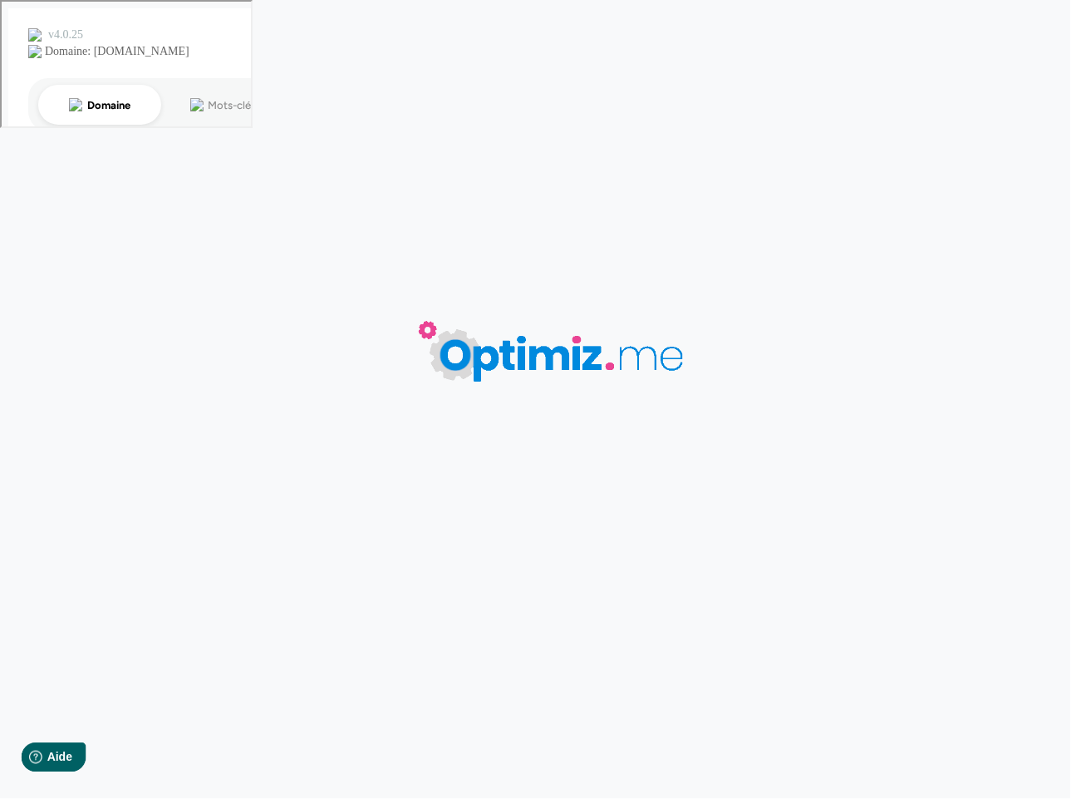
type input "D'où vient le succès du [PERSON_NAME] Quencher ?"
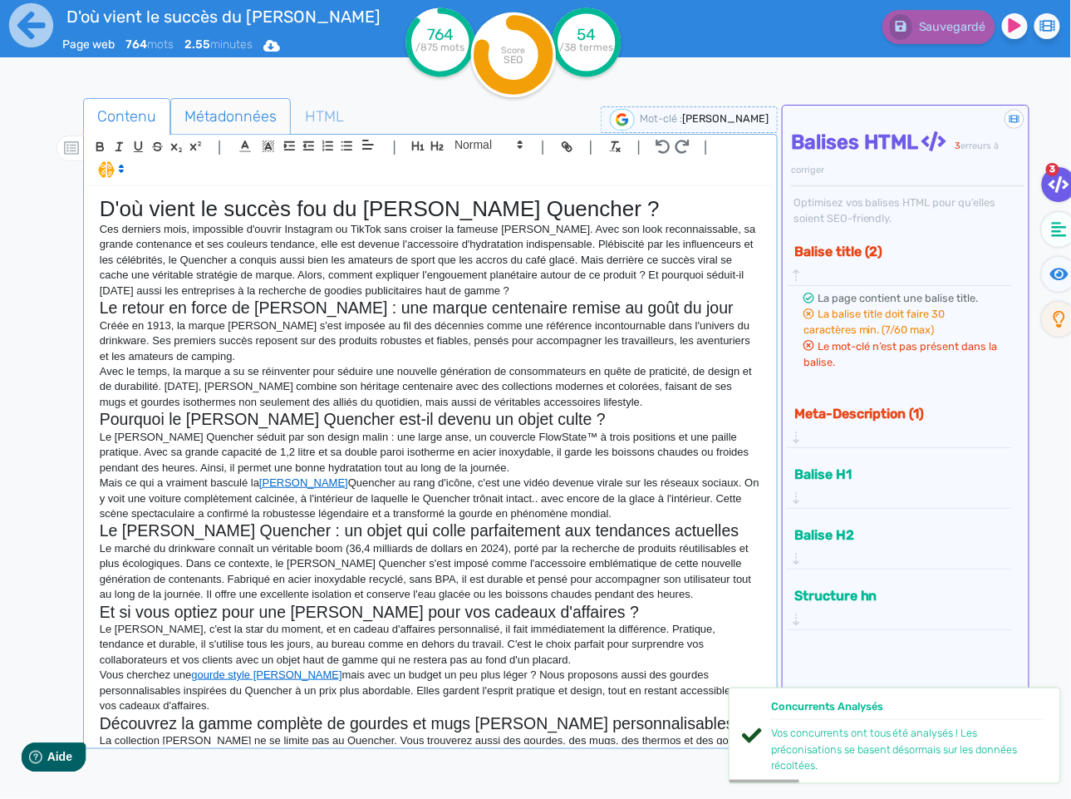
click at [247, 109] on span "Métadonnées" at bounding box center [230, 116] width 119 height 45
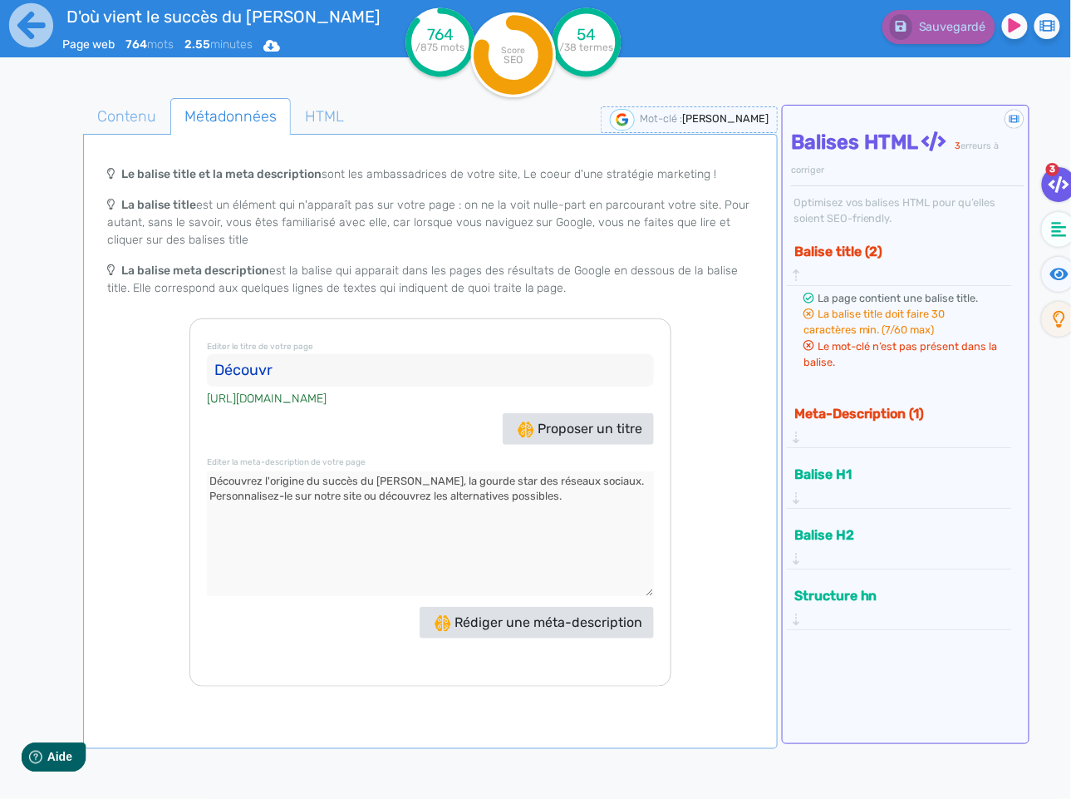
click at [328, 381] on input "Découvr" at bounding box center [430, 370] width 447 height 33
click at [120, 118] on span "Contenu" at bounding box center [127, 116] width 86 height 45
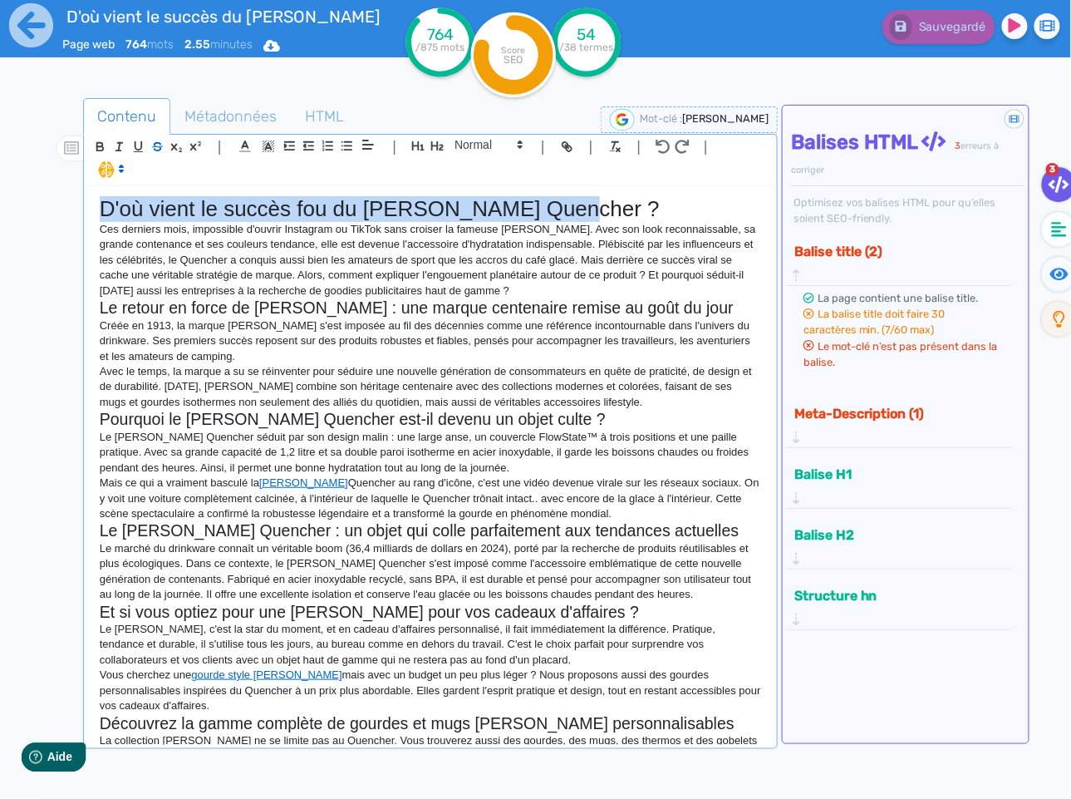
drag, startPoint x: 573, startPoint y: 186, endPoint x: 154, endPoint y: 155, distance: 420.8
click at [154, 155] on quill-editor "| | H3 H4 H5 H6 Normal | | | | D'où vient le succès fou du [PERSON_NAME] ? Ces …" at bounding box center [430, 440] width 688 height 611
copy h1 "D'où vient le succès fou du [PERSON_NAME] Quencher ?"
click at [204, 119] on span "Métadonnées" at bounding box center [230, 116] width 119 height 45
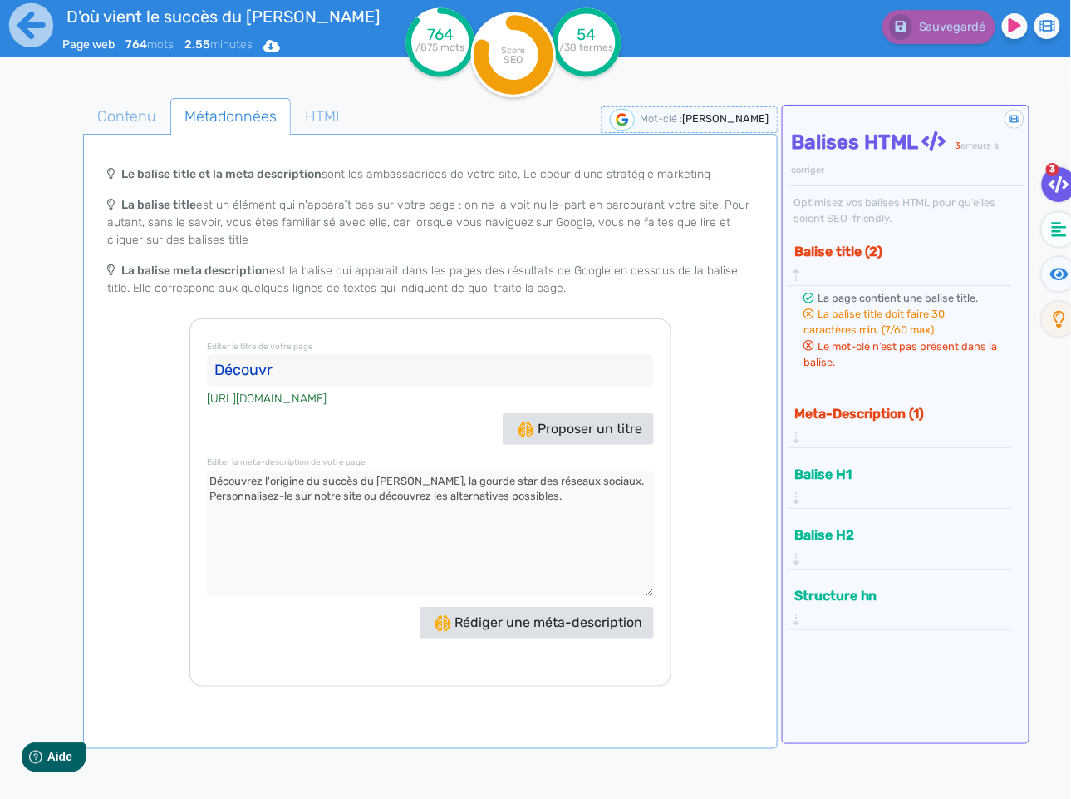
drag, startPoint x: 346, startPoint y: 376, endPoint x: 214, endPoint y: 367, distance: 132.4
click at [214, 367] on input "Découvr" at bounding box center [430, 370] width 447 height 33
paste input "'où vient le succès fou du [PERSON_NAME] ?"
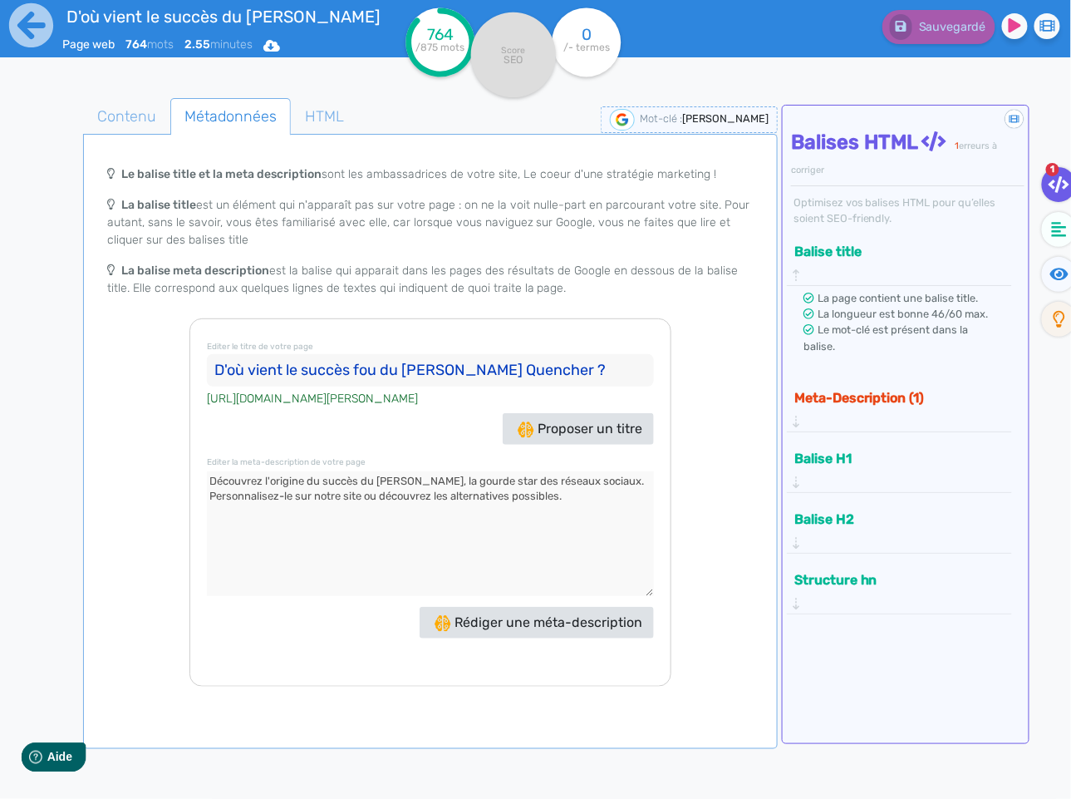
type input "D'où vient le succès fou du [PERSON_NAME] Quencher ?"
click at [892, 384] on button "Meta-Description (1)" at bounding box center [893, 397] width 209 height 27
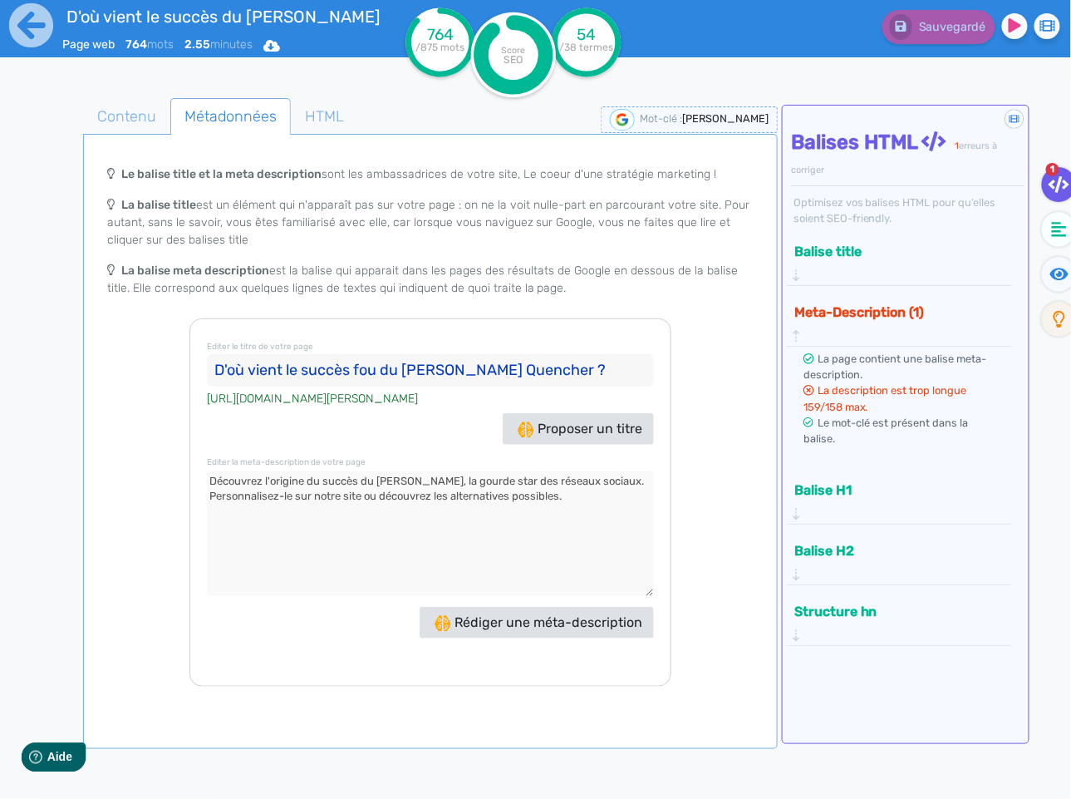
click at [538, 495] on textarea at bounding box center [430, 533] width 447 height 125
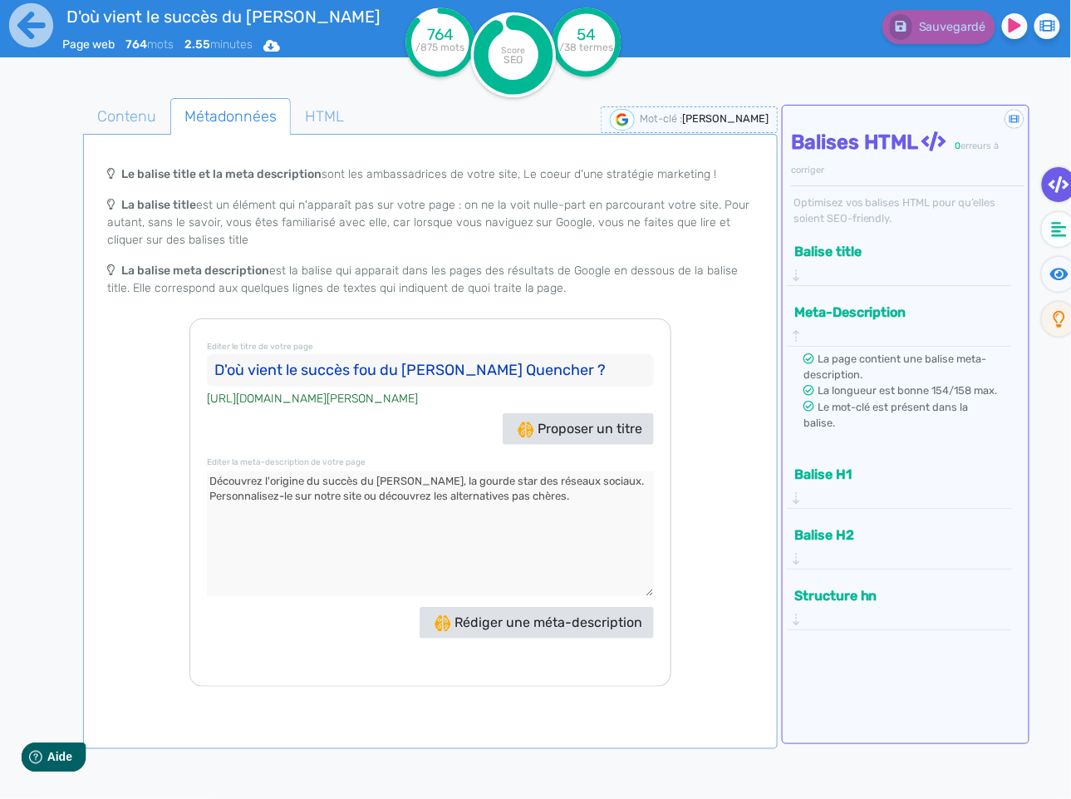
type textarea "Découvrez l'origine du succès du [PERSON_NAME], la gourde star des réseaux soci…"
drag, startPoint x: 540, startPoint y: 364, endPoint x: 178, endPoint y: 354, distance: 362.4
click at [178, 354] on div "Le balise title et la meta description sont les ambassadrices de votre site, Le…" at bounding box center [430, 421] width 688 height 529
click at [309, 116] on span "HTML" at bounding box center [325, 116] width 66 height 45
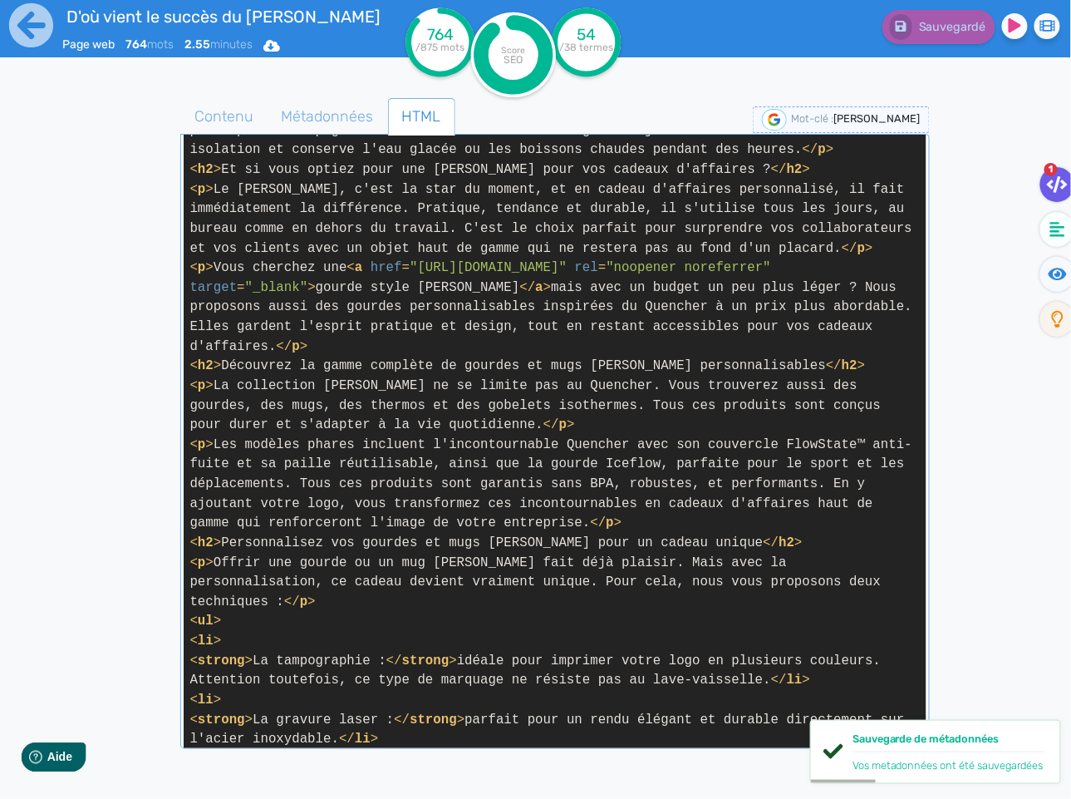
scroll to position [1042, 0]
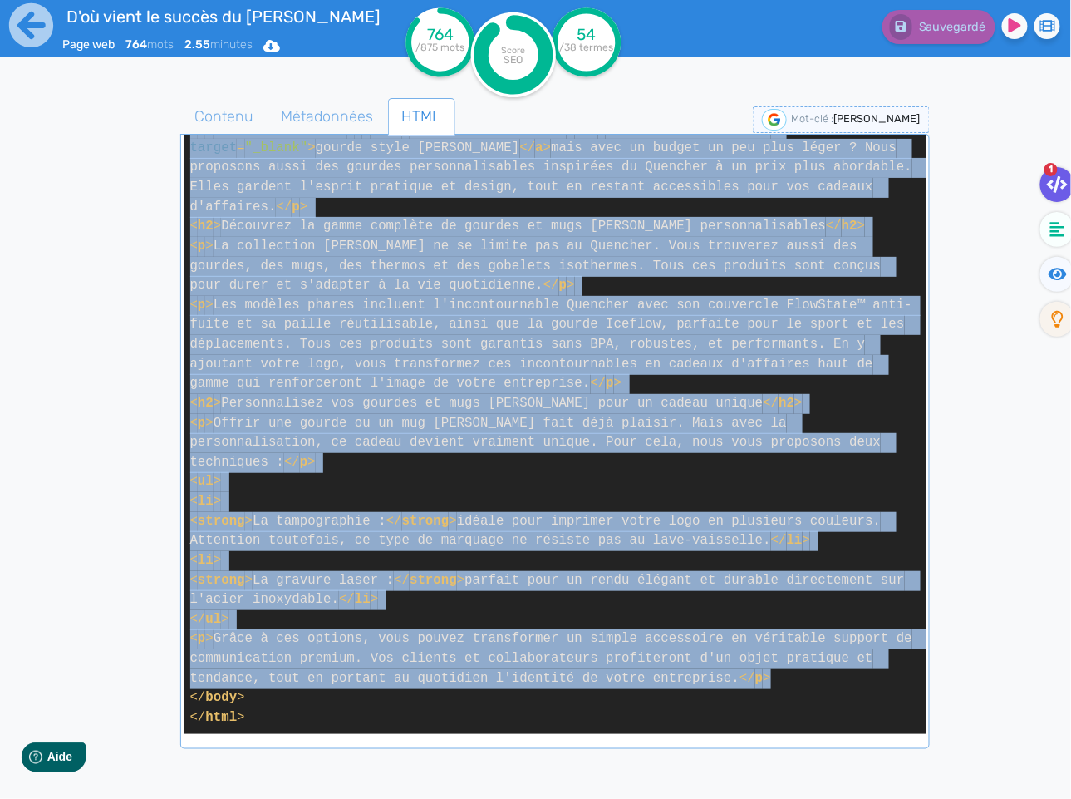
drag, startPoint x: 191, startPoint y: 304, endPoint x: 777, endPoint y: 677, distance: 694.5
copy span "< l > Ips dolorsit amet, consectetu a'elitse Doeiusmod te IncIdi utla etdolor m…"
